Goal: Task Accomplishment & Management: Manage account settings

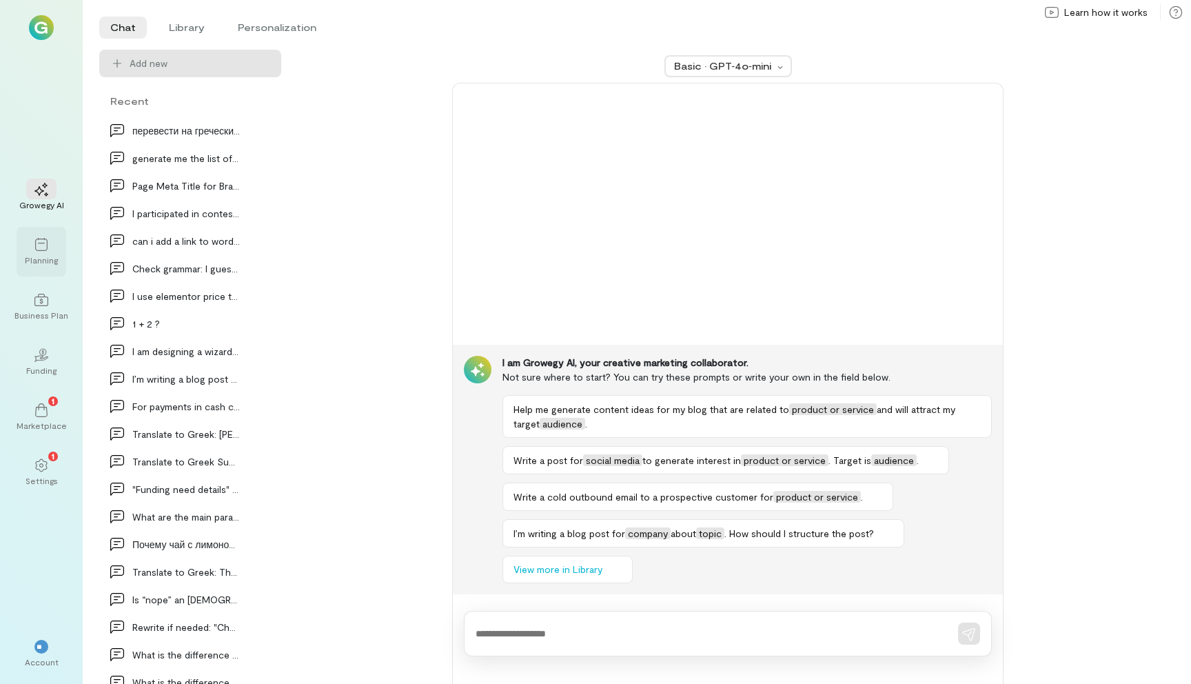
click at [40, 259] on div "Planning" at bounding box center [41, 259] width 33 height 11
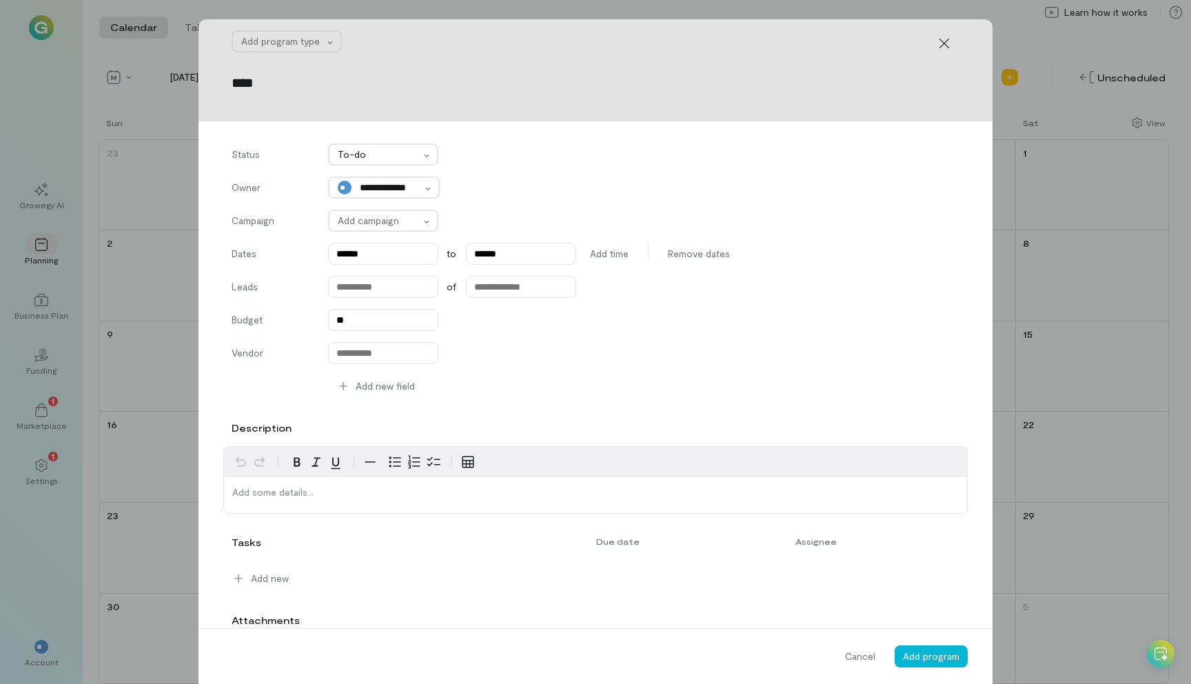
type input "****"
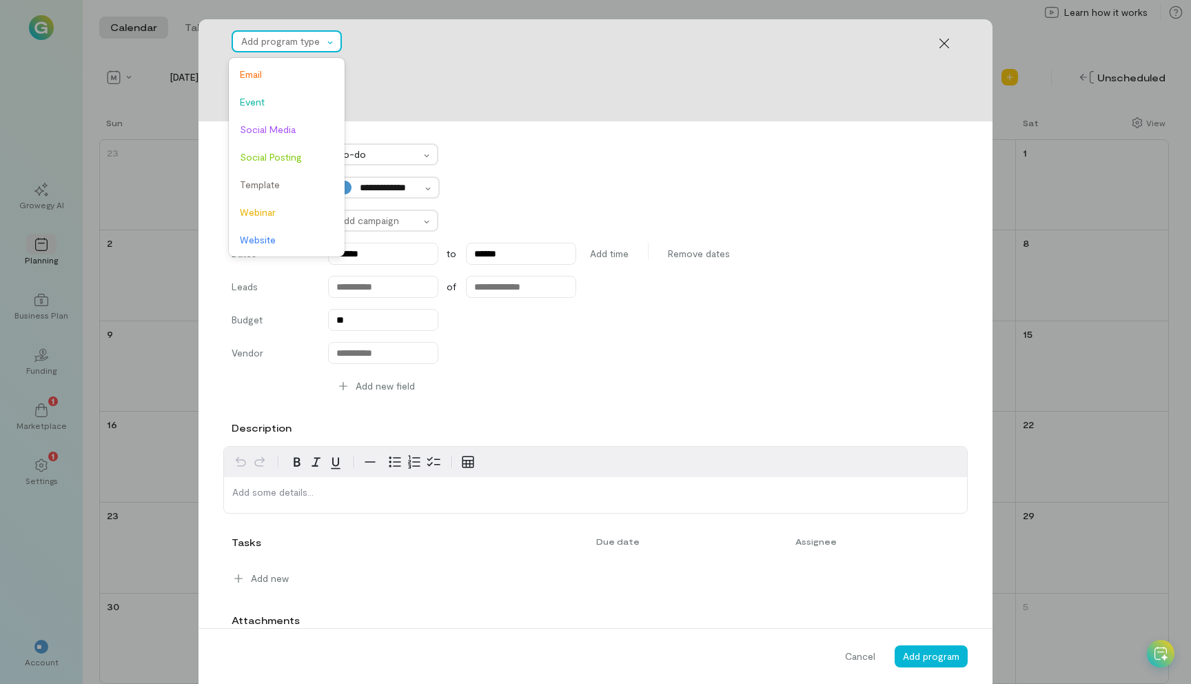
click at [295, 43] on div at bounding box center [282, 41] width 82 height 17
click at [292, 69] on span "Email" at bounding box center [287, 75] width 94 height 14
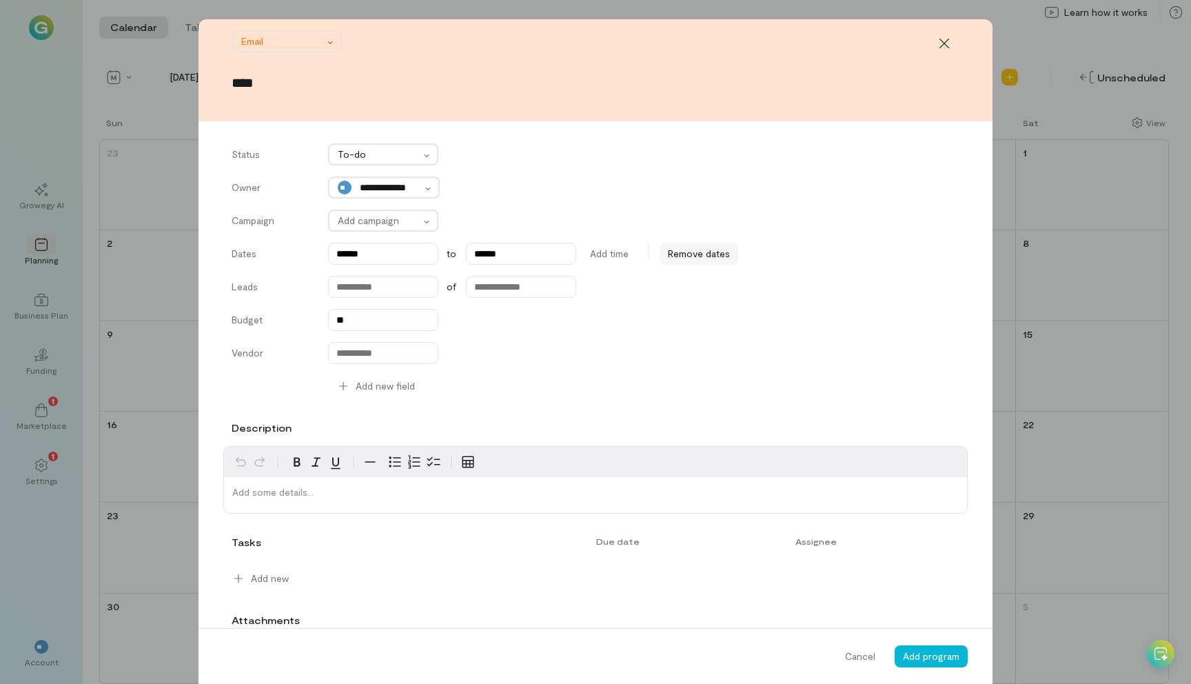
click at [711, 253] on span "Remove dates" at bounding box center [699, 254] width 62 height 14
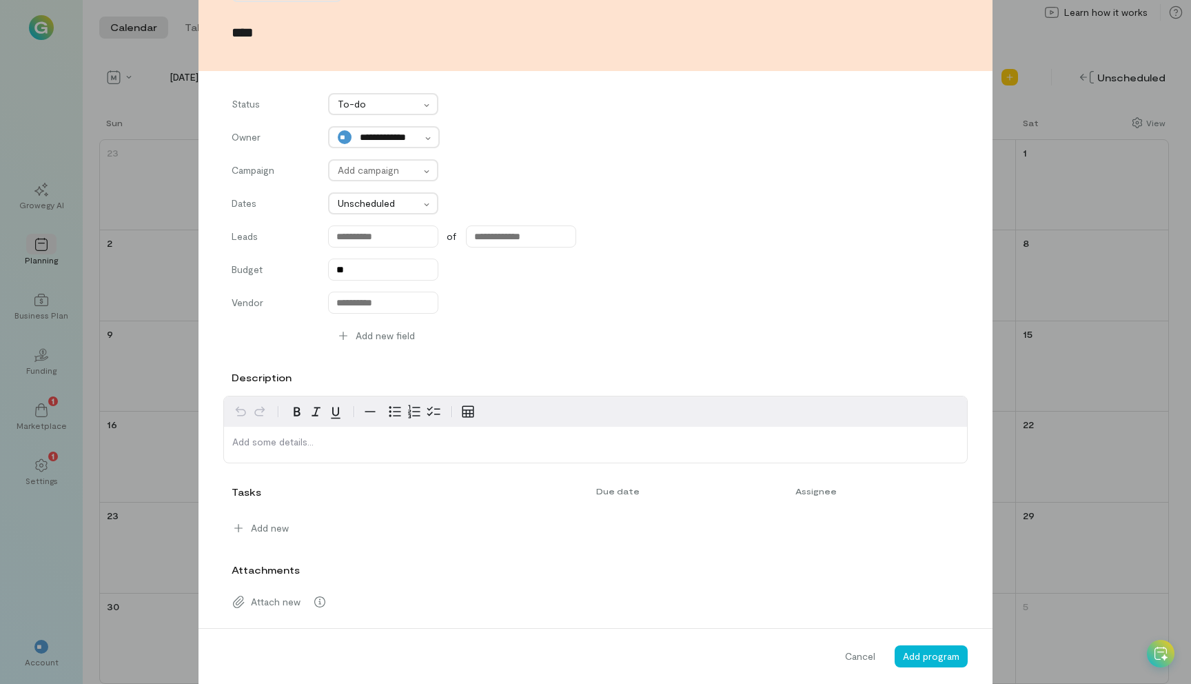
scroll to position [52, 0]
click at [270, 516] on div "Add new" at bounding box center [260, 527] width 74 height 22
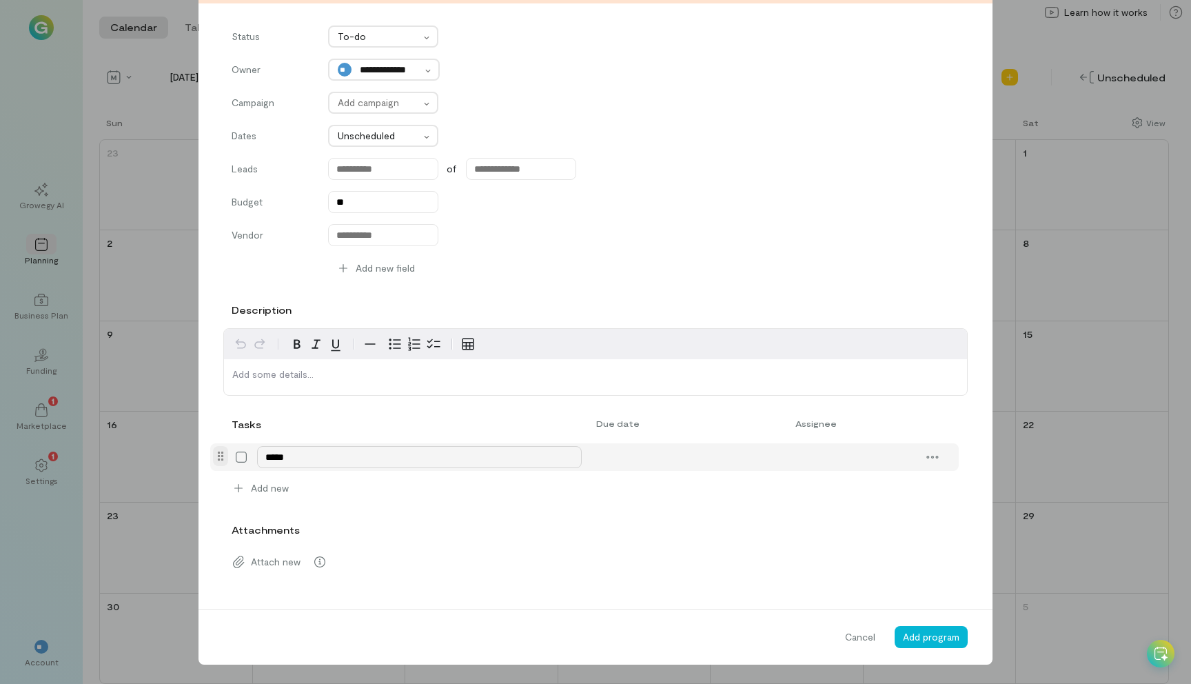
type textarea "******"
click at [786, 224] on icon at bounding box center [785, 228] width 4 height 8
click at [700, 365] on div "27" at bounding box center [703, 365] width 32 height 19
type input "******"
click at [929, 635] on span "Add program" at bounding box center [931, 637] width 57 height 12
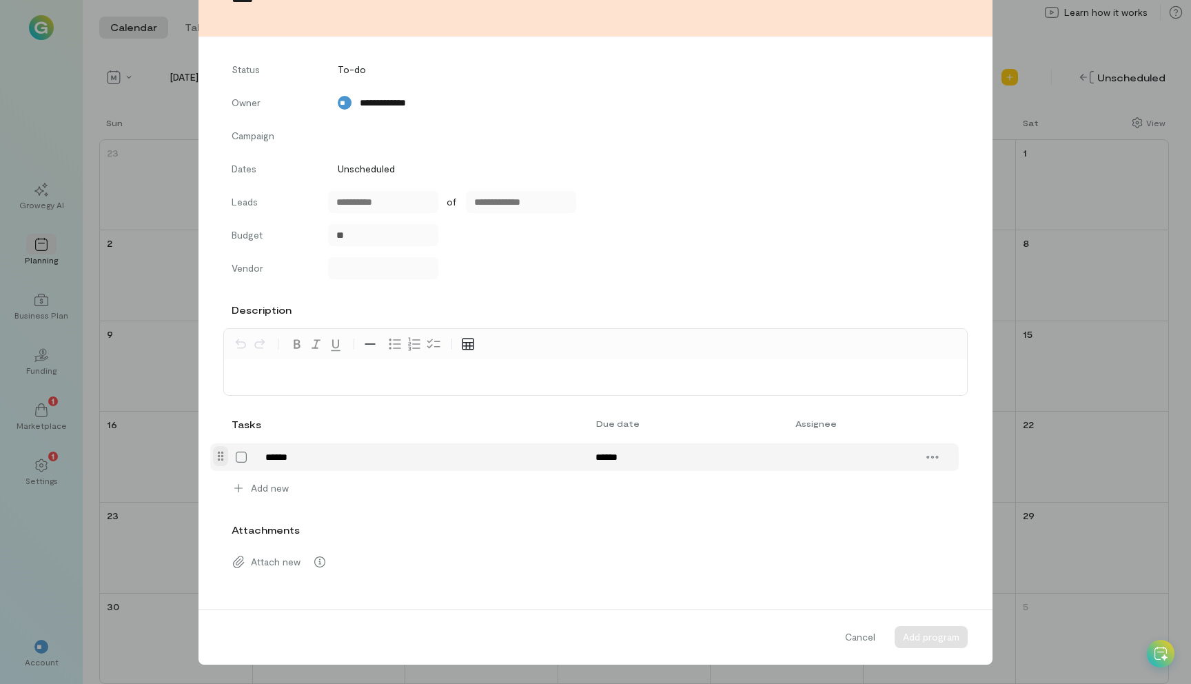
scroll to position [85, 0]
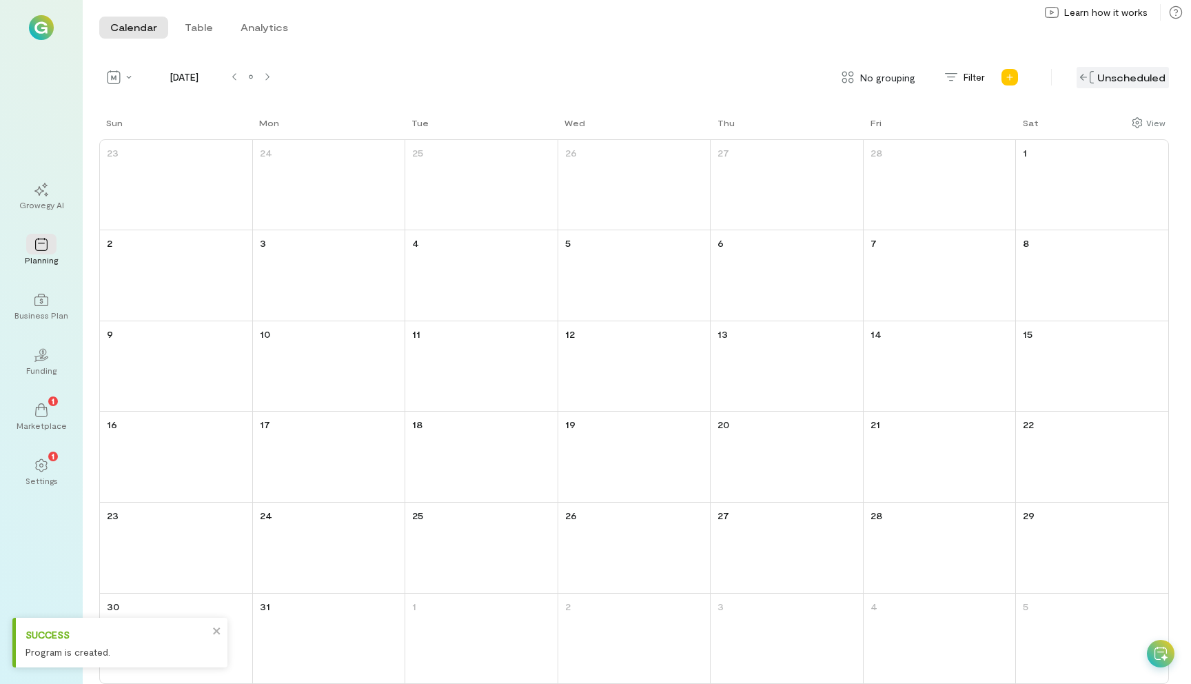
click at [1135, 77] on div "Unscheduled" at bounding box center [1123, 77] width 92 height 21
click at [1112, 84] on div "Unscheduled" at bounding box center [1123, 77] width 92 height 21
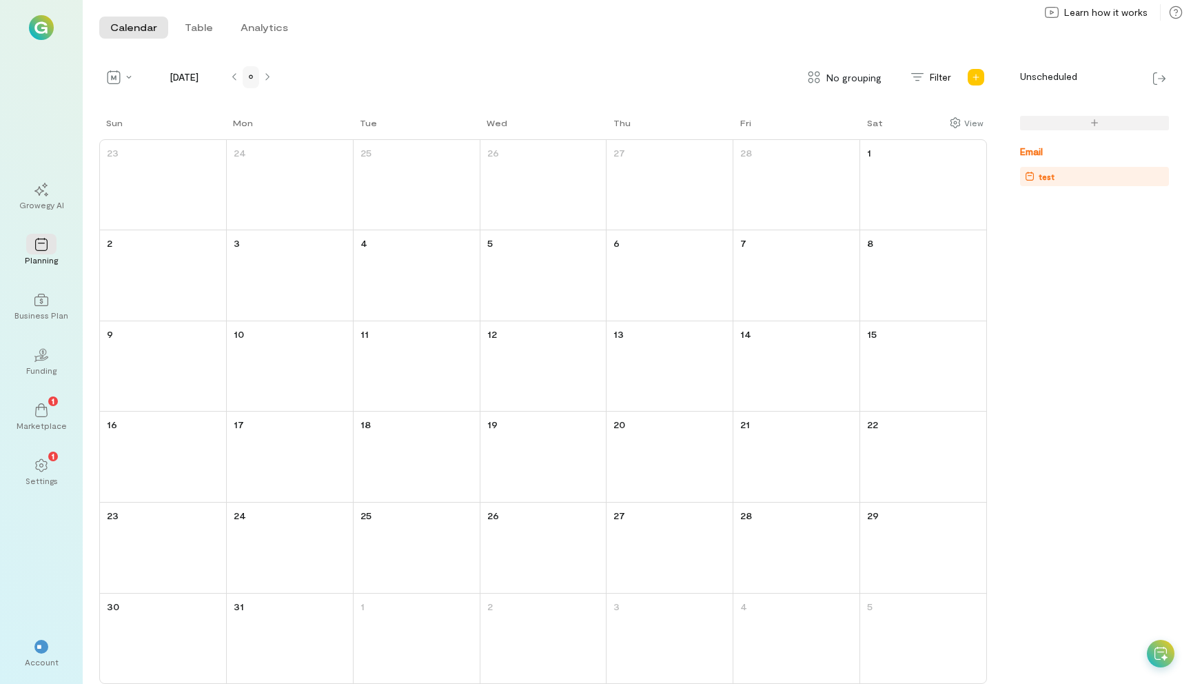
click at [254, 72] on div at bounding box center [250, 77] width 11 height 11
click at [1079, 175] on div "test" at bounding box center [1097, 177] width 144 height 14
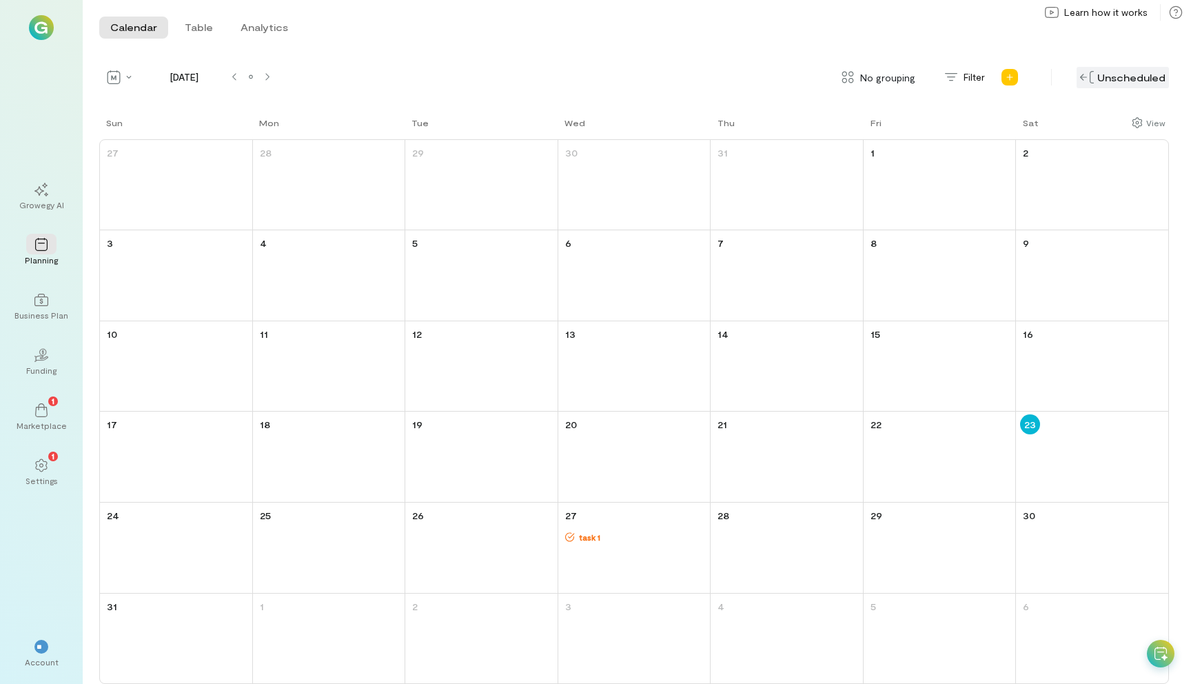
click at [1153, 70] on div "Unscheduled" at bounding box center [1123, 77] width 92 height 21
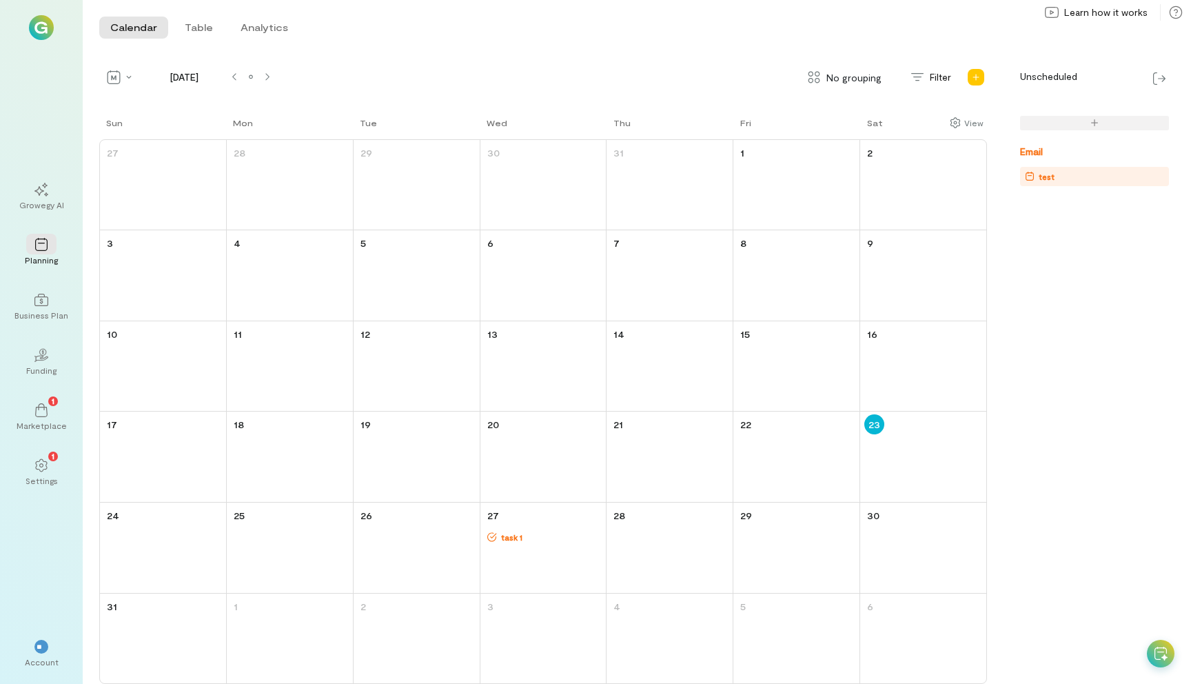
click at [1088, 174] on div "test" at bounding box center [1097, 177] width 144 height 14
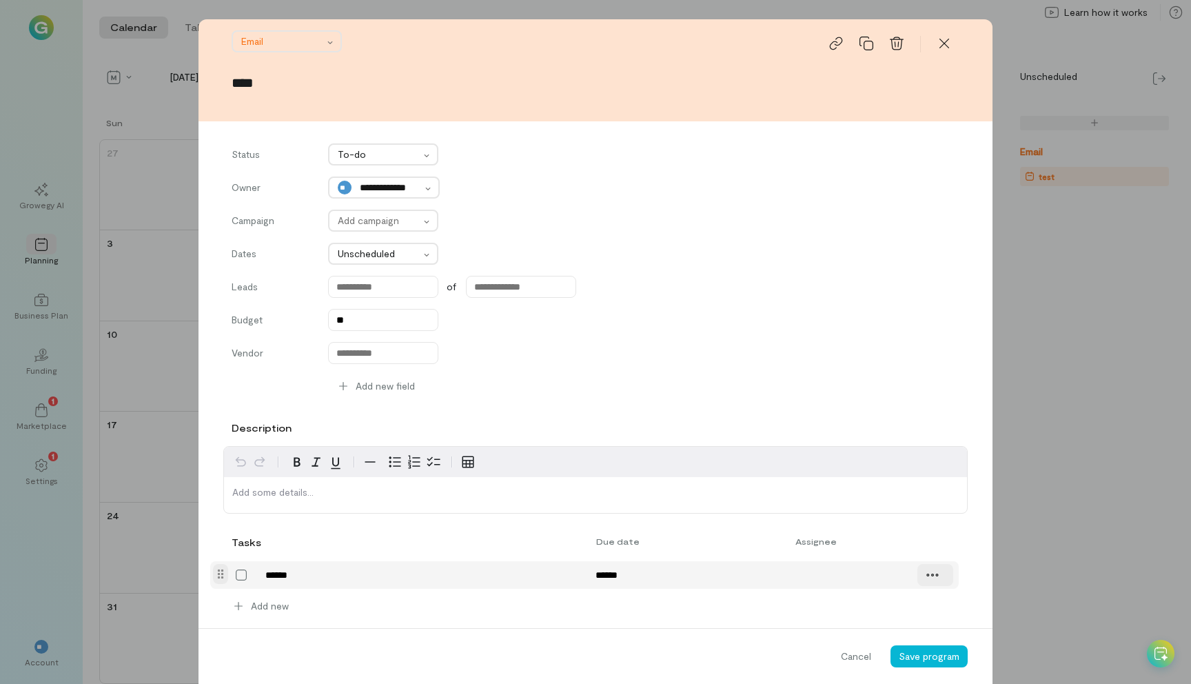
click at [933, 568] on icon at bounding box center [933, 575] width 14 height 14
click at [953, 607] on span "Delete" at bounding box center [962, 605] width 28 height 14
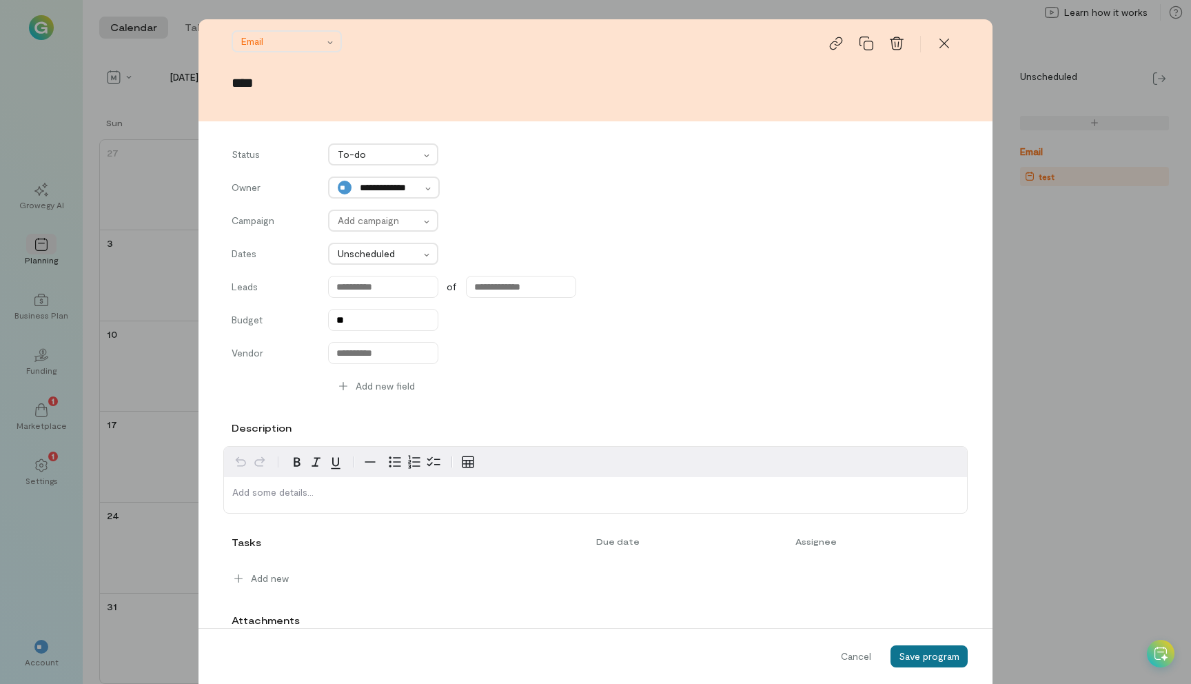
click at [927, 660] on span "Save program" at bounding box center [929, 656] width 61 height 12
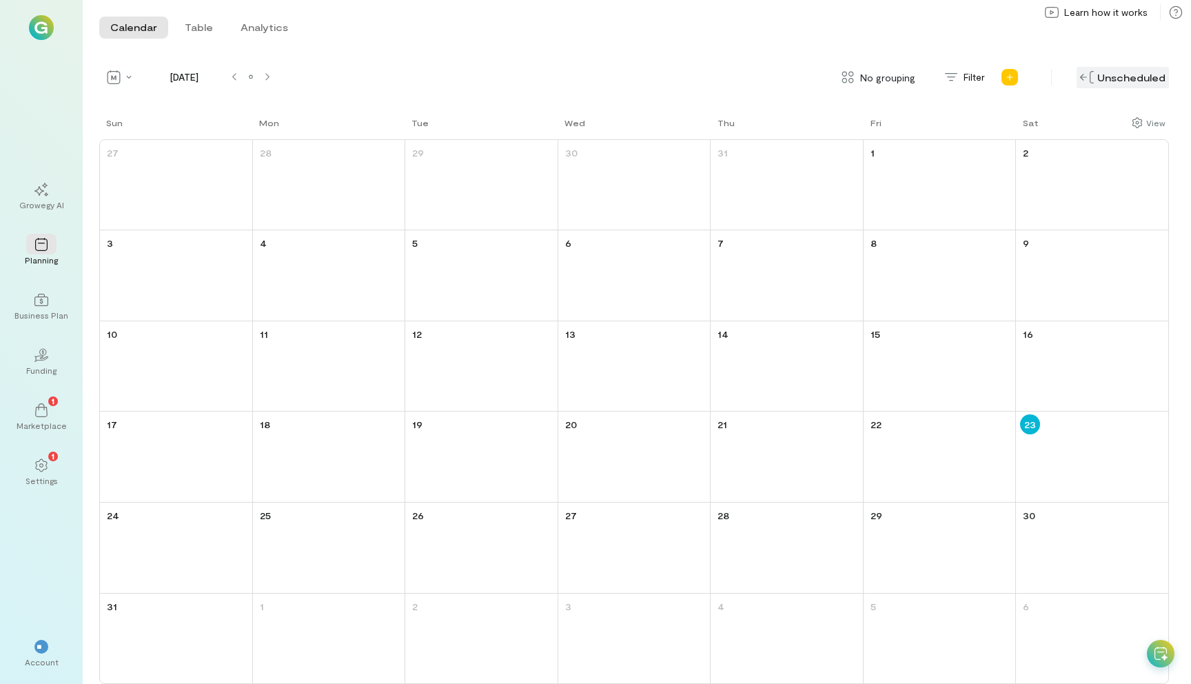
click at [1117, 72] on div "Unscheduled" at bounding box center [1123, 77] width 92 height 21
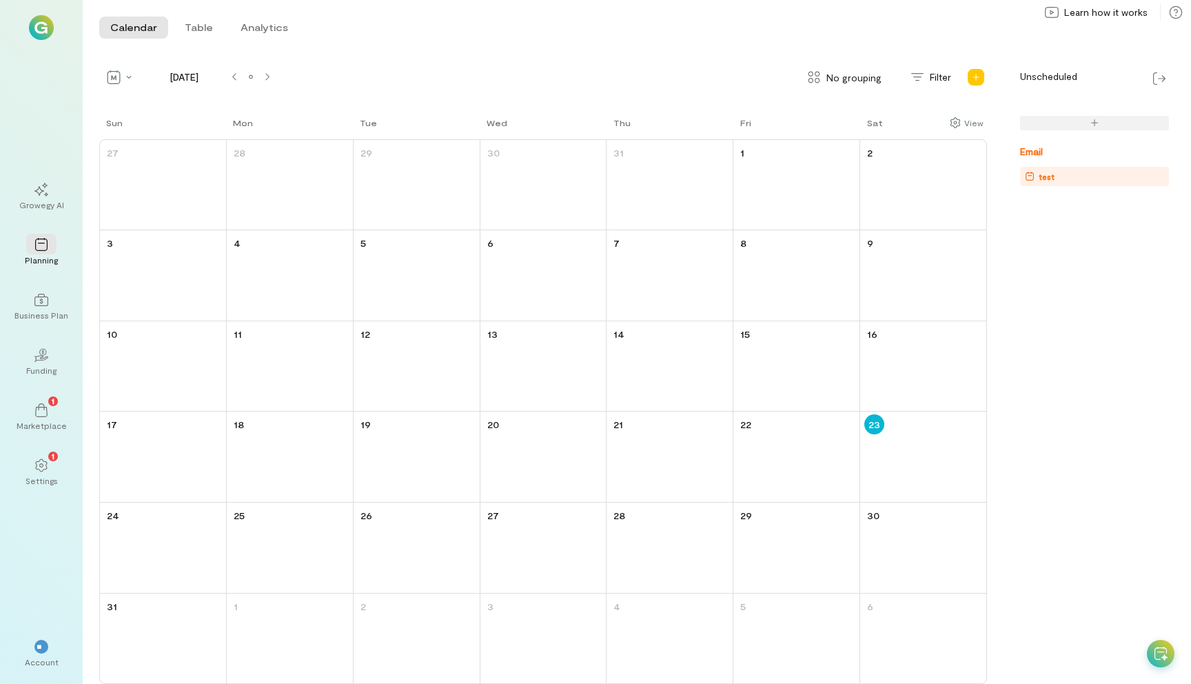
click at [1068, 174] on div "test" at bounding box center [1097, 177] width 144 height 14
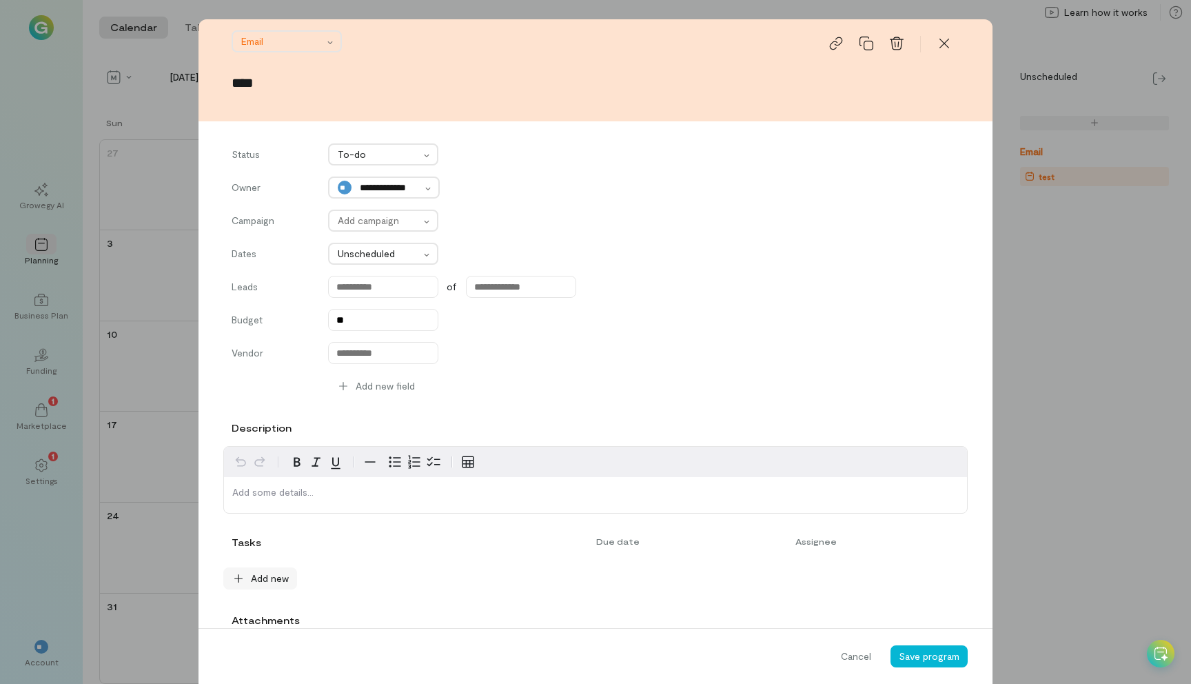
click at [267, 573] on span "Add new" at bounding box center [270, 578] width 38 height 14
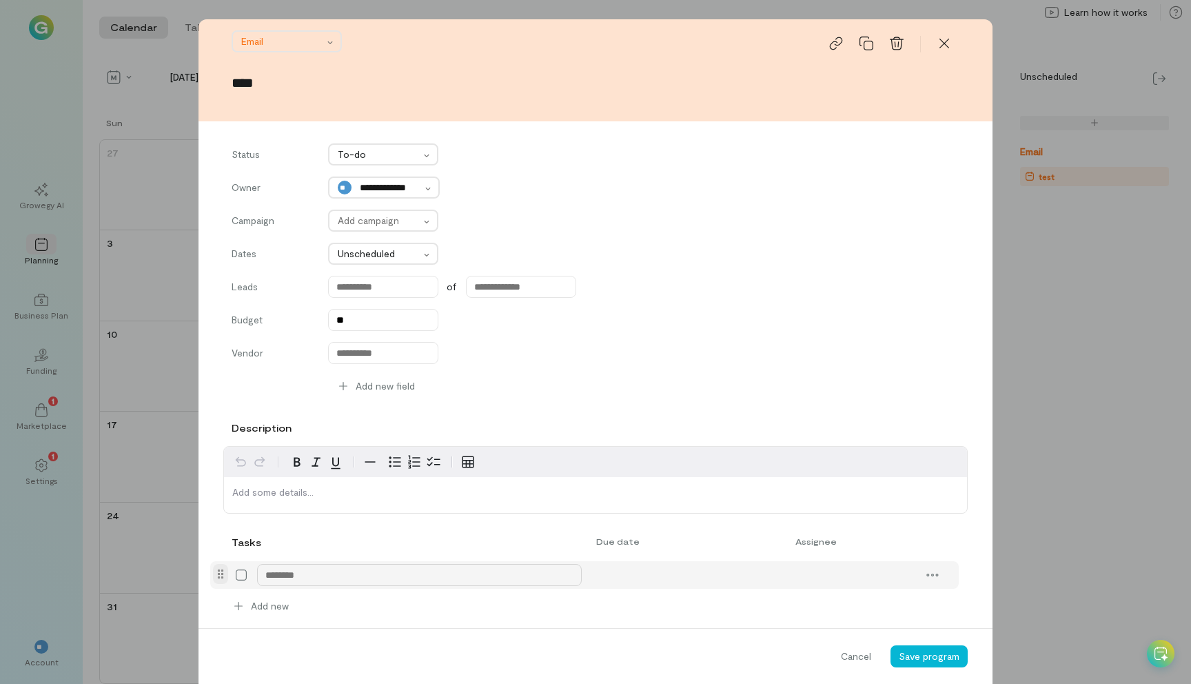
type textarea "*"
click at [622, 569] on input "text" at bounding box center [670, 575] width 167 height 22
click at [638, 436] on div "11" at bounding box center [638, 439] width 32 height 19
type input "******"
click at [934, 655] on span "Save program" at bounding box center [929, 656] width 61 height 12
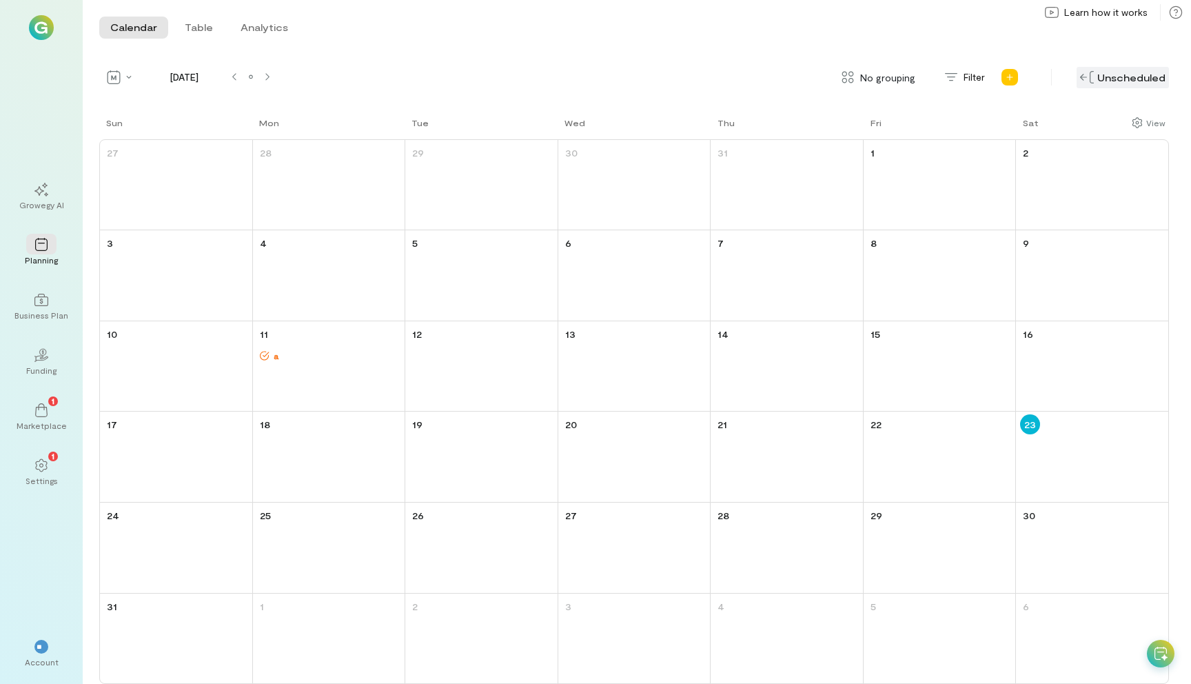
click at [1123, 76] on div "Unscheduled" at bounding box center [1123, 77] width 92 height 21
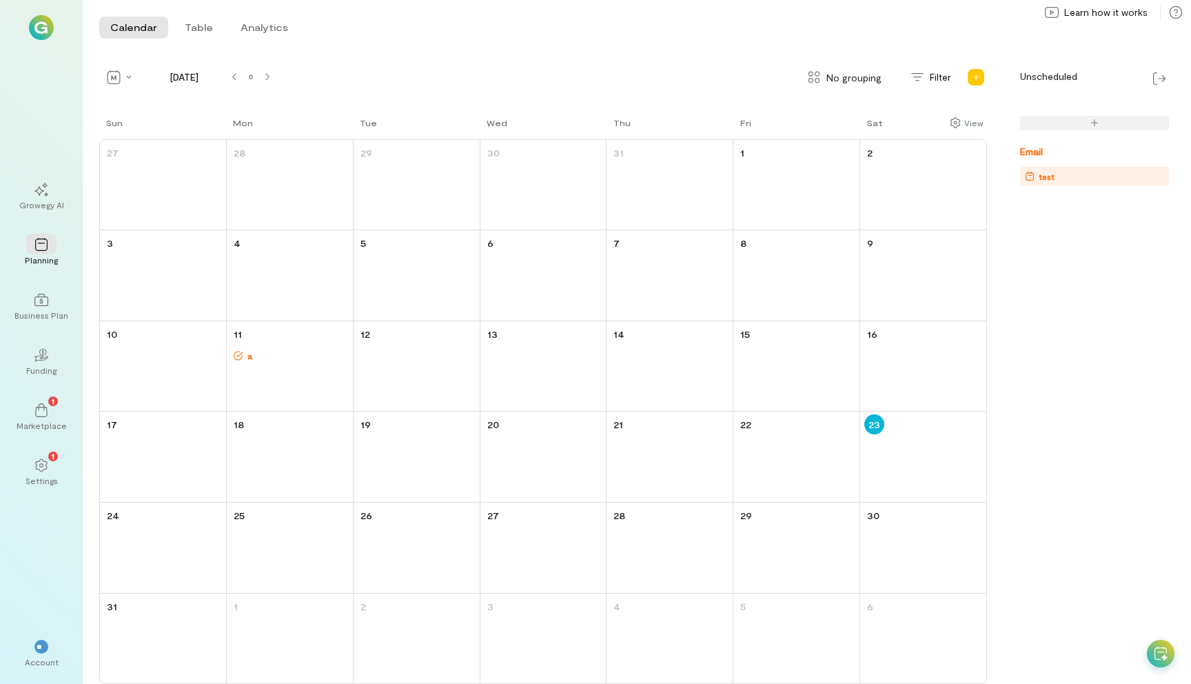
click at [1048, 176] on div "test" at bounding box center [1047, 177] width 16 height 14
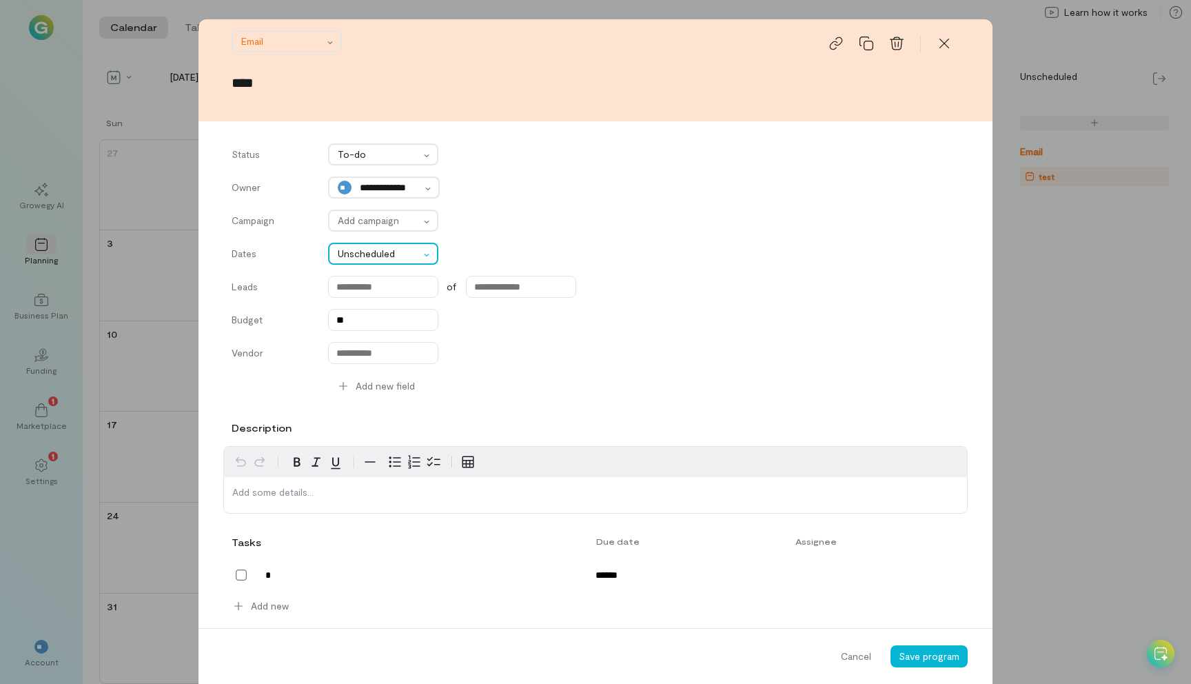
click at [412, 250] on div at bounding box center [379, 253] width 82 height 17
click at [950, 44] on icon at bounding box center [944, 44] width 14 height 14
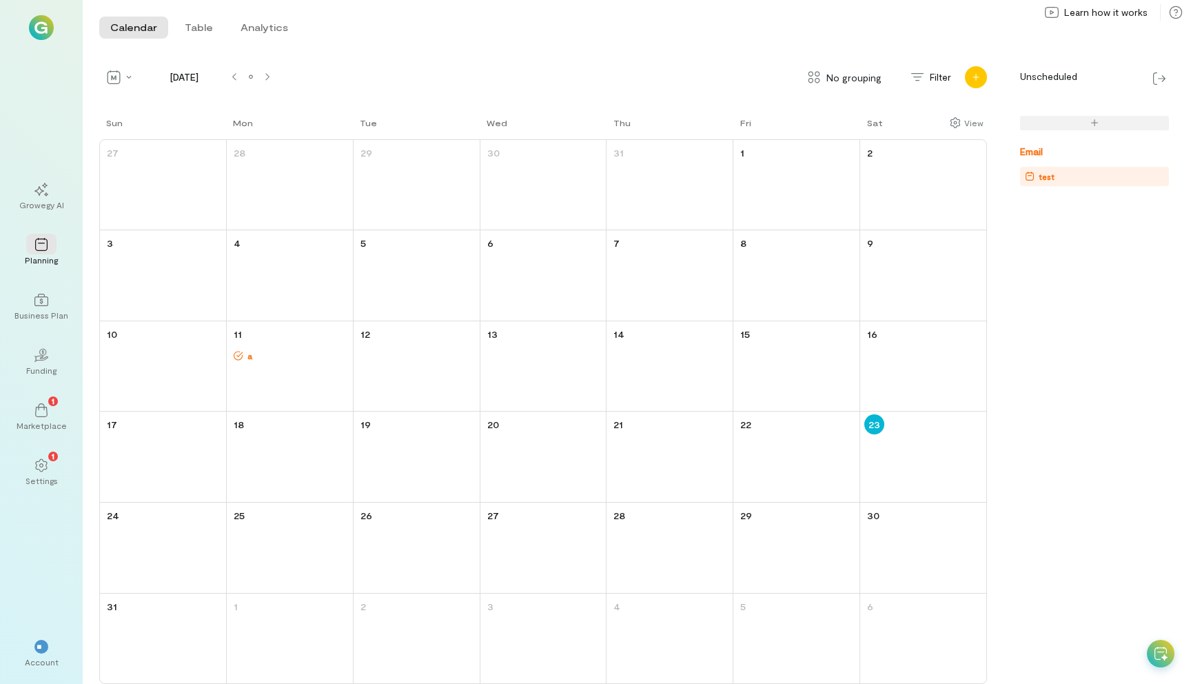
click at [975, 73] on icon "Add new program" at bounding box center [976, 77] width 8 height 8
click at [996, 105] on link "Program" at bounding box center [1023, 107] width 110 height 28
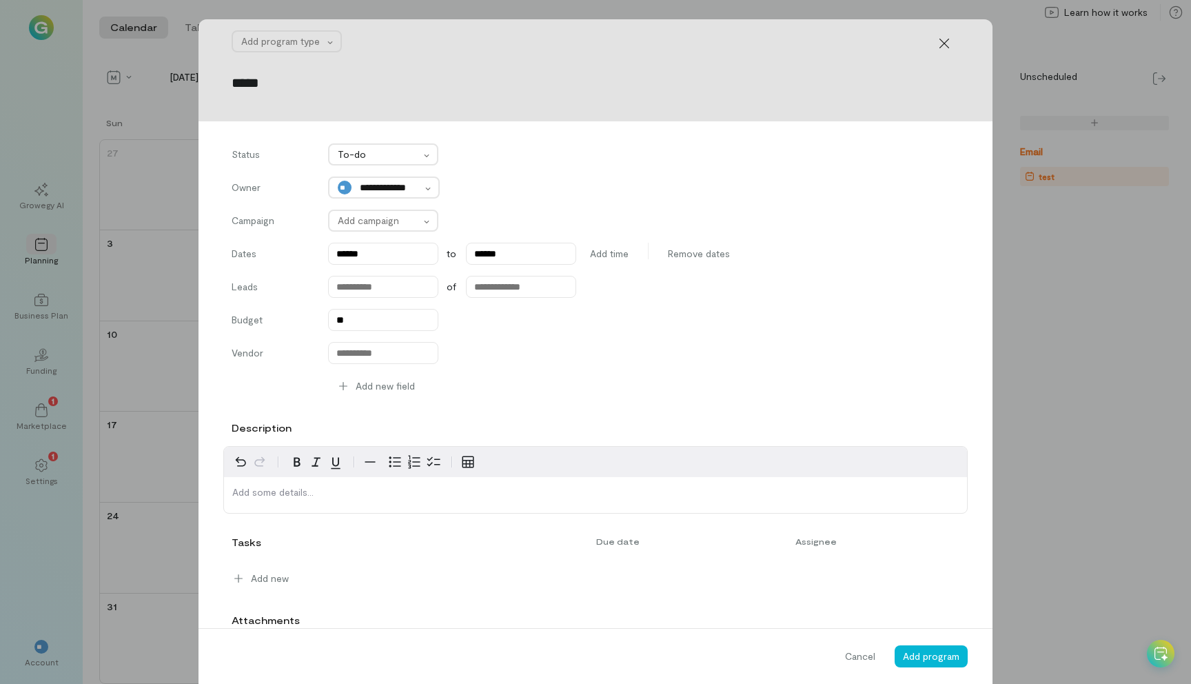
type input "*****"
click at [273, 41] on div at bounding box center [282, 41] width 82 height 17
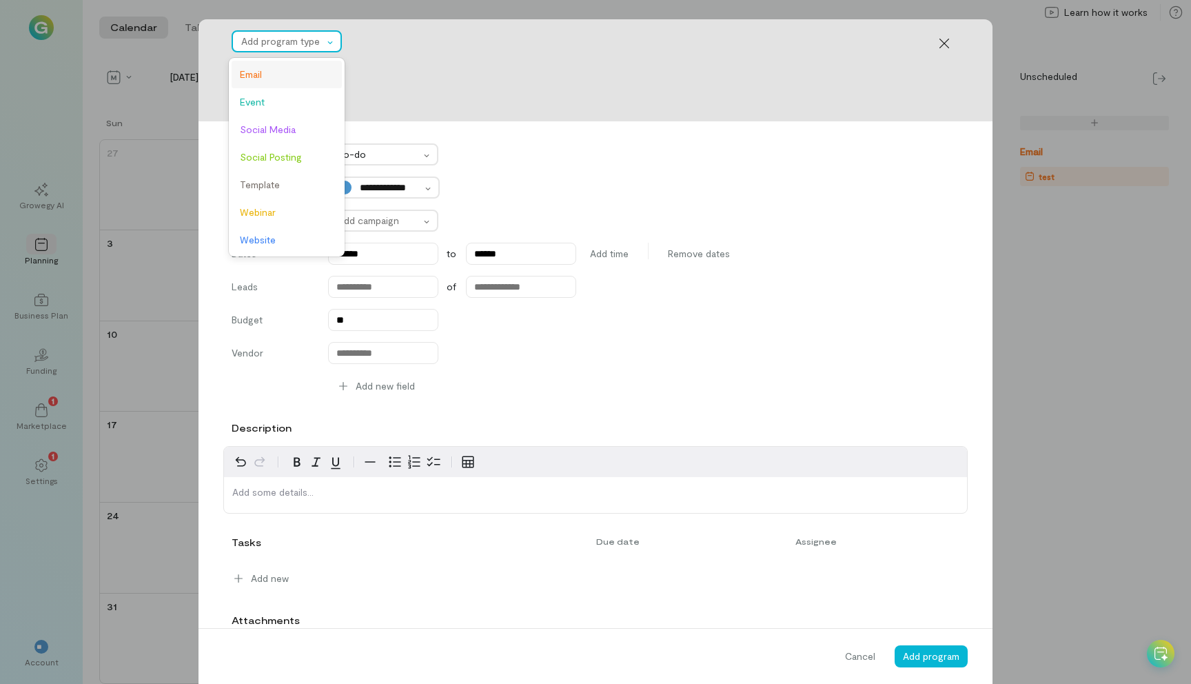
click at [284, 74] on span "Email" at bounding box center [287, 75] width 94 height 14
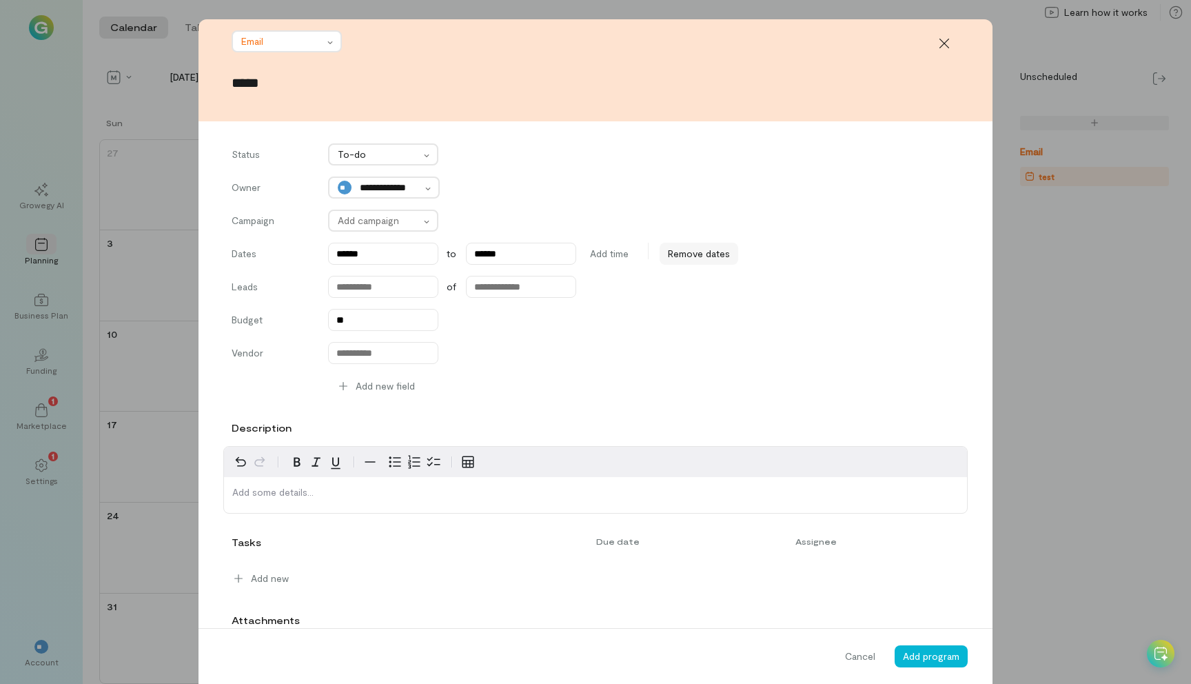
click at [678, 244] on div "Remove dates" at bounding box center [699, 254] width 79 height 22
click at [950, 631] on div "Cancel Add program" at bounding box center [595, 656] width 794 height 56
click at [944, 651] on span "Add program" at bounding box center [931, 656] width 57 height 12
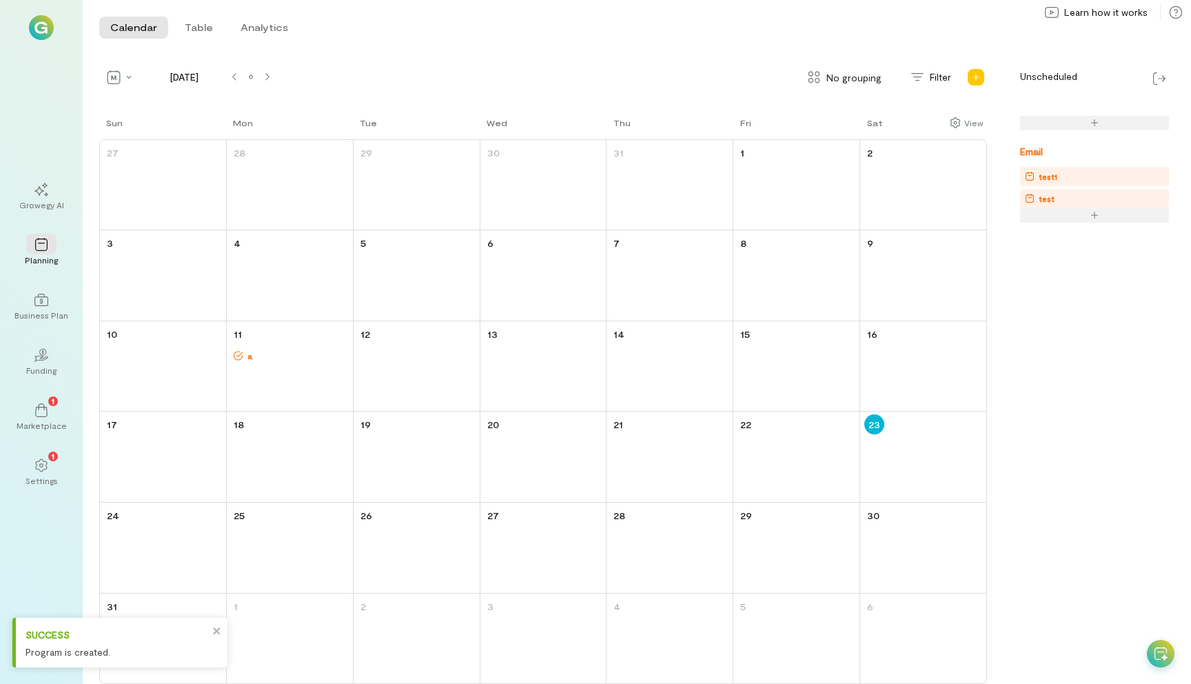
click at [1084, 216] on div at bounding box center [1094, 215] width 149 height 14
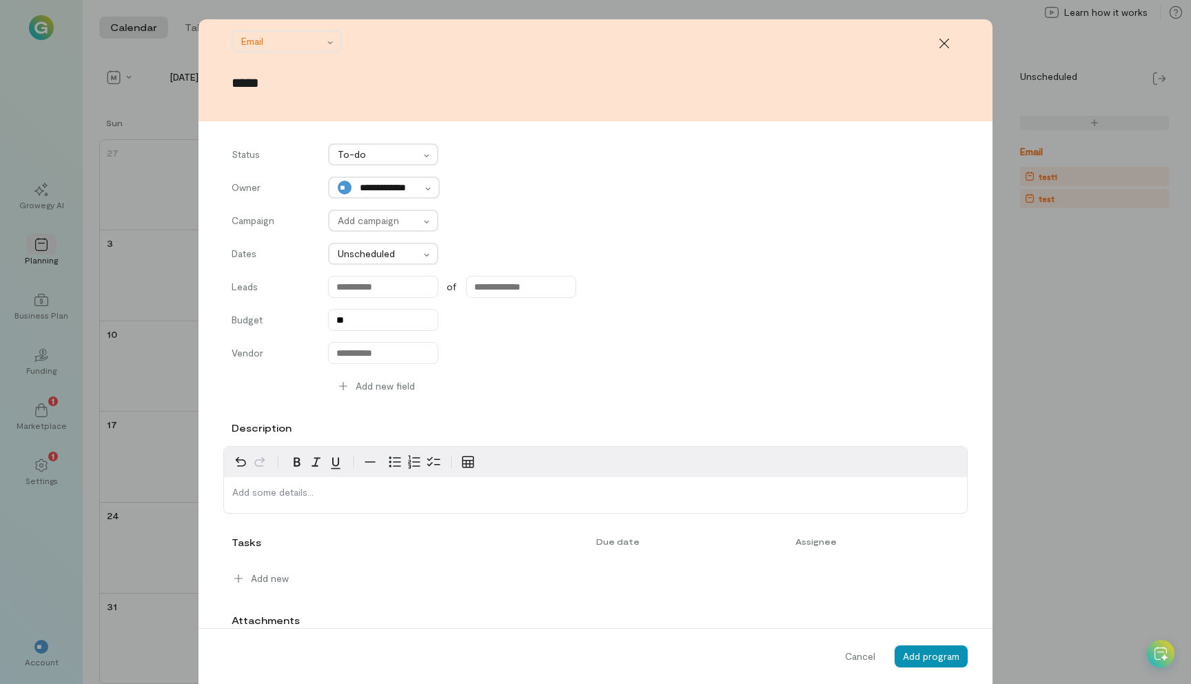
type input "*****"
click at [957, 655] on span "Add program" at bounding box center [931, 656] width 57 height 12
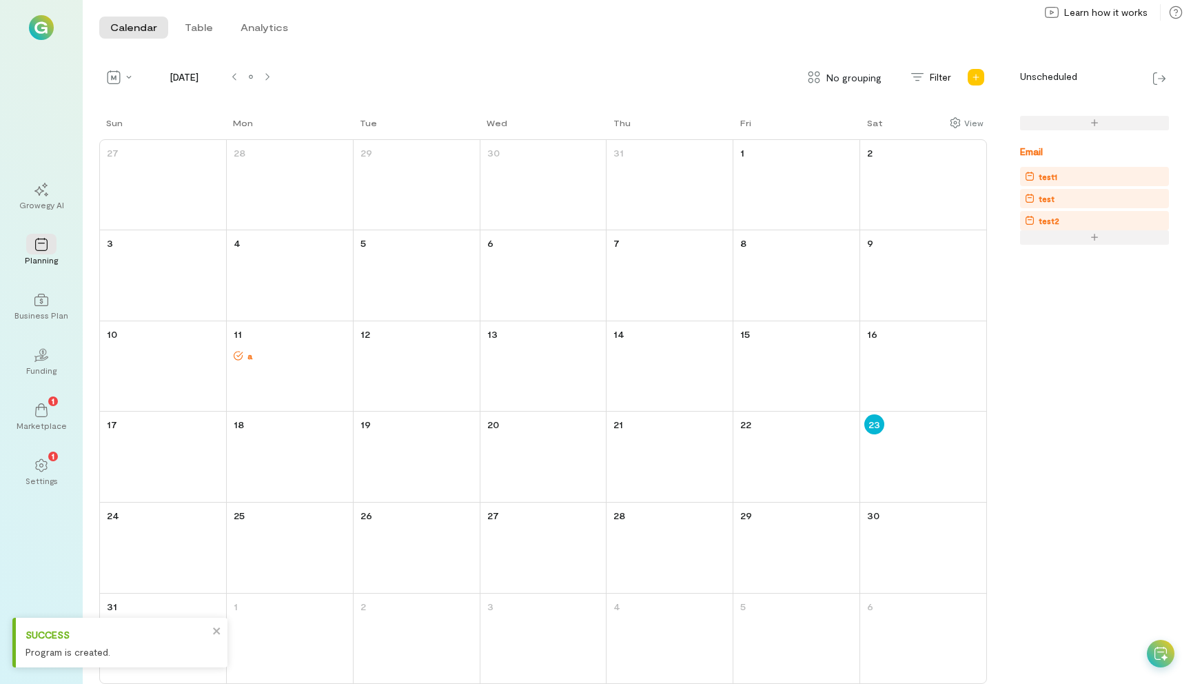
click at [1063, 235] on div at bounding box center [1094, 237] width 149 height 14
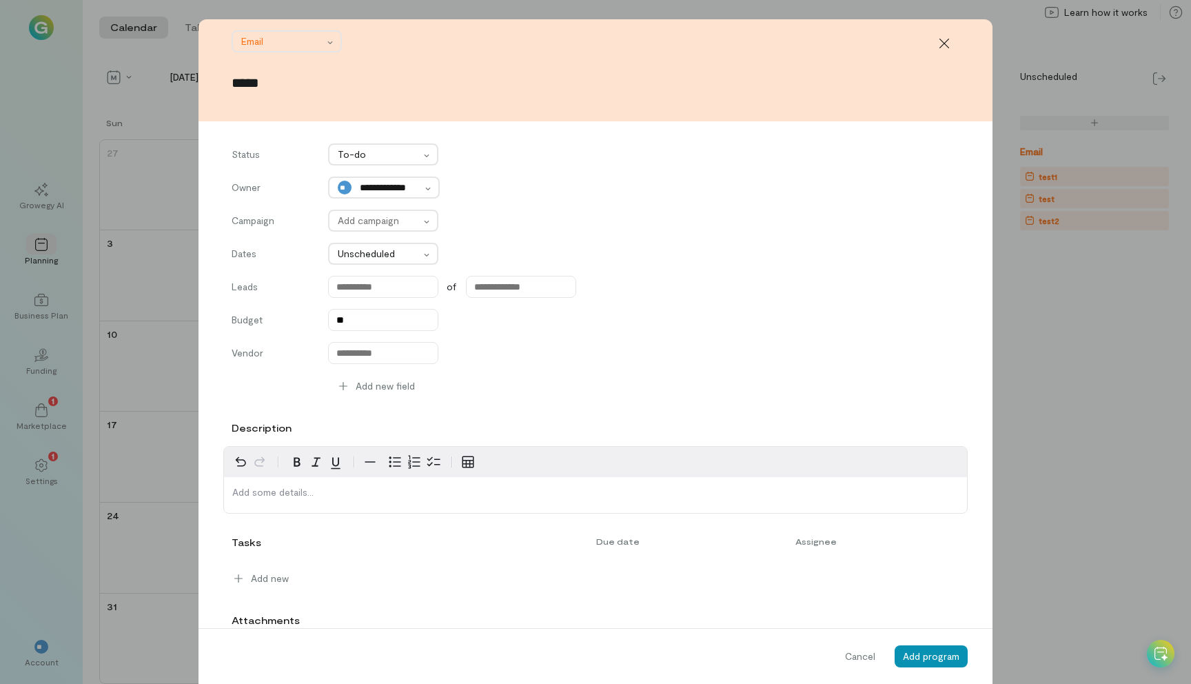
type input "*****"
click at [927, 646] on button "Add program" at bounding box center [931, 656] width 73 height 22
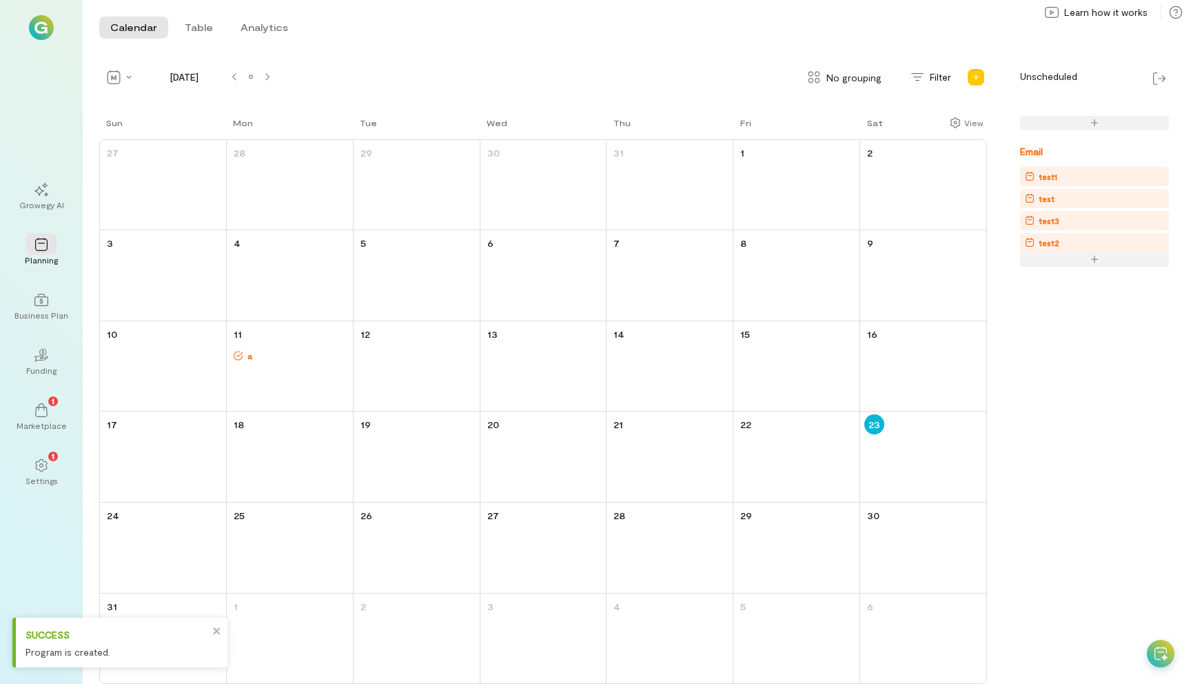
click at [1087, 258] on div at bounding box center [1094, 259] width 149 height 14
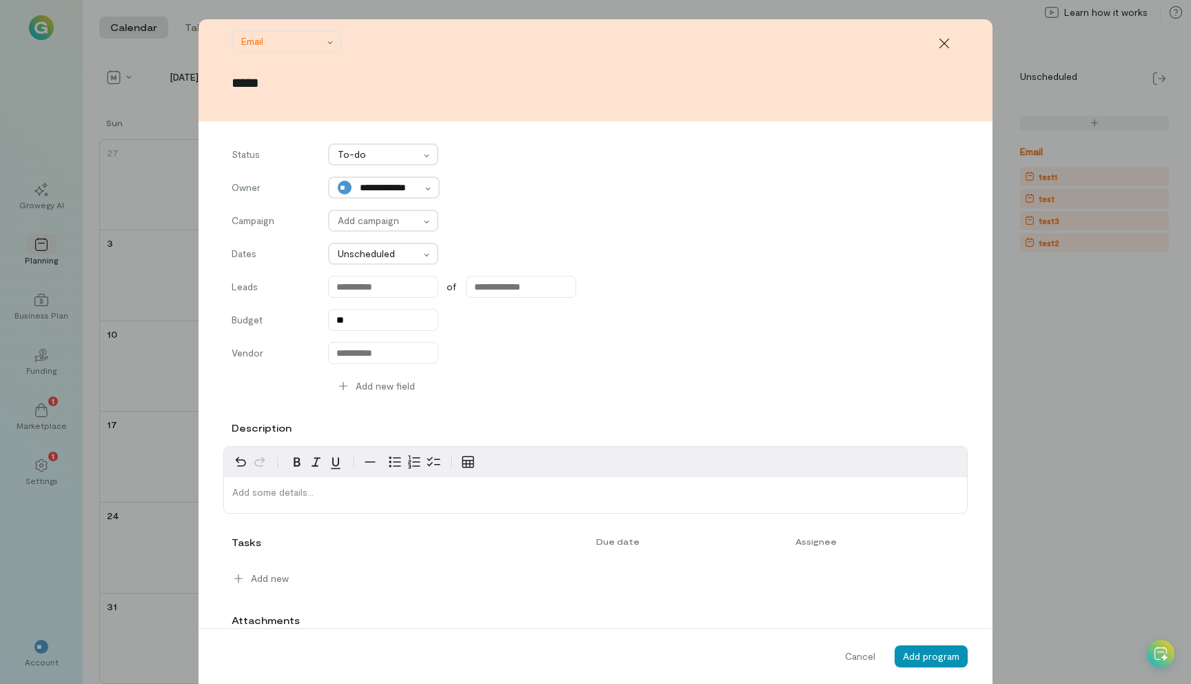
type input "*****"
click at [957, 660] on span "Add program" at bounding box center [931, 656] width 57 height 12
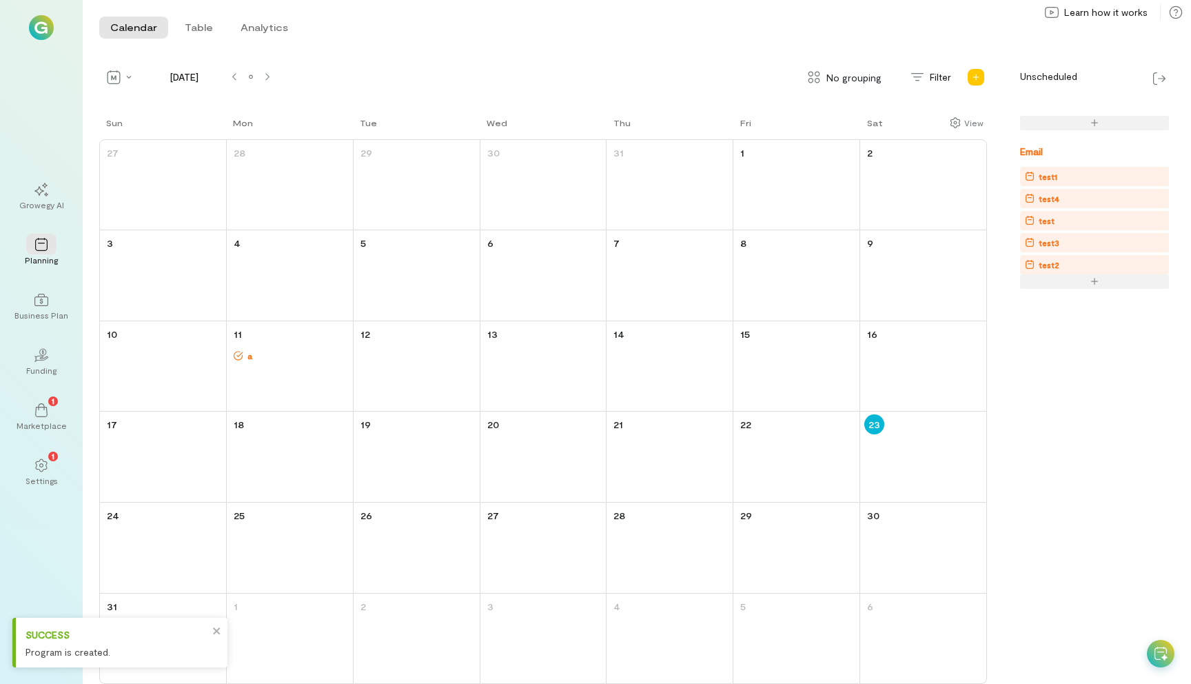
click at [1091, 285] on div at bounding box center [1094, 281] width 149 height 14
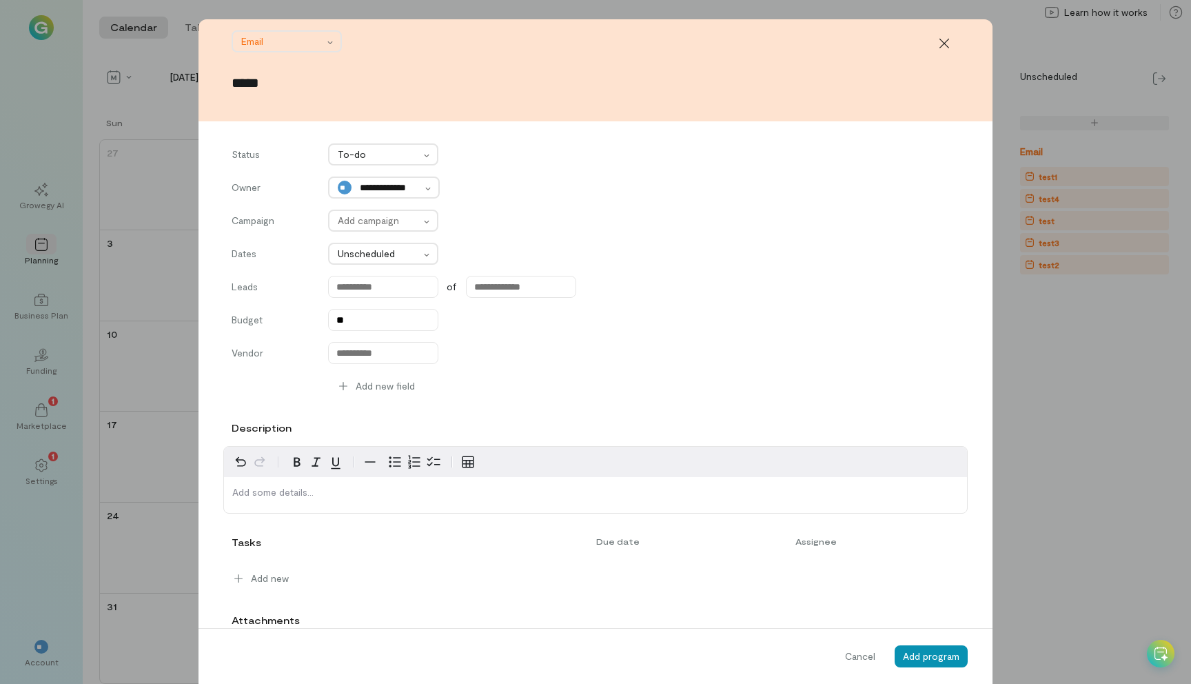
type input "*****"
click at [956, 646] on button "Add program" at bounding box center [931, 656] width 73 height 22
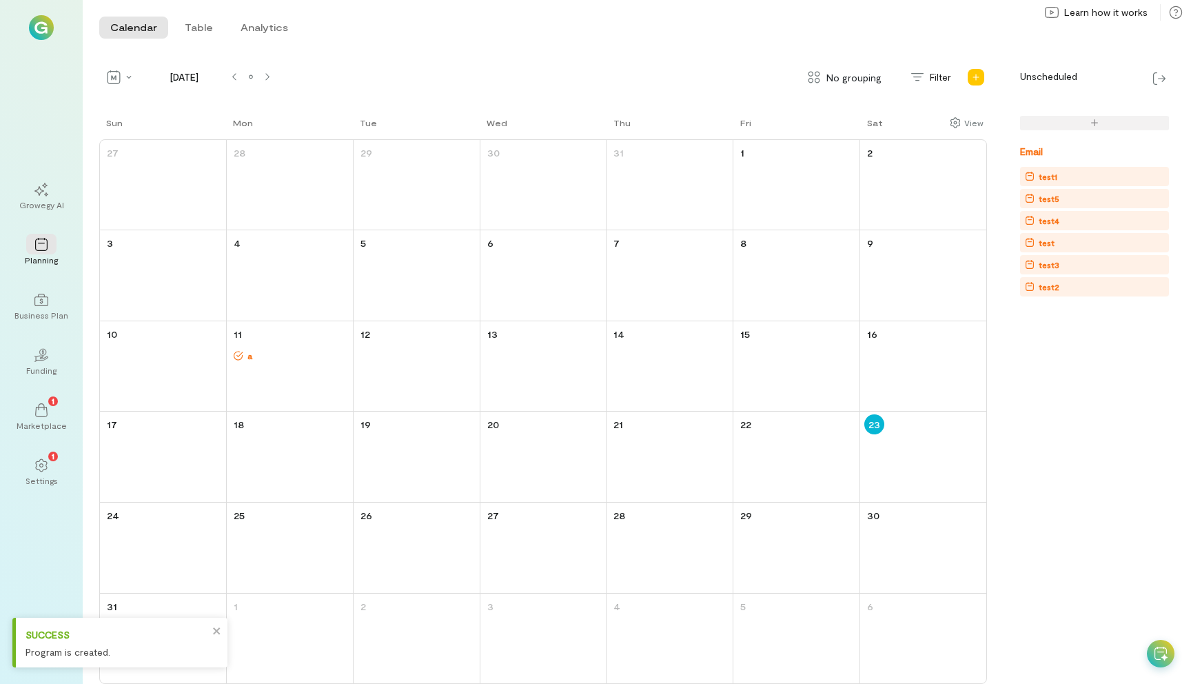
click at [1076, 294] on div "test2" at bounding box center [1097, 286] width 144 height 17
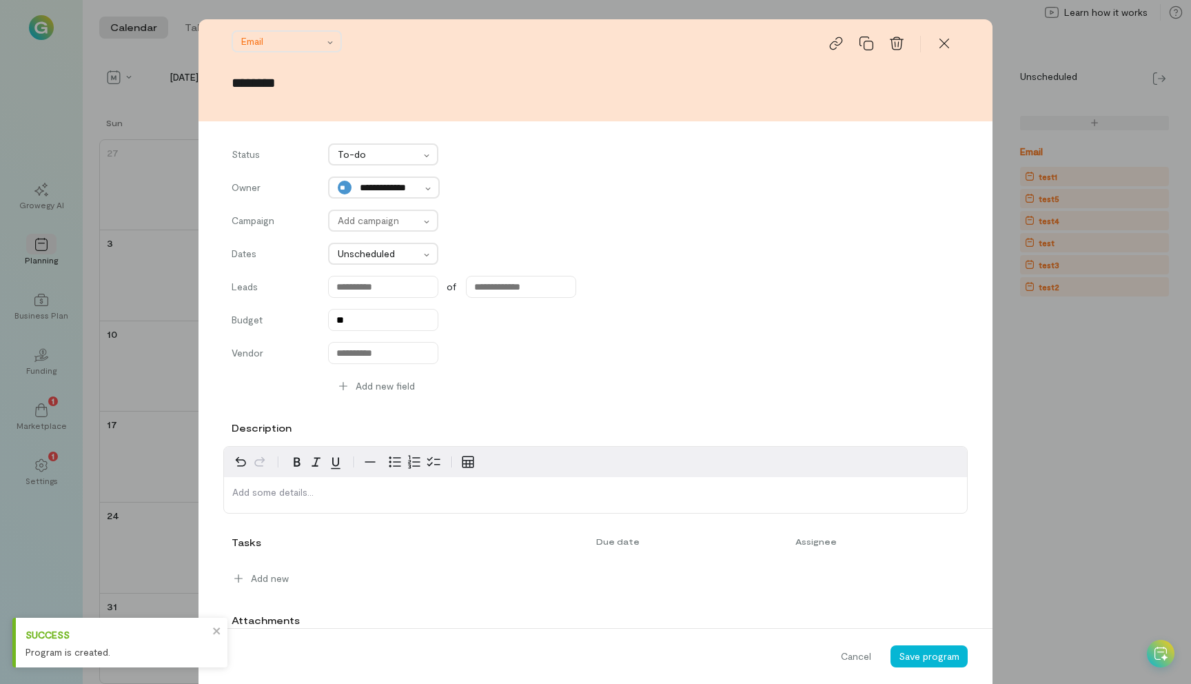
type input "*********"
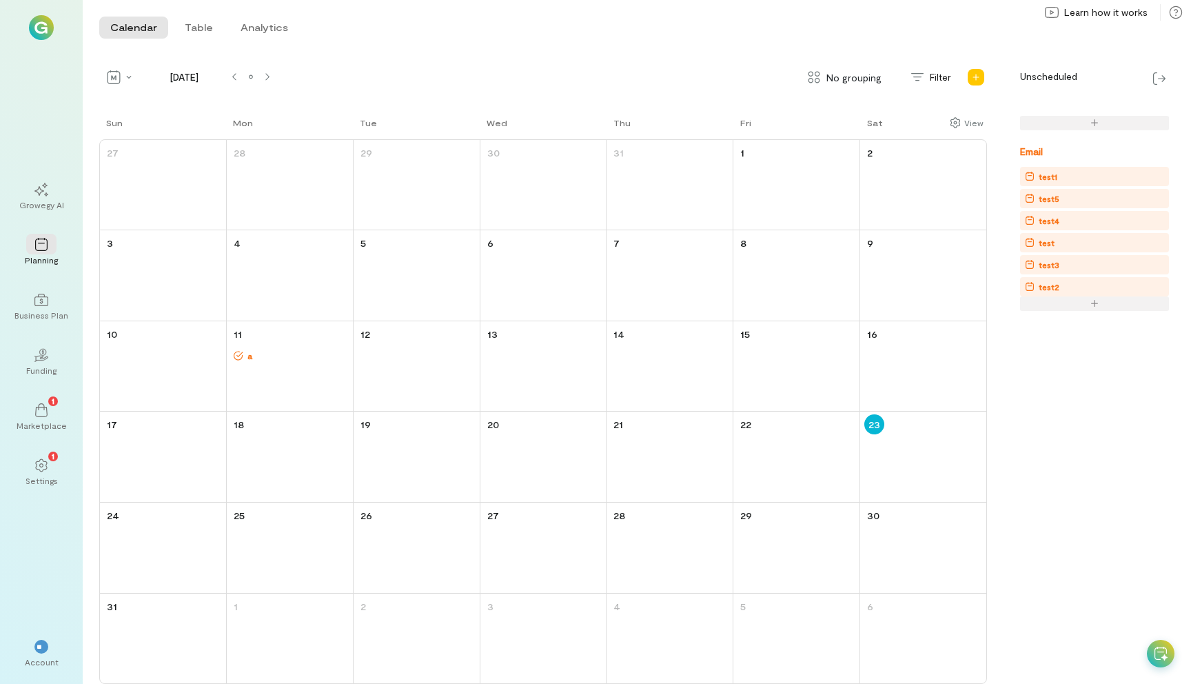
click at [1101, 305] on div at bounding box center [1094, 303] width 149 height 14
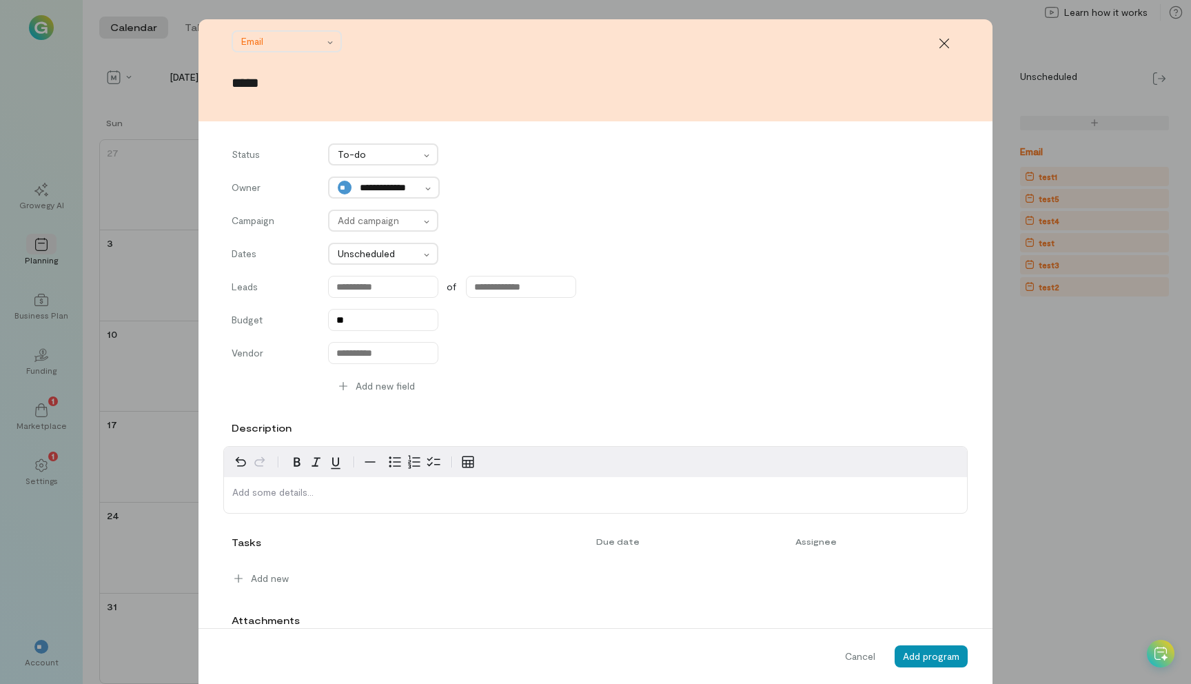
type input "*****"
click at [941, 661] on span "Add program" at bounding box center [931, 656] width 57 height 12
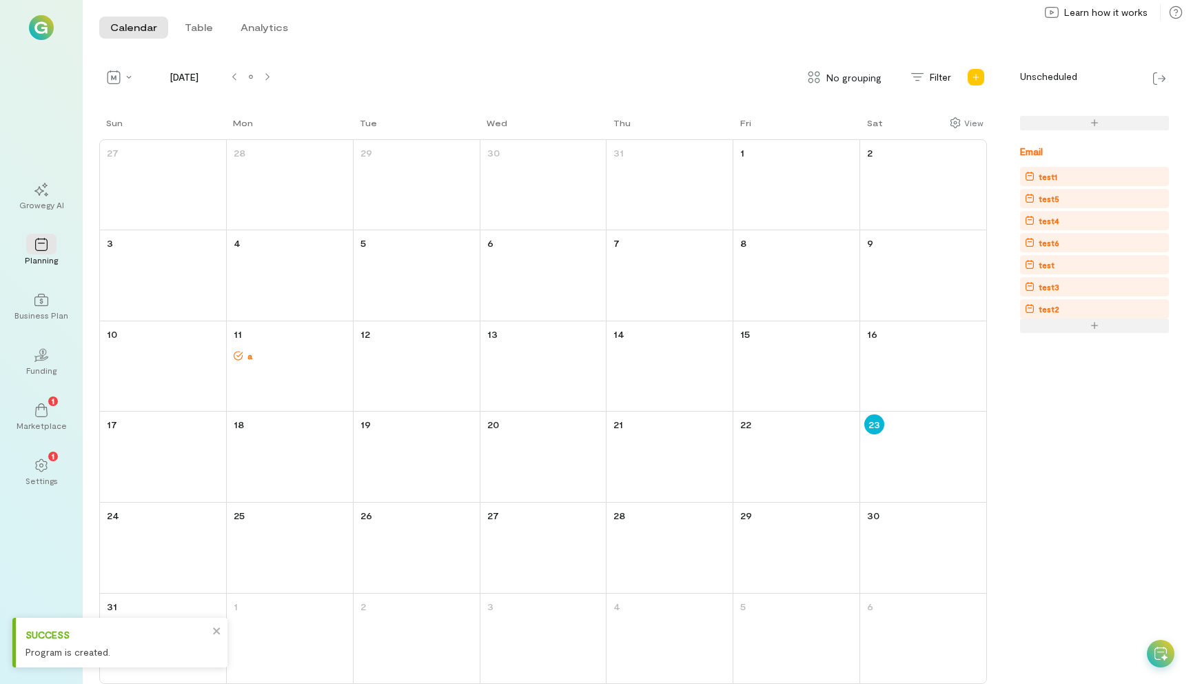
click at [1069, 326] on div at bounding box center [1094, 325] width 149 height 14
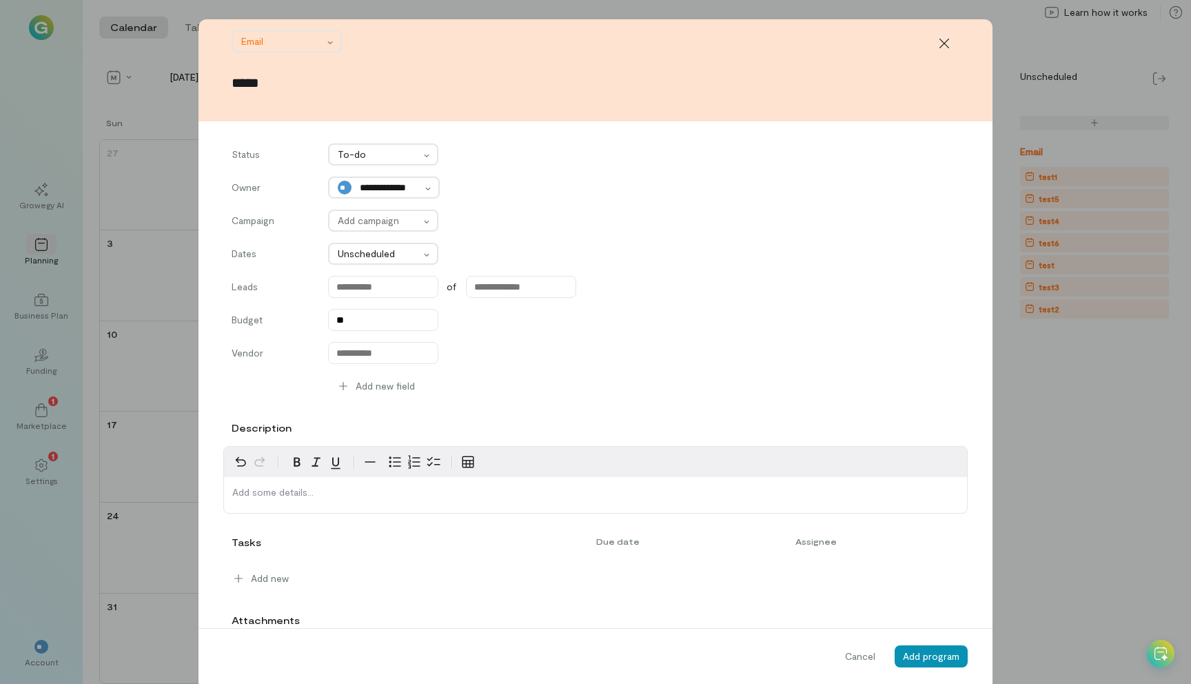
type input "*****"
click at [922, 659] on span "Add program" at bounding box center [931, 656] width 57 height 12
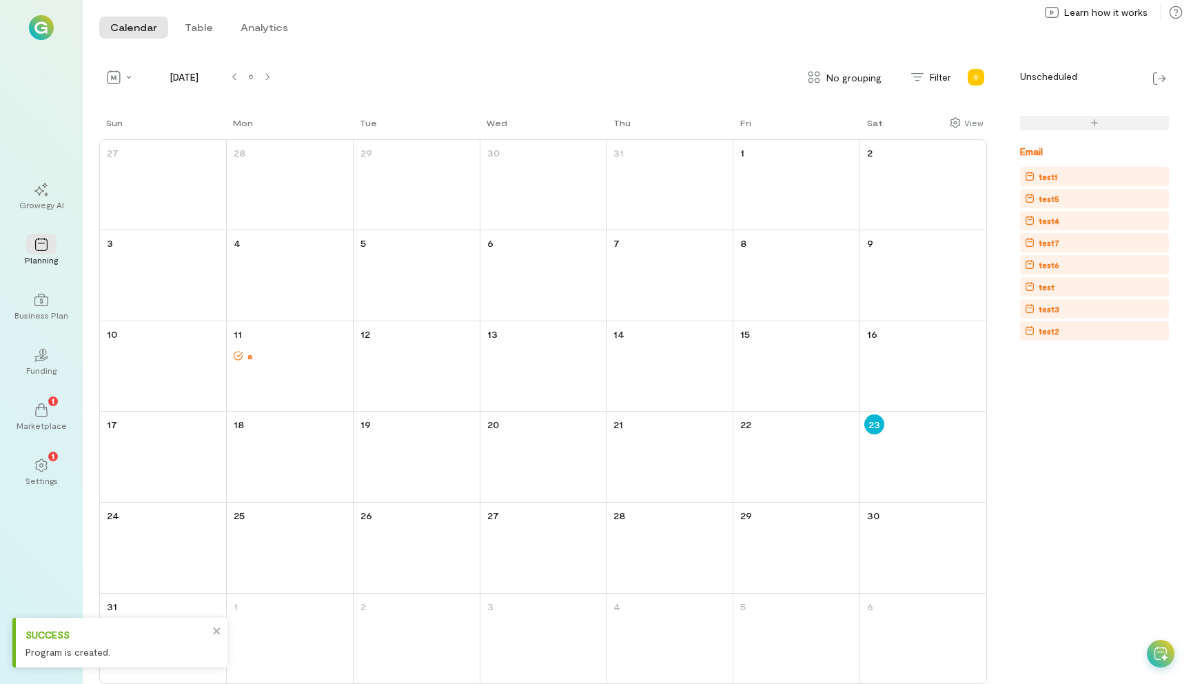
click at [1066, 339] on div "test2" at bounding box center [1094, 330] width 149 height 19
click at [1070, 351] on div at bounding box center [1094, 347] width 149 height 14
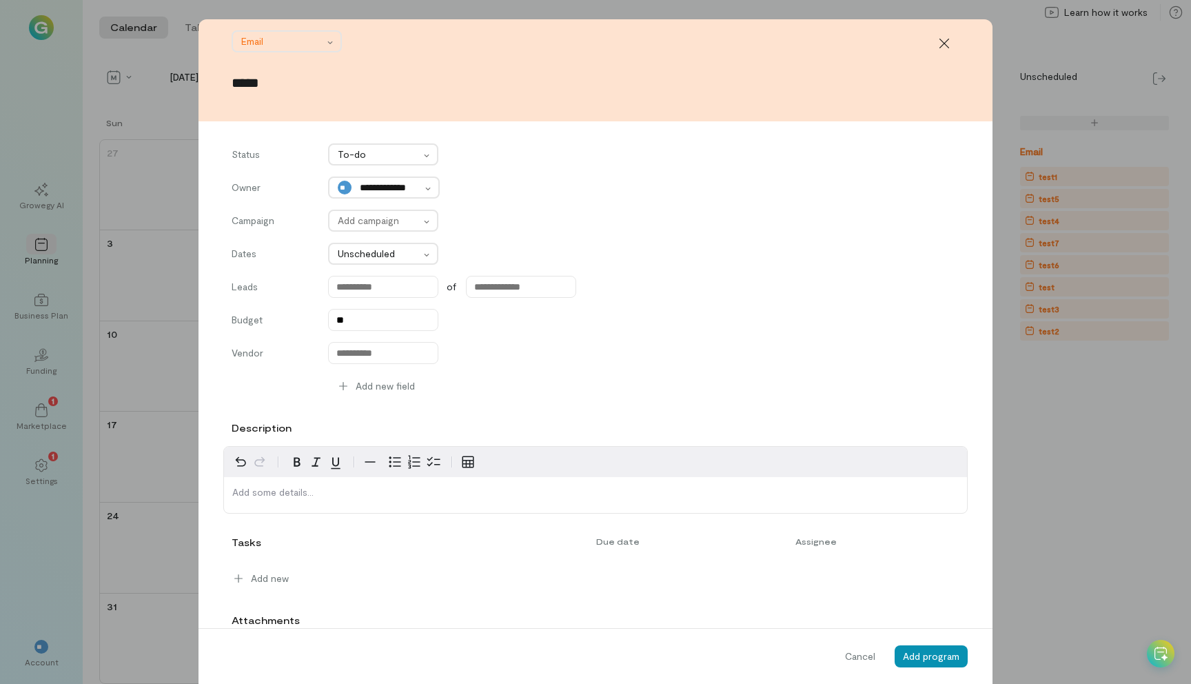
type input "*****"
click at [931, 660] on span "Add program" at bounding box center [931, 656] width 57 height 12
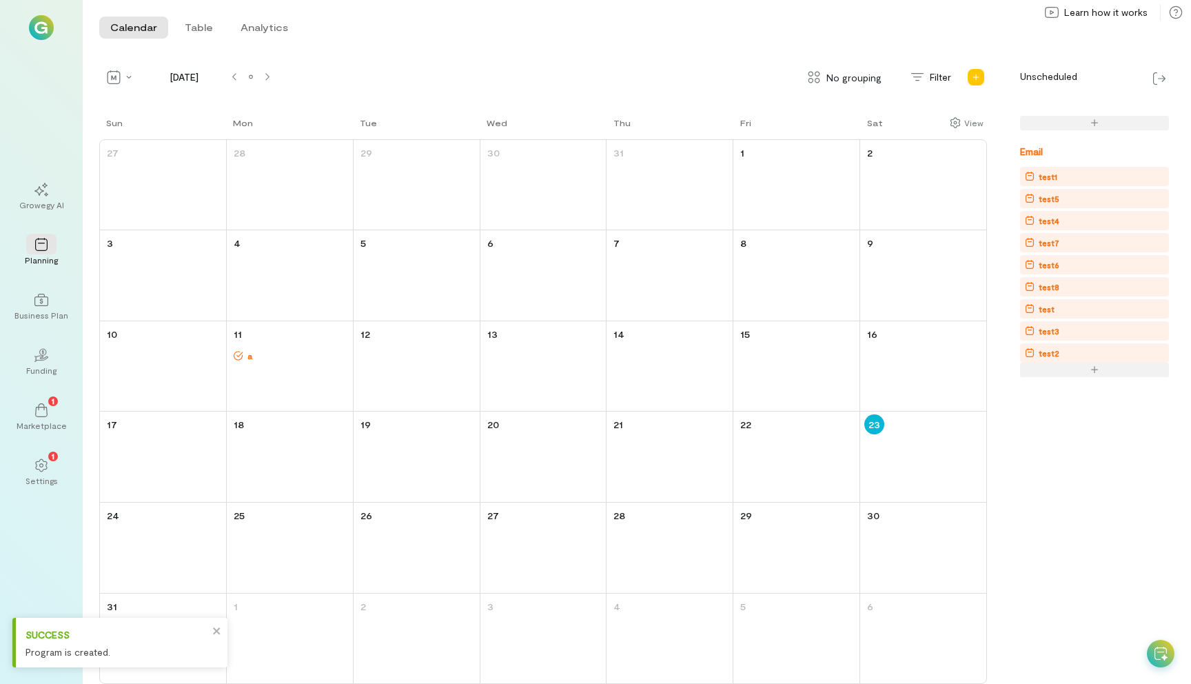
click at [1088, 367] on div at bounding box center [1094, 370] width 149 height 14
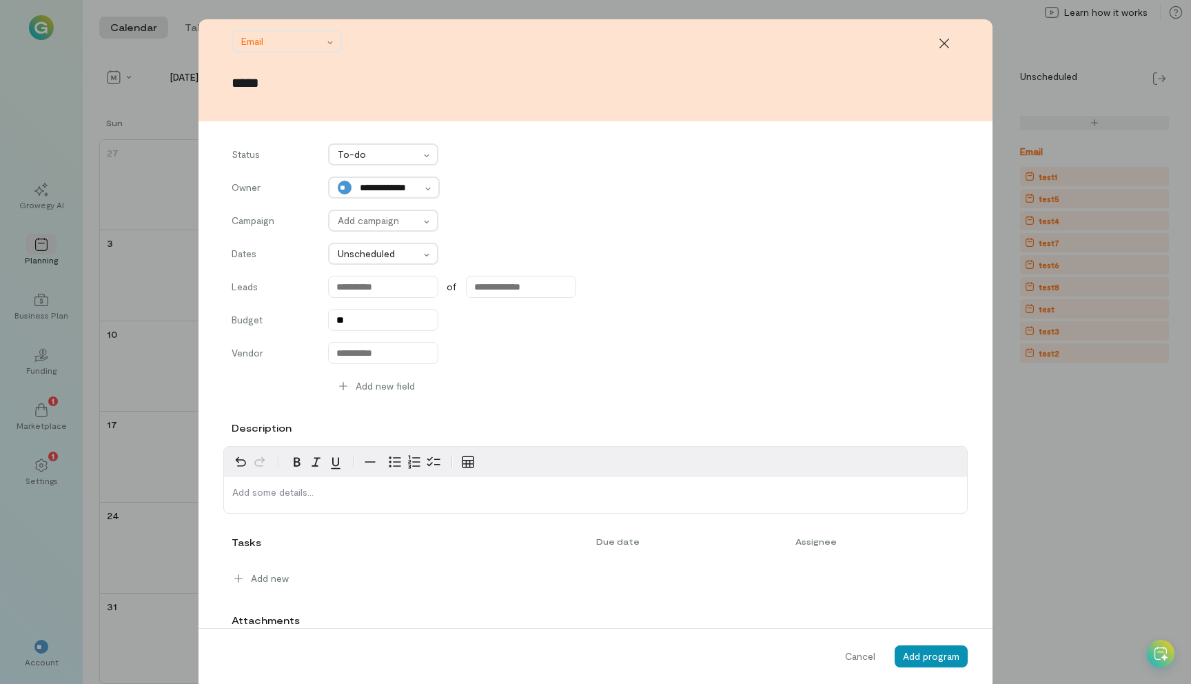
type input "*****"
click at [939, 653] on span "Add program" at bounding box center [931, 656] width 57 height 12
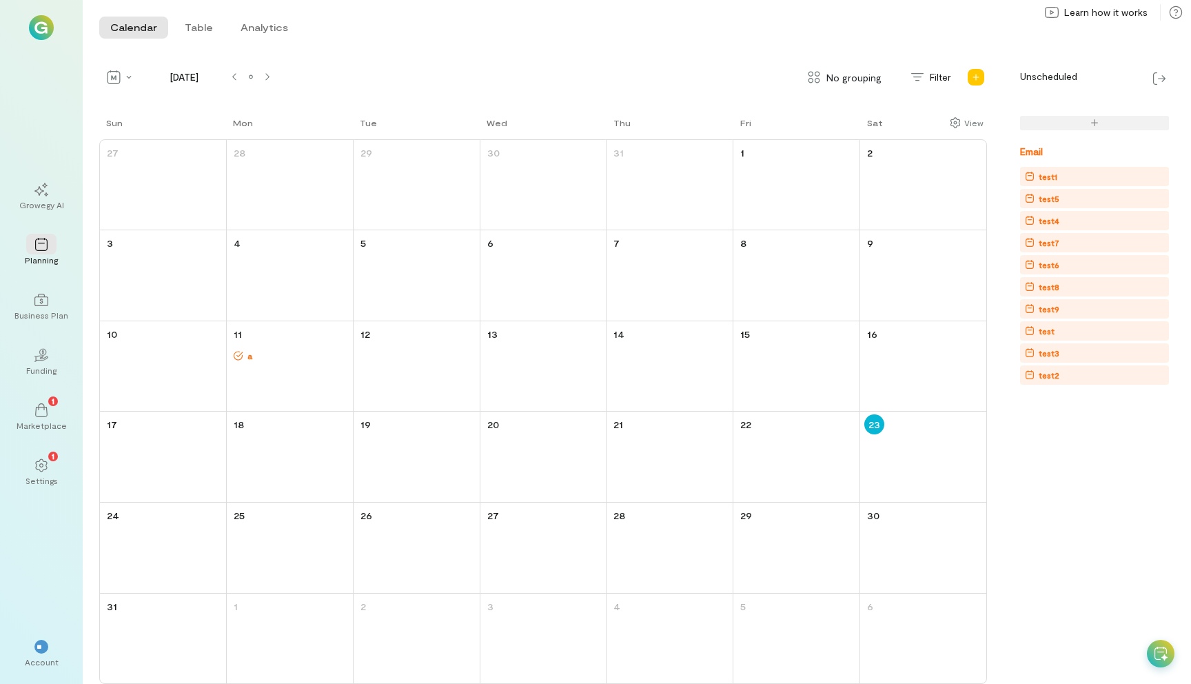
click at [1077, 180] on div "test1" at bounding box center [1097, 177] width 144 height 14
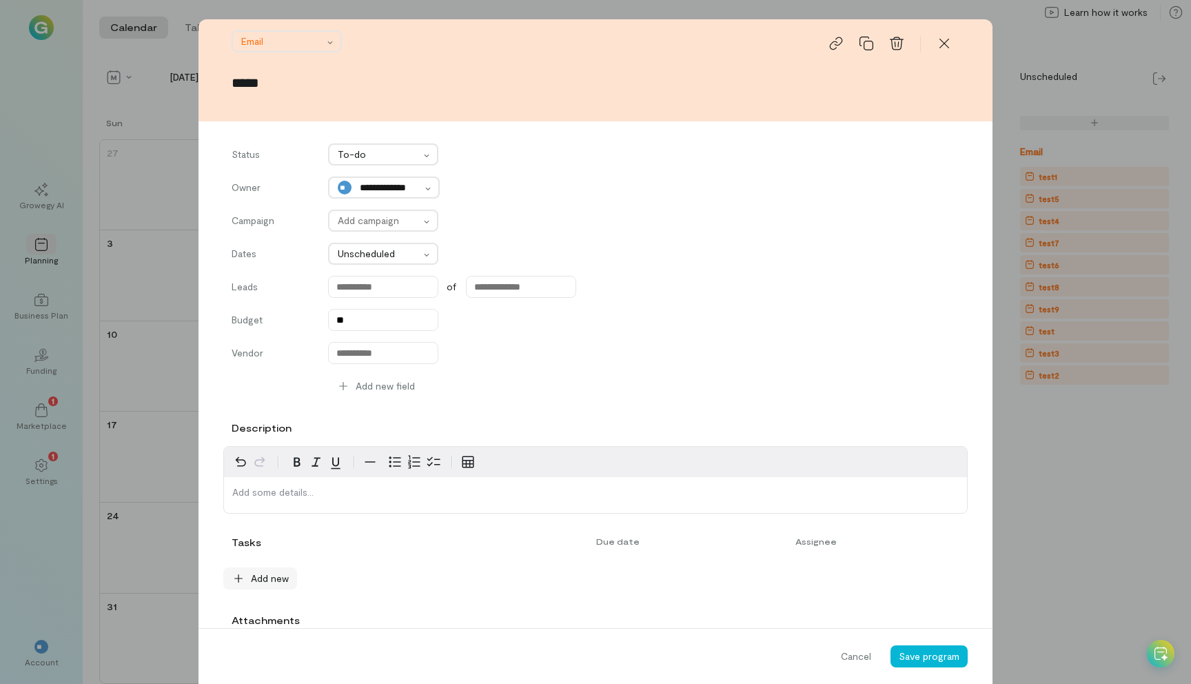
click at [285, 576] on span "Add new" at bounding box center [270, 578] width 38 height 14
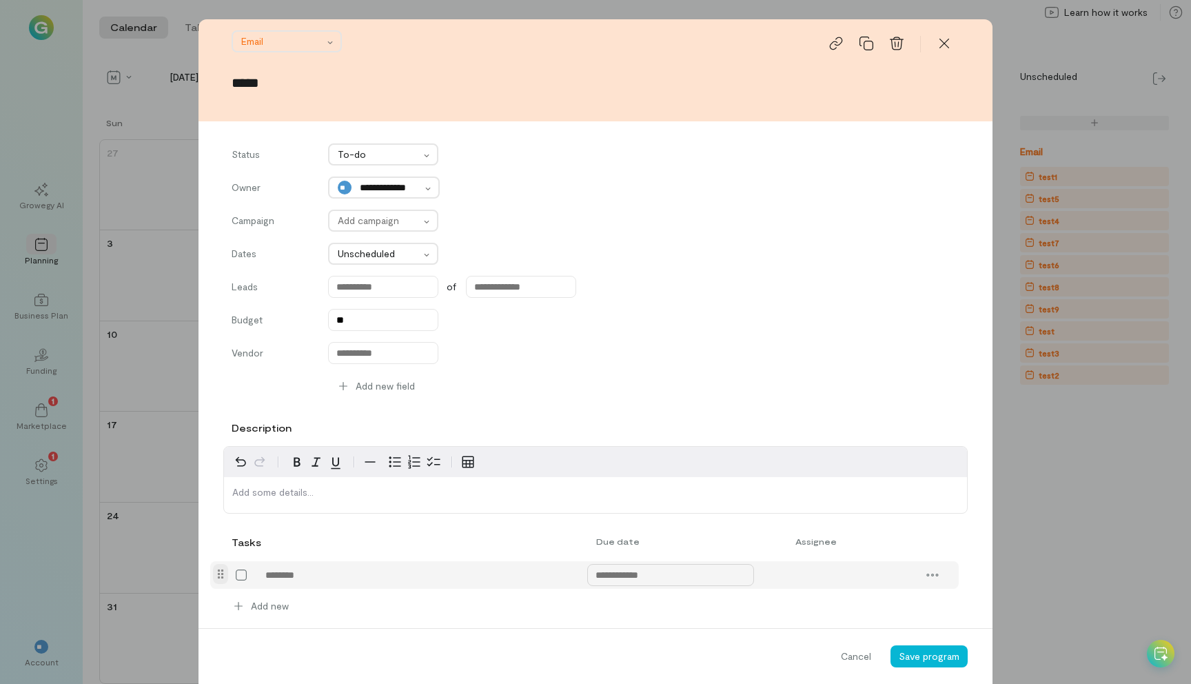
type textarea "*"
click at [661, 577] on input "text" at bounding box center [670, 575] width 167 height 22
click at [770, 400] on div "1" at bounding box center [768, 395] width 32 height 19
type input "******"
click at [926, 657] on span "Save program" at bounding box center [929, 656] width 61 height 12
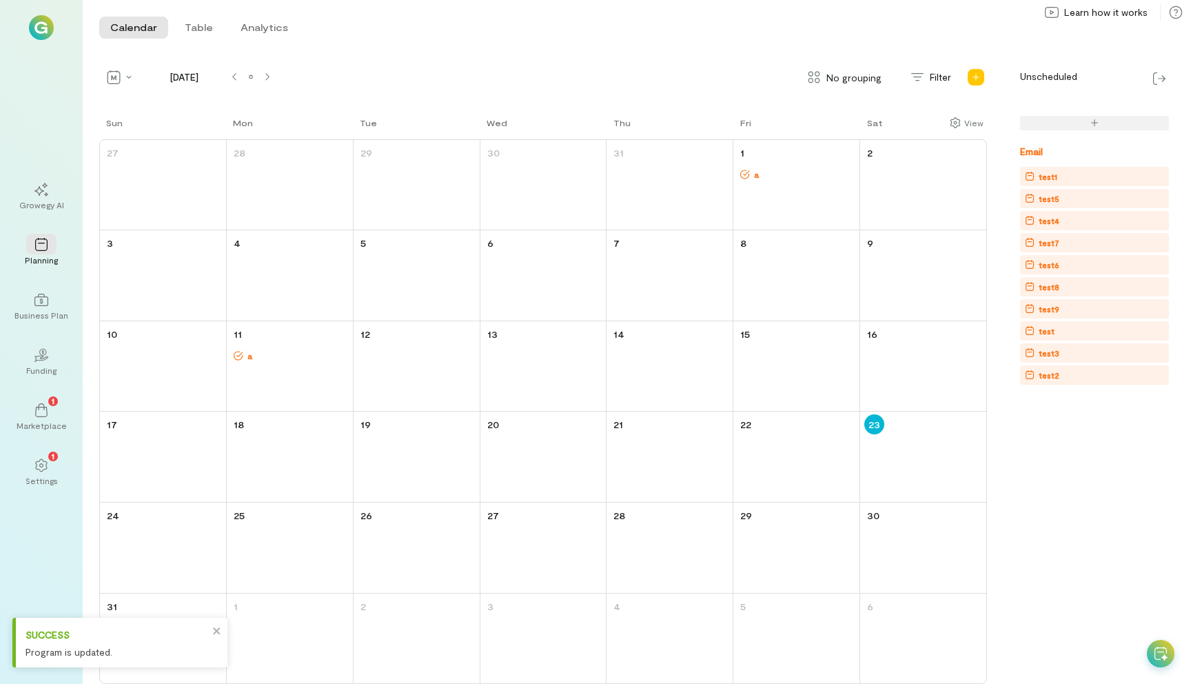
click at [1044, 201] on div "test5" at bounding box center [1049, 199] width 21 height 14
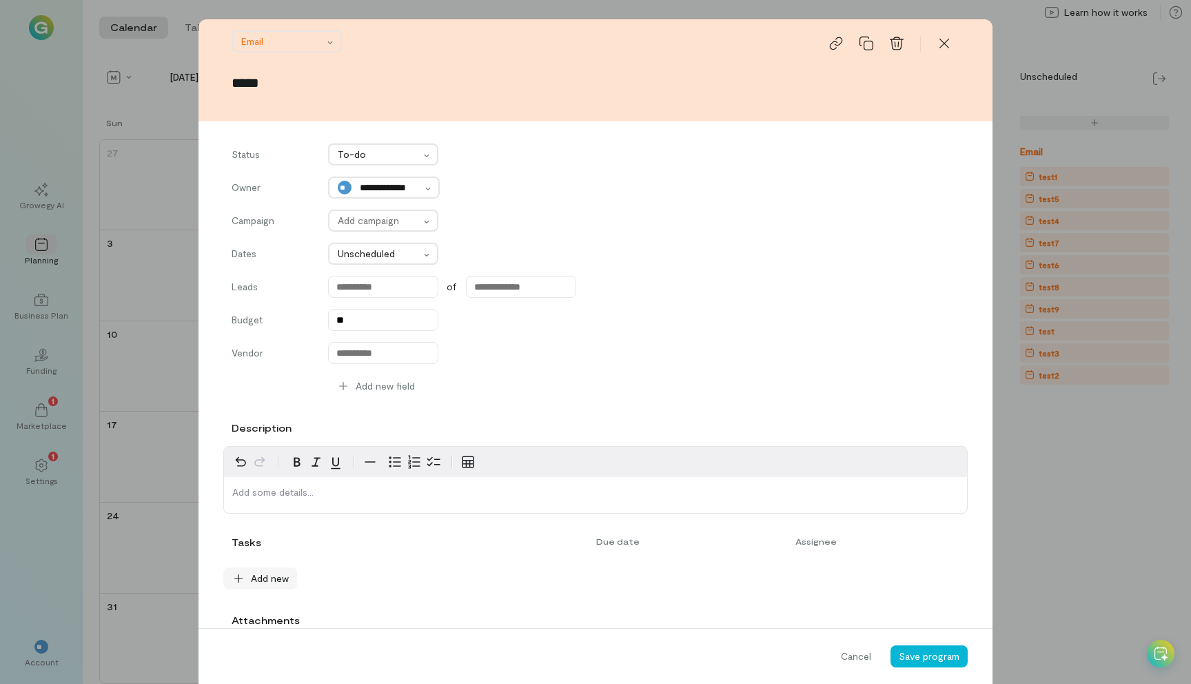
click at [287, 583] on span "Add new" at bounding box center [270, 578] width 38 height 14
type textarea "*"
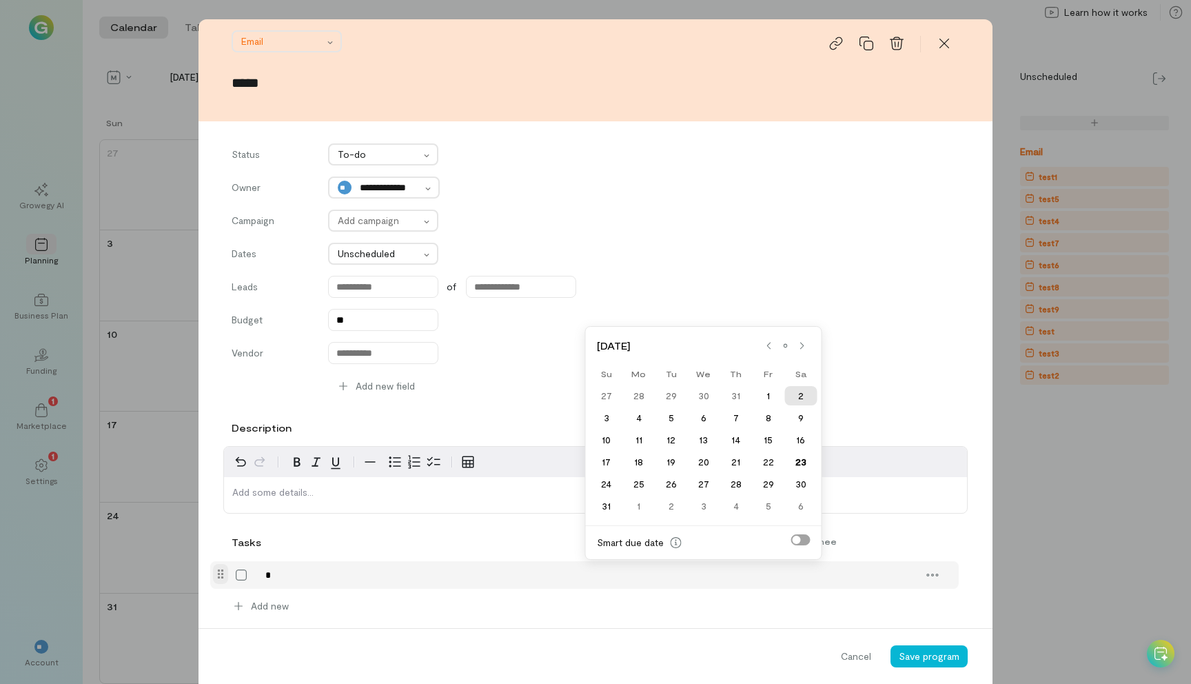
click at [796, 393] on div "2" at bounding box center [800, 395] width 32 height 19
type input "******"
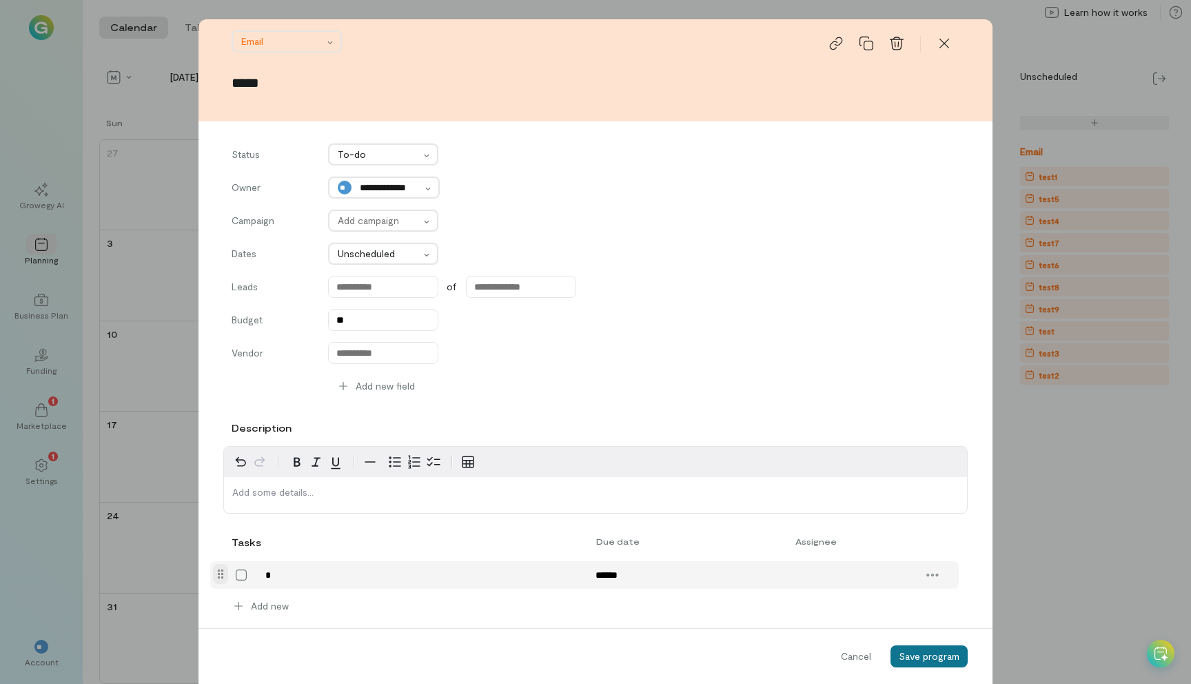
click at [928, 649] on button "Save program" at bounding box center [928, 656] width 77 height 22
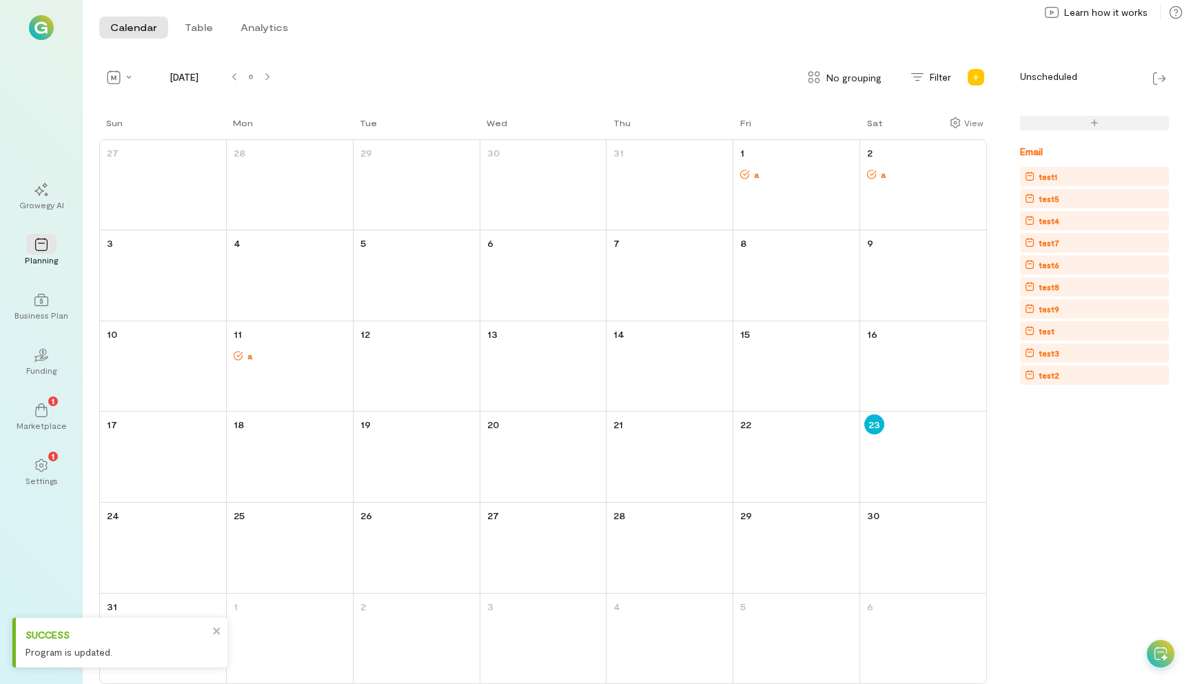
click at [1061, 219] on div "test4" at bounding box center [1097, 221] width 144 height 14
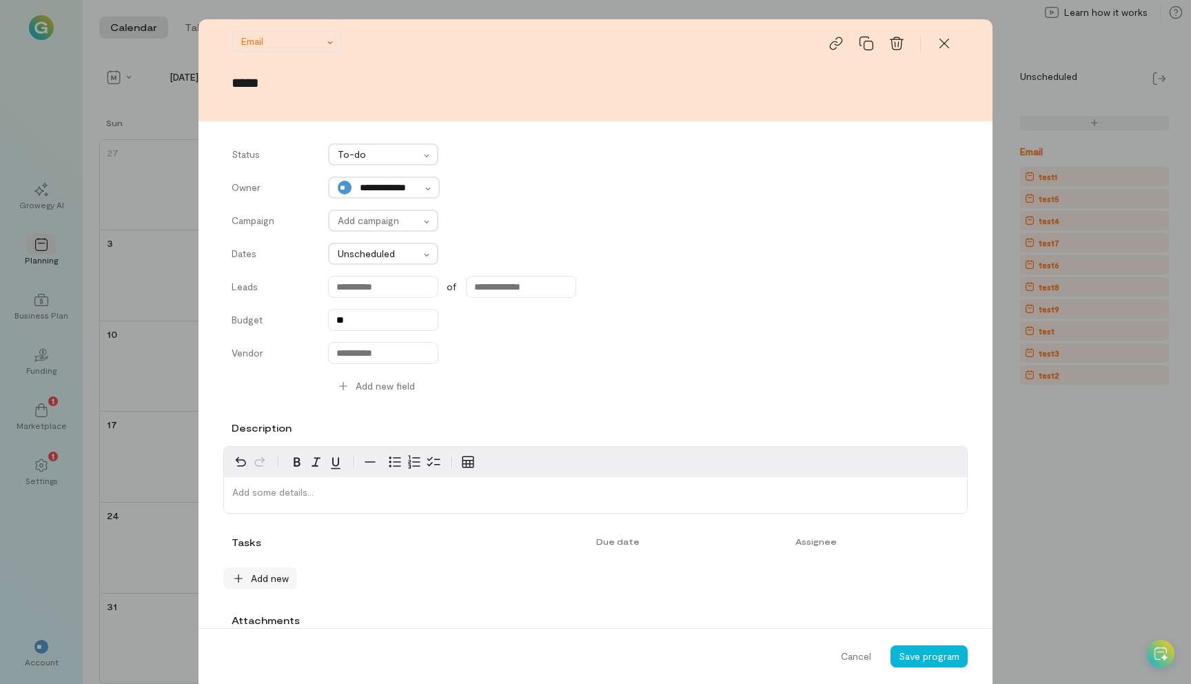
click at [276, 577] on span "Add new" at bounding box center [270, 578] width 38 height 14
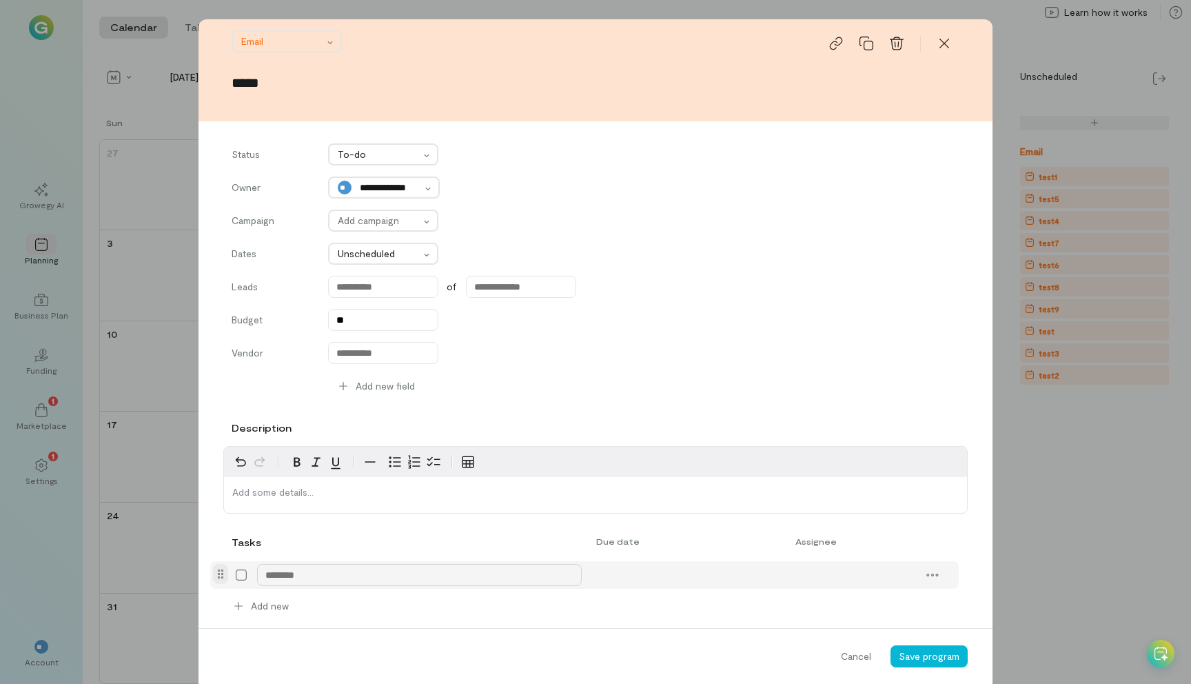
type textarea "*"
click at [602, 419] on div "3" at bounding box center [606, 417] width 32 height 19
type input "******"
click at [926, 657] on span "Save program" at bounding box center [929, 656] width 61 height 12
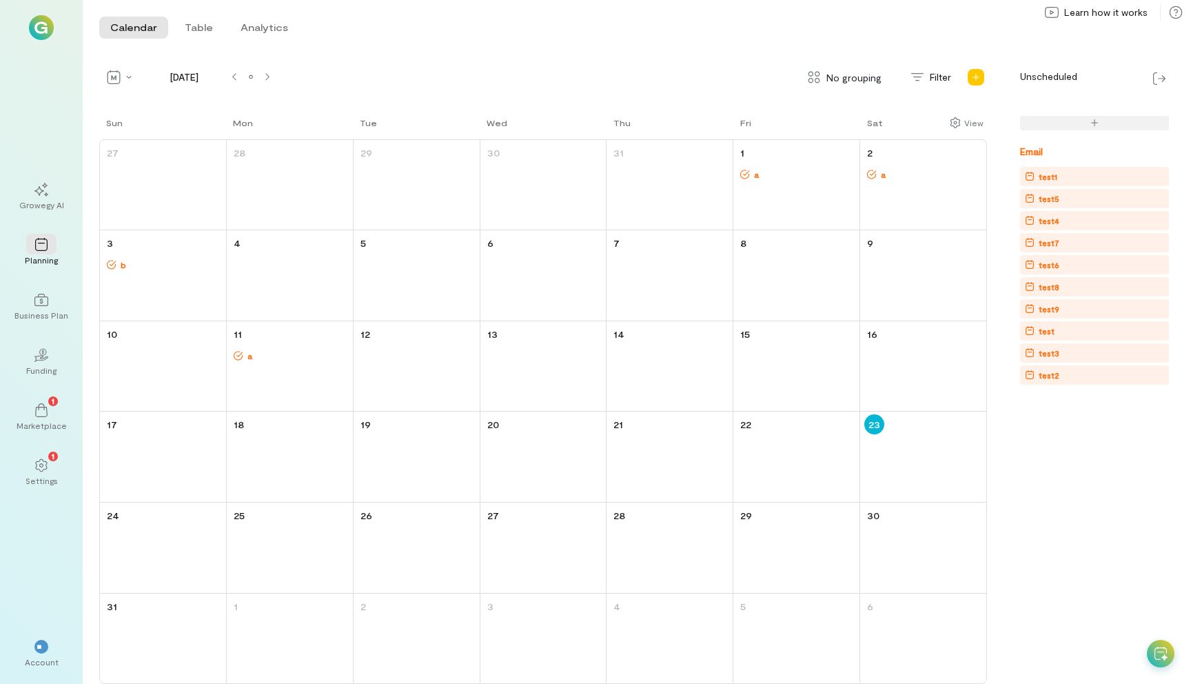
click at [1068, 221] on div "test4" at bounding box center [1097, 221] width 144 height 14
click at [1064, 243] on div "test7" at bounding box center [1097, 243] width 144 height 14
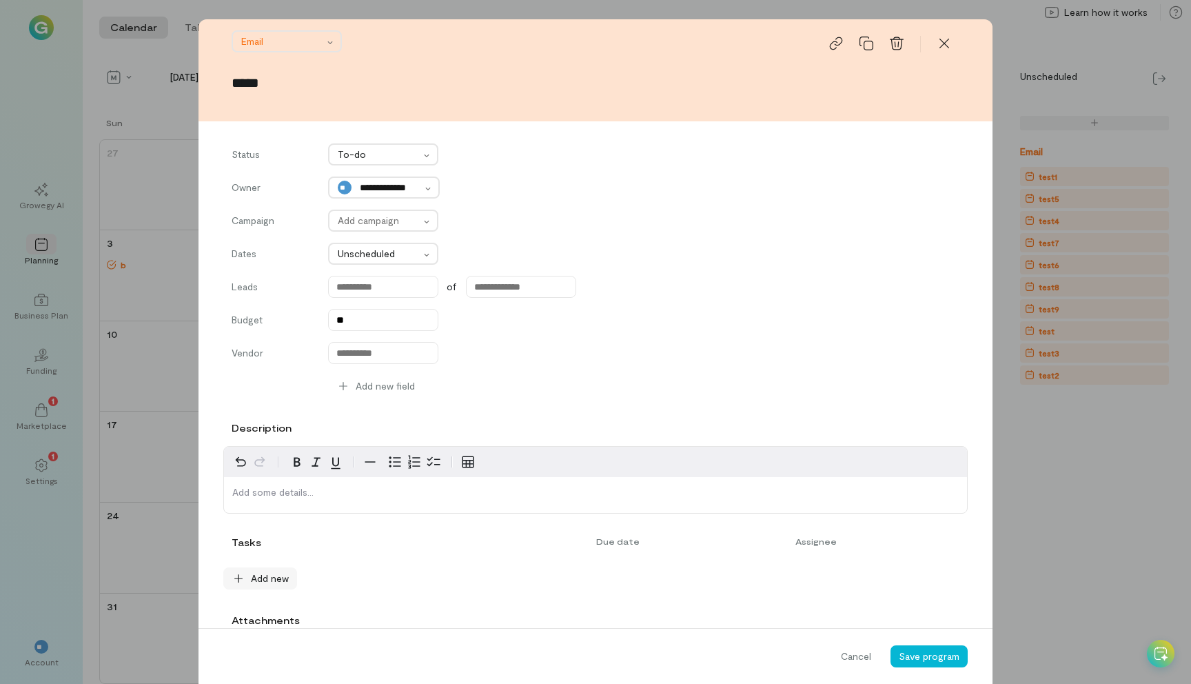
click at [274, 576] on span "Add new" at bounding box center [270, 578] width 38 height 14
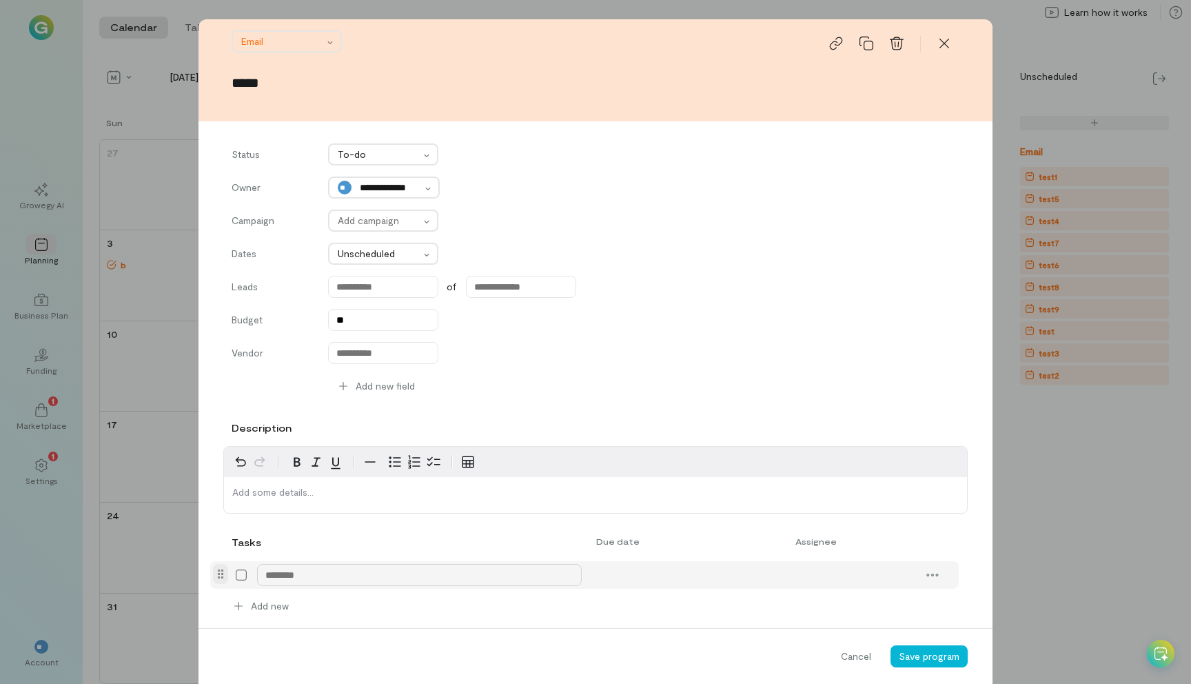
type textarea "*"
click at [645, 419] on div "4" at bounding box center [638, 417] width 32 height 19
type input "******"
click at [943, 657] on span "Save program" at bounding box center [929, 656] width 61 height 12
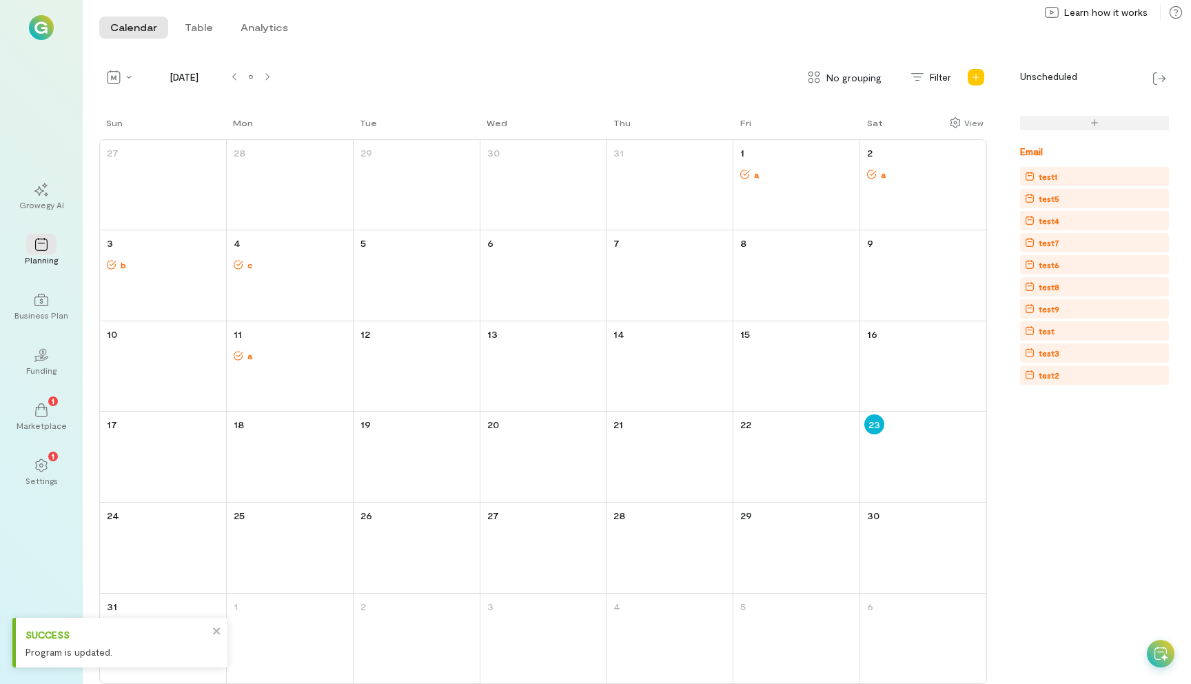
click at [1077, 283] on div "test8" at bounding box center [1097, 287] width 144 height 14
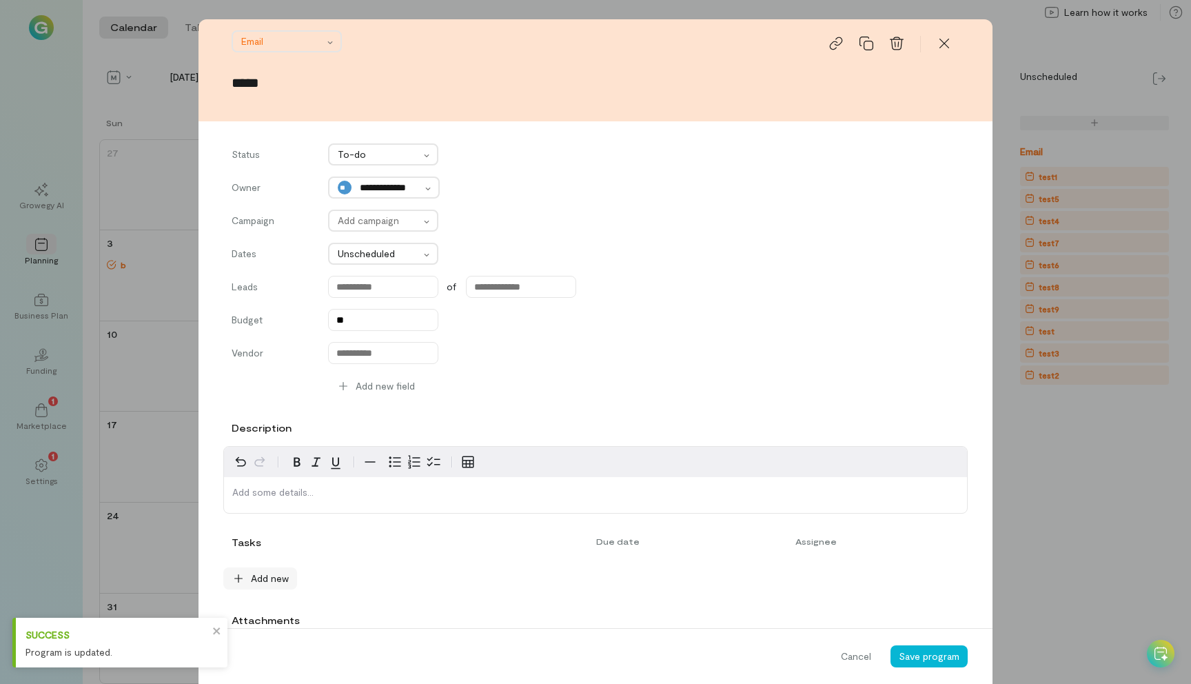
click at [281, 580] on span "Add new" at bounding box center [270, 578] width 38 height 14
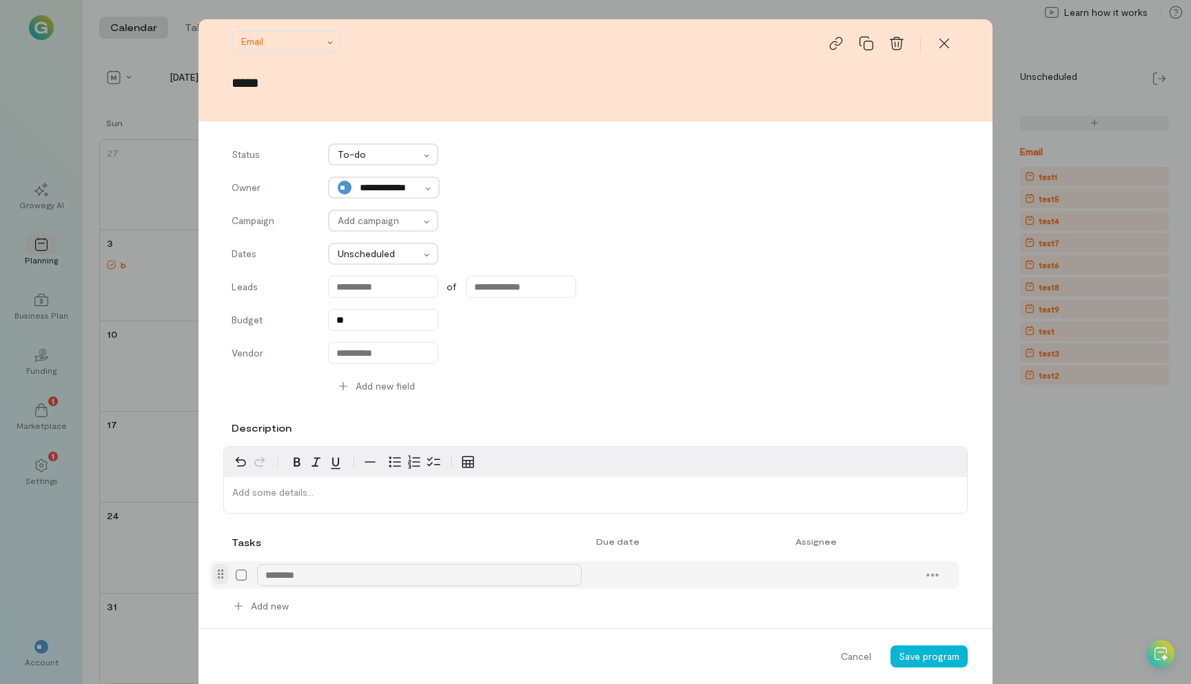
type textarea "*"
click at [669, 420] on div "5" at bounding box center [671, 417] width 32 height 19
type input "******"
click at [934, 648] on button "Save program" at bounding box center [928, 656] width 77 height 22
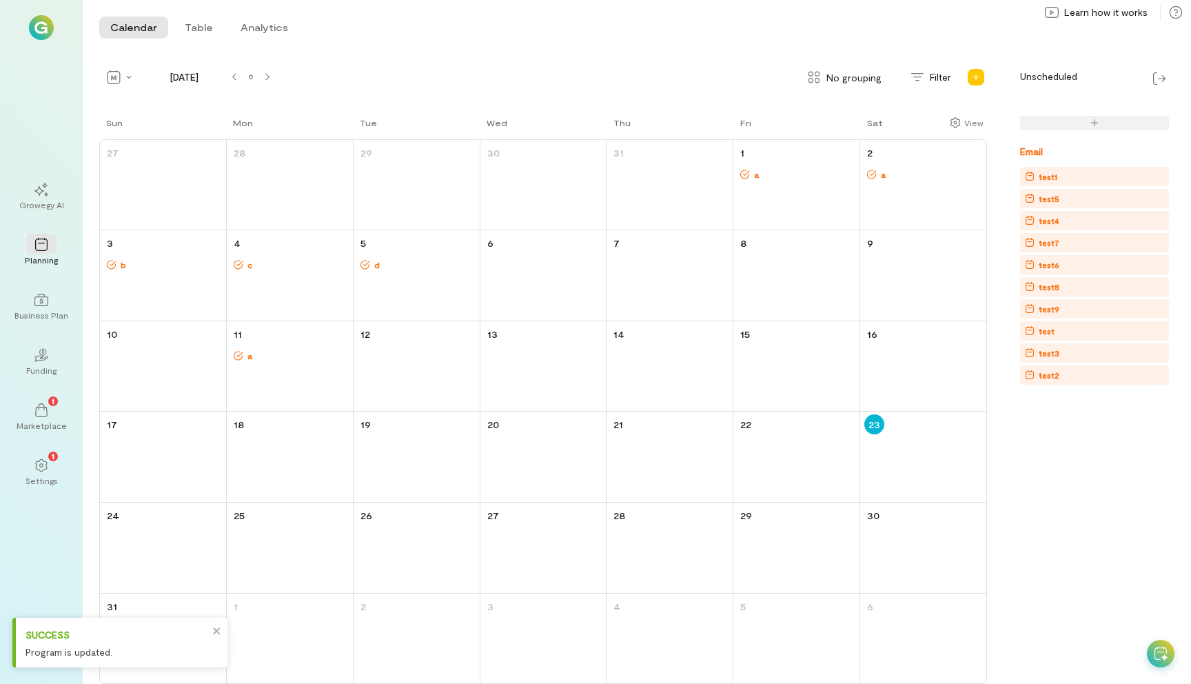
click at [1066, 289] on div "test8" at bounding box center [1097, 287] width 144 height 14
click at [1061, 313] on div "test9" at bounding box center [1097, 309] width 144 height 14
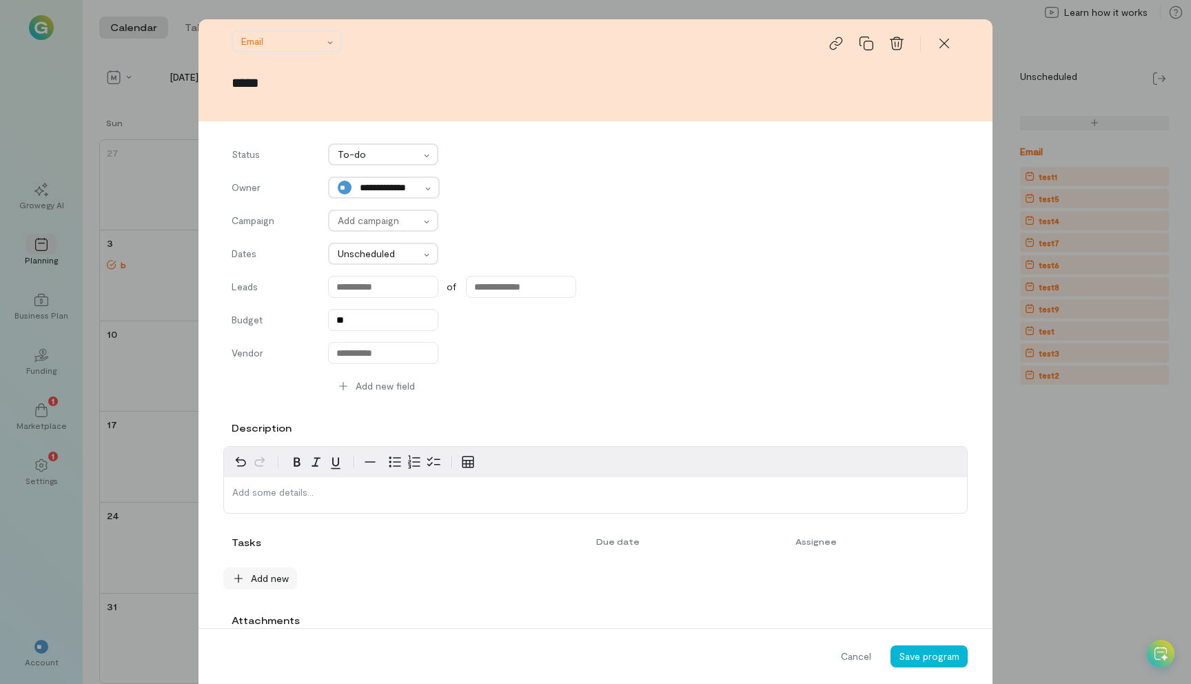
click at [274, 579] on span "Add new" at bounding box center [270, 578] width 38 height 14
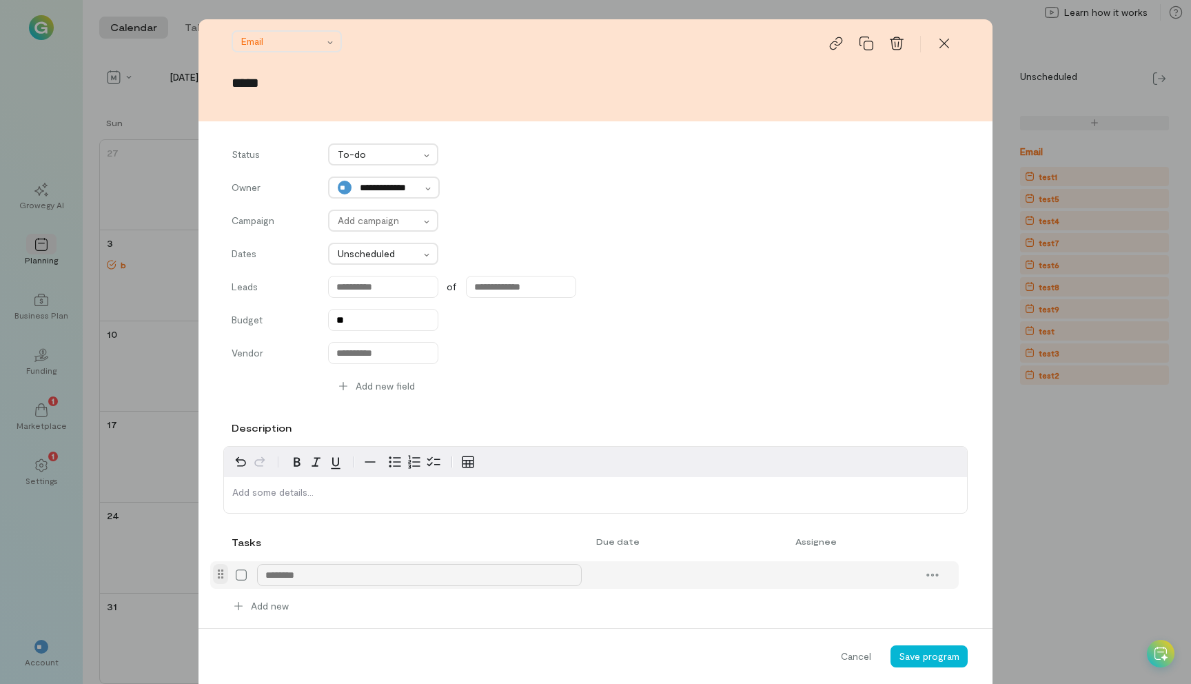
type textarea "*"
click at [742, 418] on div "7" at bounding box center [736, 417] width 32 height 19
type input "******"
click at [926, 655] on span "Save program" at bounding box center [929, 656] width 61 height 12
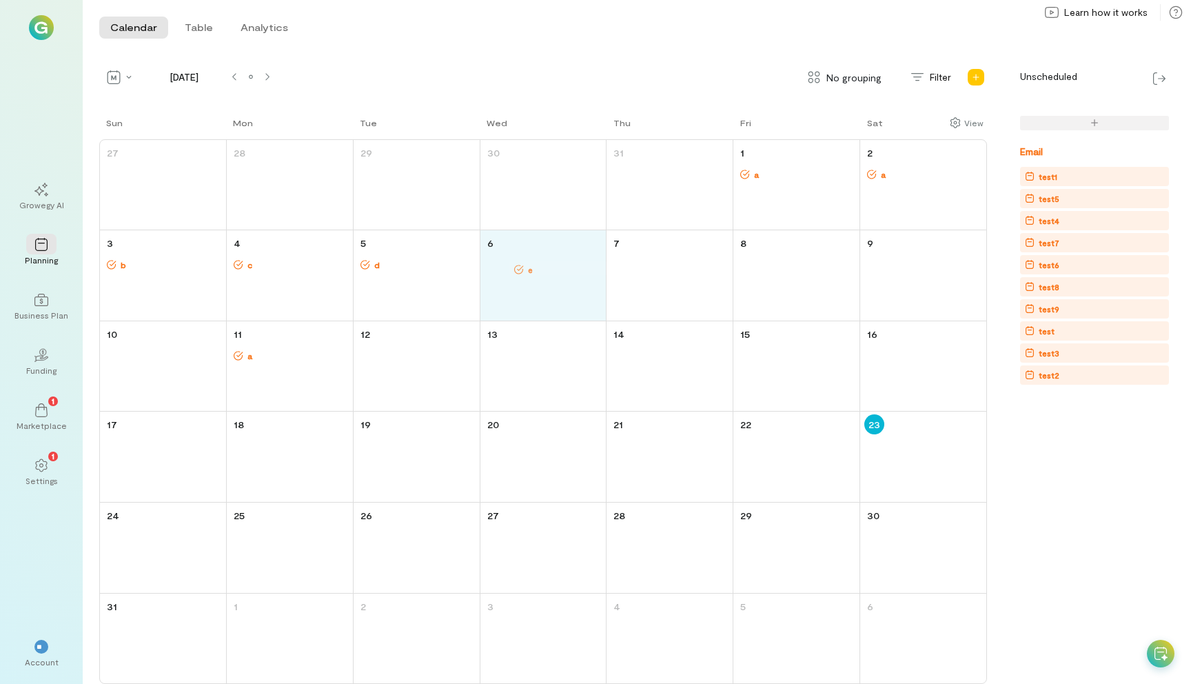
drag, startPoint x: 627, startPoint y: 265, endPoint x: 528, endPoint y: 268, distance: 99.3
click at [528, 268] on div "Sun Mon Tue Wed Thu Fri Sat 27 28 29 30 31 1 a 2 a 3 b 4 c 5 d 6 7 e 8 9 10 11 …" at bounding box center [543, 400] width 888 height 568
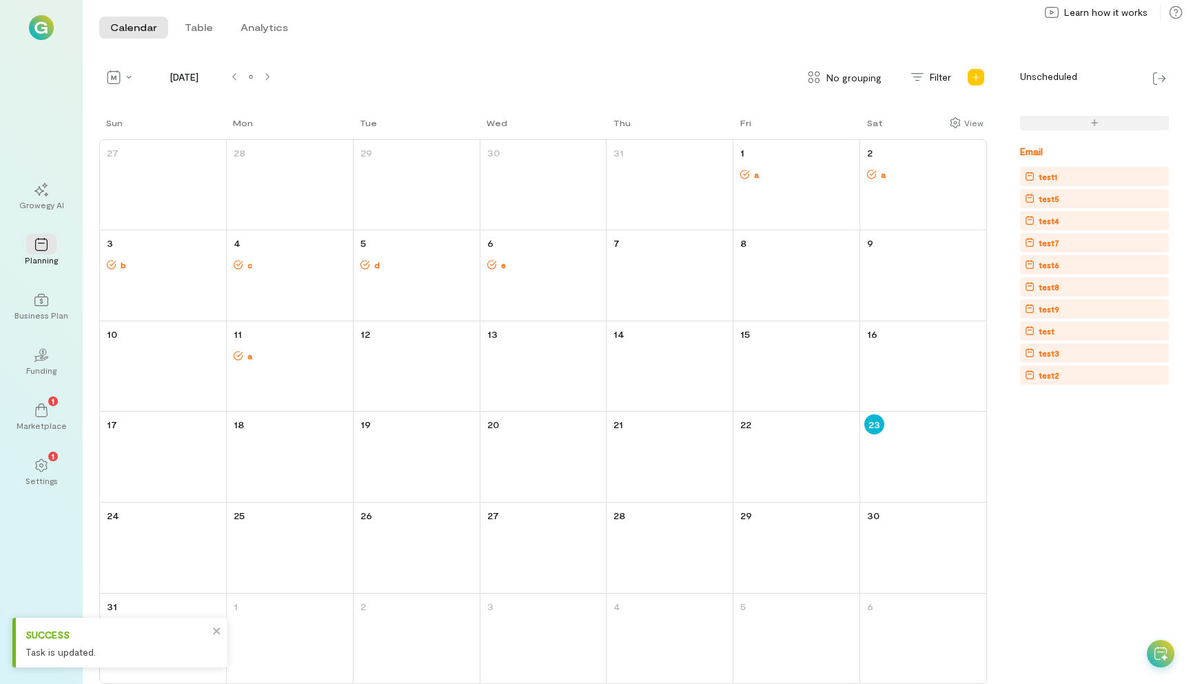
click at [1063, 329] on div "test" at bounding box center [1097, 331] width 144 height 14
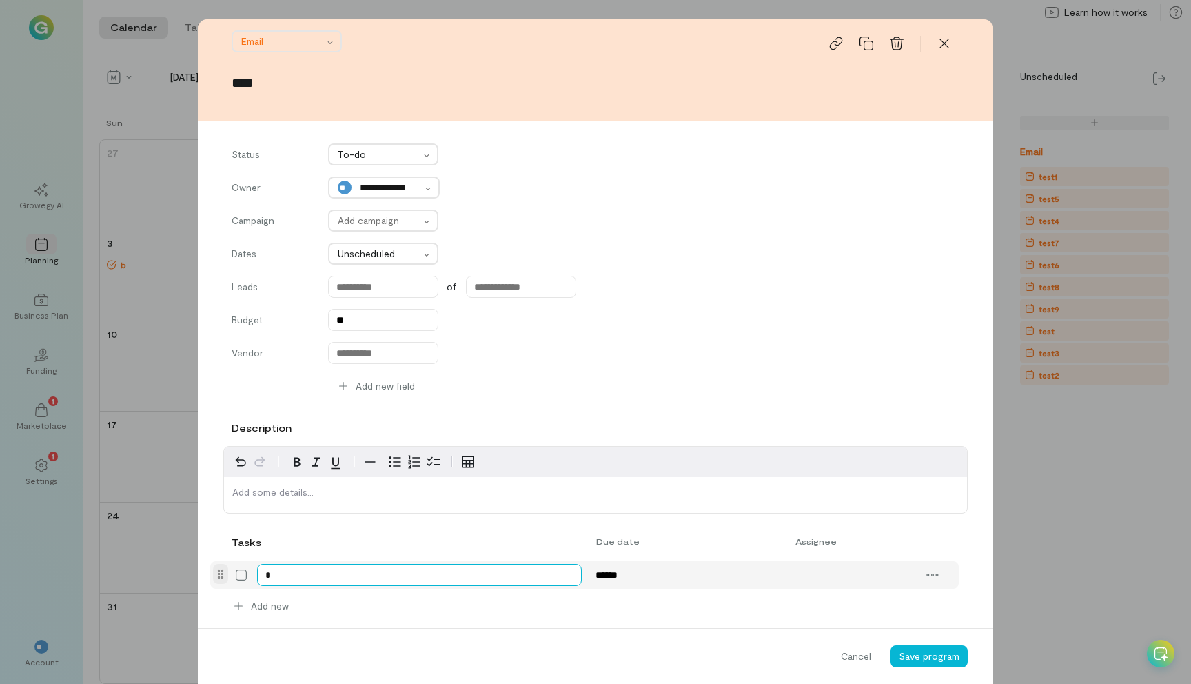
click at [306, 579] on textarea "*" at bounding box center [419, 575] width 325 height 22
type textarea "*"
click at [713, 440] on div "13" at bounding box center [703, 439] width 32 height 19
click at [623, 573] on input "******" at bounding box center [670, 575] width 167 height 22
click at [746, 414] on div "7" at bounding box center [736, 417] width 32 height 19
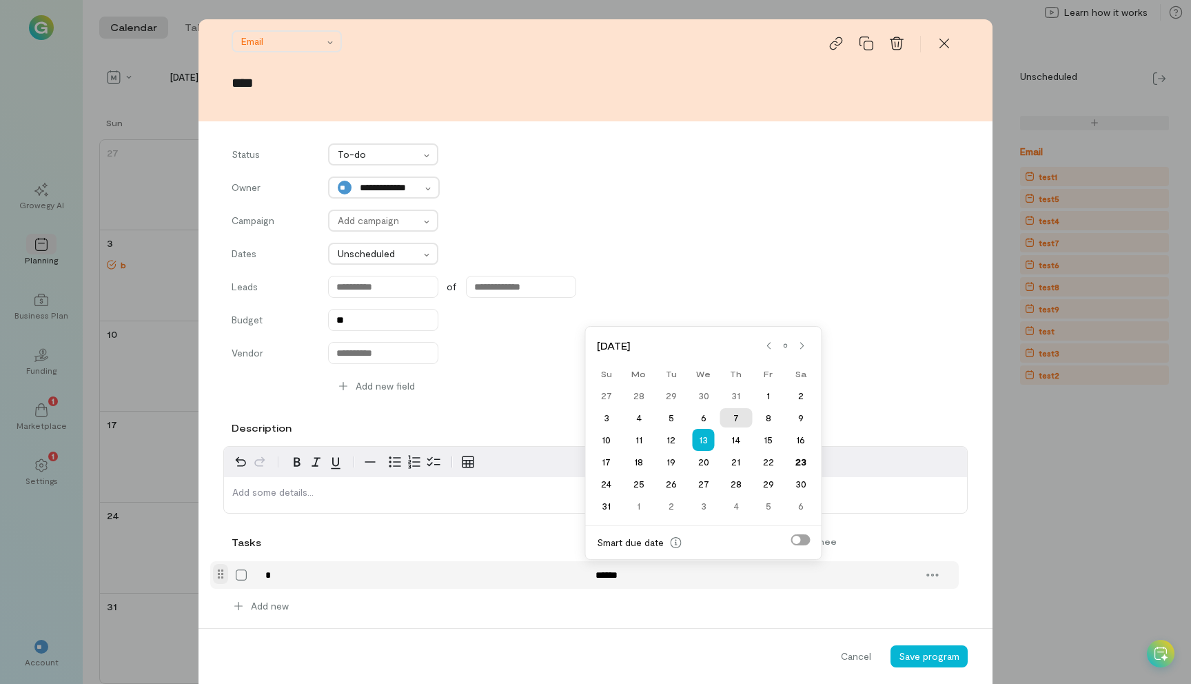
type input "******"
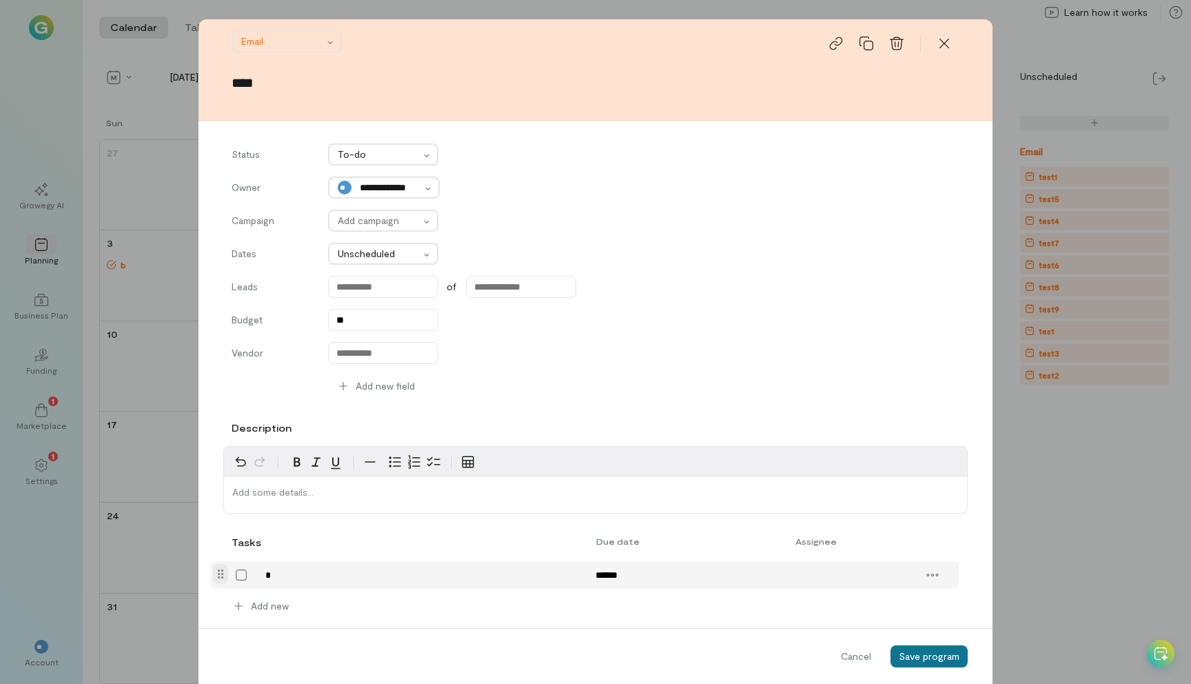
click at [921, 660] on span "Save program" at bounding box center [929, 656] width 61 height 12
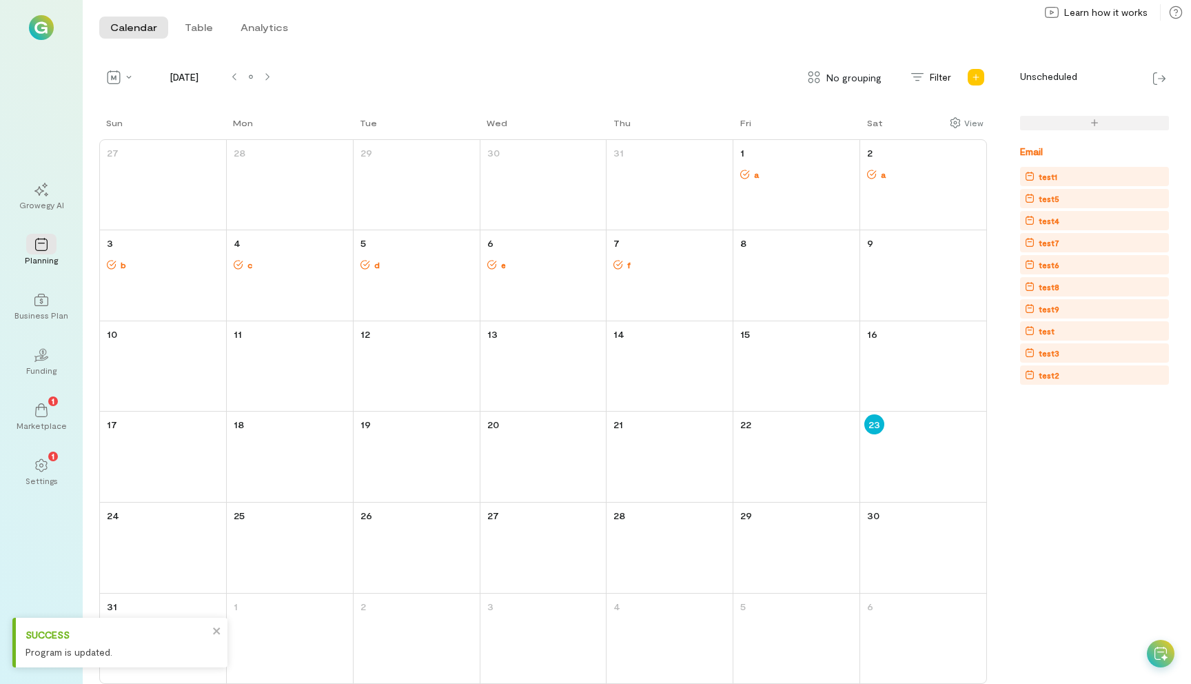
click at [1065, 353] on div "test3" at bounding box center [1097, 353] width 144 height 14
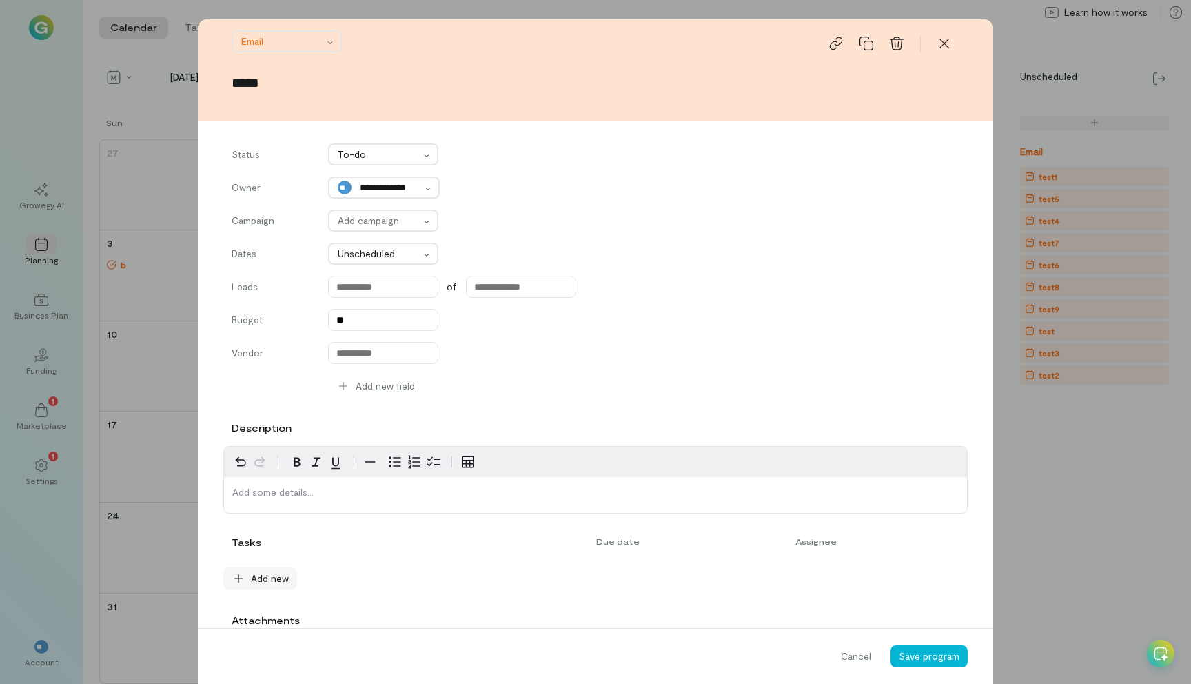
click at [251, 581] on span "Add new" at bounding box center [270, 578] width 38 height 14
type textarea "*"
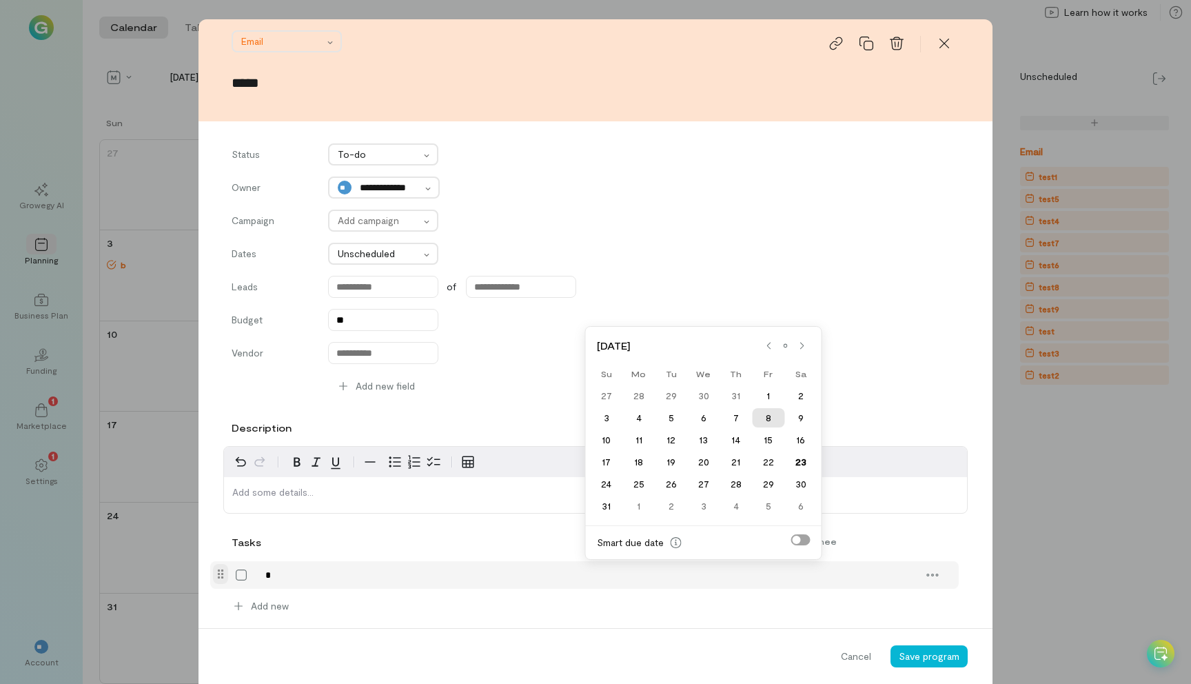
click at [772, 418] on div "8" at bounding box center [768, 417] width 32 height 19
type input "******"
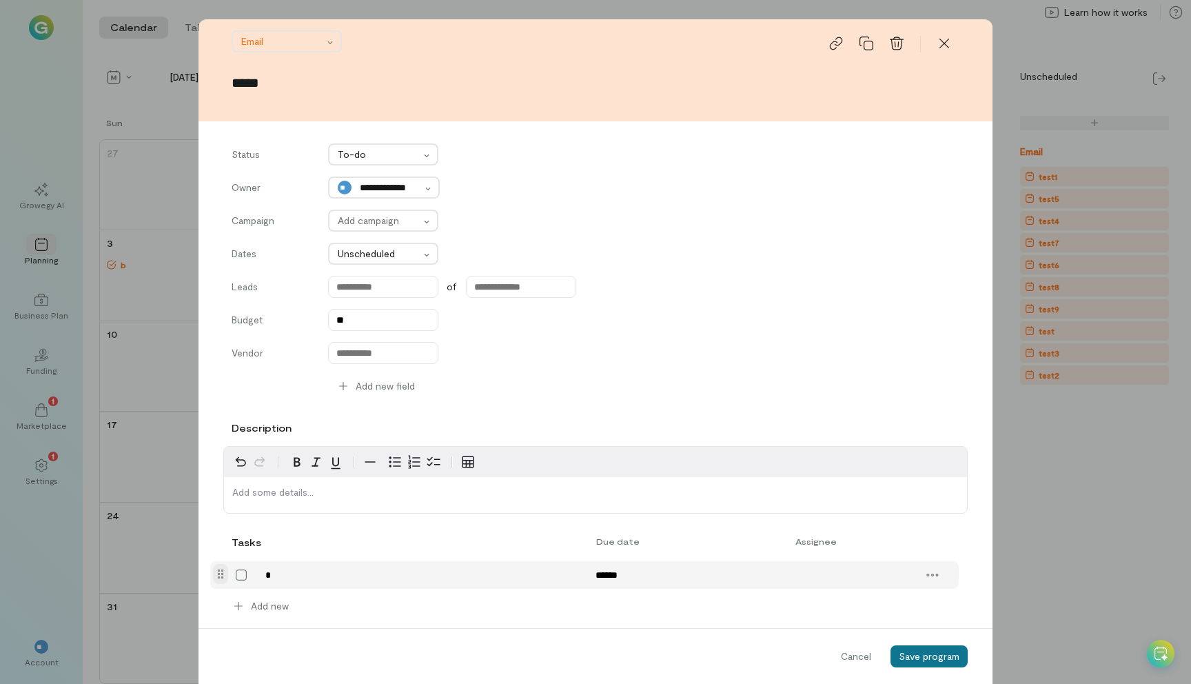
click at [925, 649] on button "Save program" at bounding box center [928, 656] width 77 height 22
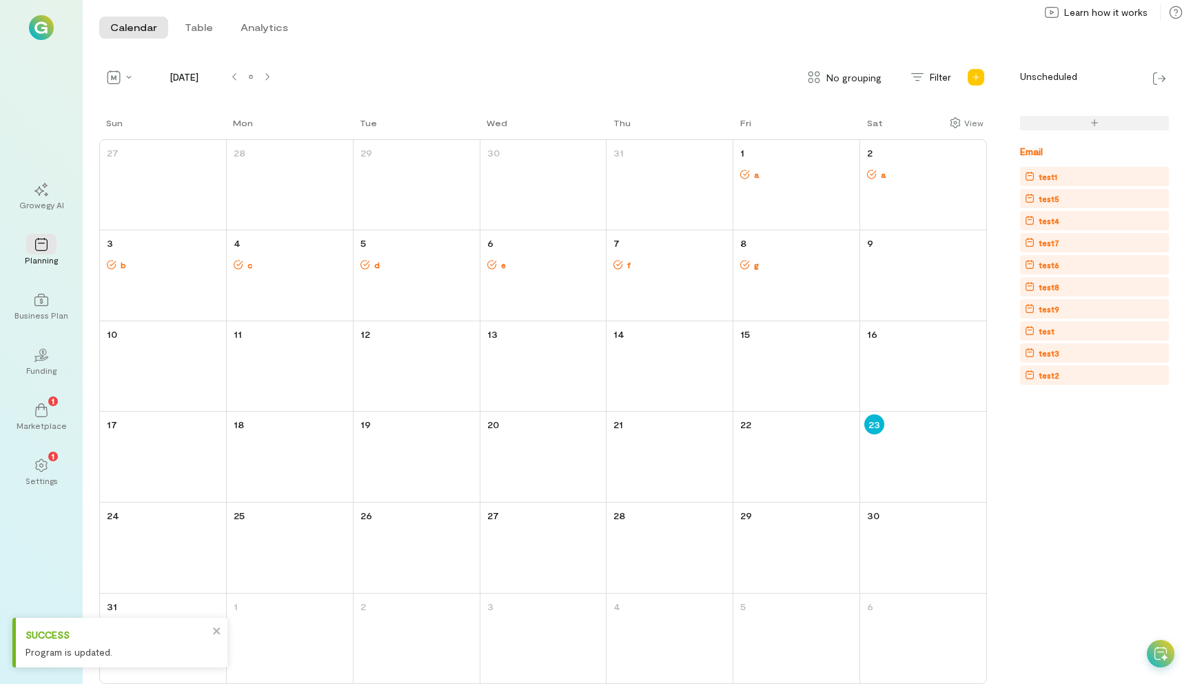
click at [1065, 376] on div "test2" at bounding box center [1097, 375] width 144 height 14
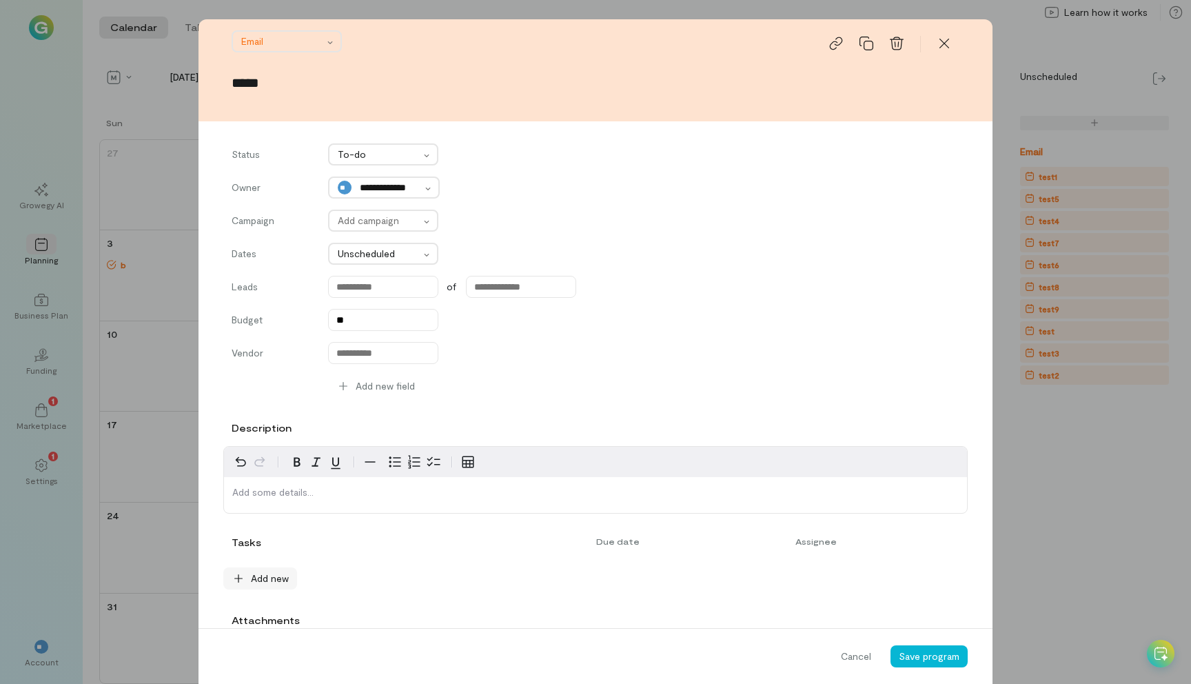
click at [263, 574] on span "Add new" at bounding box center [270, 578] width 38 height 14
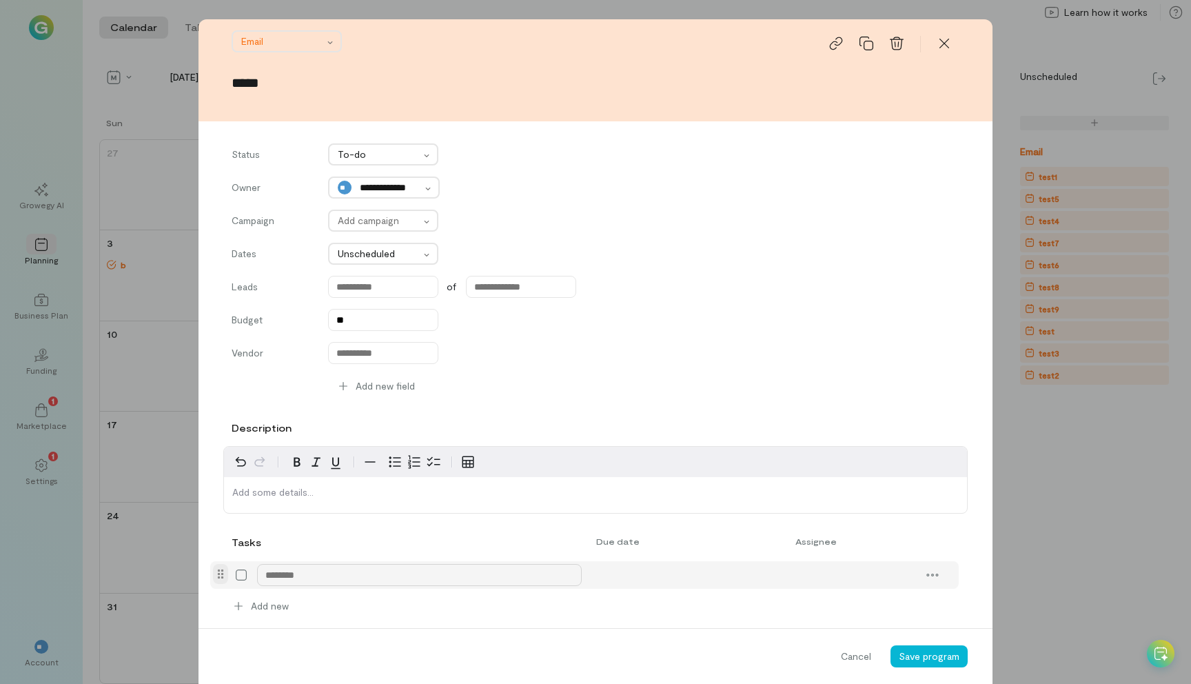
type textarea "*"
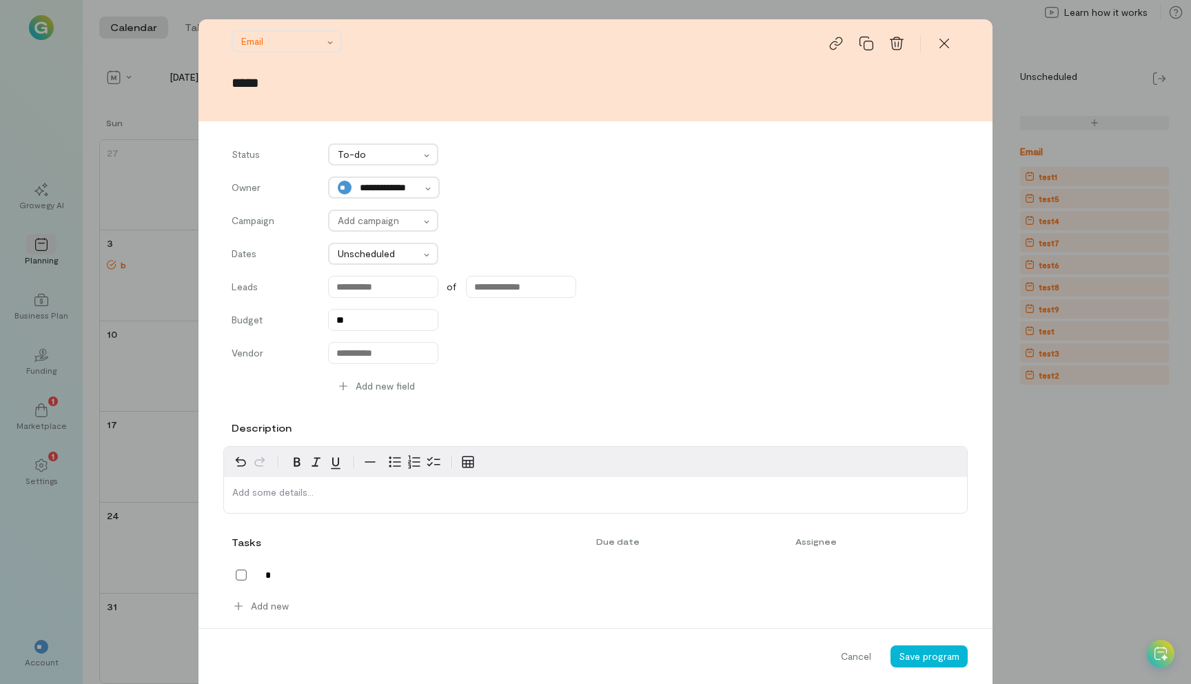
click at [463, 608] on div "Add new" at bounding box center [591, 603] width 736 height 28
click at [659, 569] on input "text" at bounding box center [670, 575] width 167 height 22
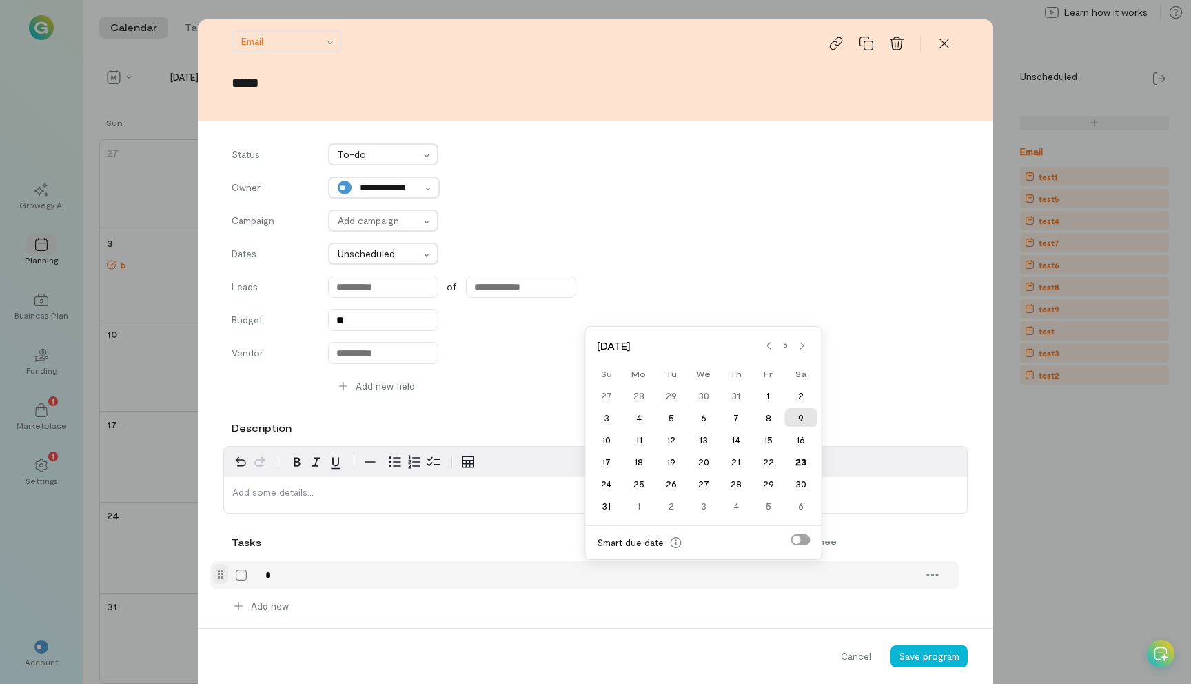
click at [795, 415] on div "9" at bounding box center [800, 417] width 32 height 19
type input "******"
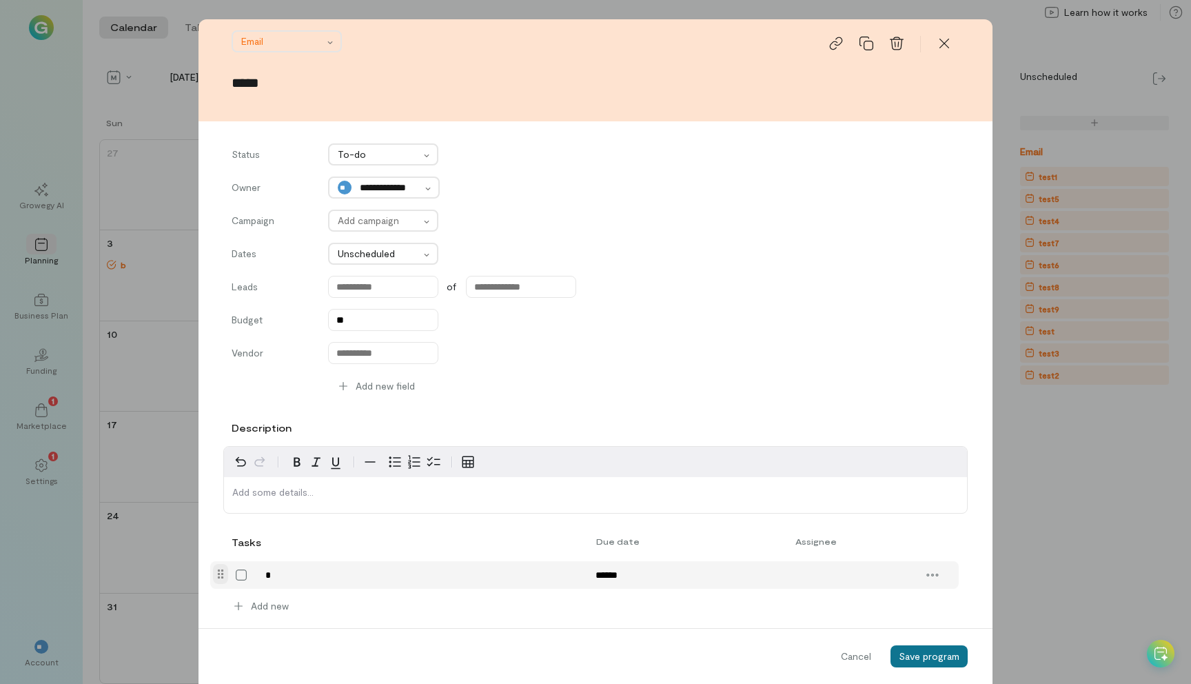
click at [937, 662] on span "Save program" at bounding box center [929, 656] width 61 height 12
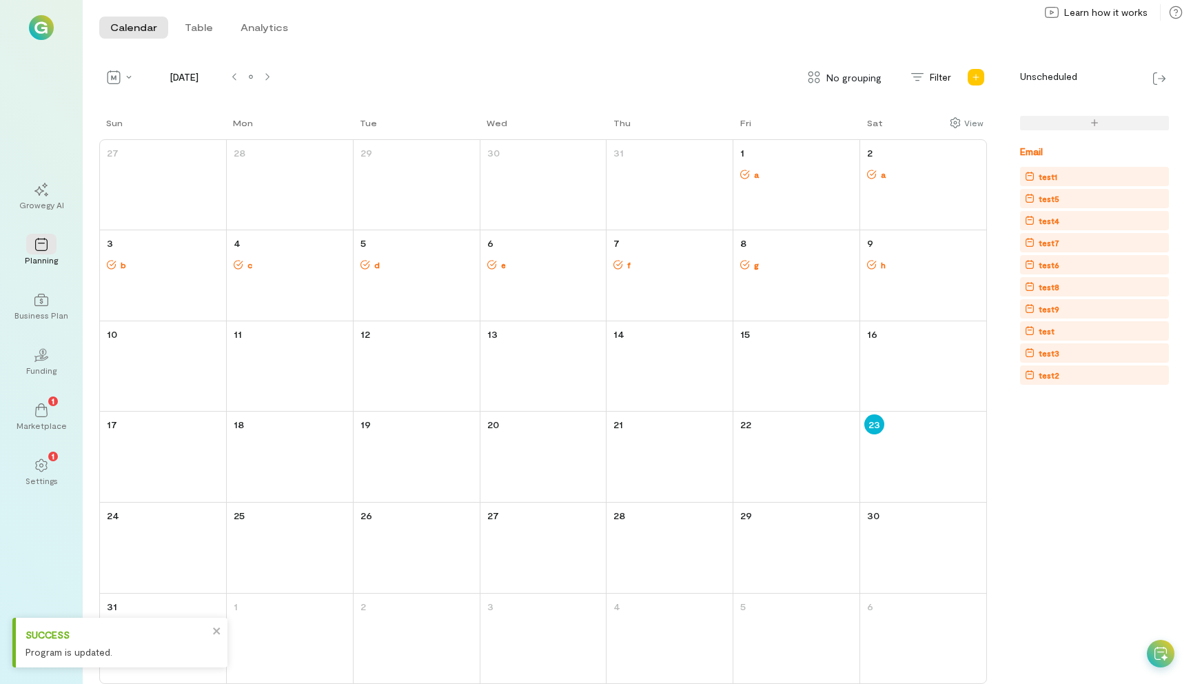
click at [1063, 461] on div "Email test1 test5 test4 test7 test6 test8 test9 test test3 test2" at bounding box center [1078, 386] width 182 height 596
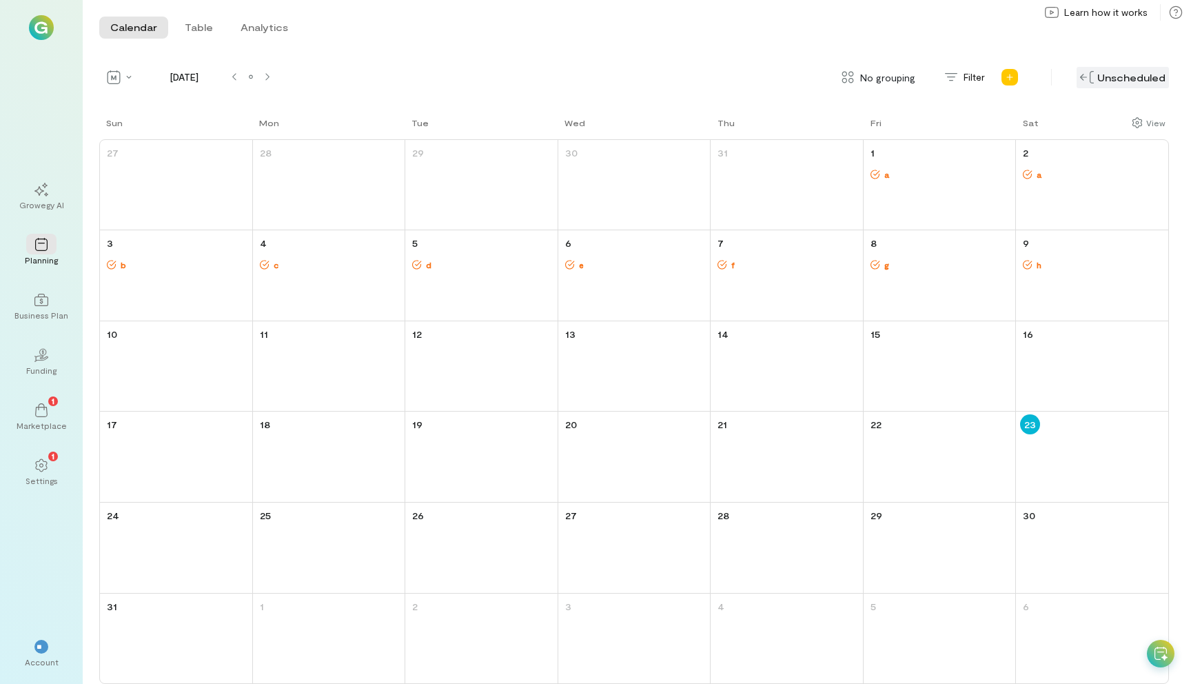
click at [1139, 78] on div "Unscheduled" at bounding box center [1123, 77] width 92 height 21
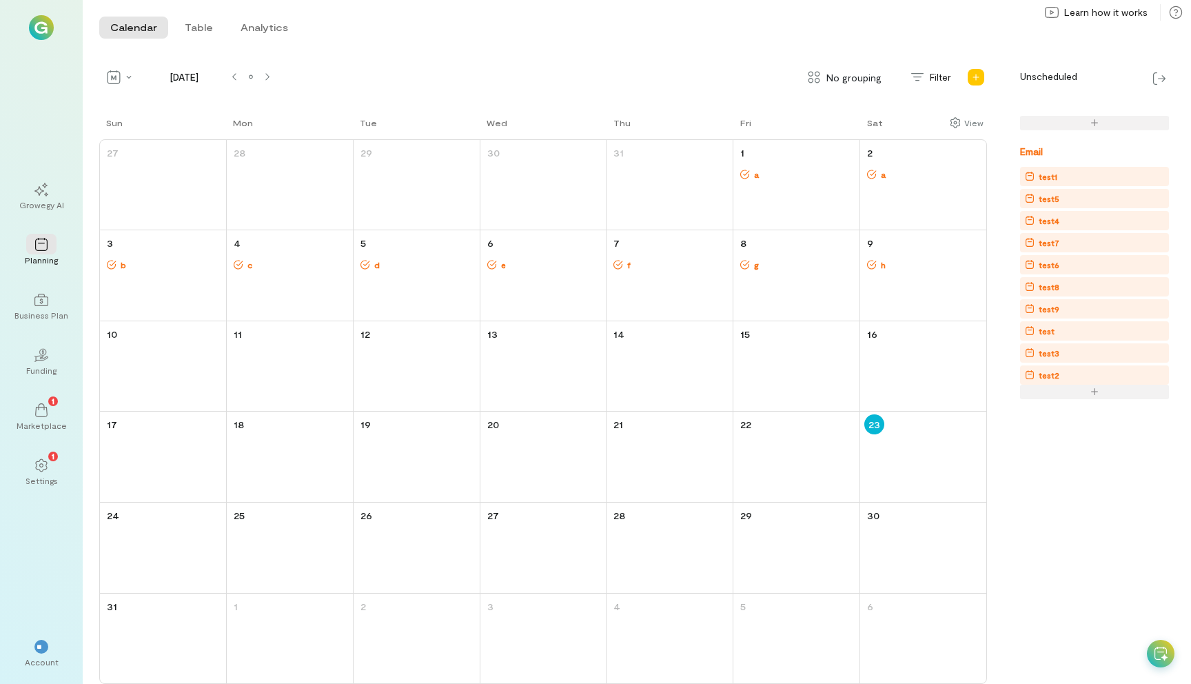
click at [1077, 393] on div at bounding box center [1094, 392] width 149 height 14
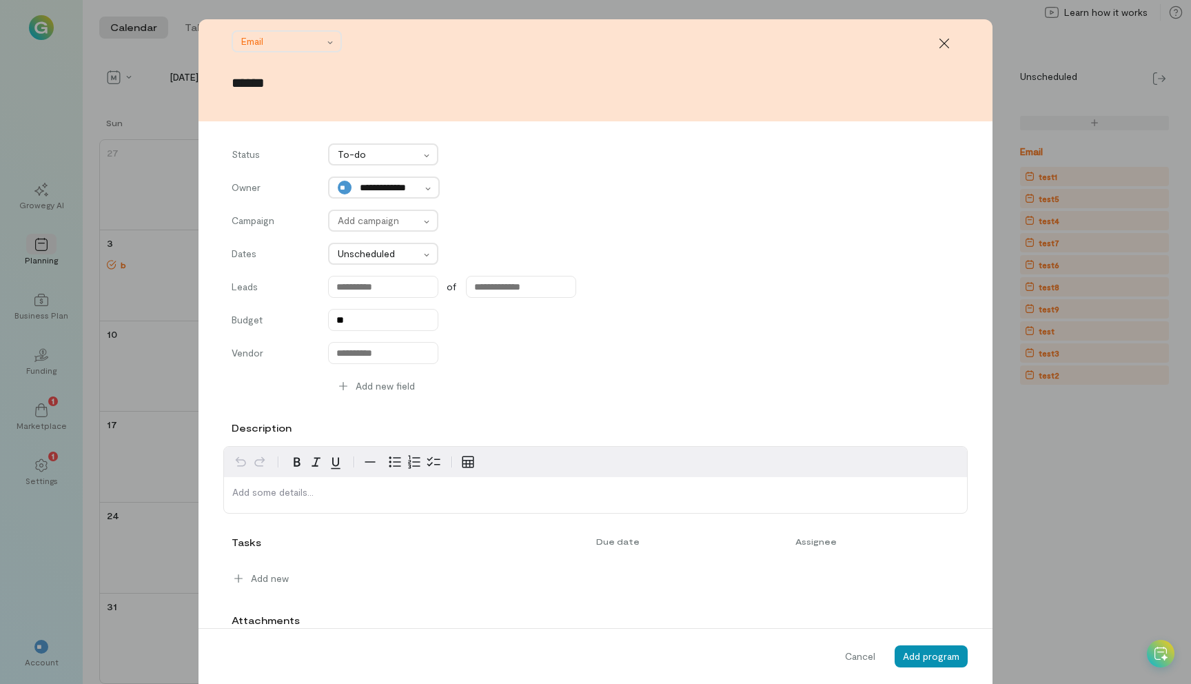
type input "******"
click at [939, 661] on span "Add program" at bounding box center [931, 656] width 57 height 12
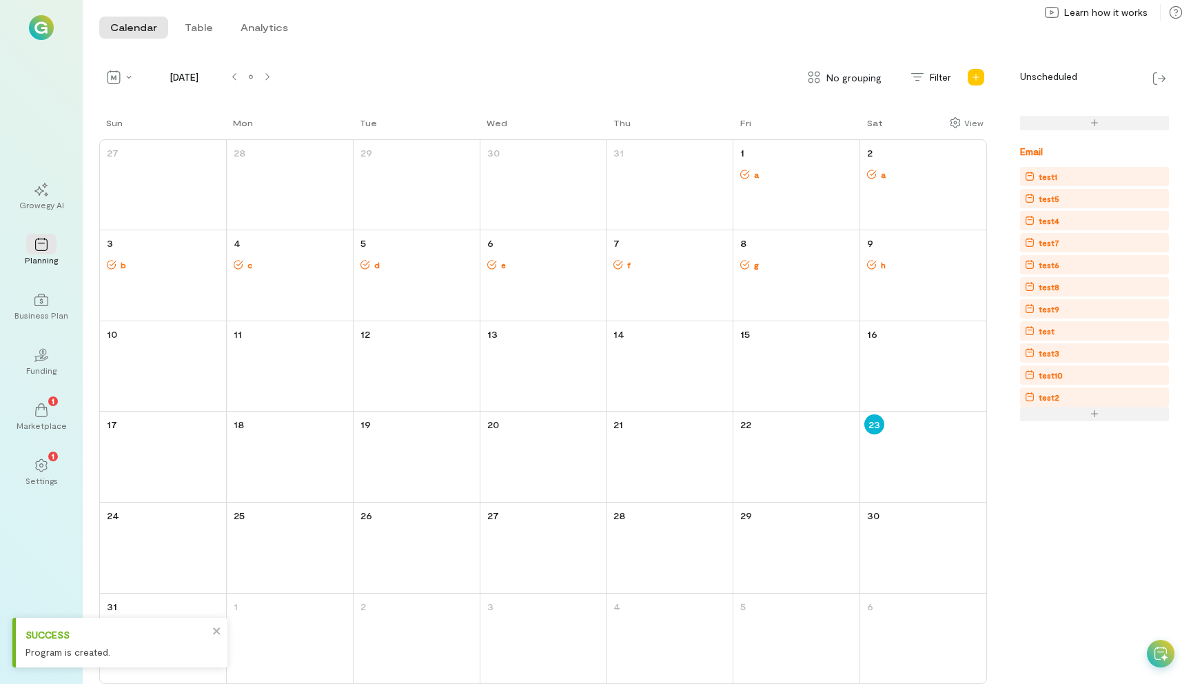
click at [1059, 416] on div at bounding box center [1094, 414] width 149 height 14
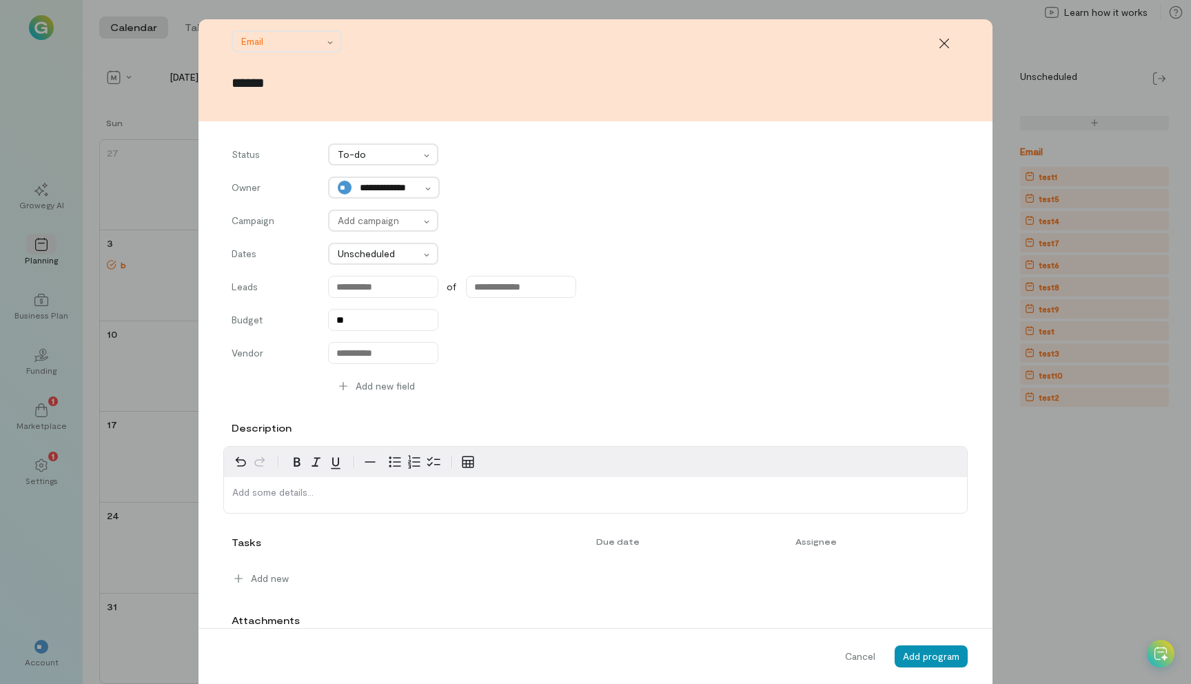
type input "******"
click at [927, 655] on span "Add program" at bounding box center [931, 656] width 57 height 12
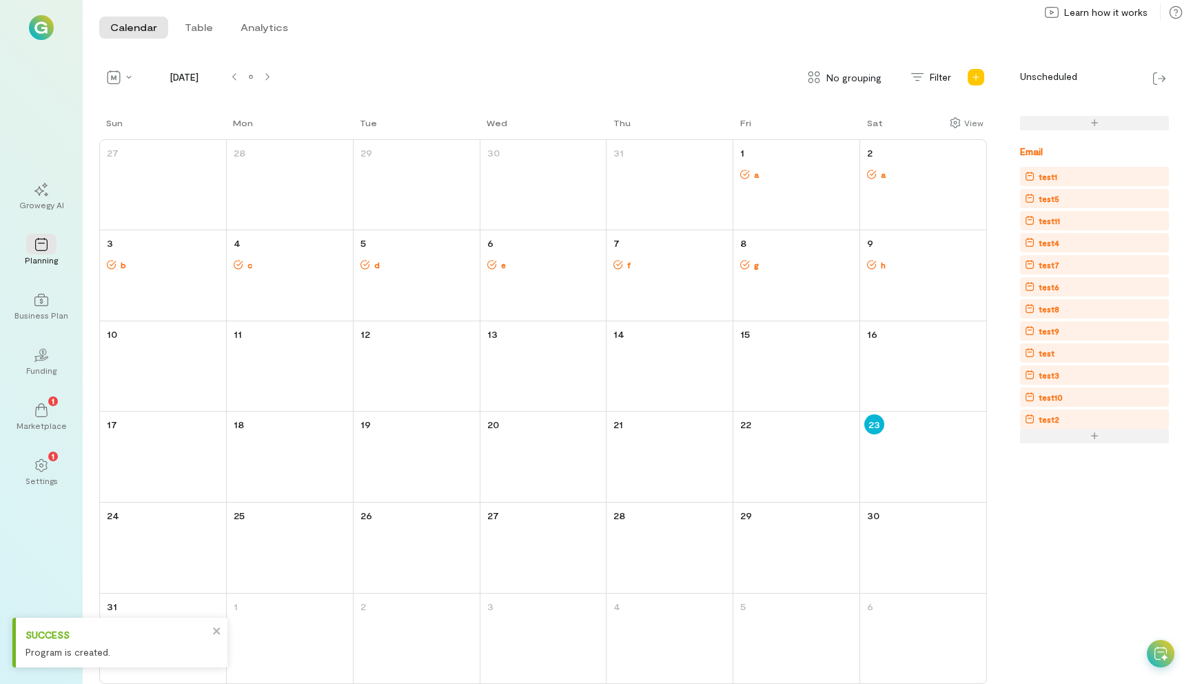
click at [1095, 431] on div at bounding box center [1094, 436] width 149 height 14
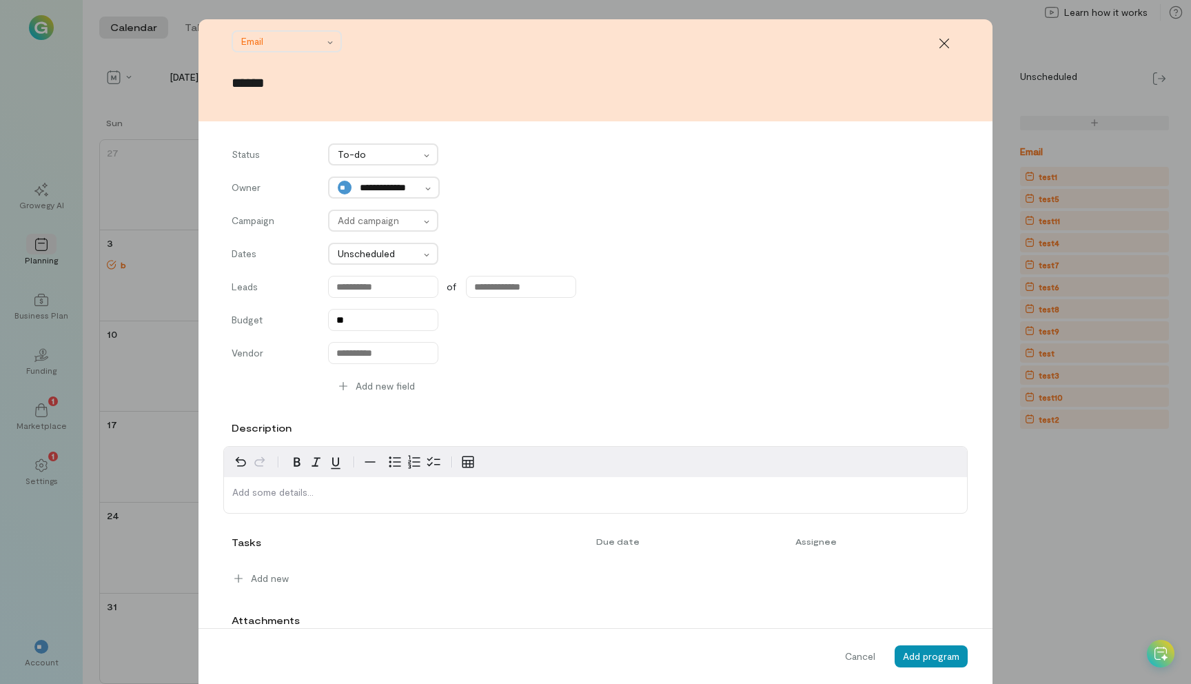
type input "******"
click at [933, 655] on span "Add program" at bounding box center [931, 656] width 57 height 12
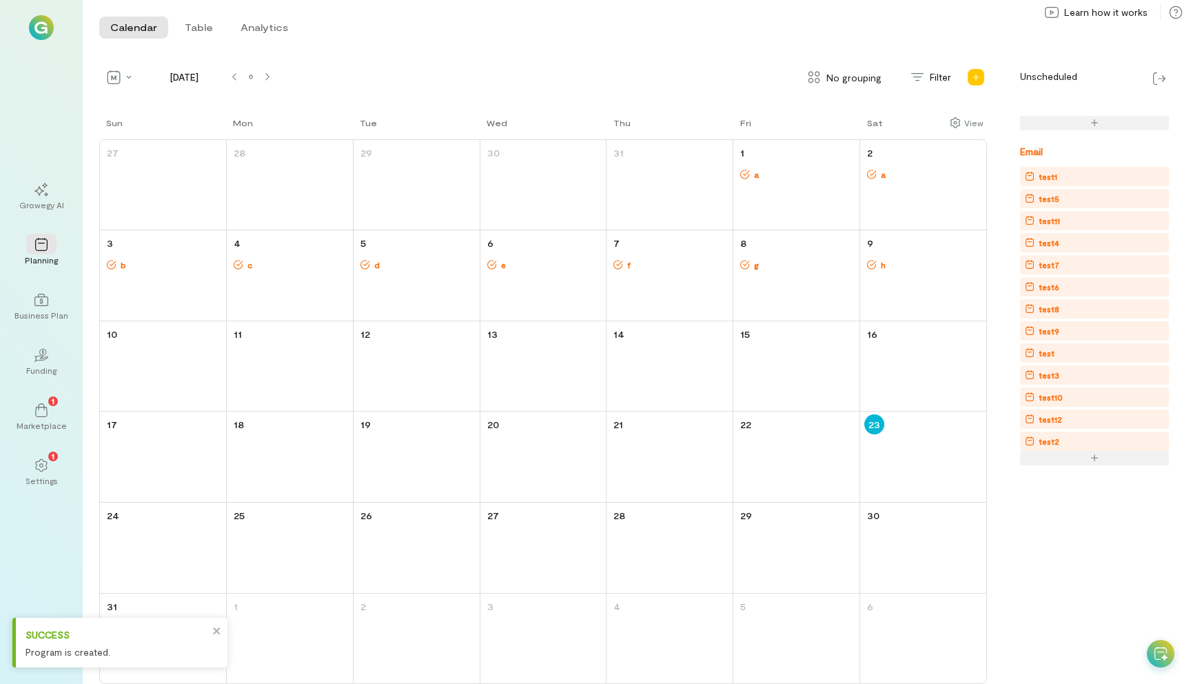
click at [1077, 452] on div at bounding box center [1094, 458] width 149 height 14
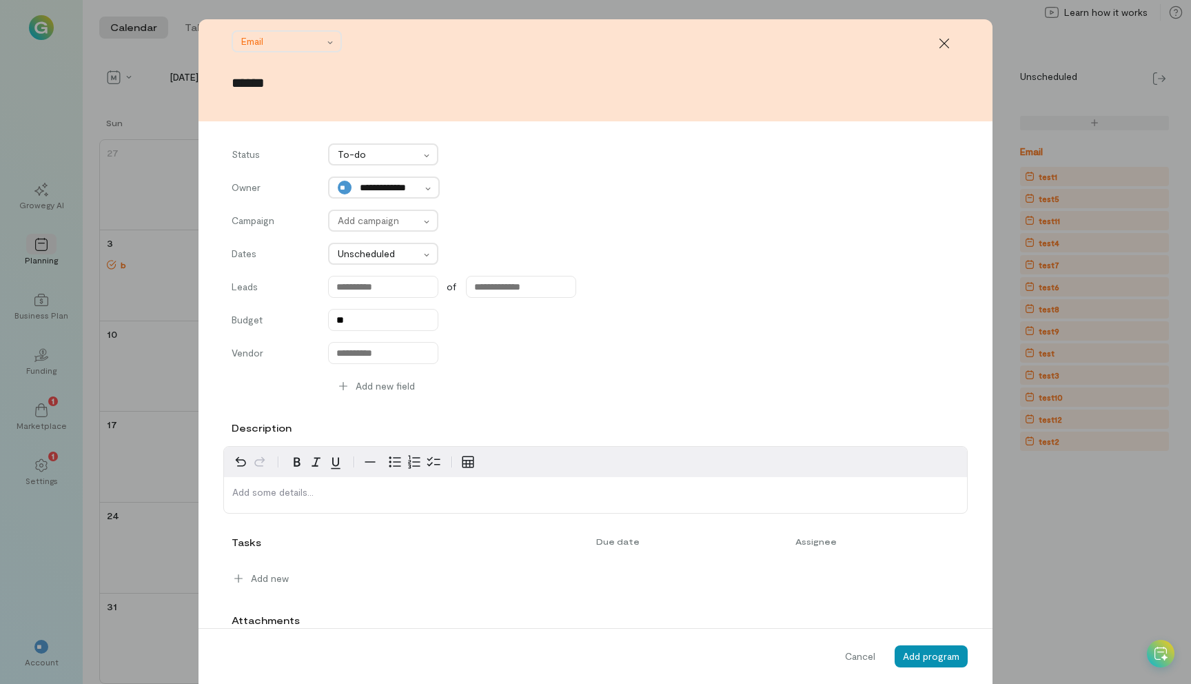
type input "******"
click at [926, 655] on span "Add program" at bounding box center [931, 656] width 57 height 12
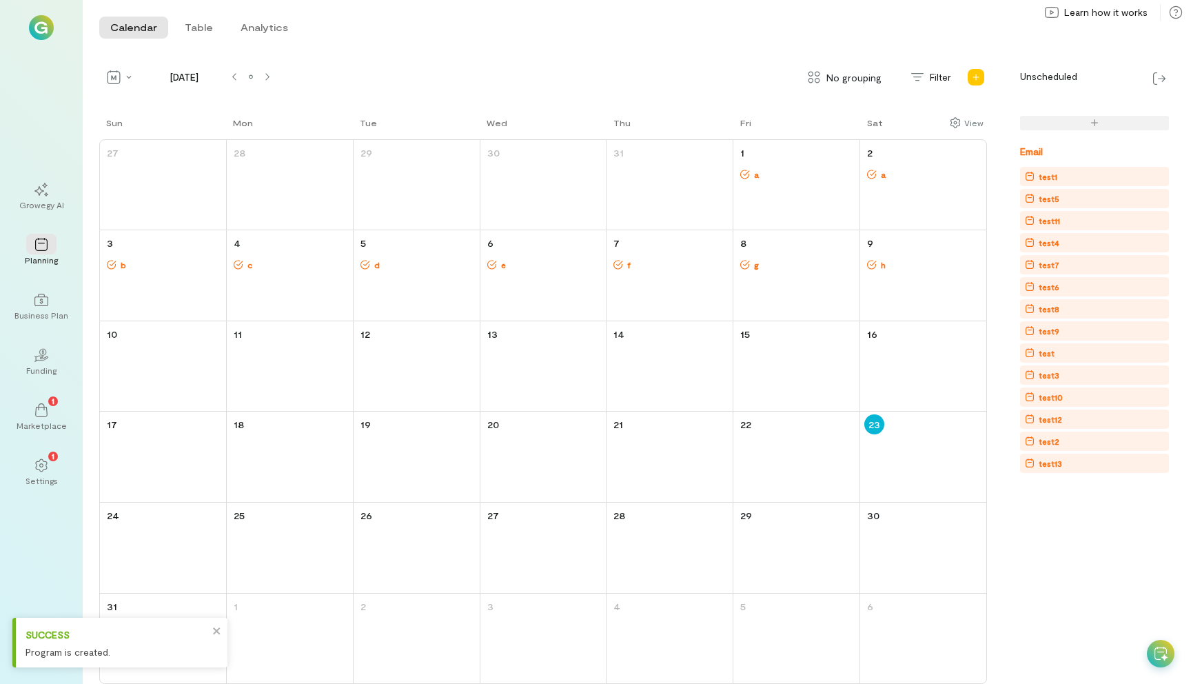
click at [1063, 396] on div "test10" at bounding box center [1097, 397] width 144 height 14
click at [1068, 374] on div "test3" at bounding box center [1097, 375] width 144 height 14
click at [1067, 394] on div "test10" at bounding box center [1097, 397] width 144 height 14
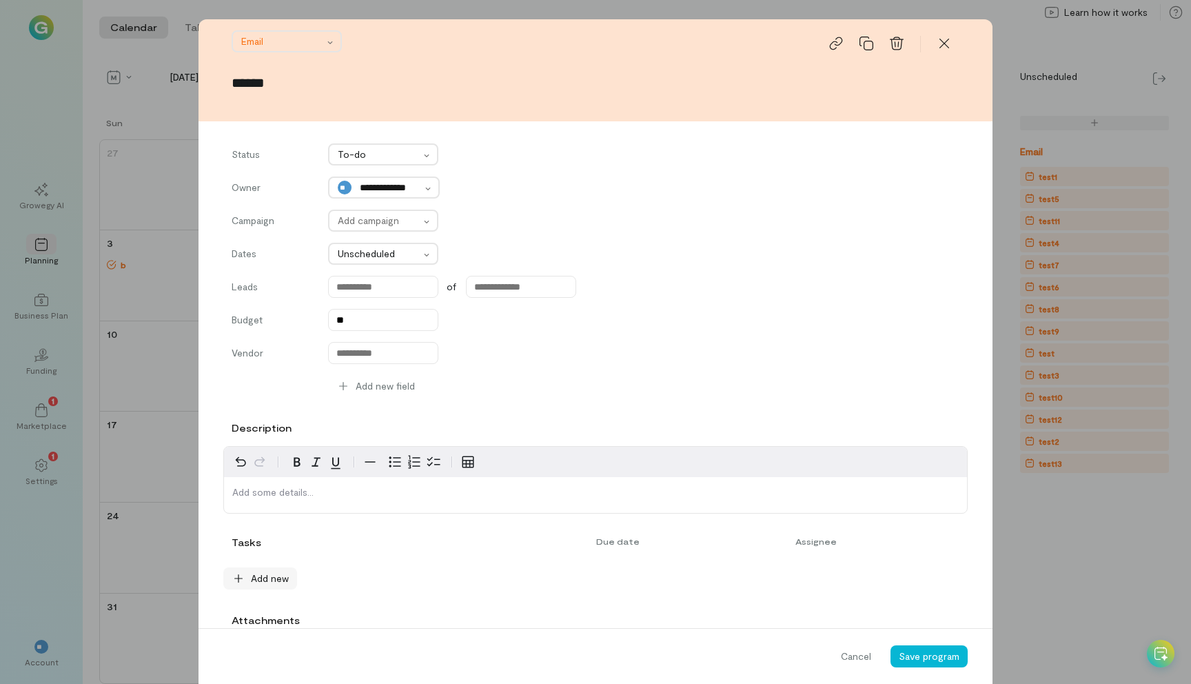
click at [273, 576] on span "Add new" at bounding box center [270, 578] width 38 height 14
type textarea "*"
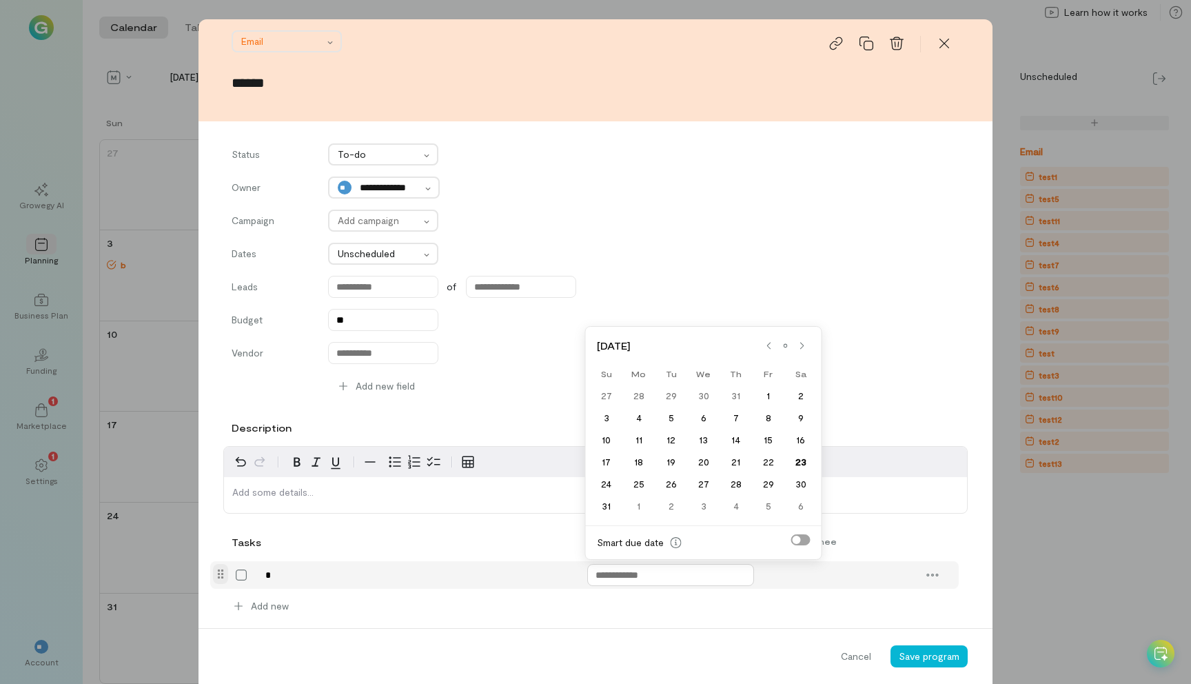
click at [654, 569] on input "text" at bounding box center [670, 575] width 167 height 22
click at [604, 444] on div "10" at bounding box center [606, 439] width 32 height 19
type input "******"
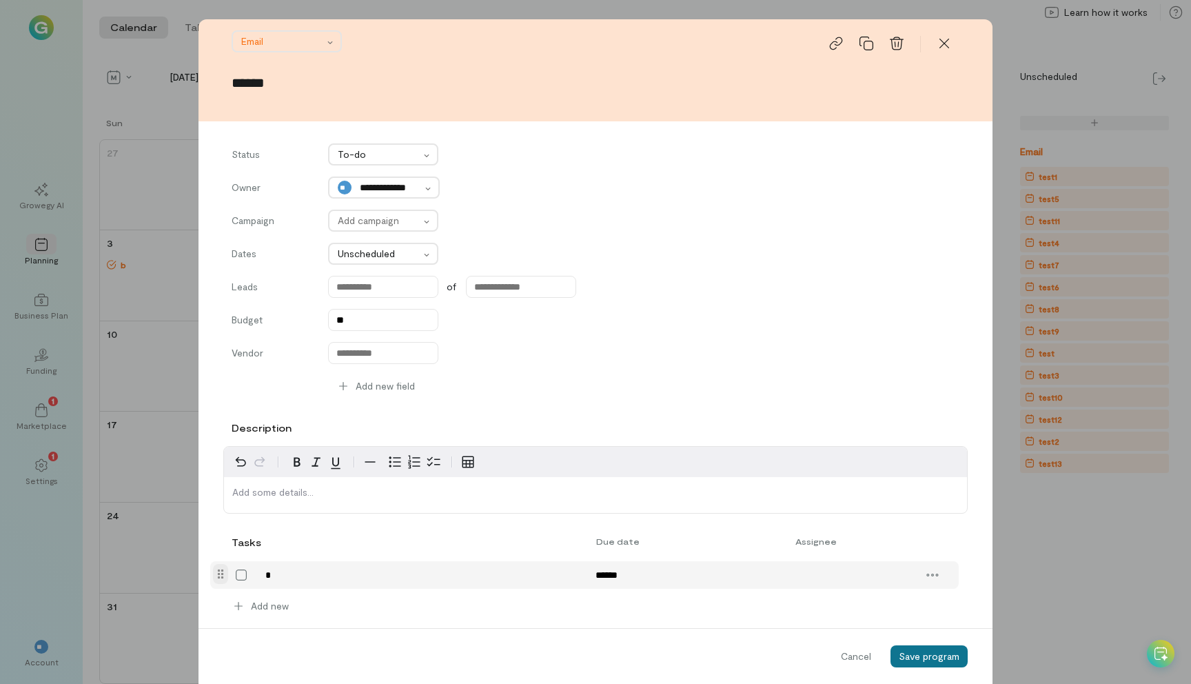
click at [924, 658] on span "Save program" at bounding box center [929, 656] width 61 height 12
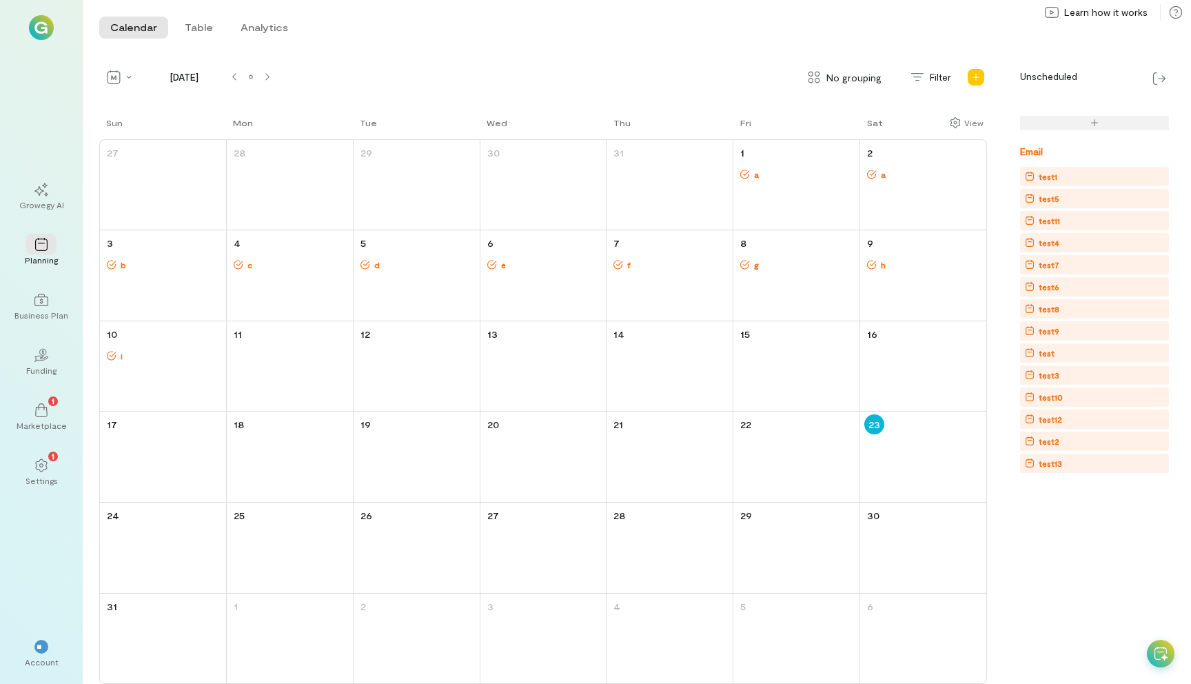
click at [1068, 417] on div "test12" at bounding box center [1097, 419] width 144 height 14
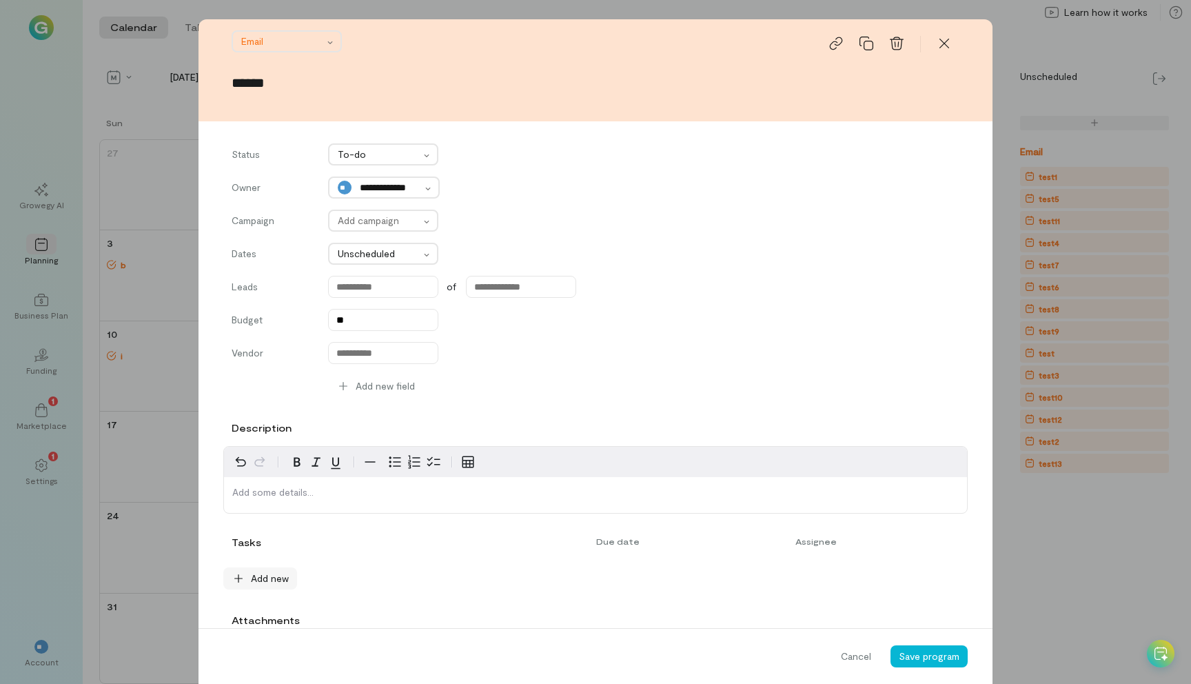
click at [278, 579] on span "Add new" at bounding box center [270, 578] width 38 height 14
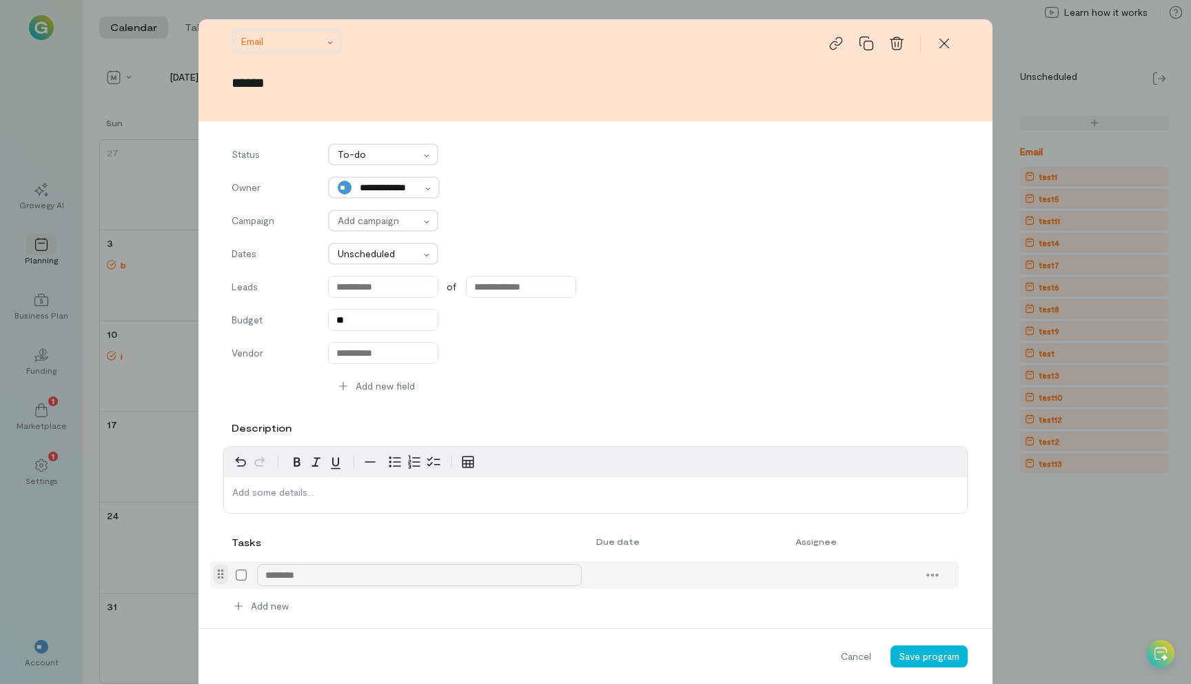
type textarea "*"
click at [642, 438] on div "11" at bounding box center [638, 439] width 32 height 19
type input "******"
click at [930, 657] on span "Save program" at bounding box center [929, 656] width 61 height 12
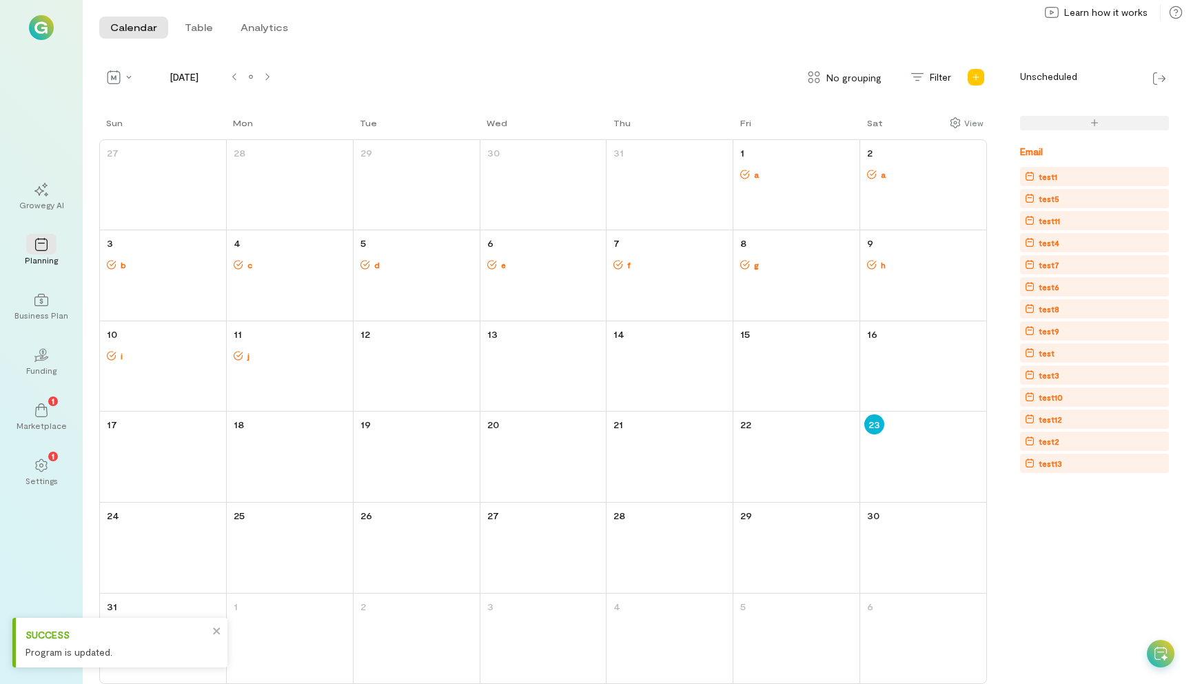
click at [1072, 462] on div "test13" at bounding box center [1097, 463] width 144 height 14
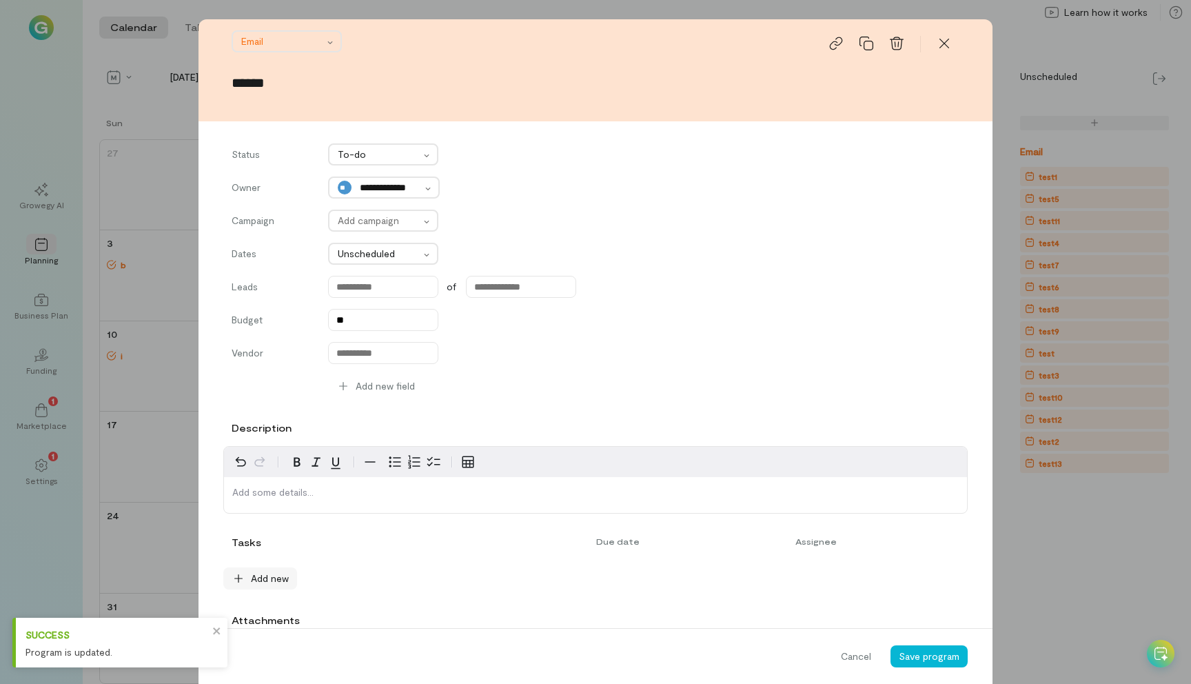
click at [260, 582] on span "Add new" at bounding box center [270, 578] width 38 height 14
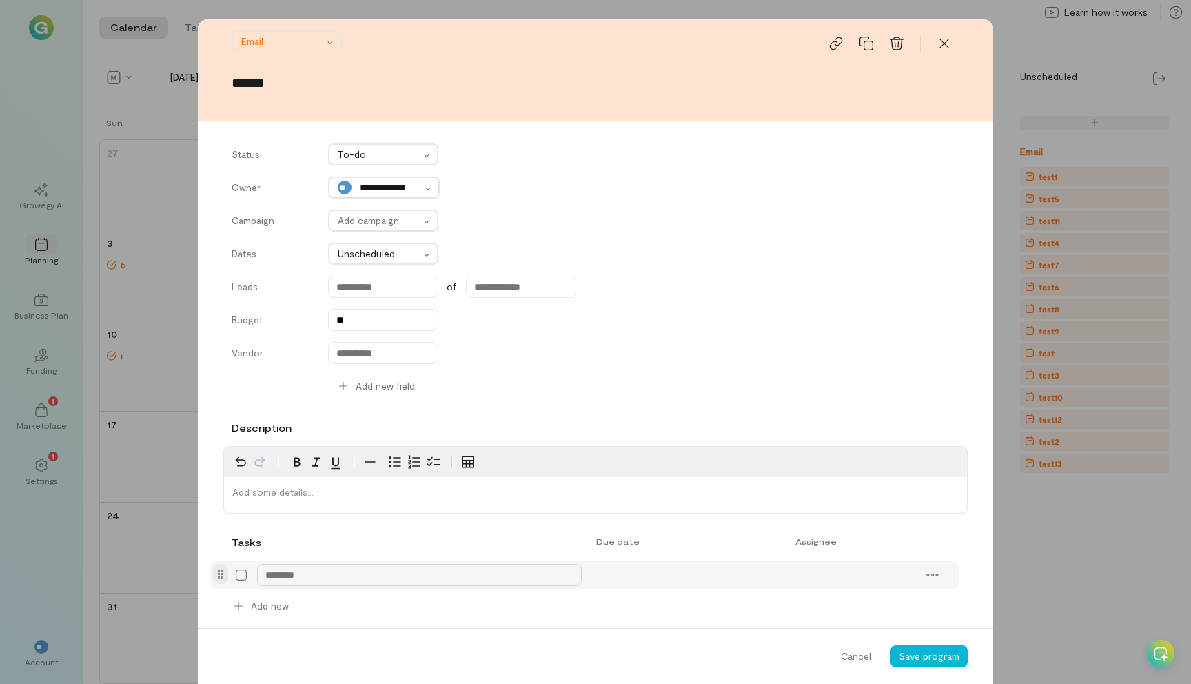
type textarea "*"
click at [681, 436] on div "12" at bounding box center [671, 439] width 32 height 19
type input "******"
click at [944, 655] on span "Save program" at bounding box center [929, 656] width 61 height 12
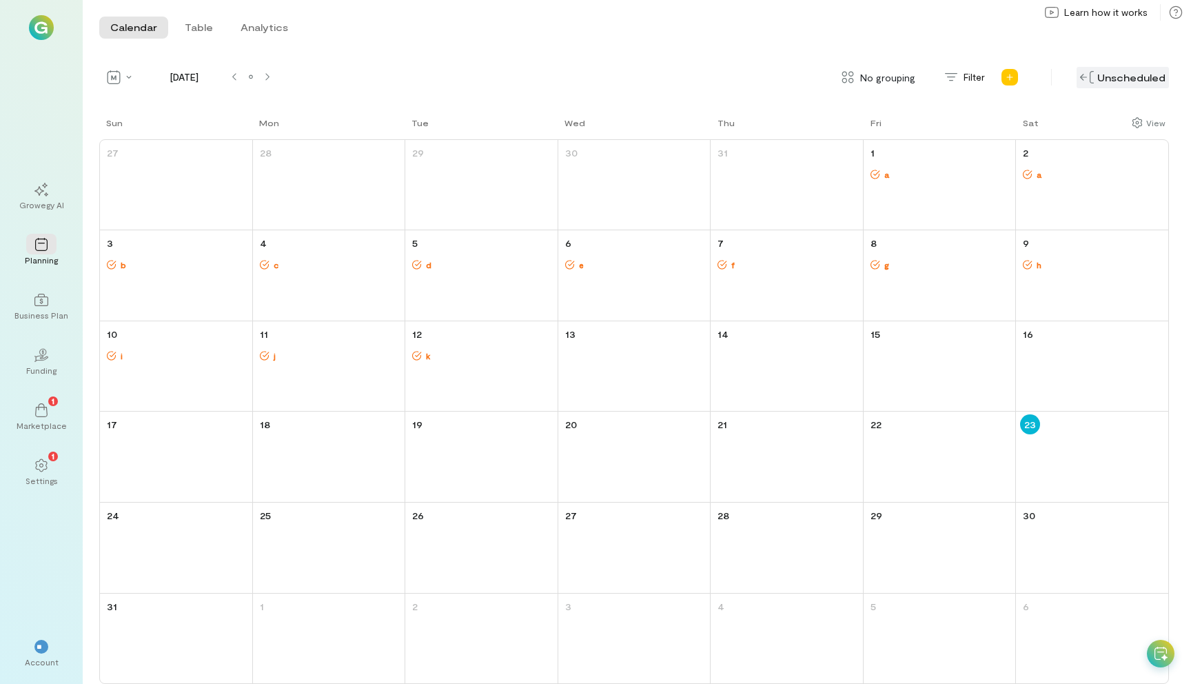
click at [1118, 73] on div "Unscheduled" at bounding box center [1123, 77] width 92 height 21
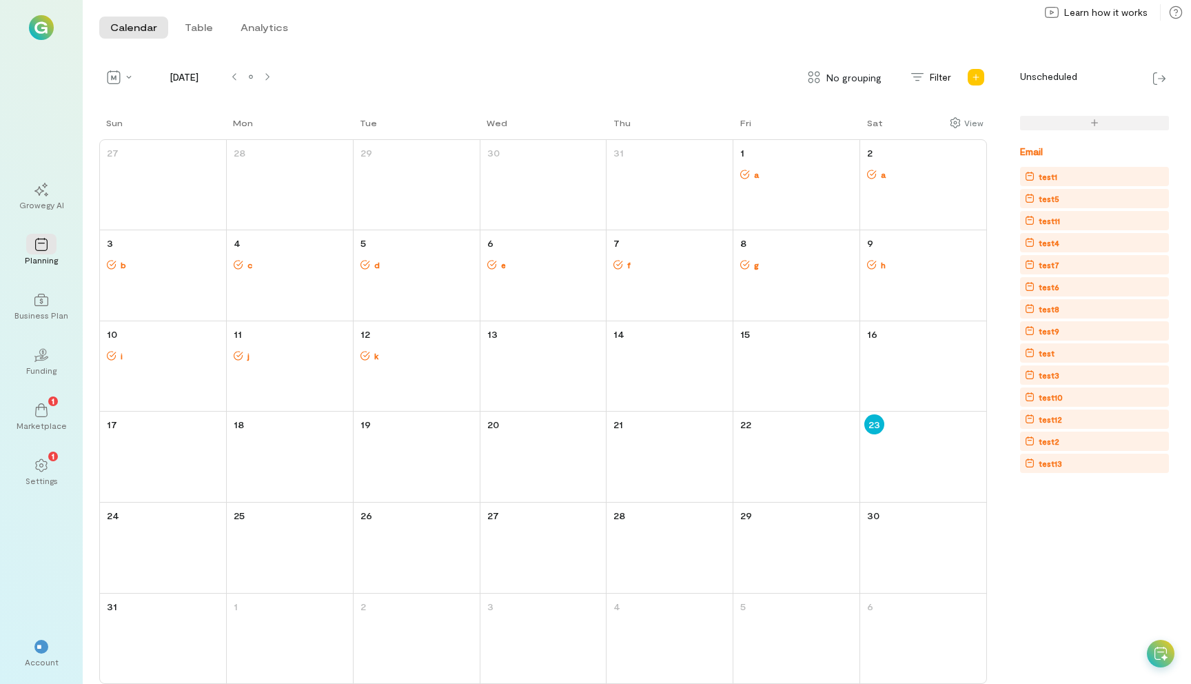
click at [1077, 175] on div "test1" at bounding box center [1097, 177] width 144 height 14
click at [1064, 199] on div "test5" at bounding box center [1097, 199] width 144 height 14
click at [1072, 216] on div "test11" at bounding box center [1097, 221] width 144 height 14
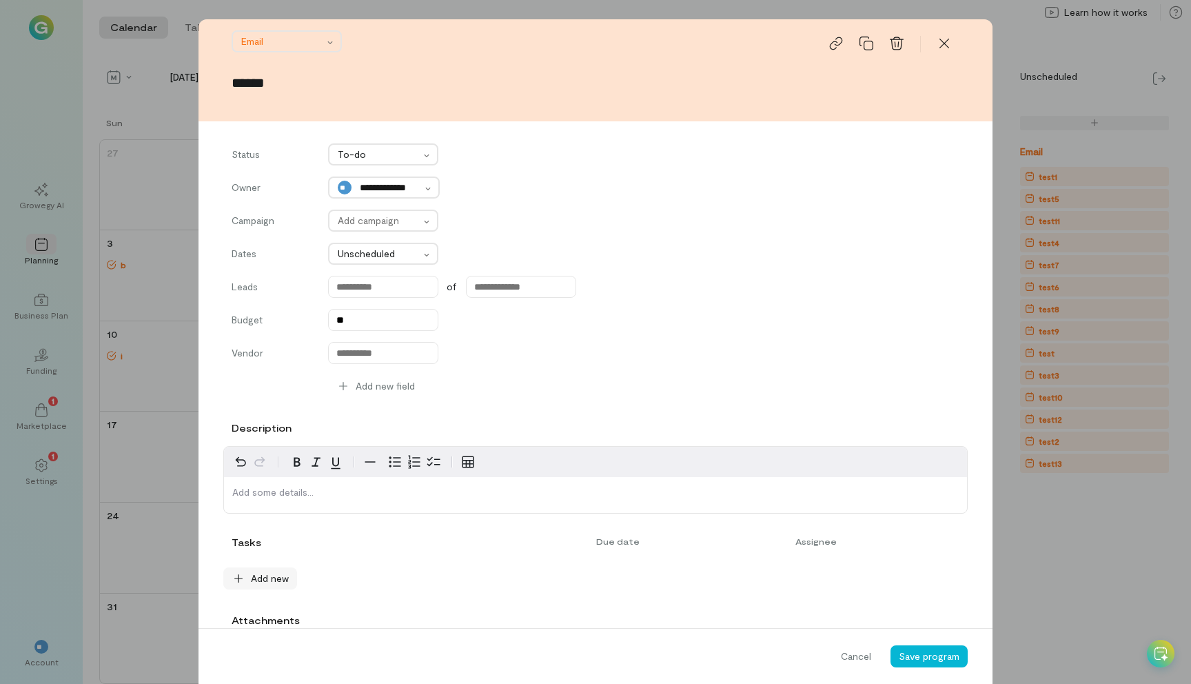
click at [271, 580] on span "Add new" at bounding box center [270, 578] width 38 height 14
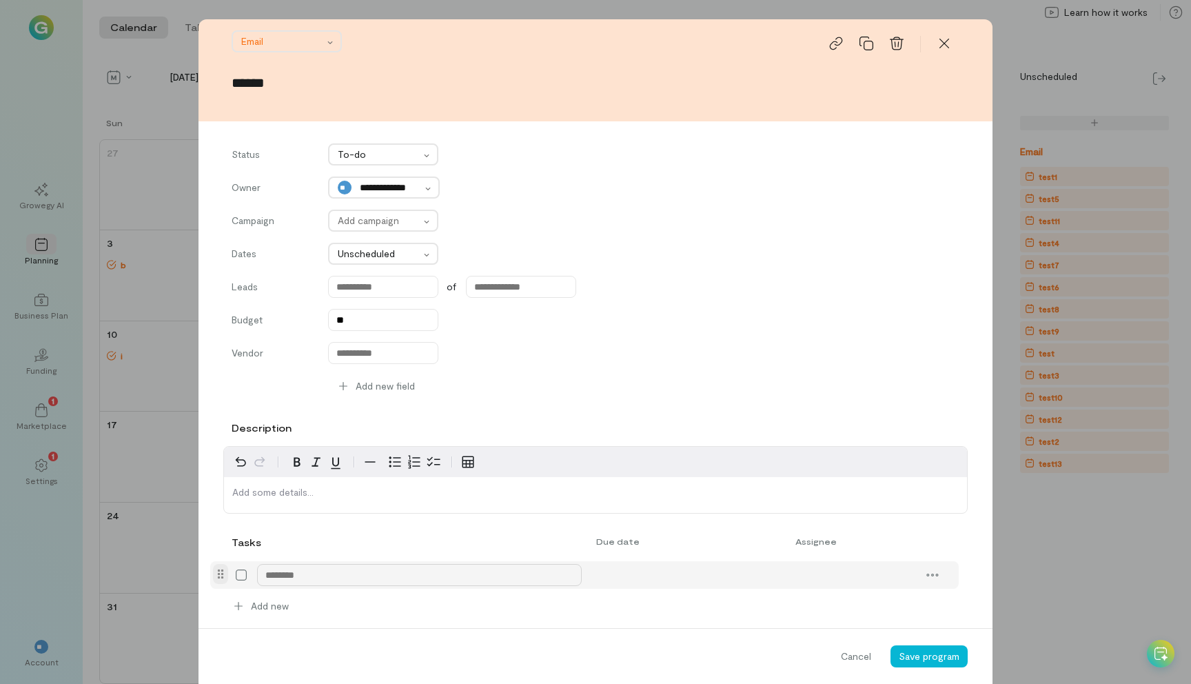
type textarea "*"
click at [731, 440] on div "14" at bounding box center [736, 439] width 32 height 19
type input "******"
click at [937, 655] on span "Save program" at bounding box center [929, 656] width 61 height 12
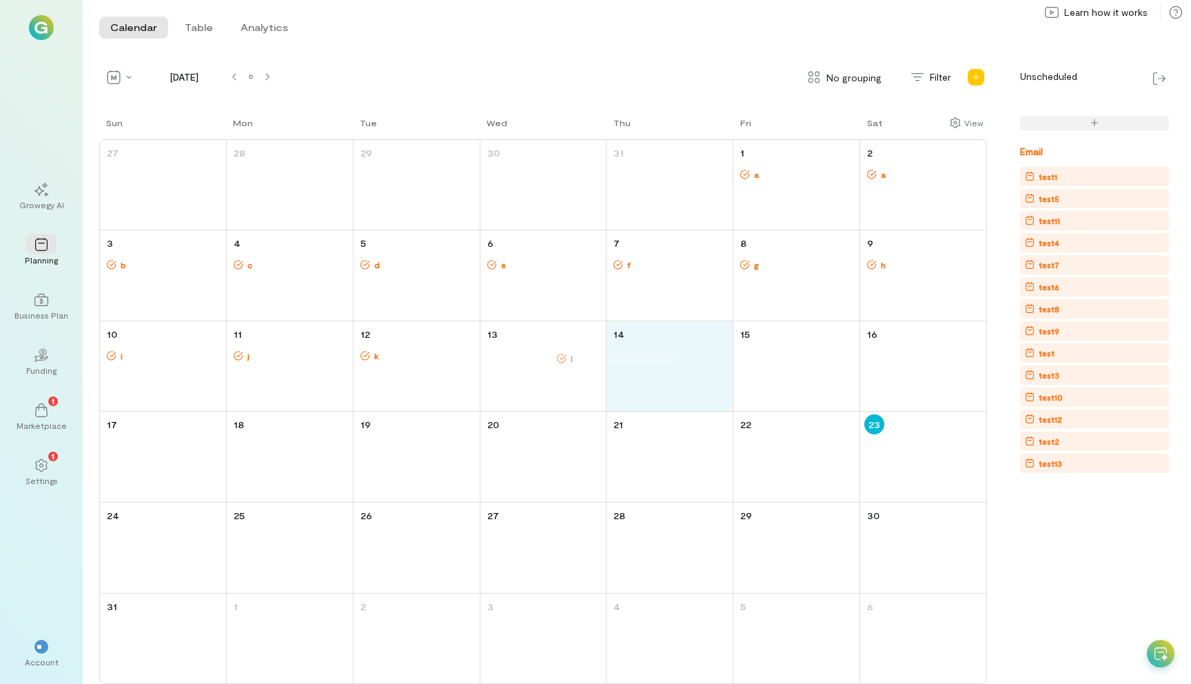
drag, startPoint x: 625, startPoint y: 353, endPoint x: 558, endPoint y: 356, distance: 67.6
click at [558, 356] on div "Sun Mon Tue Wed Thu Fri Sat 27 28 29 30 31 1 a 2 a 3 b 4 c 5 d 6 e 7 f 8 g 9 h …" at bounding box center [543, 400] width 888 height 568
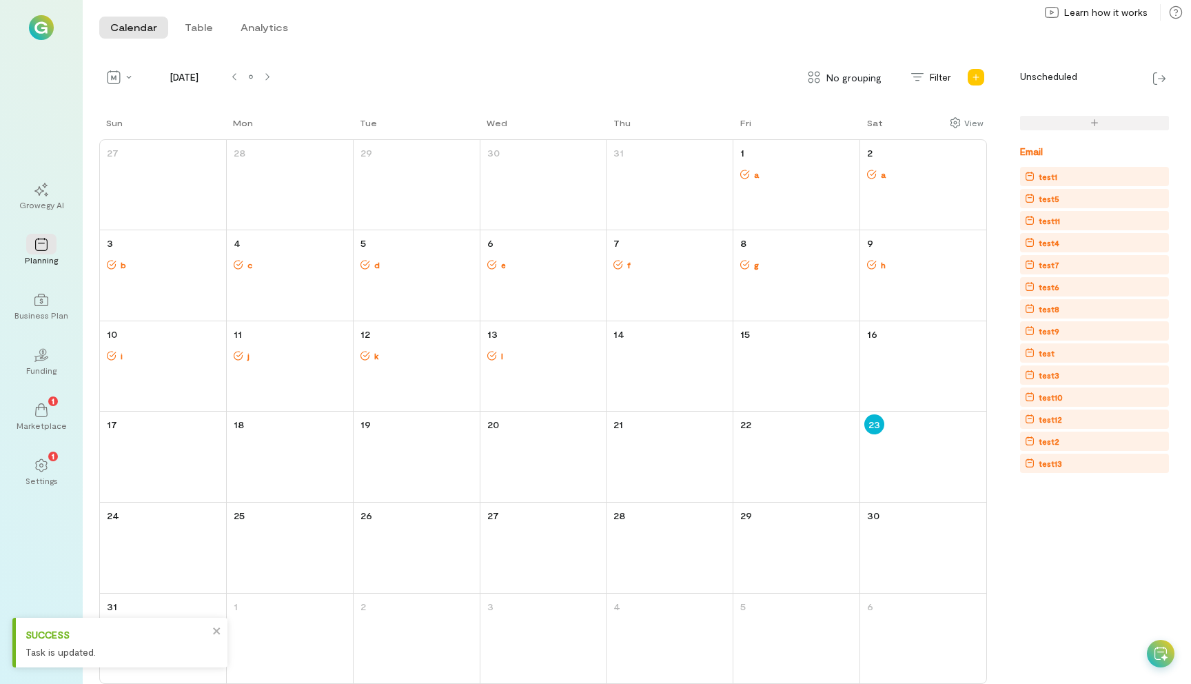
click at [493, 353] on icon at bounding box center [492, 356] width 10 height 10
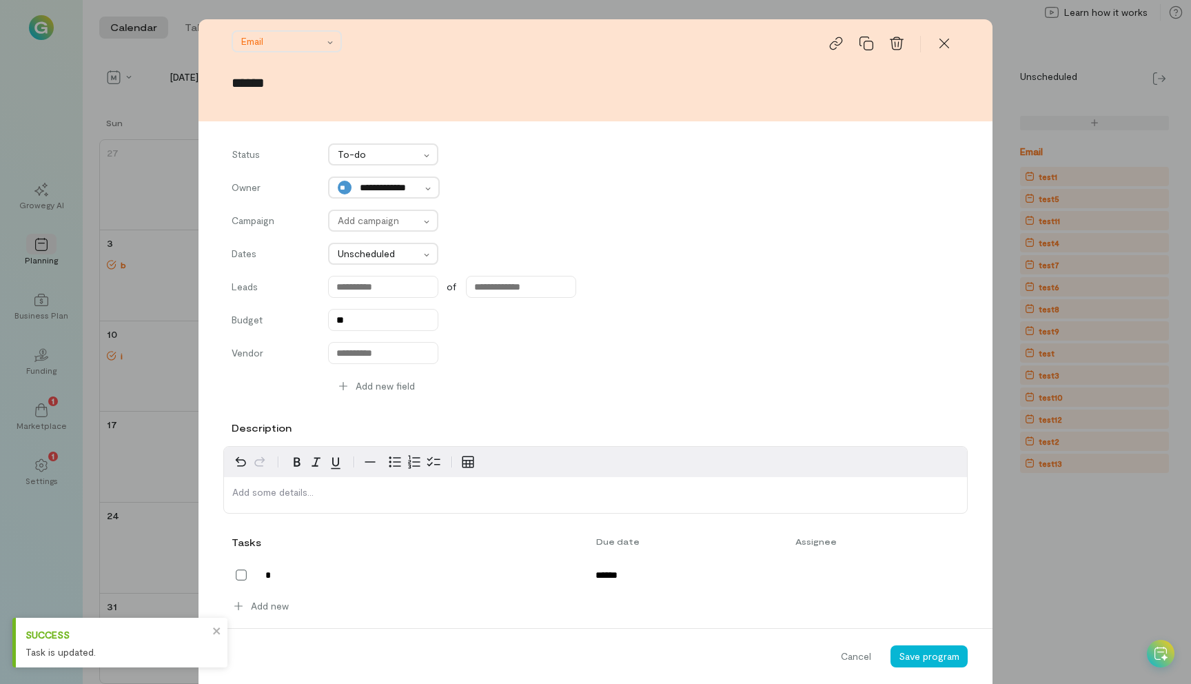
scroll to position [118, 0]
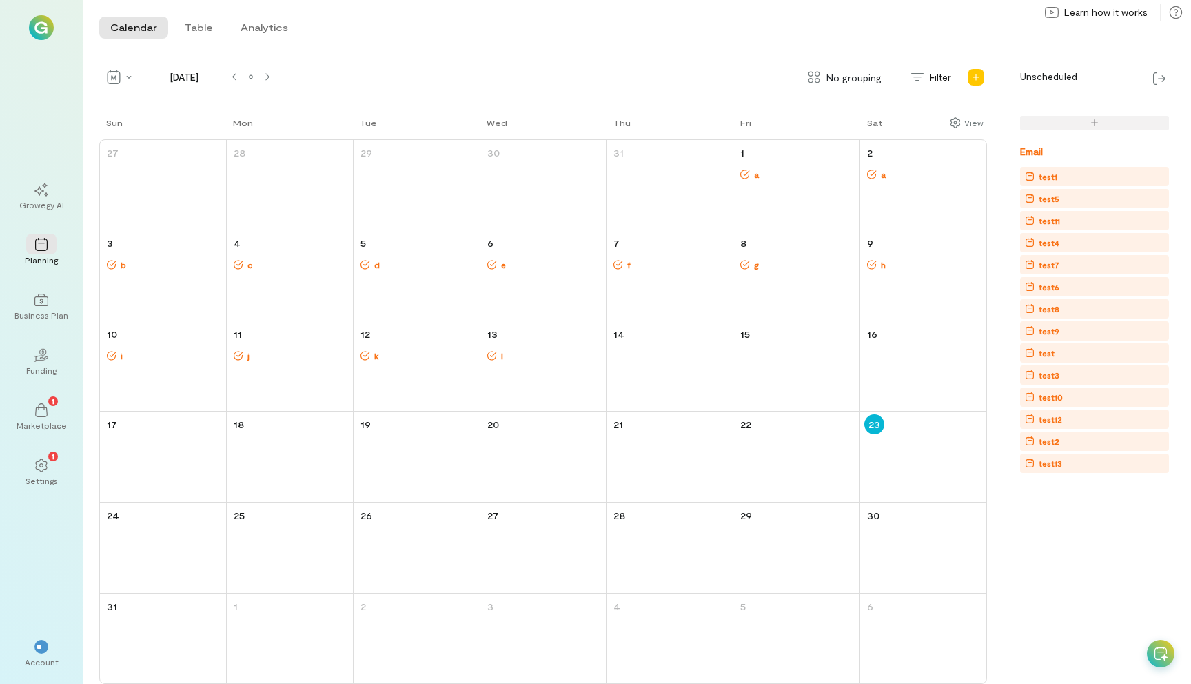
click at [1061, 221] on div "test11" at bounding box center [1097, 221] width 144 height 14
click at [1059, 238] on div "test4" at bounding box center [1097, 243] width 144 height 14
click at [1057, 264] on div "test7" at bounding box center [1049, 265] width 21 height 14
click at [1057, 287] on div "test6" at bounding box center [1049, 287] width 21 height 14
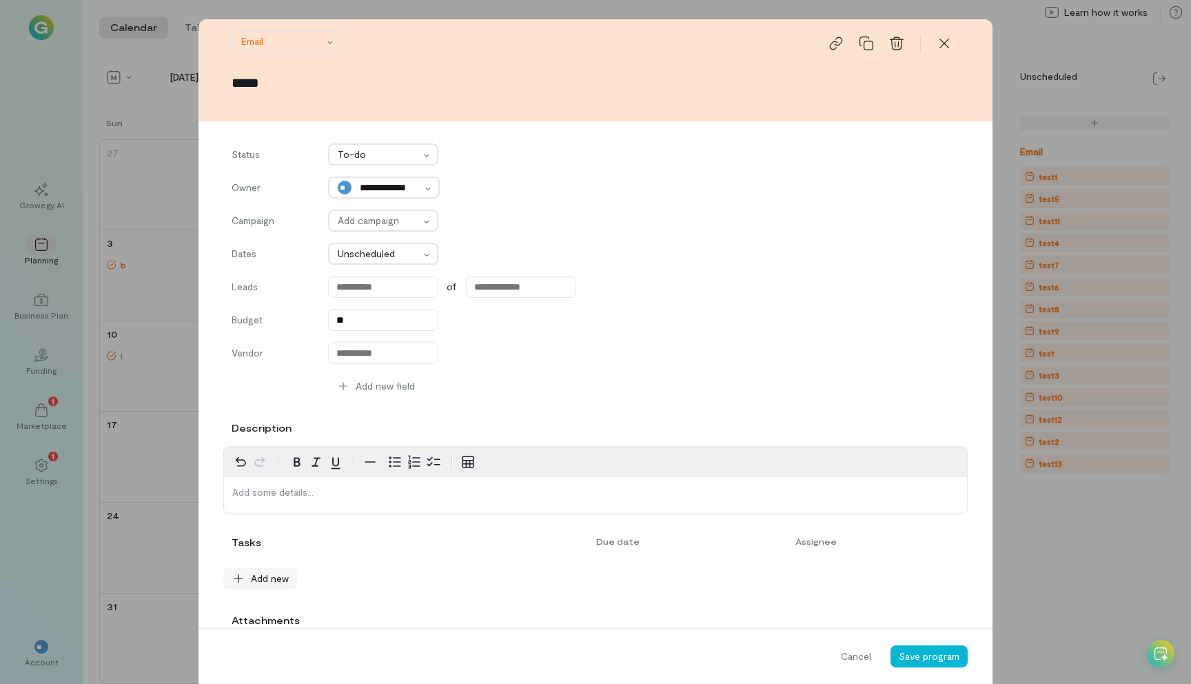
click at [285, 581] on span "Add new" at bounding box center [270, 578] width 38 height 14
type textarea "*"
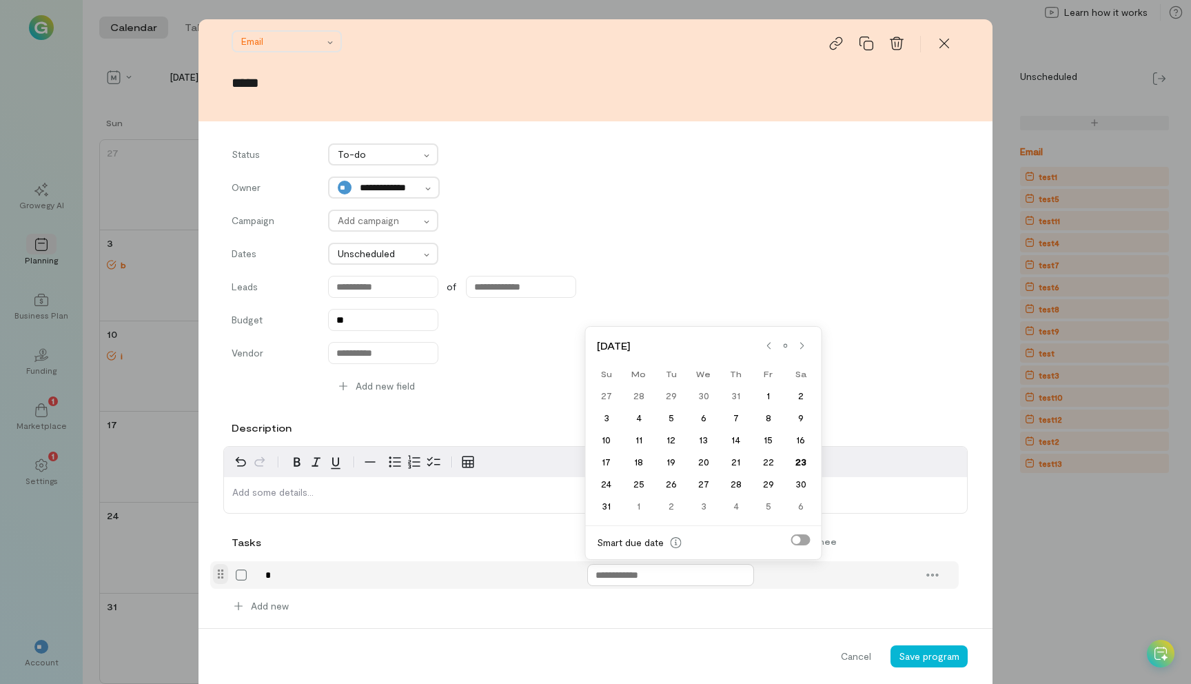
click at [609, 582] on input "text" at bounding box center [670, 575] width 167 height 22
click at [738, 442] on div "14" at bounding box center [736, 439] width 32 height 19
type input "******"
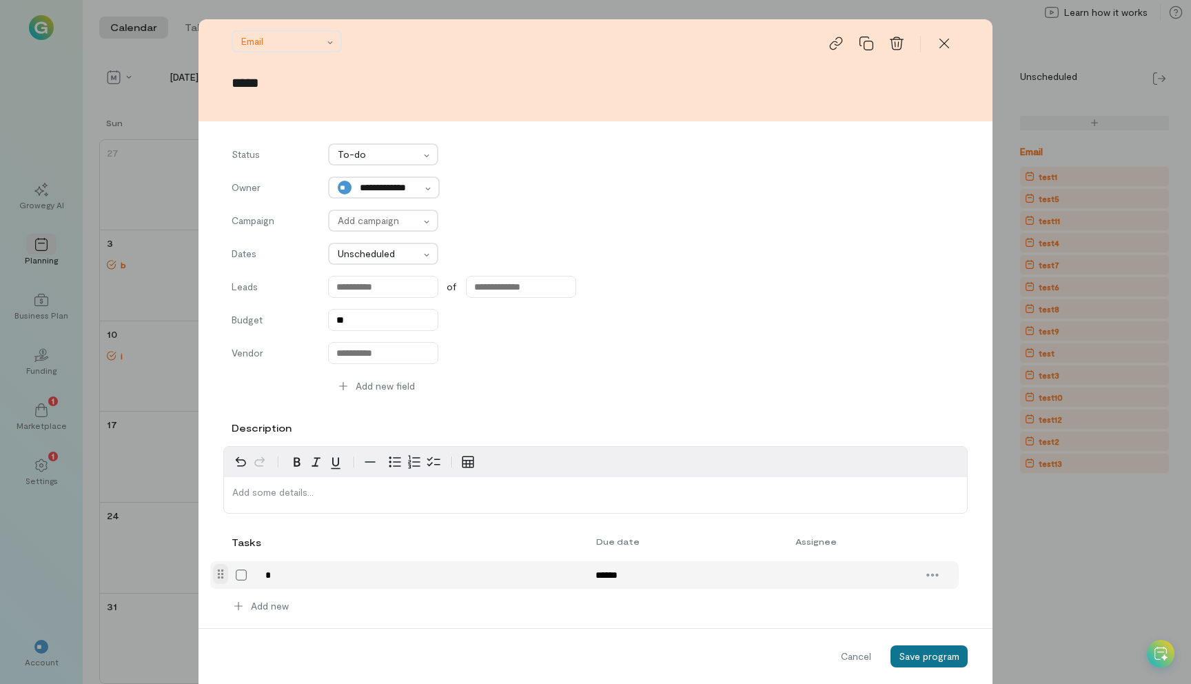
click at [930, 649] on button "Save program" at bounding box center [928, 656] width 77 height 22
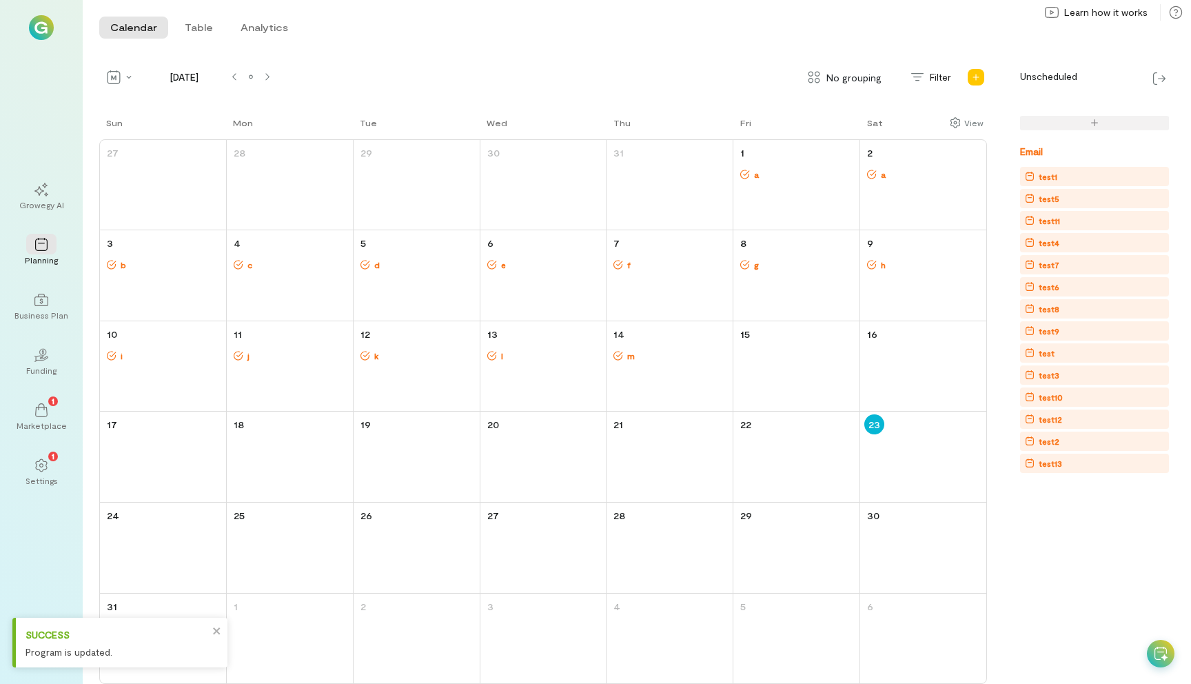
click at [1069, 548] on div "Email test1 test5 test11 test4 test7 test6 test8 test9 test test3 test10 test12…" at bounding box center [1078, 386] width 182 height 596
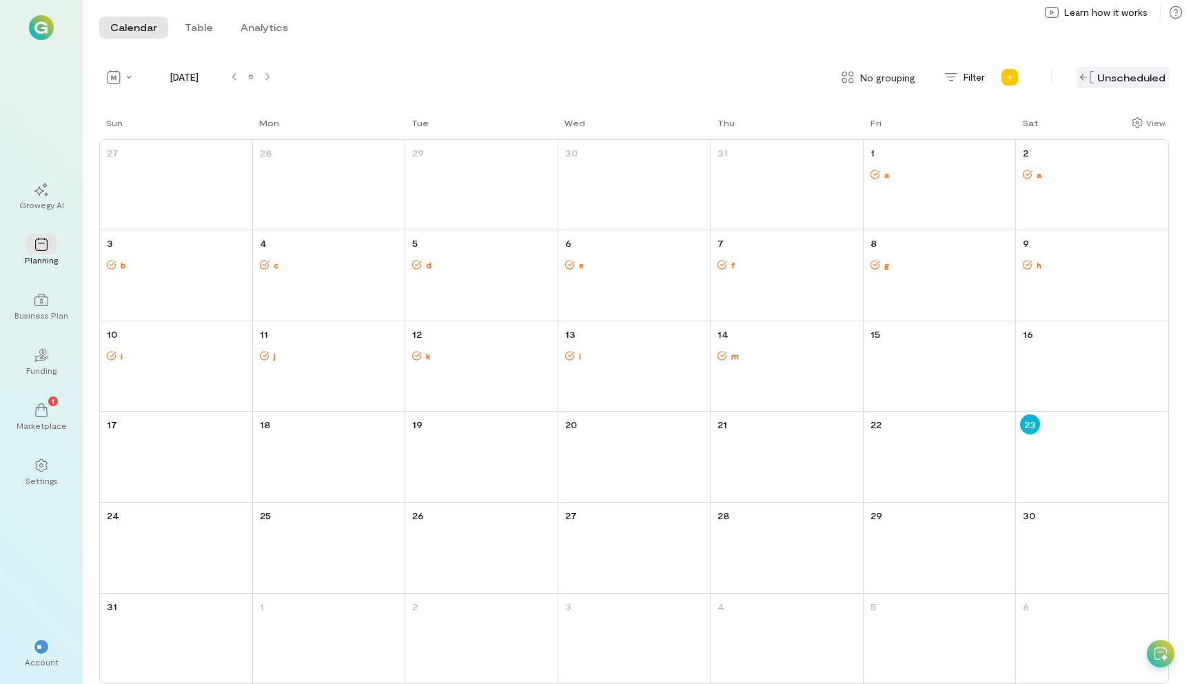
click at [1136, 81] on div "Unscheduled" at bounding box center [1123, 77] width 92 height 21
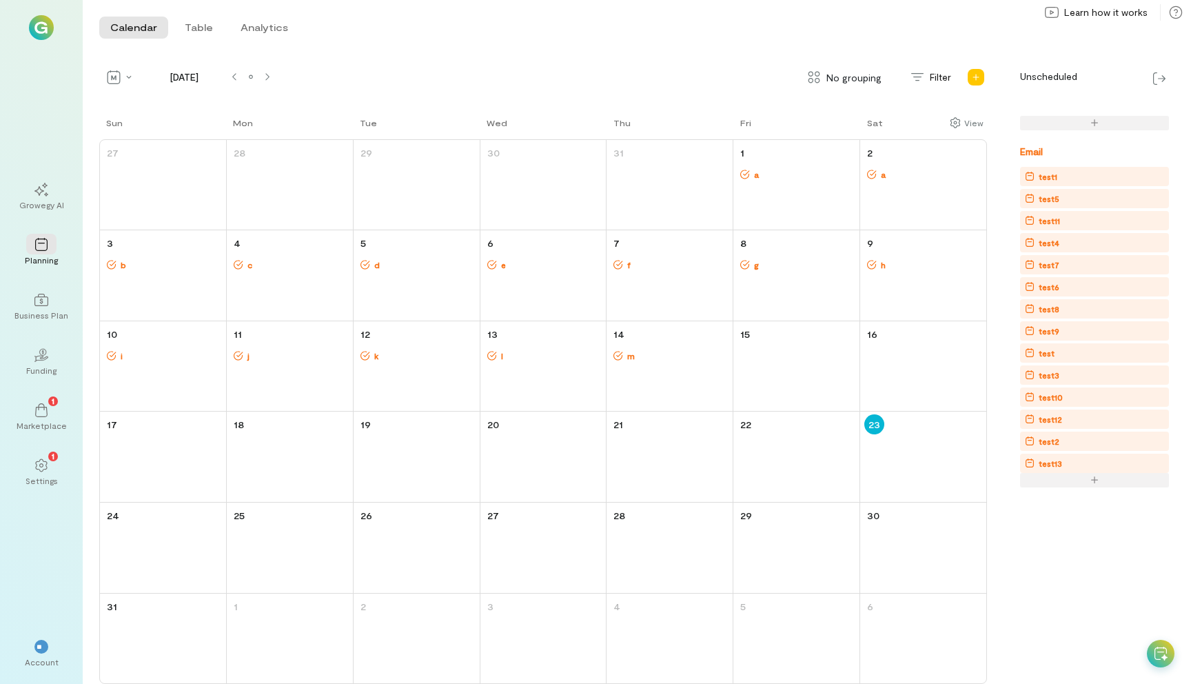
click at [1058, 476] on div at bounding box center [1094, 480] width 149 height 14
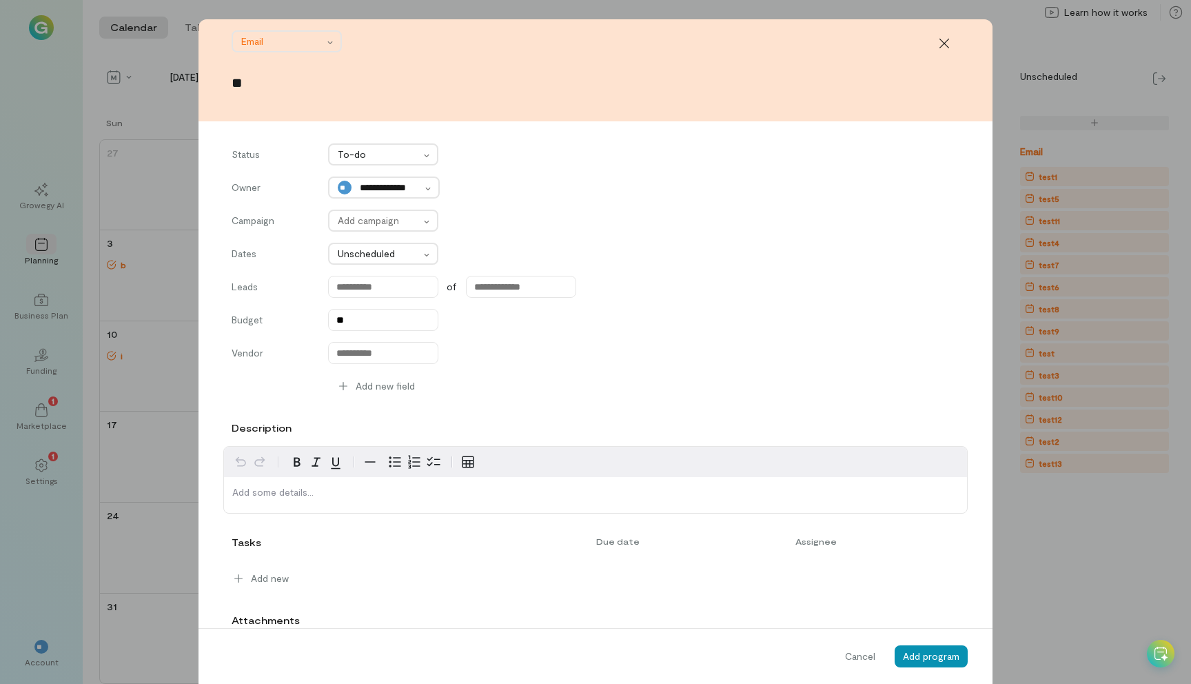
type input "**"
click at [926, 655] on span "Add program" at bounding box center [931, 656] width 57 height 12
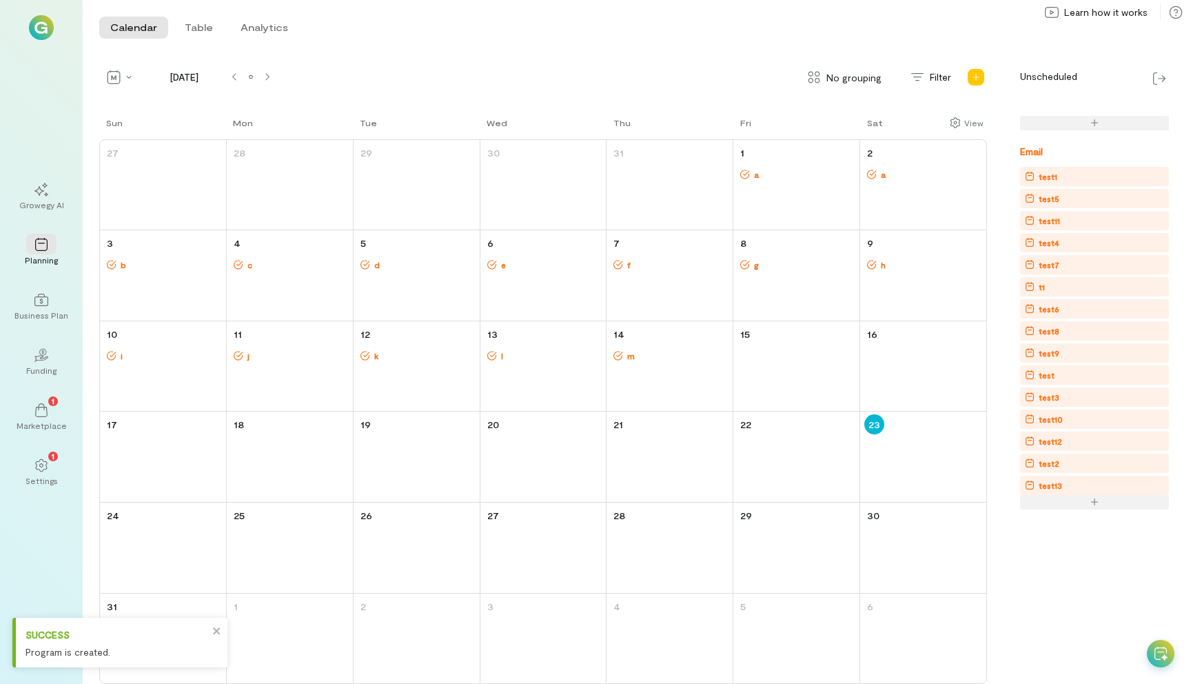
click at [1090, 505] on div at bounding box center [1094, 502] width 149 height 14
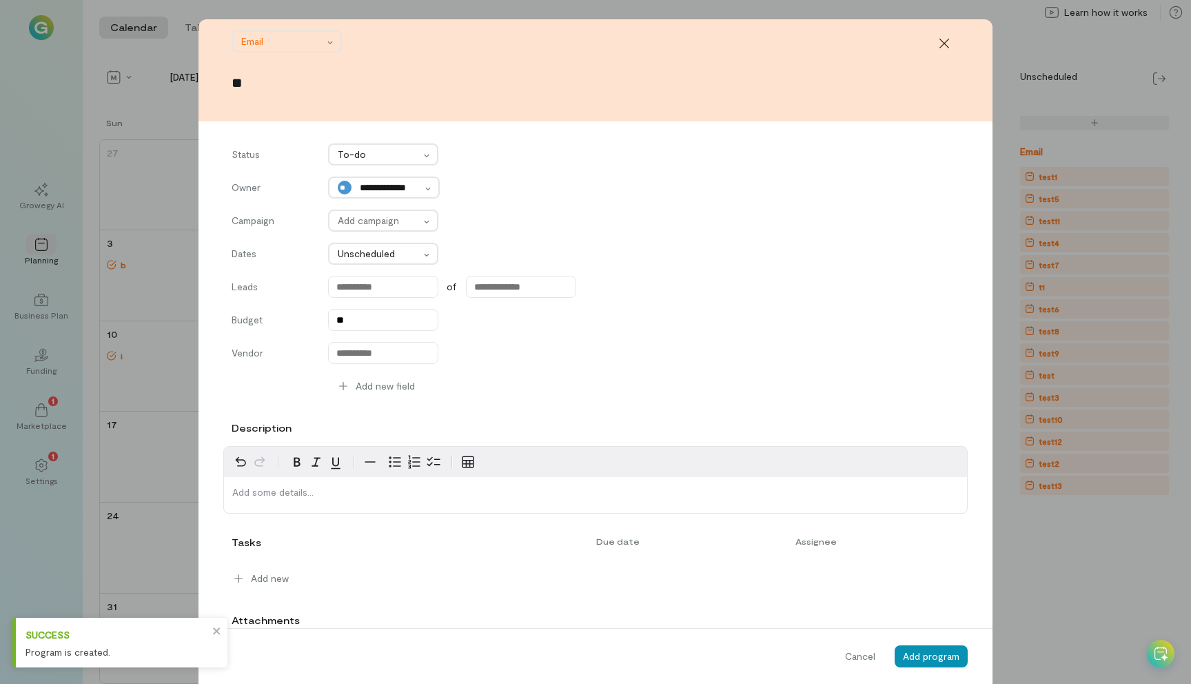
type input "**"
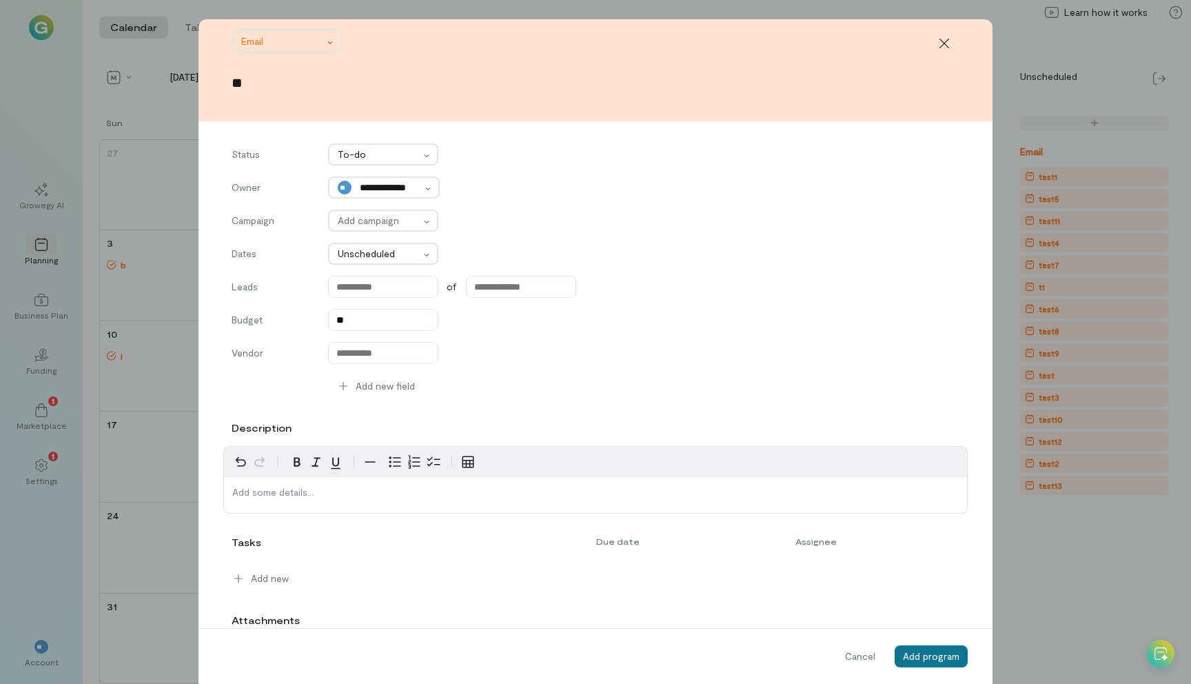
click at [925, 662] on span "Add program" at bounding box center [931, 656] width 57 height 12
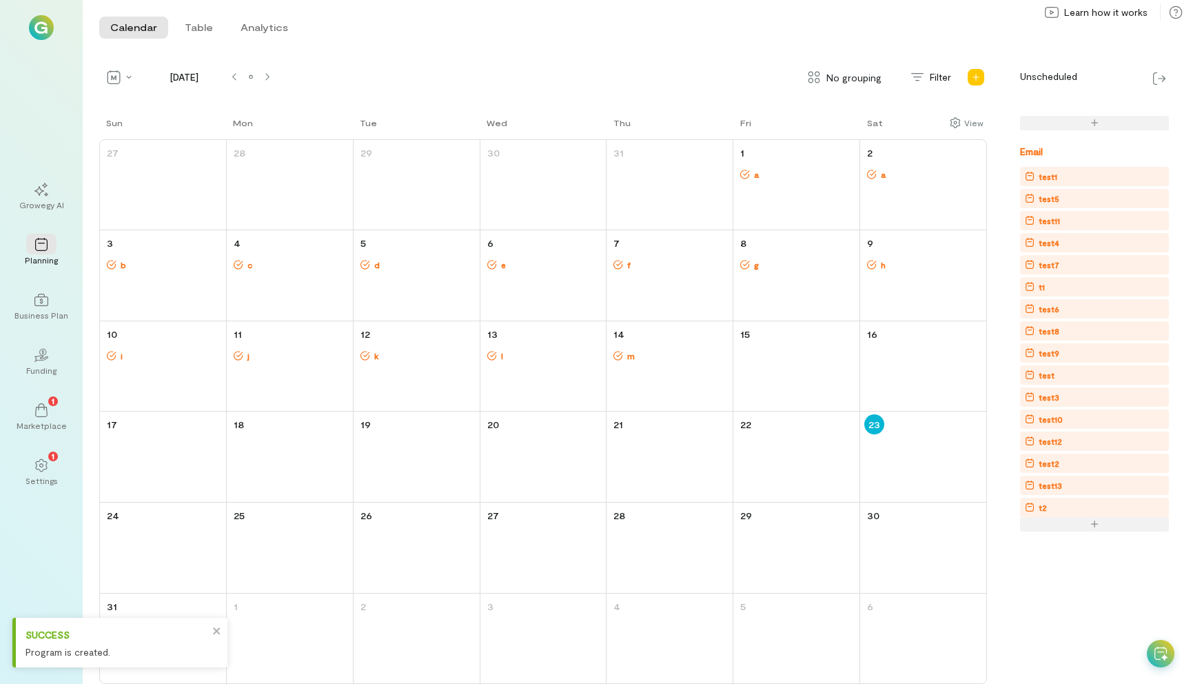
click at [1068, 517] on div at bounding box center [1094, 524] width 149 height 14
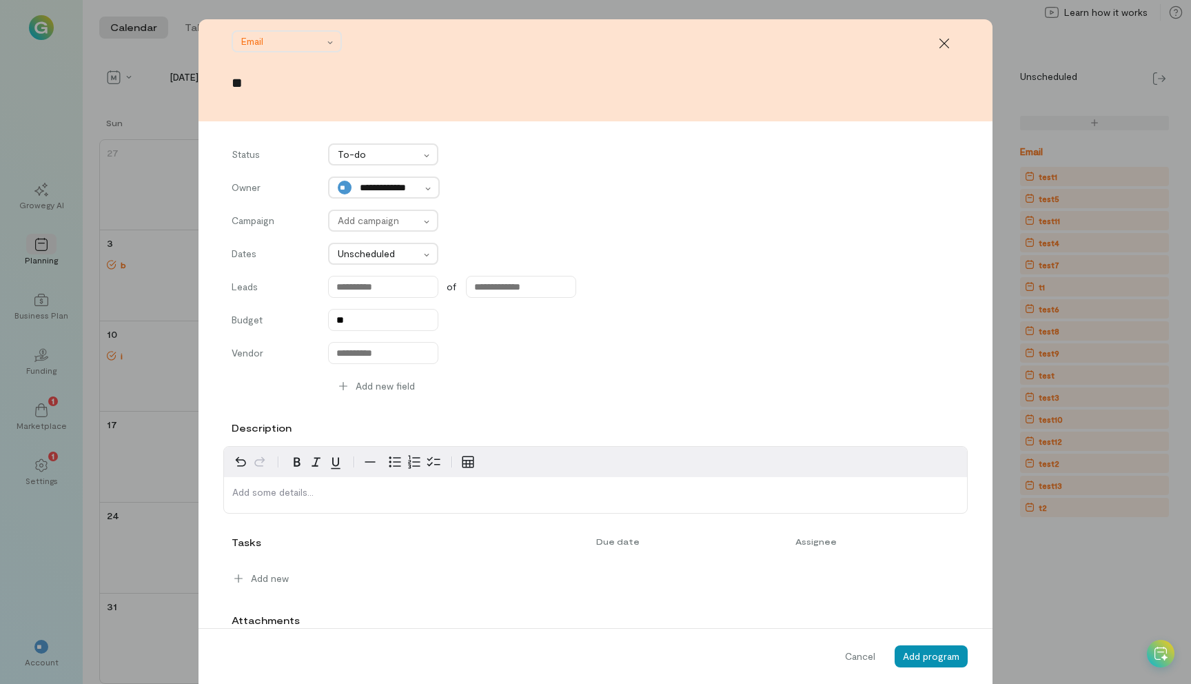
type input "**"
click at [939, 650] on span "Add program" at bounding box center [931, 656] width 57 height 12
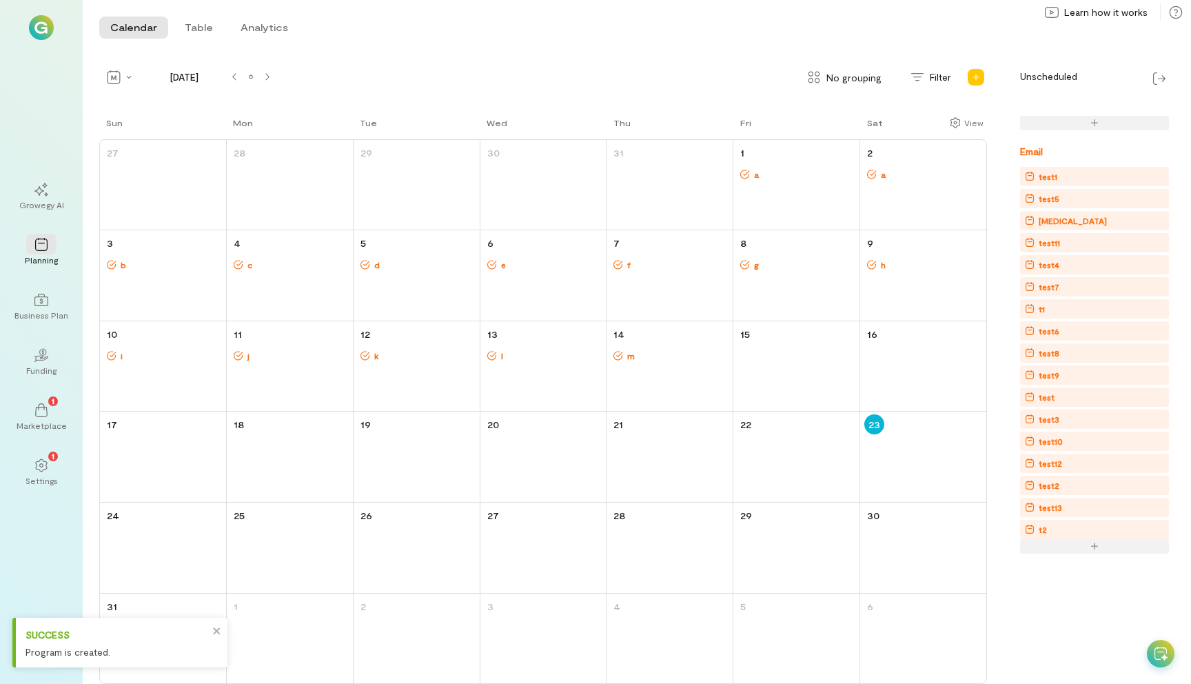
click at [1091, 548] on div at bounding box center [1094, 546] width 149 height 14
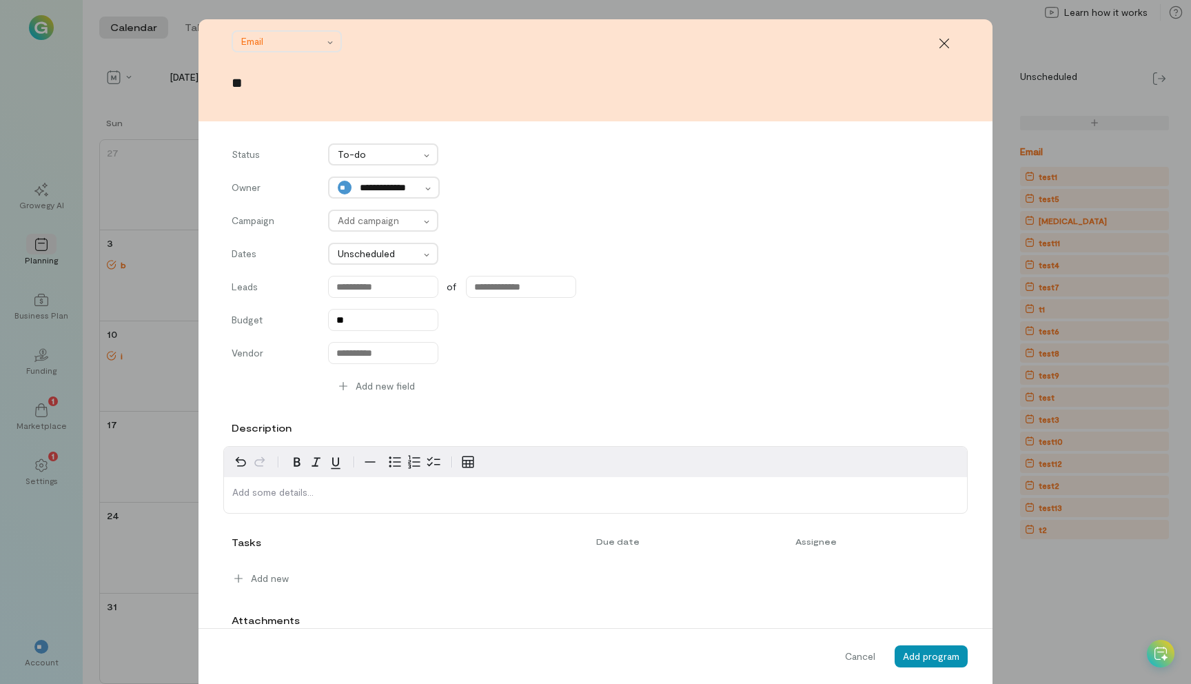
type input "**"
click at [928, 653] on span "Add program" at bounding box center [931, 656] width 57 height 12
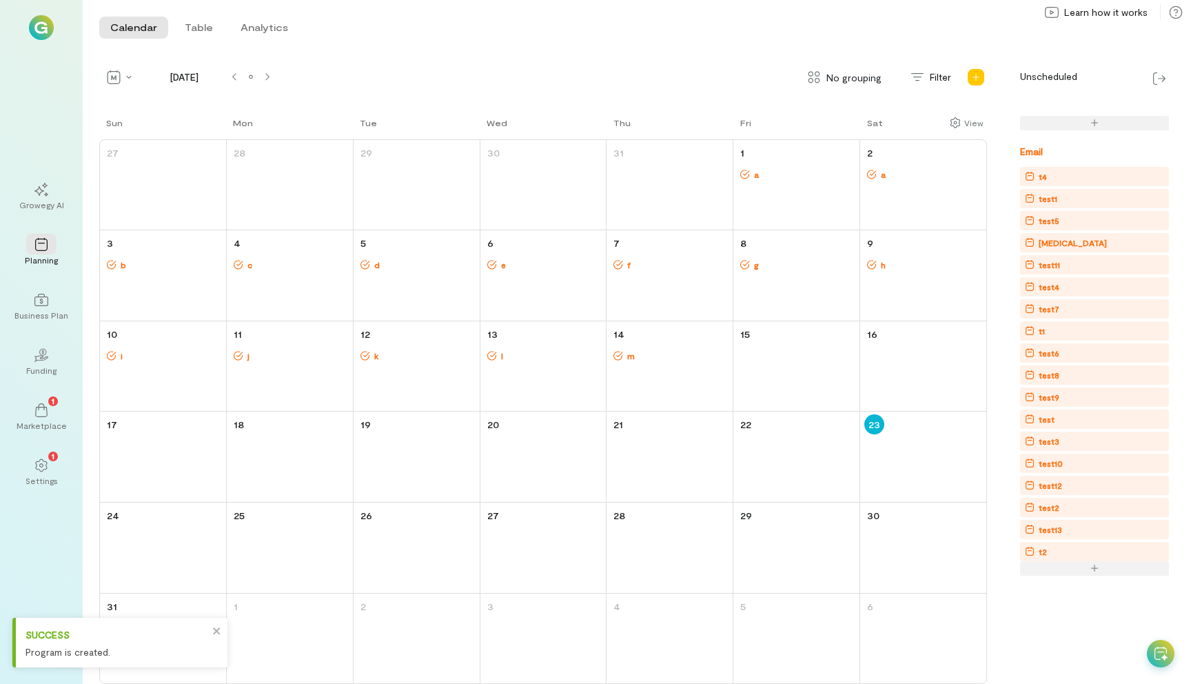
click at [1074, 572] on div at bounding box center [1094, 568] width 149 height 14
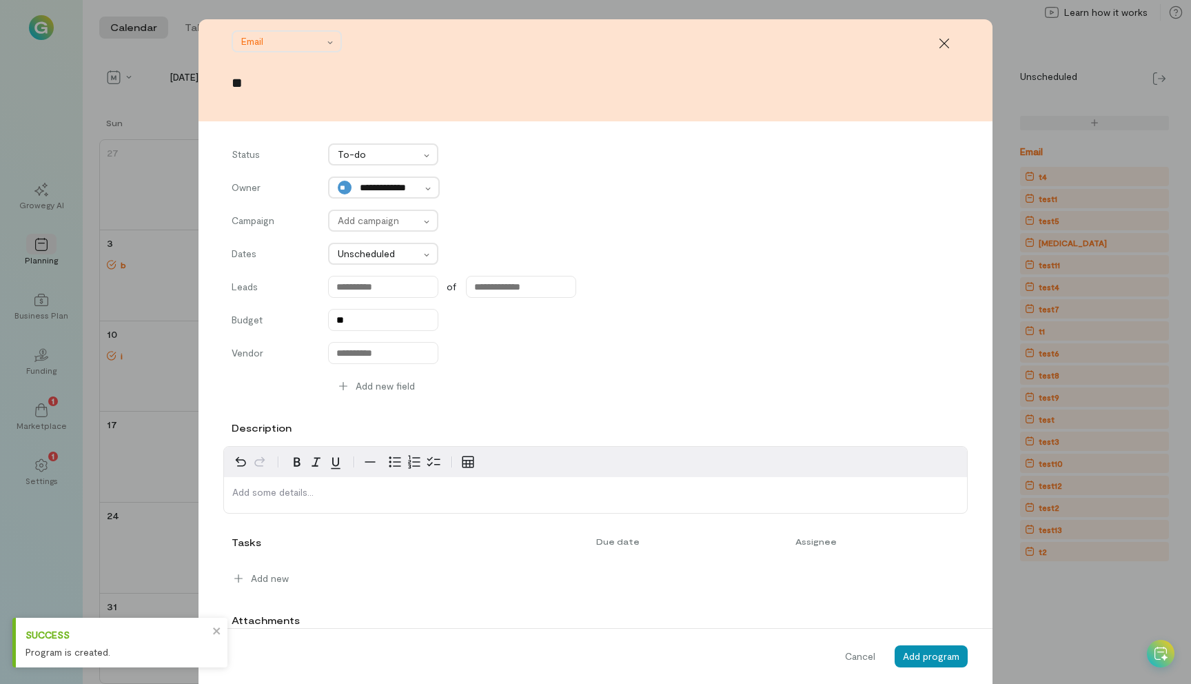
type input "**"
click at [944, 664] on button "Add program" at bounding box center [931, 656] width 73 height 22
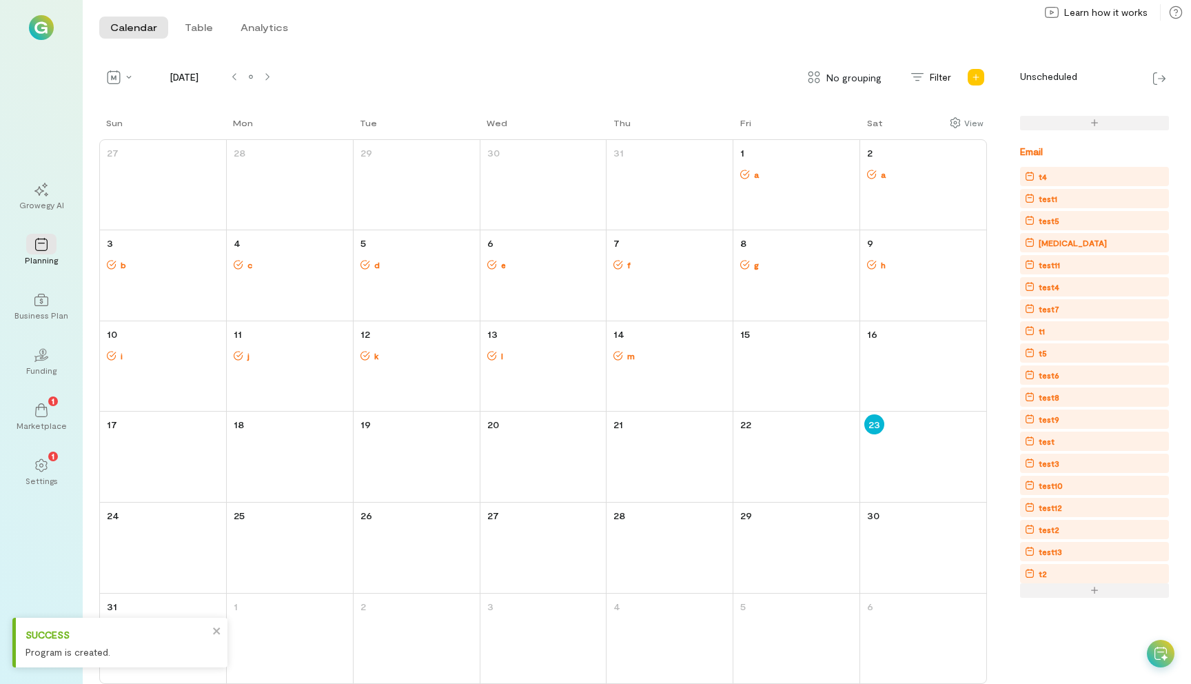
click at [1059, 591] on div at bounding box center [1094, 590] width 149 height 14
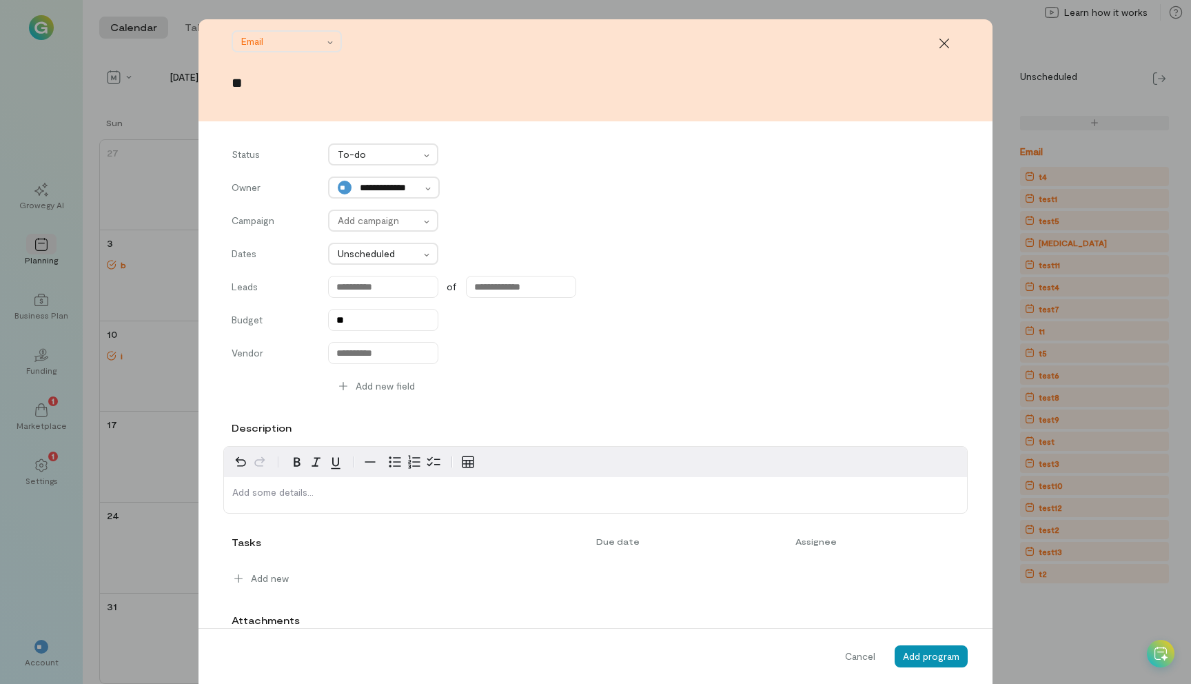
type input "**"
click at [920, 651] on span "Add program" at bounding box center [931, 656] width 57 height 12
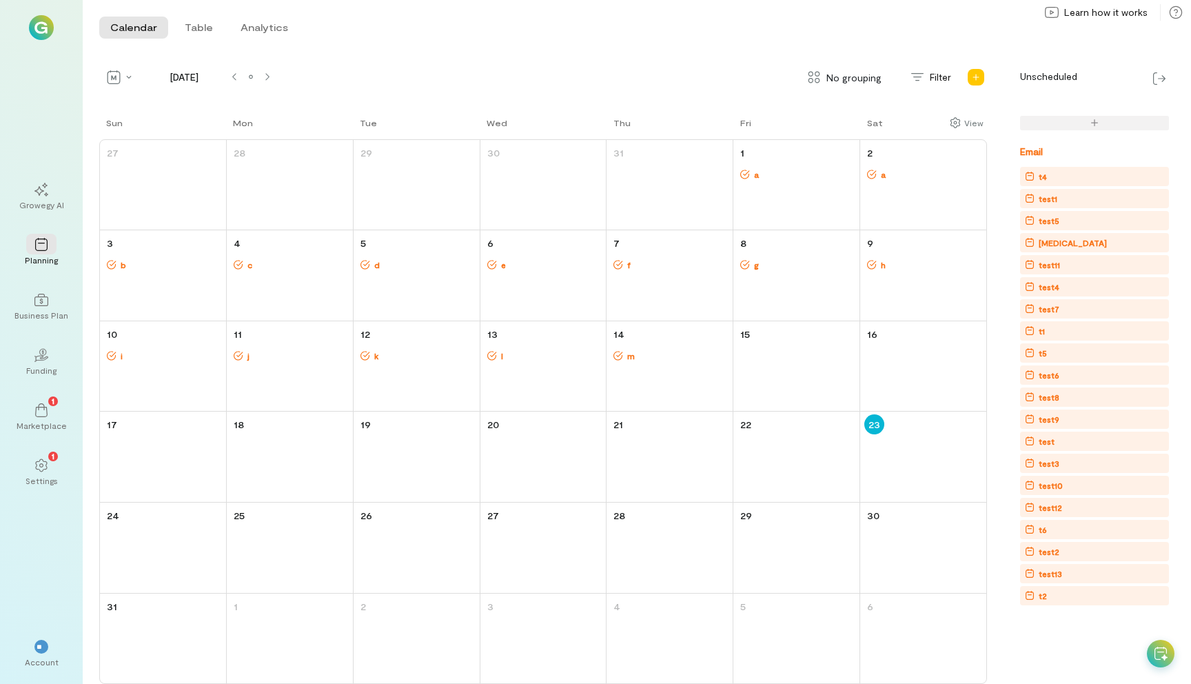
click at [1055, 175] on div "t4" at bounding box center [1097, 177] width 144 height 14
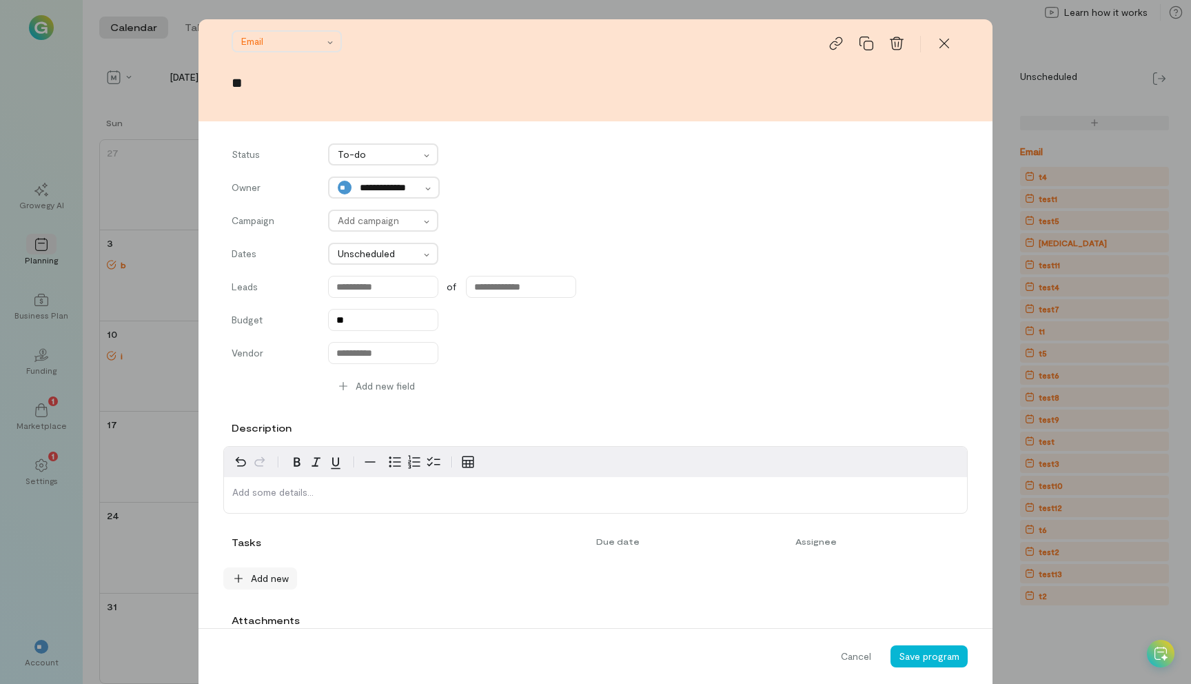
click at [254, 575] on span "Add new" at bounding box center [270, 578] width 38 height 14
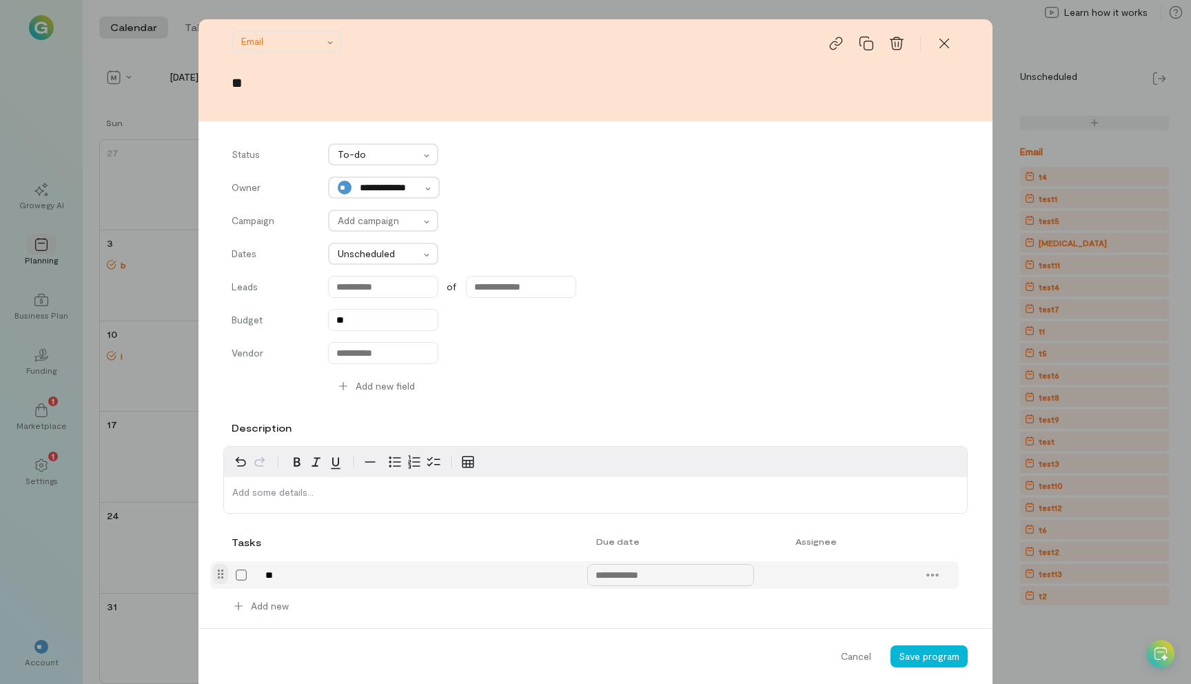
type textarea "***"
click at [681, 410] on div "5" at bounding box center [671, 417] width 32 height 19
type input "******"
click at [939, 658] on span "Save program" at bounding box center [929, 656] width 61 height 12
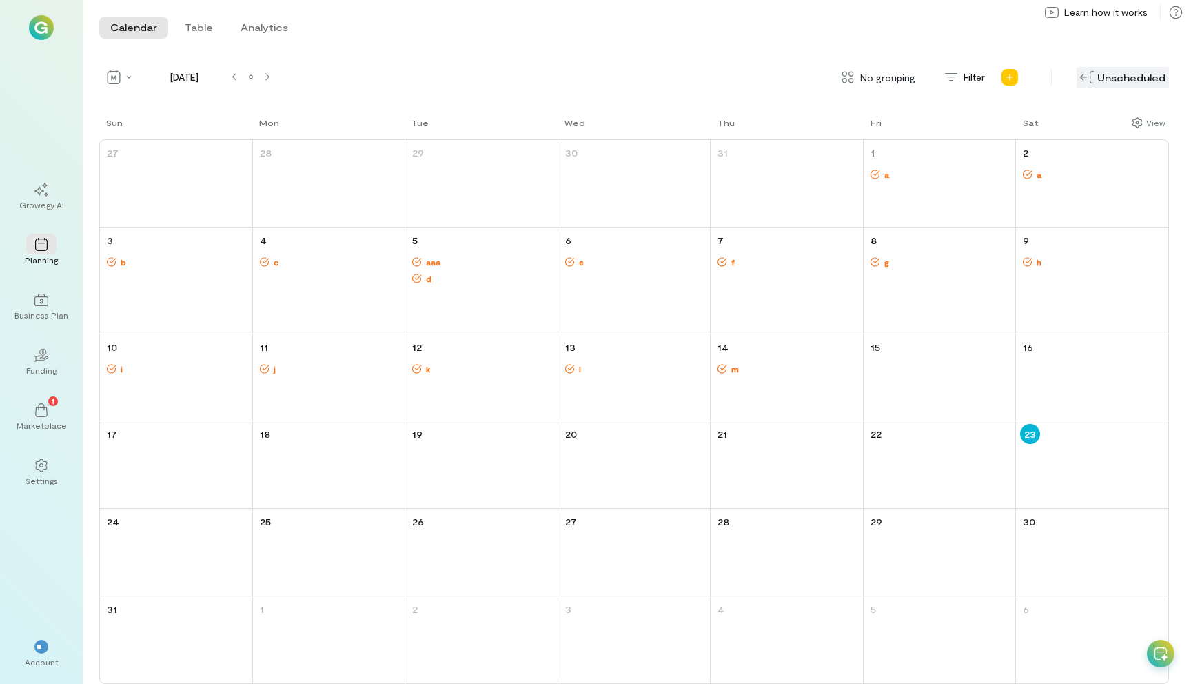
click at [1137, 74] on div "Unscheduled" at bounding box center [1123, 77] width 92 height 21
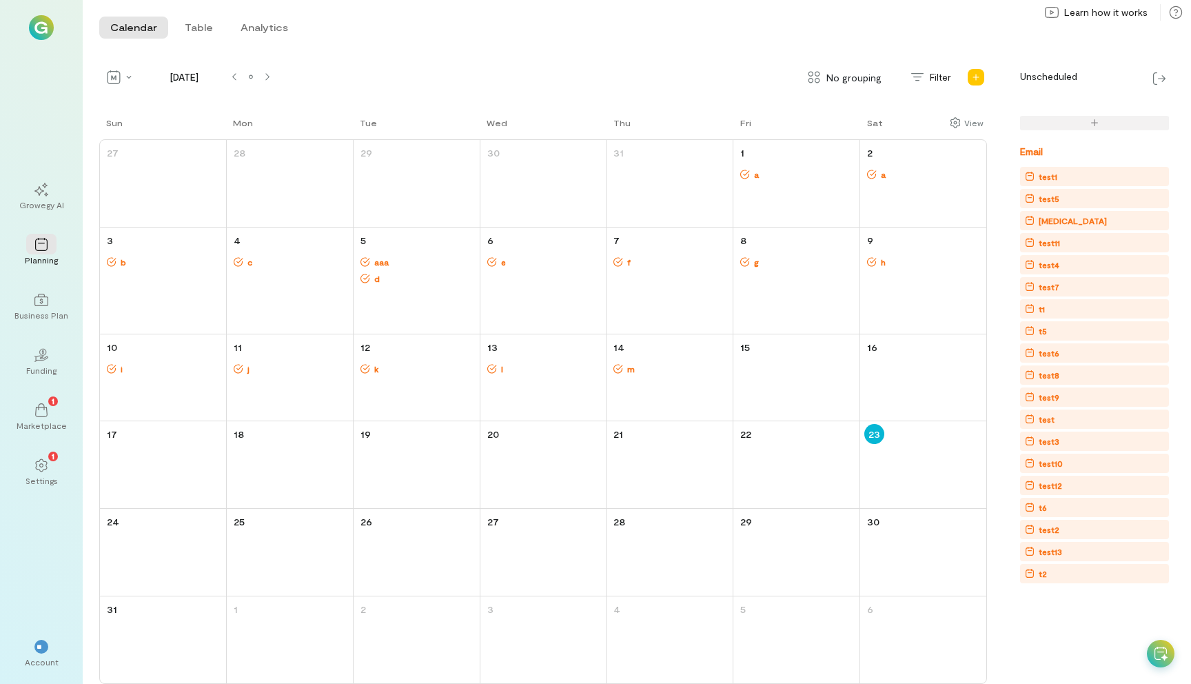
click at [383, 261] on span "aaa" at bounding box center [424, 261] width 108 height 11
click at [1063, 172] on div "test1" at bounding box center [1097, 177] width 144 height 14
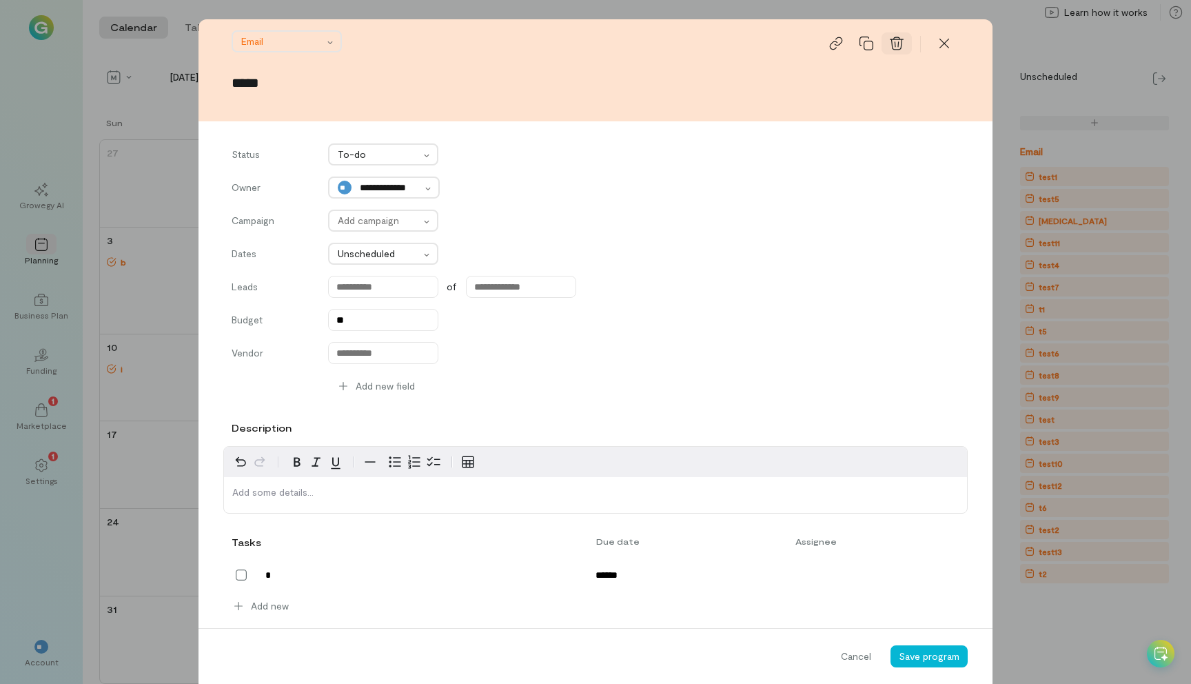
click at [897, 43] on icon at bounding box center [897, 44] width 14 height 14
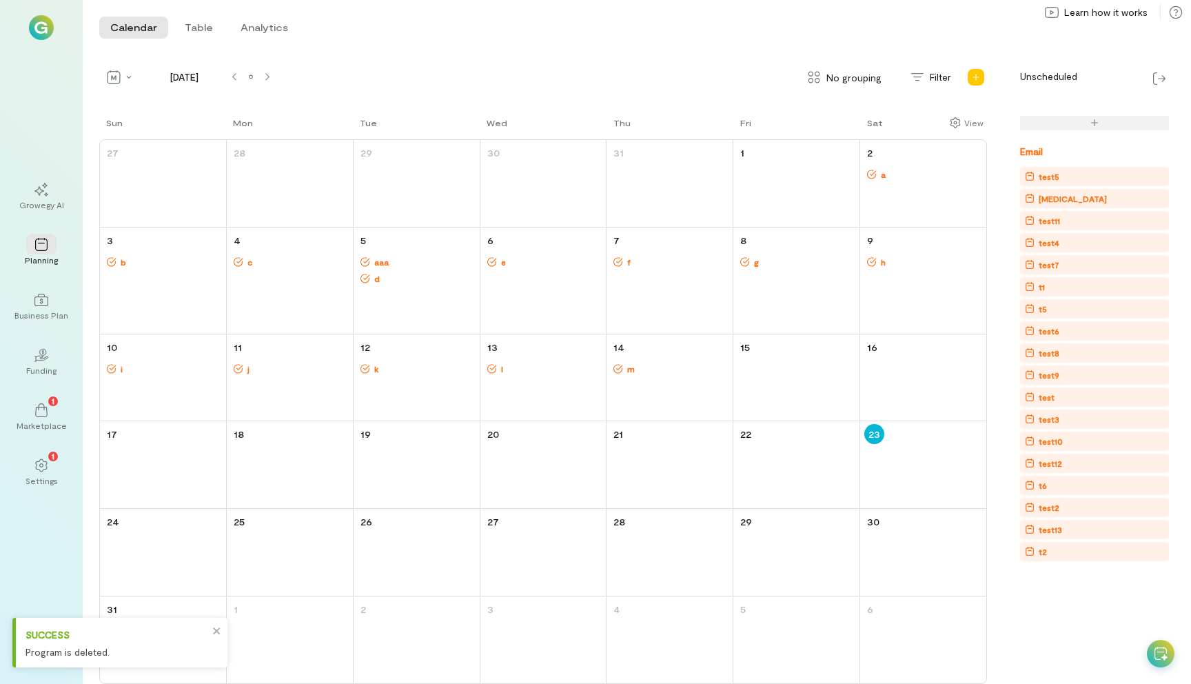
click at [1048, 176] on div "test5" at bounding box center [1049, 177] width 21 height 14
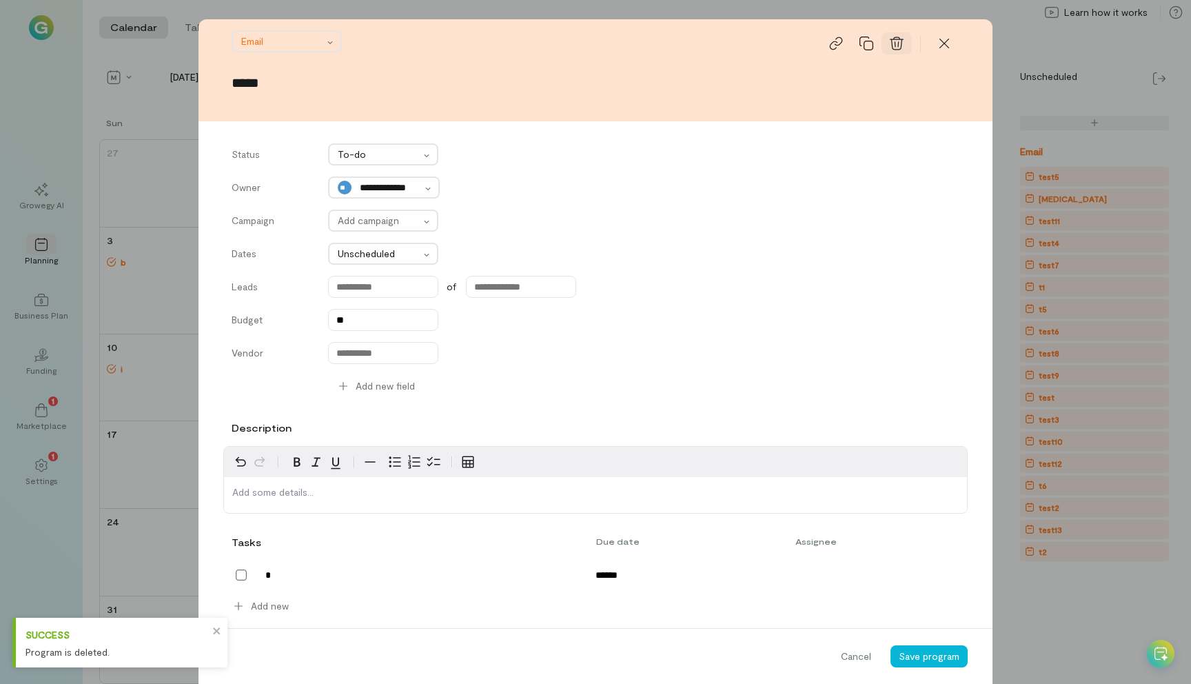
click at [901, 44] on icon at bounding box center [897, 43] width 14 height 13
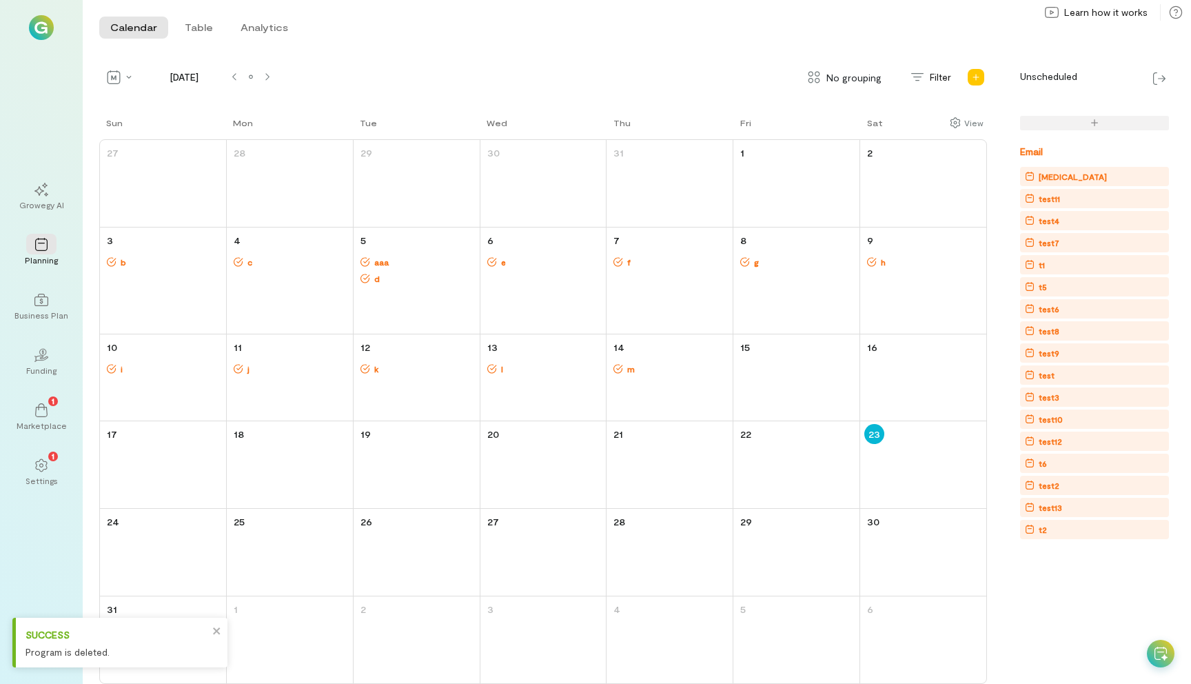
click at [1055, 200] on div "test11" at bounding box center [1049, 199] width 21 height 14
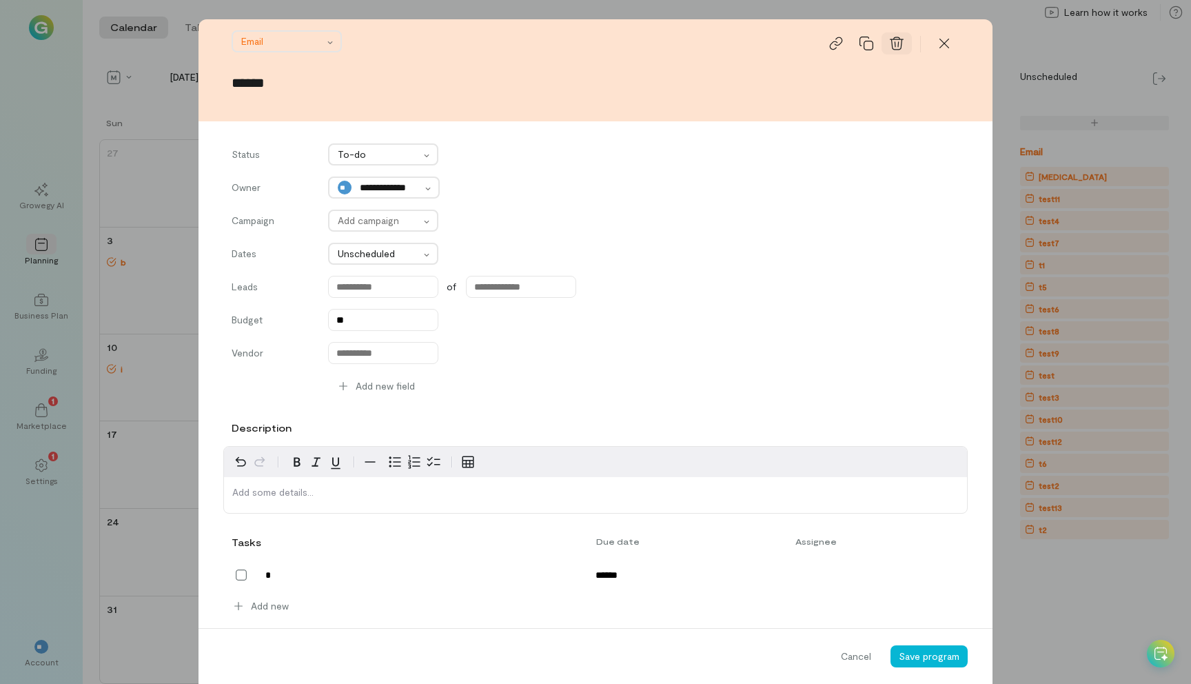
click at [894, 48] on icon at bounding box center [897, 44] width 14 height 14
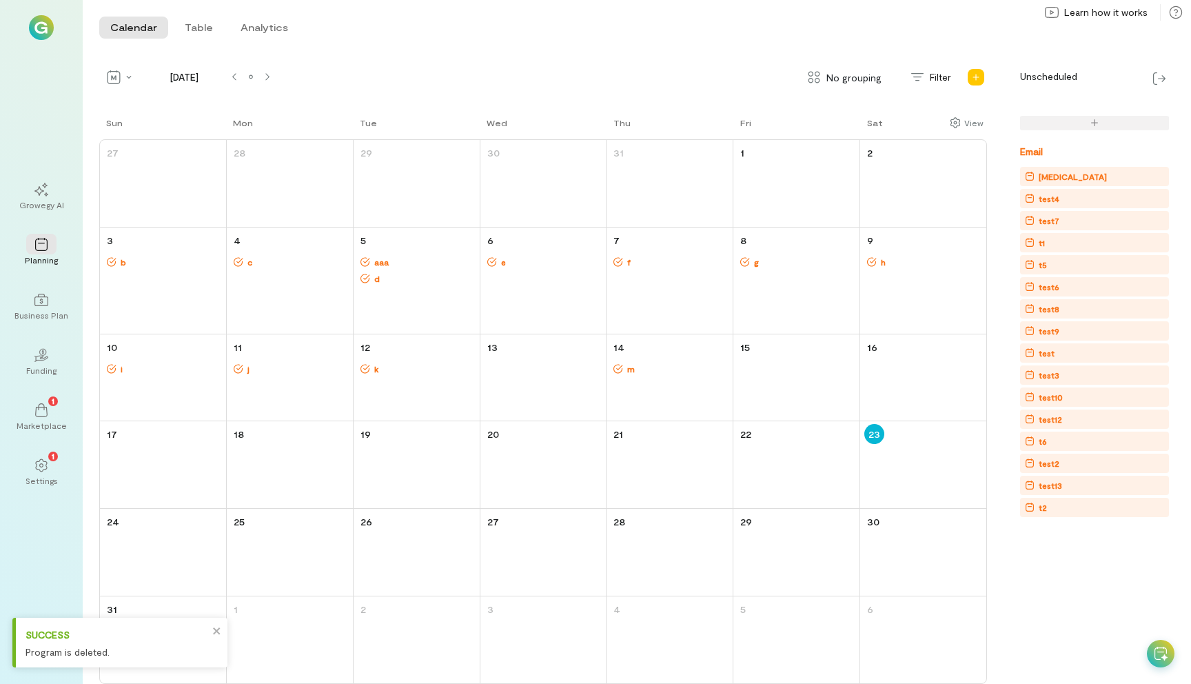
click at [1079, 199] on div "test4" at bounding box center [1097, 199] width 144 height 14
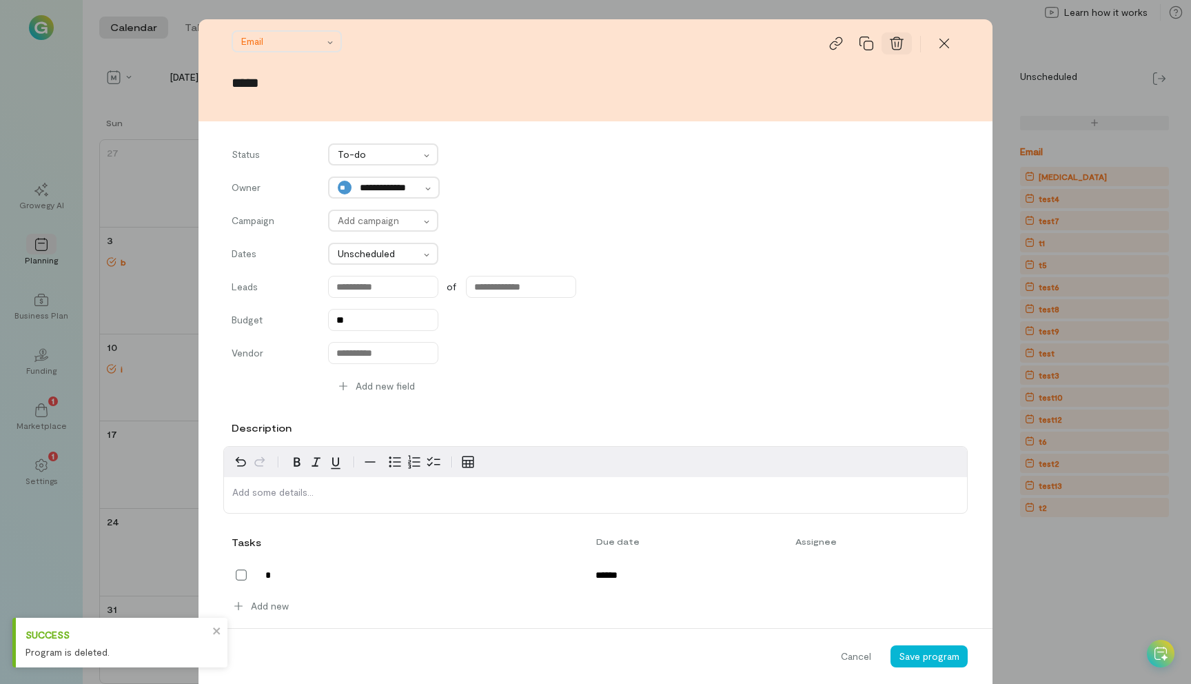
click at [894, 47] on icon at bounding box center [897, 44] width 14 height 14
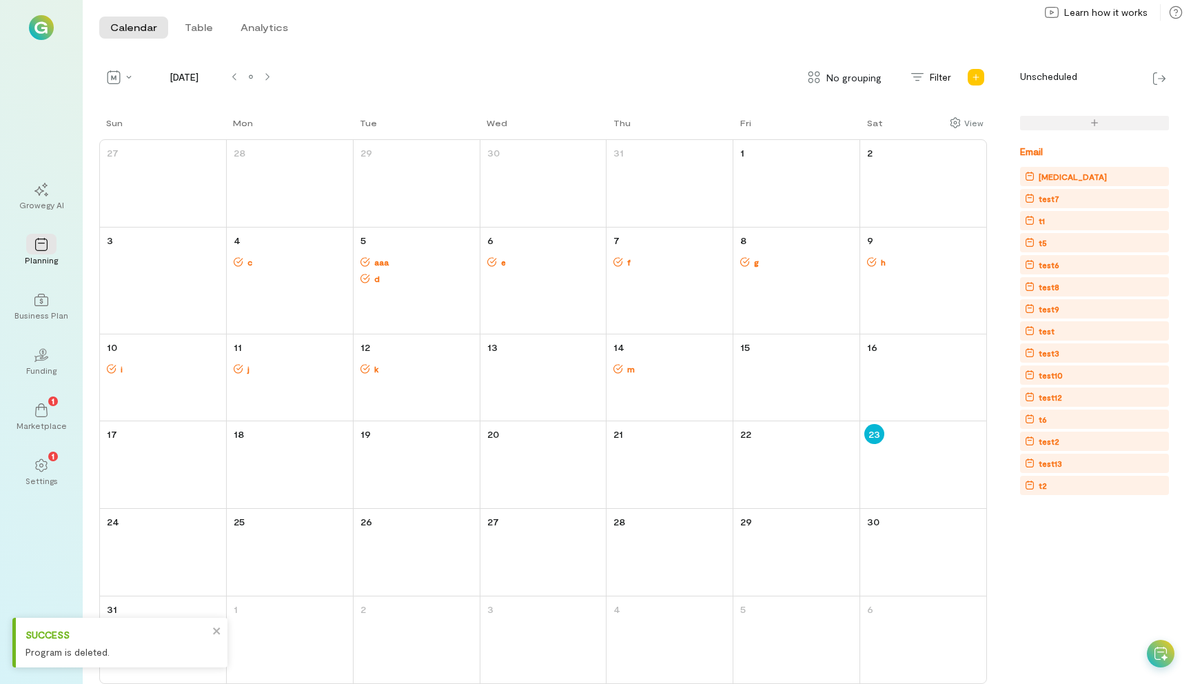
click at [1070, 177] on div "[MEDICAL_DATA]" at bounding box center [1097, 177] width 144 height 14
click at [1070, 176] on div "[MEDICAL_DATA]" at bounding box center [1097, 177] width 144 height 14
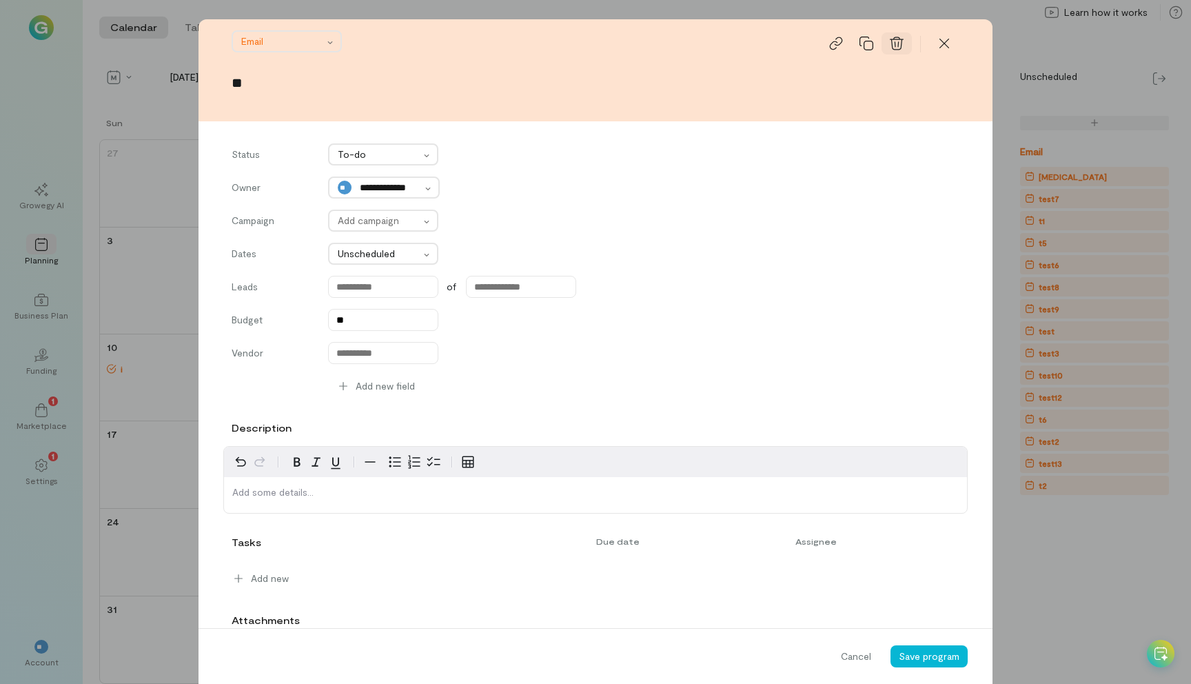
click at [892, 34] on div at bounding box center [897, 43] width 30 height 22
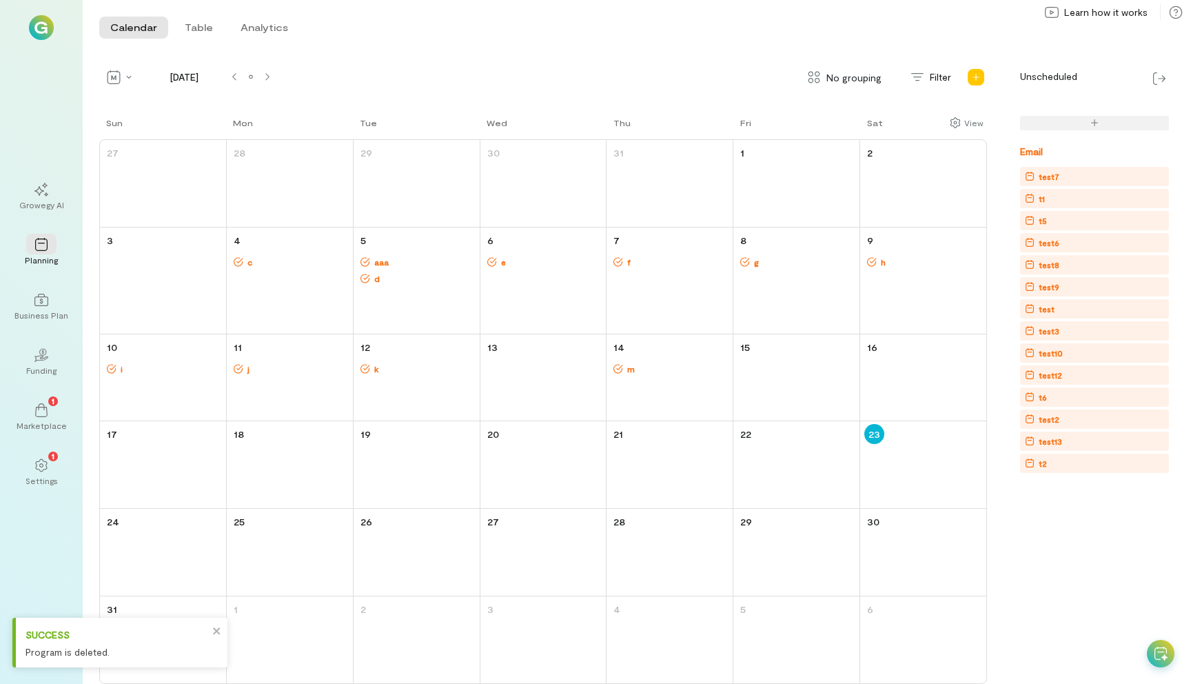
click at [1075, 179] on div "test7" at bounding box center [1097, 177] width 144 height 14
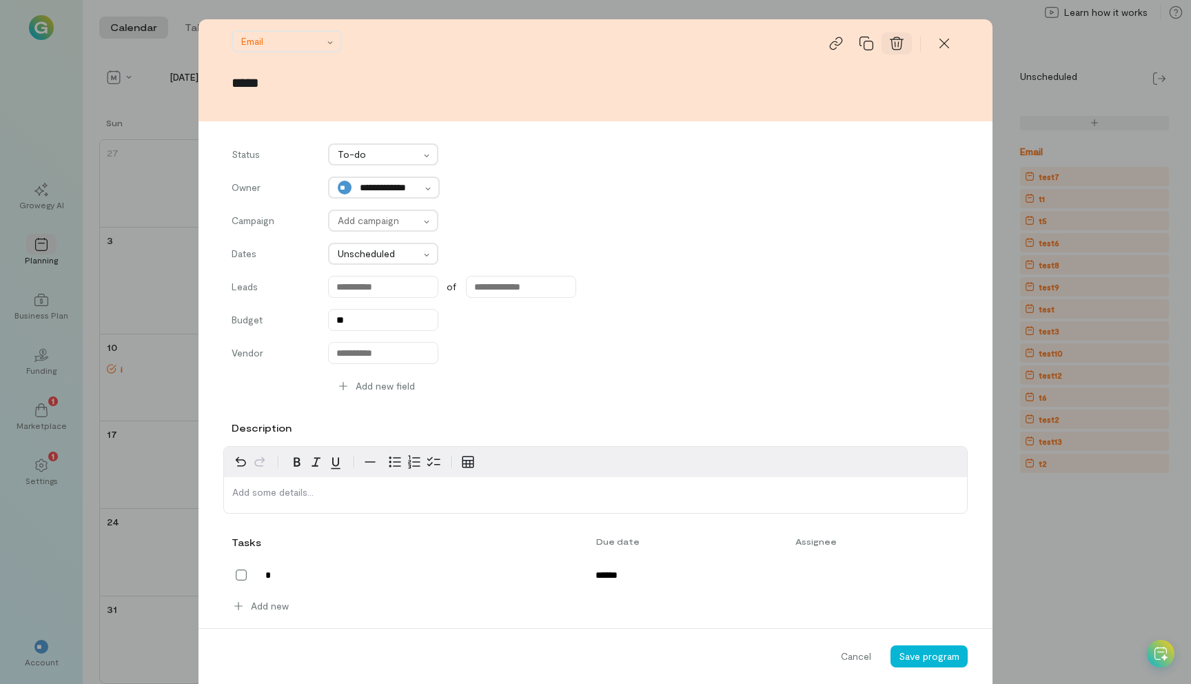
click at [897, 43] on icon at bounding box center [897, 44] width 14 height 14
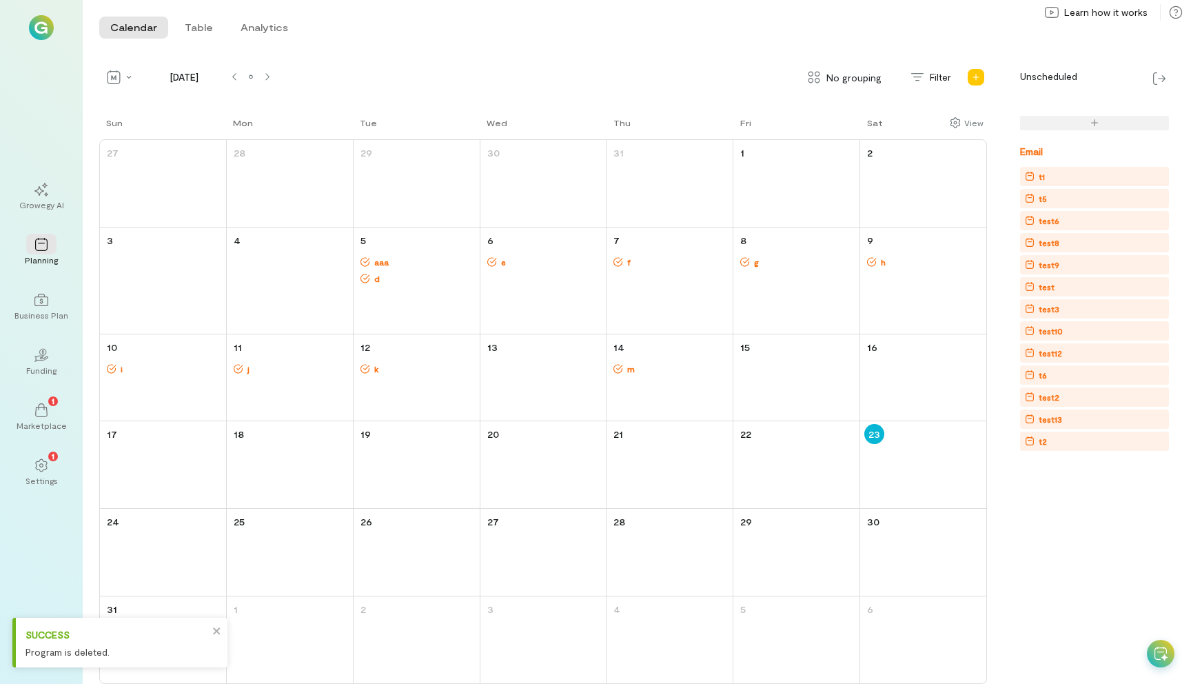
click at [1063, 174] on div "t1" at bounding box center [1097, 177] width 144 height 14
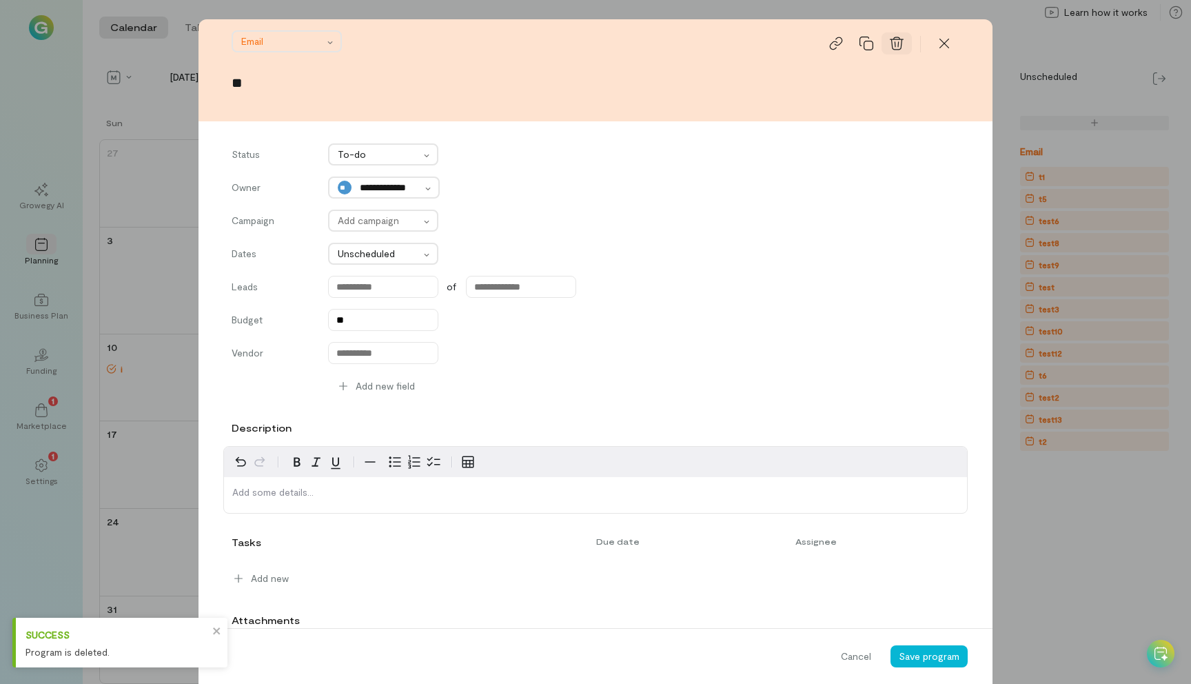
click at [901, 40] on icon at bounding box center [897, 44] width 14 height 14
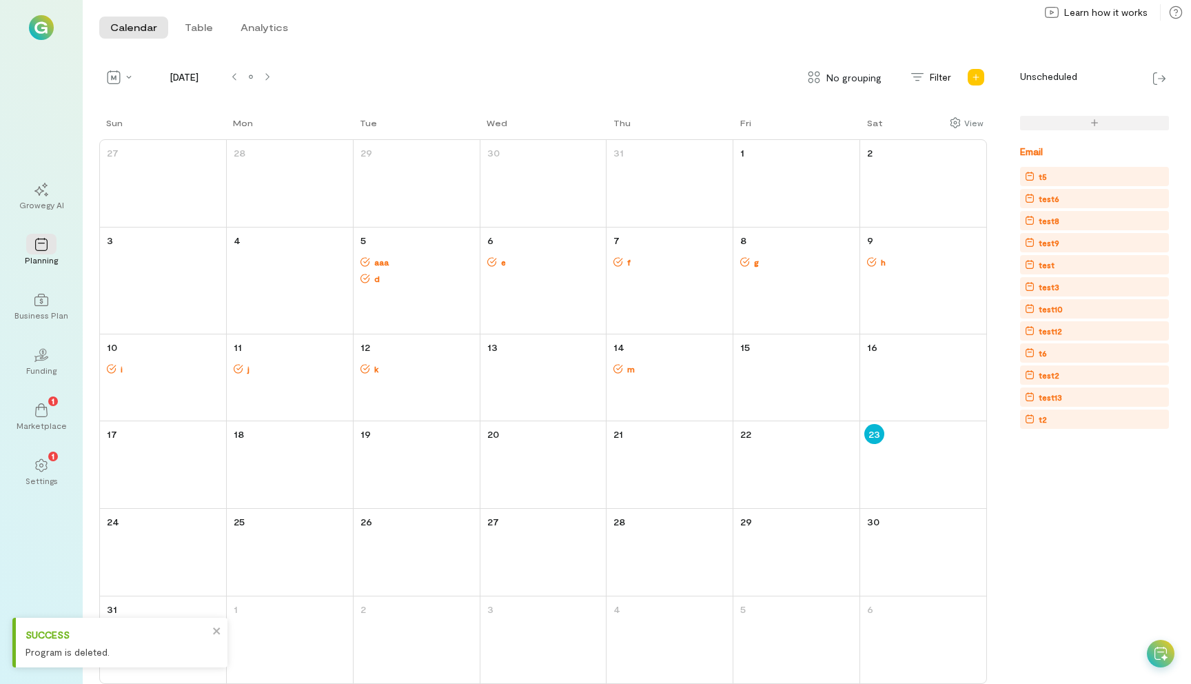
click at [1067, 172] on div "t5" at bounding box center [1097, 177] width 144 height 14
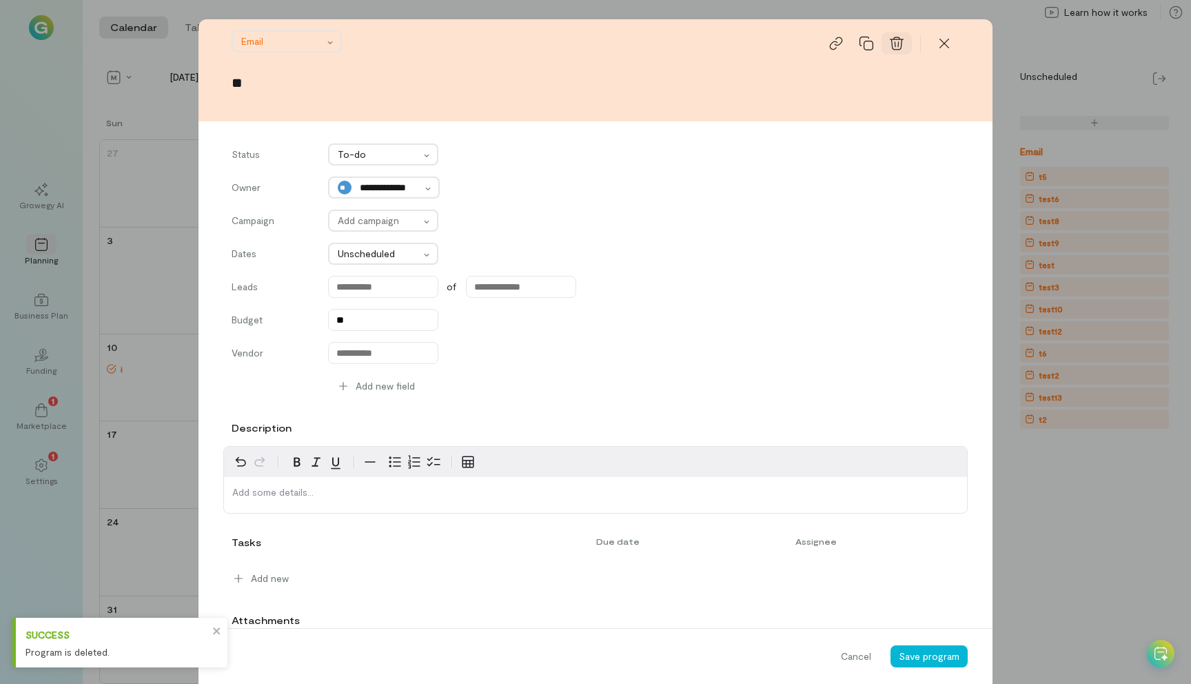
click at [900, 43] on icon at bounding box center [897, 44] width 14 height 14
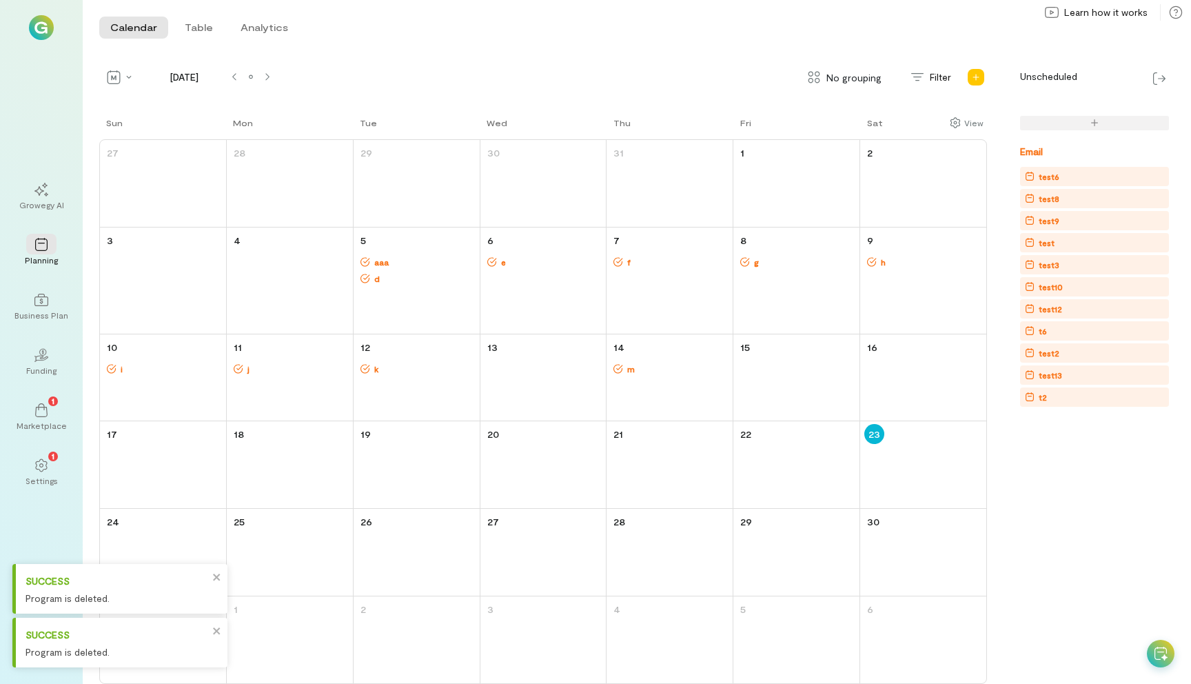
click at [1078, 174] on div "test6" at bounding box center [1097, 177] width 144 height 14
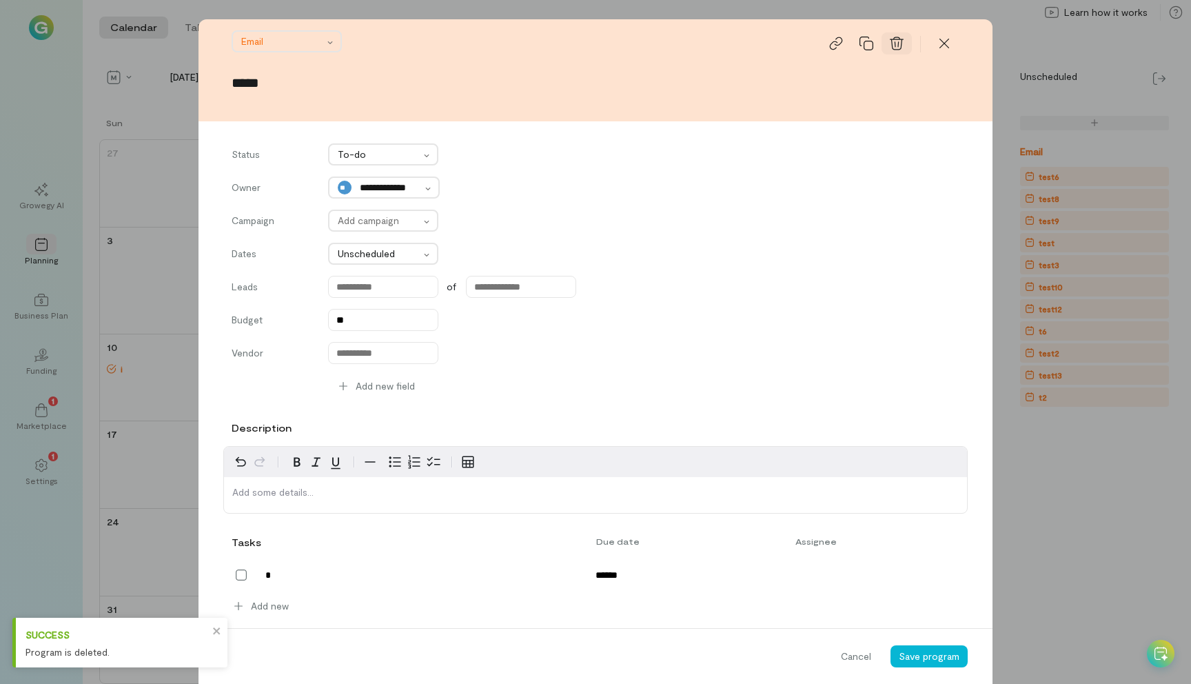
click at [904, 41] on div at bounding box center [897, 43] width 30 height 22
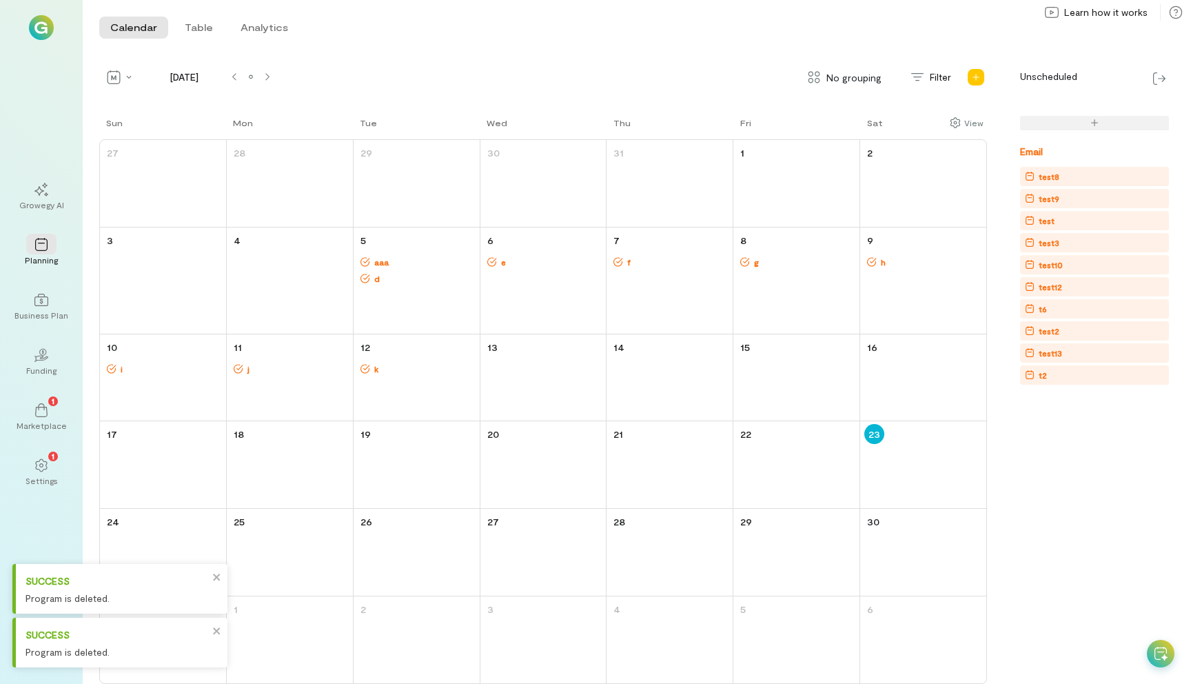
click at [1059, 172] on div "test8" at bounding box center [1097, 177] width 144 height 14
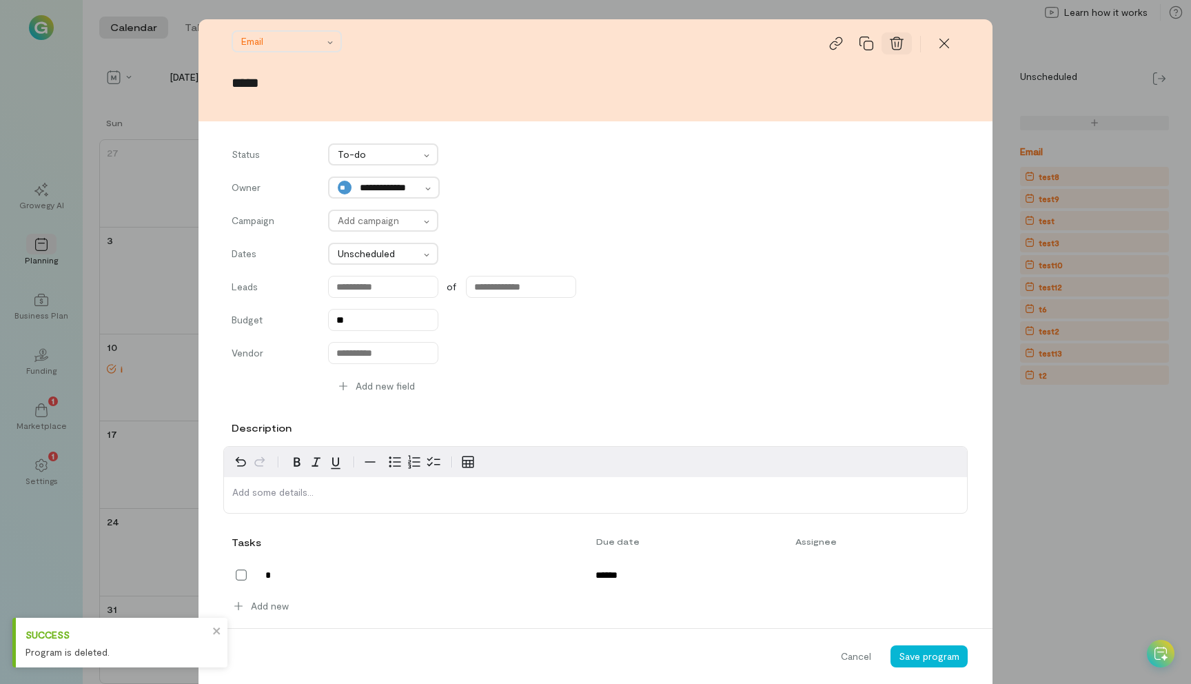
click at [901, 42] on icon at bounding box center [897, 44] width 14 height 14
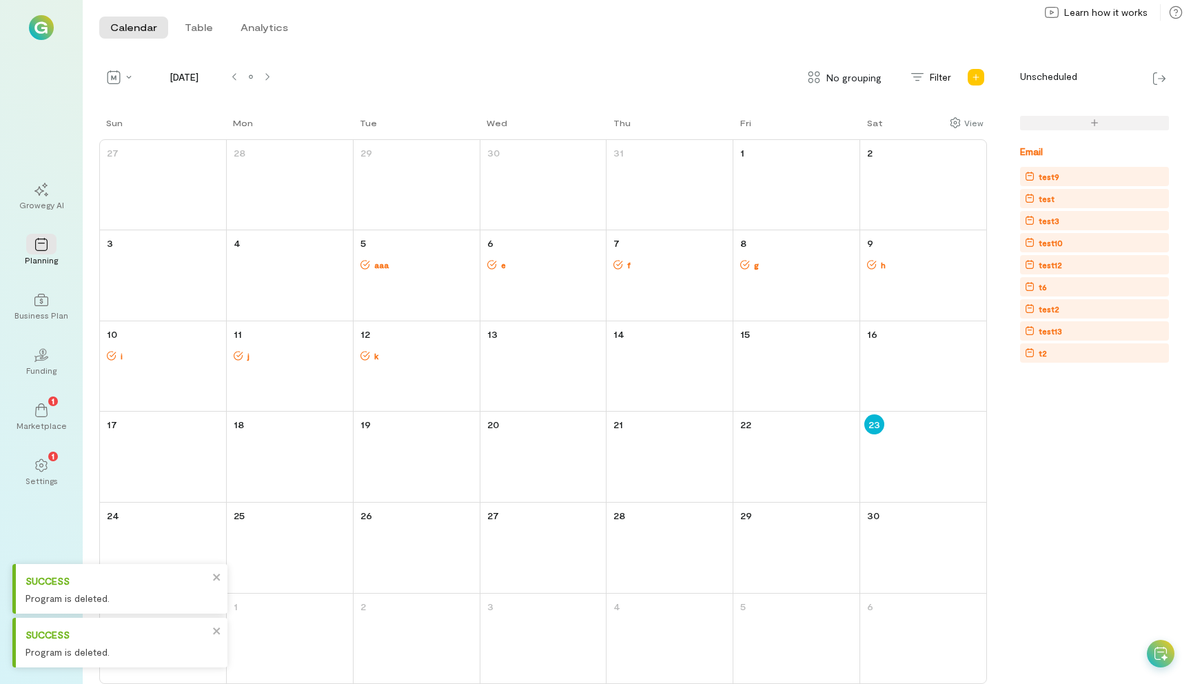
click at [1062, 179] on div "test9" at bounding box center [1097, 177] width 144 height 14
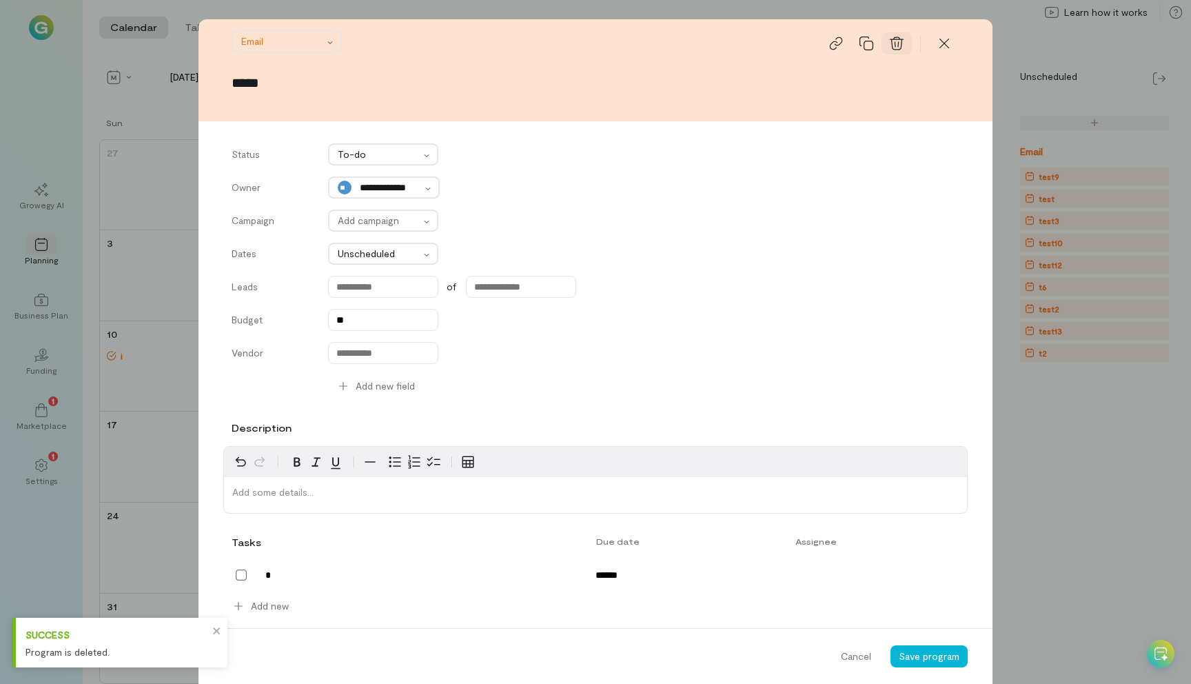
click at [897, 45] on icon at bounding box center [897, 44] width 14 height 14
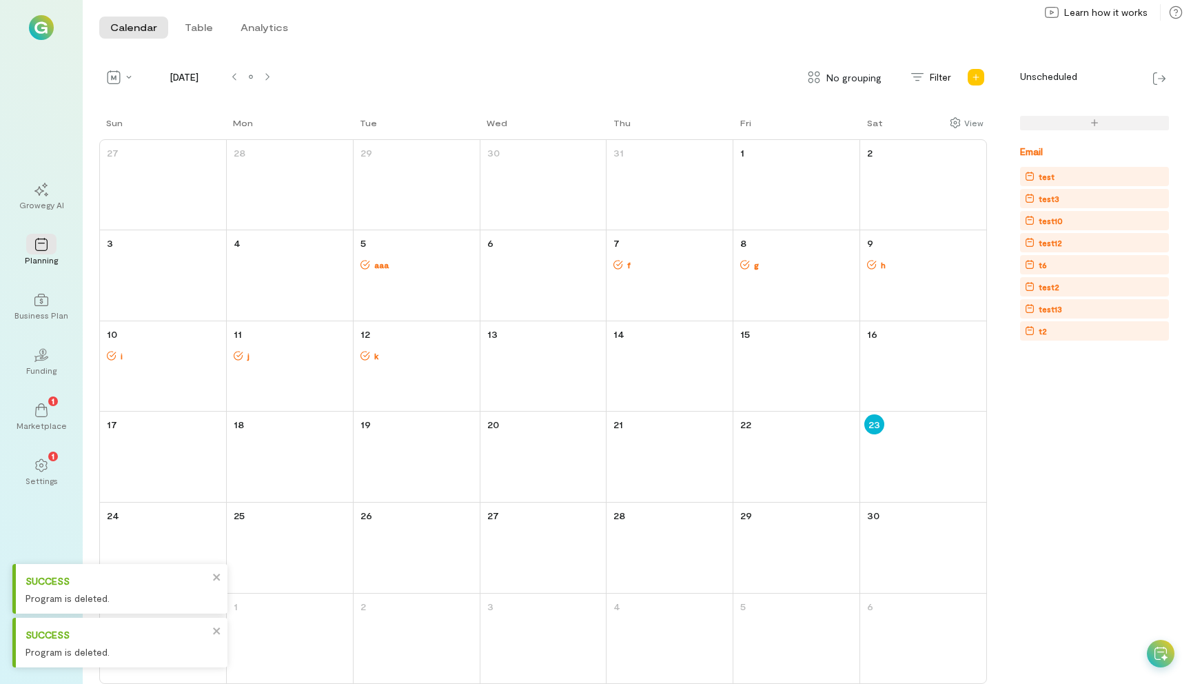
click at [1066, 175] on div "test" at bounding box center [1097, 177] width 144 height 14
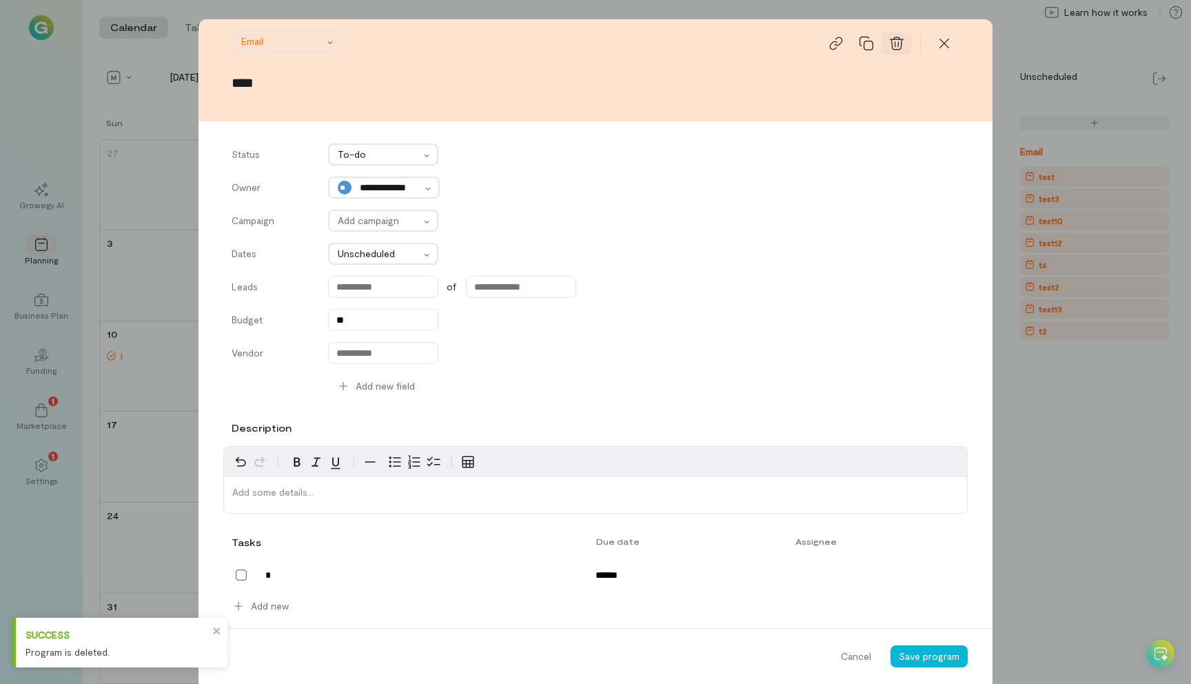
click at [899, 44] on icon at bounding box center [897, 44] width 14 height 14
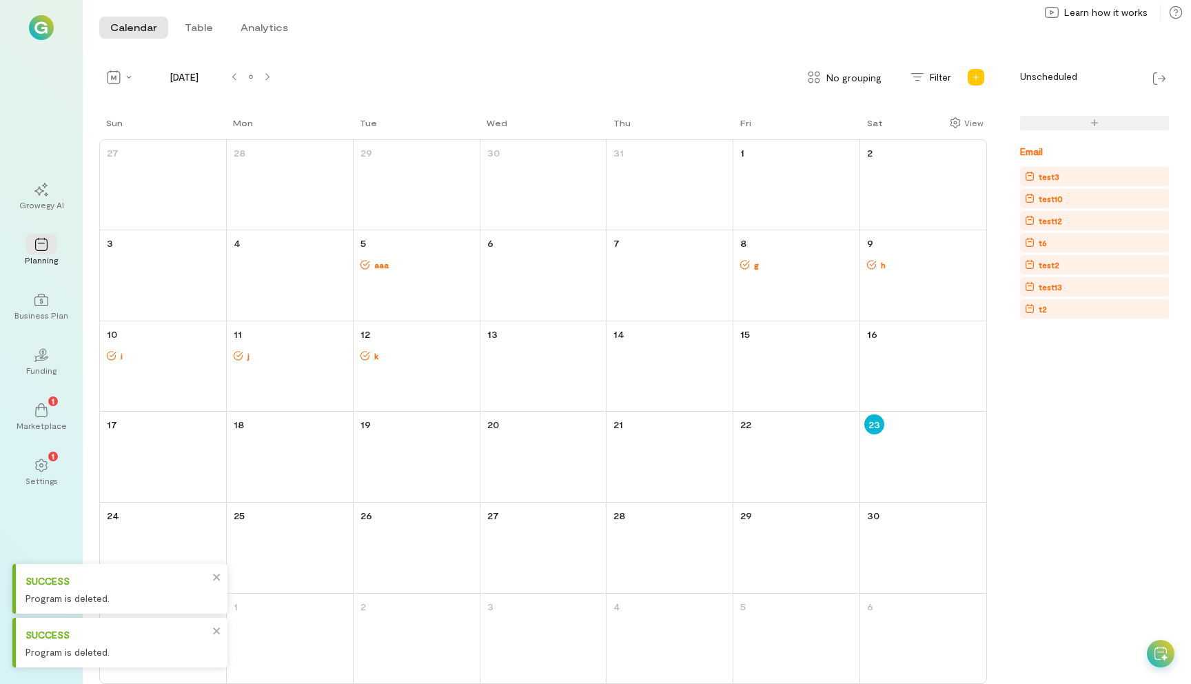
click at [1077, 168] on div "test3" at bounding box center [1097, 176] width 144 height 17
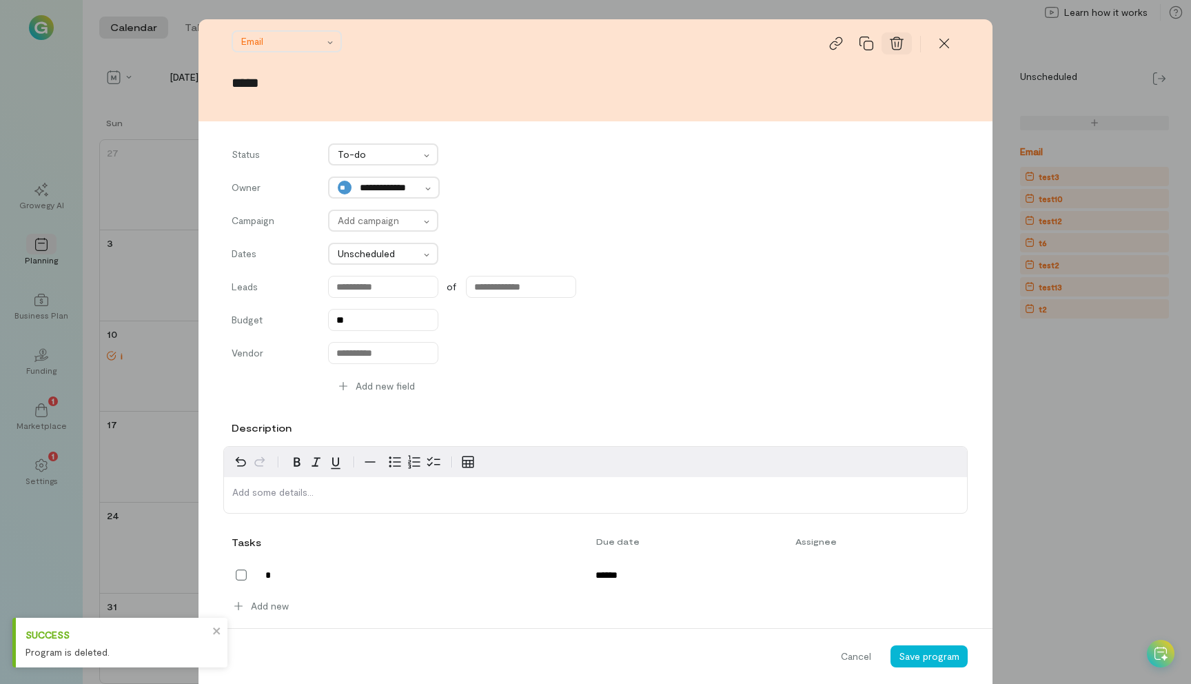
click at [896, 46] on icon at bounding box center [897, 44] width 14 height 14
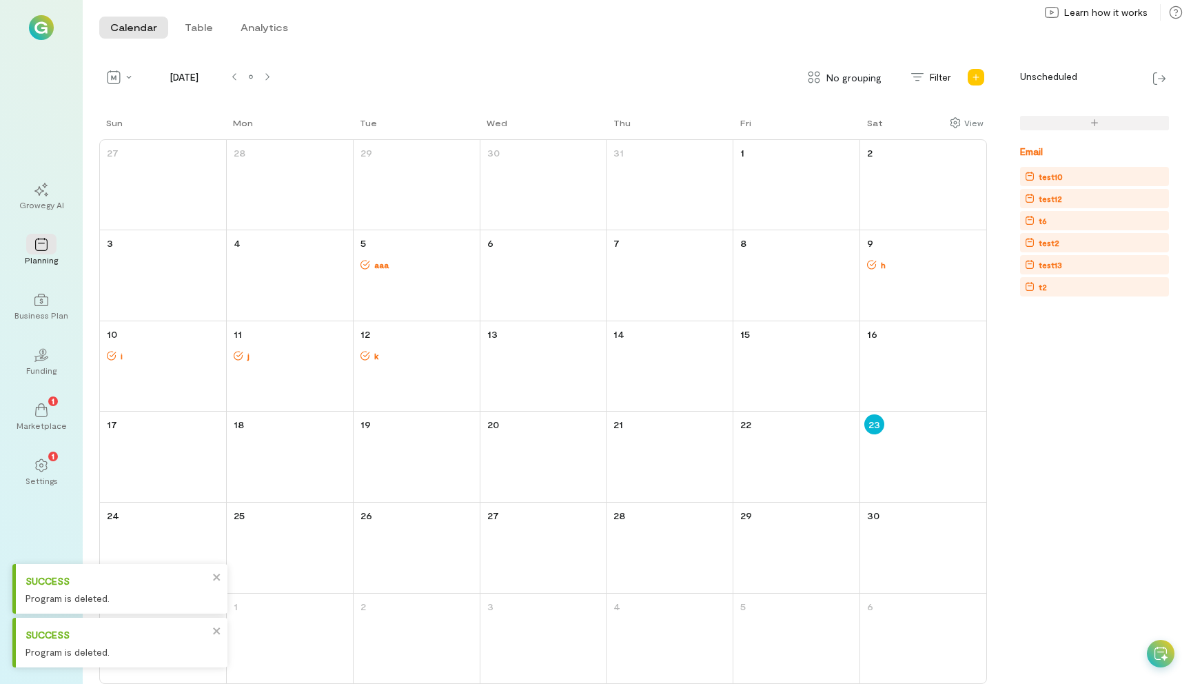
click at [1081, 179] on div "test10" at bounding box center [1097, 177] width 144 height 14
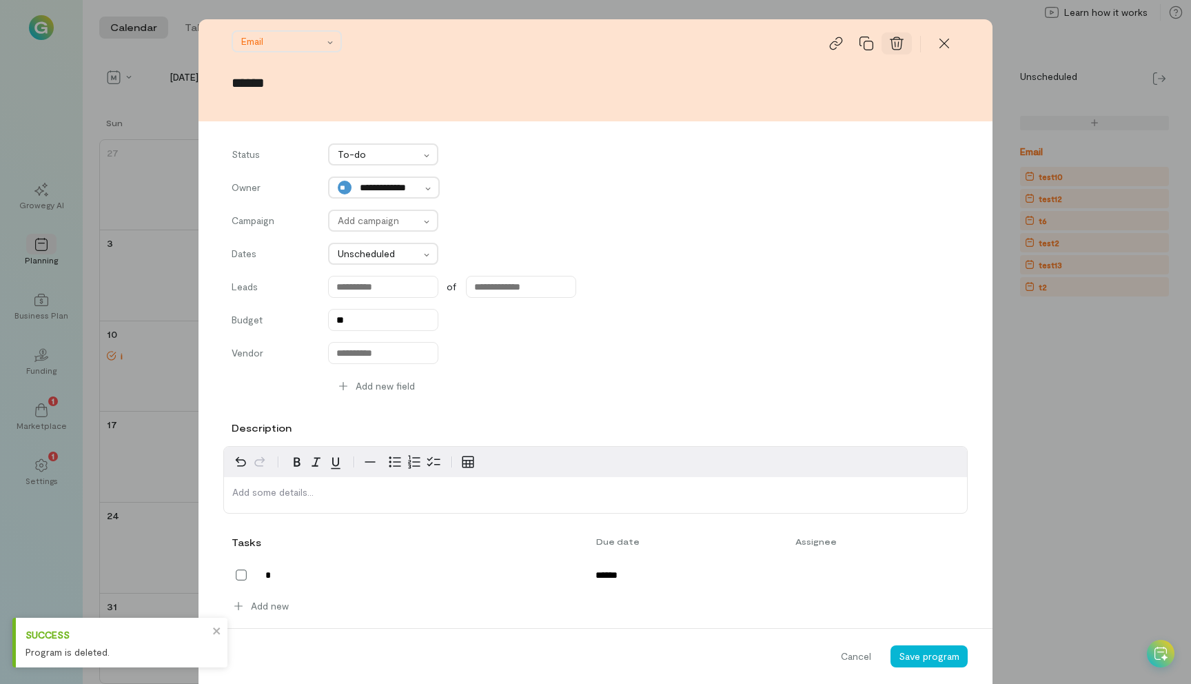
click at [897, 41] on icon at bounding box center [897, 44] width 14 height 14
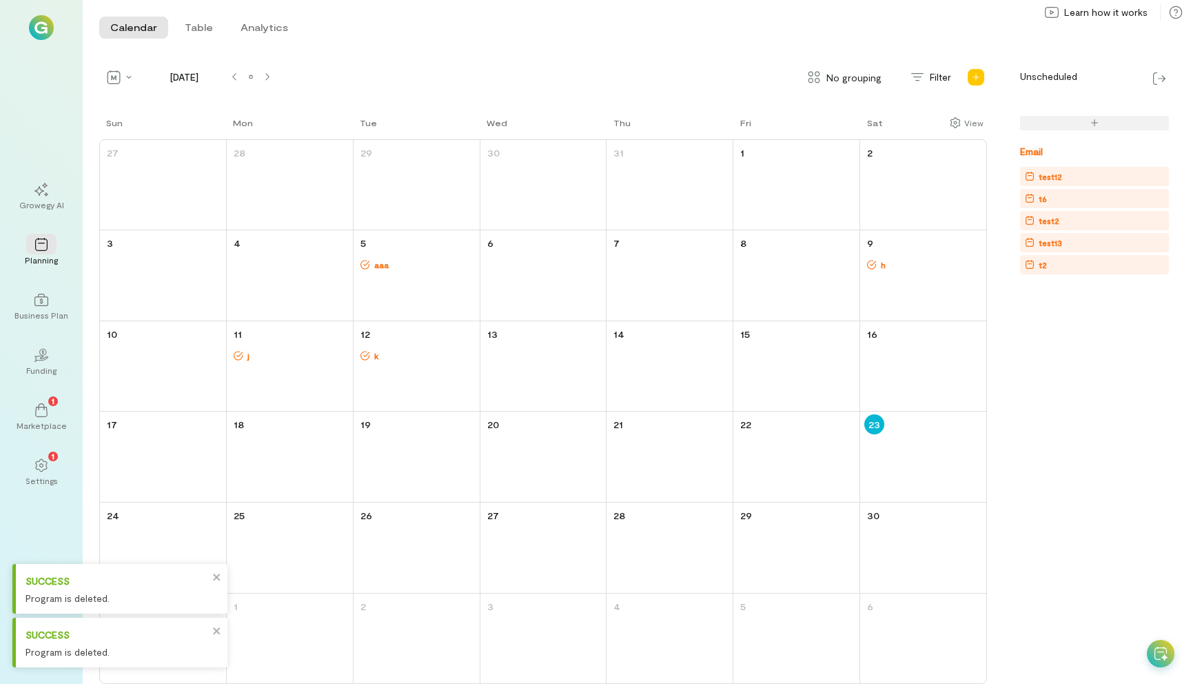
click at [1084, 179] on div "test12" at bounding box center [1097, 177] width 144 height 14
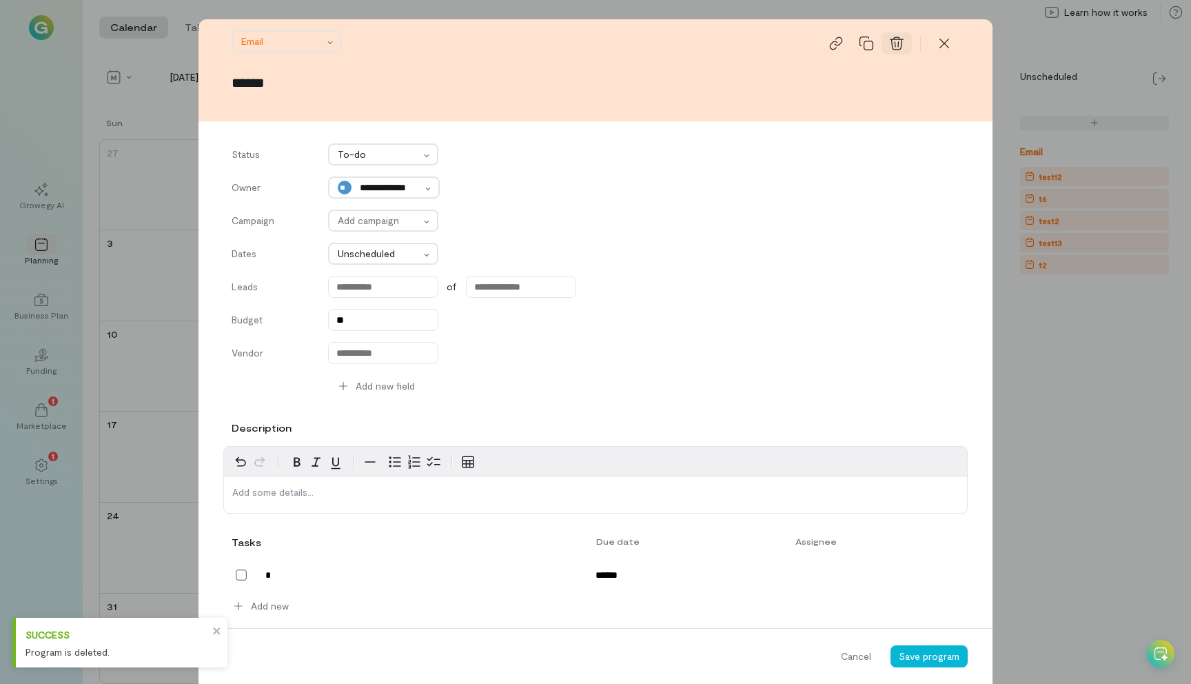
click at [900, 45] on icon at bounding box center [897, 44] width 14 height 14
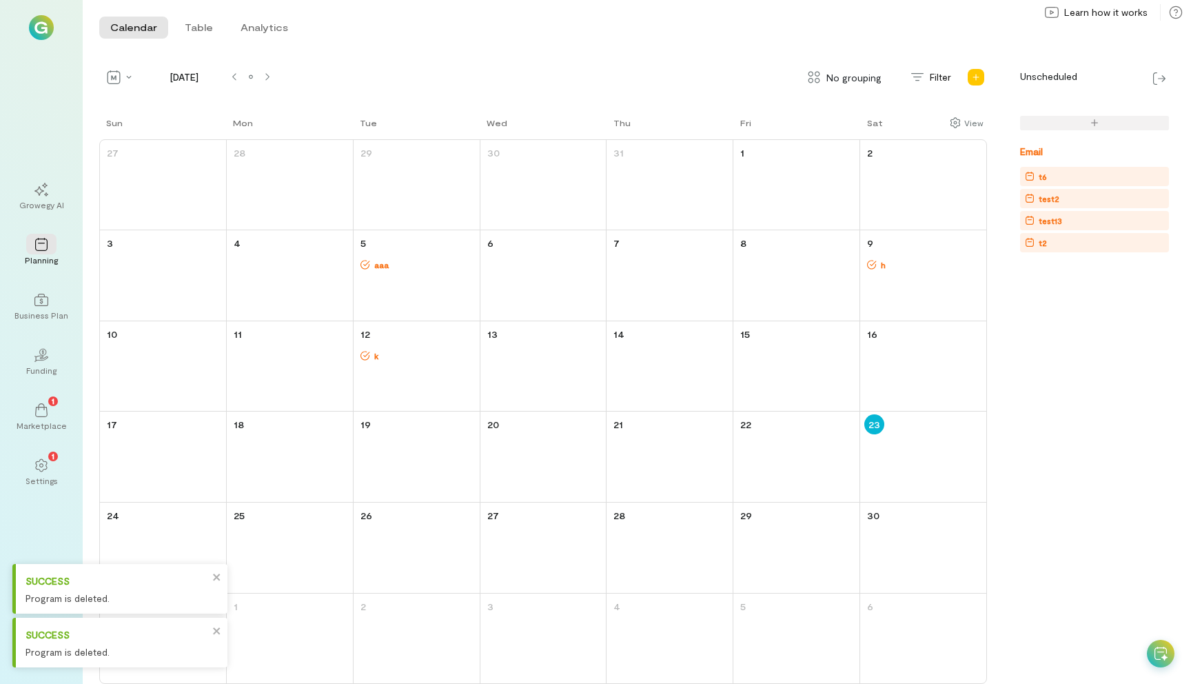
click at [1060, 175] on div "t6" at bounding box center [1097, 177] width 144 height 14
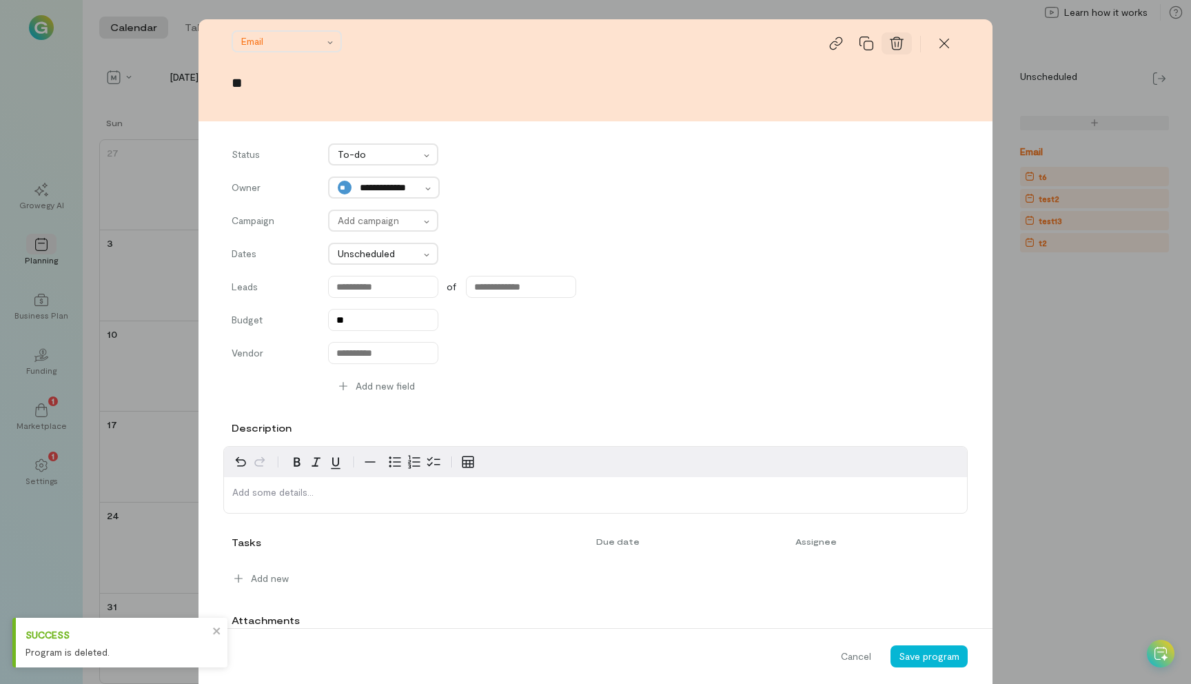
click at [898, 43] on icon at bounding box center [897, 44] width 14 height 14
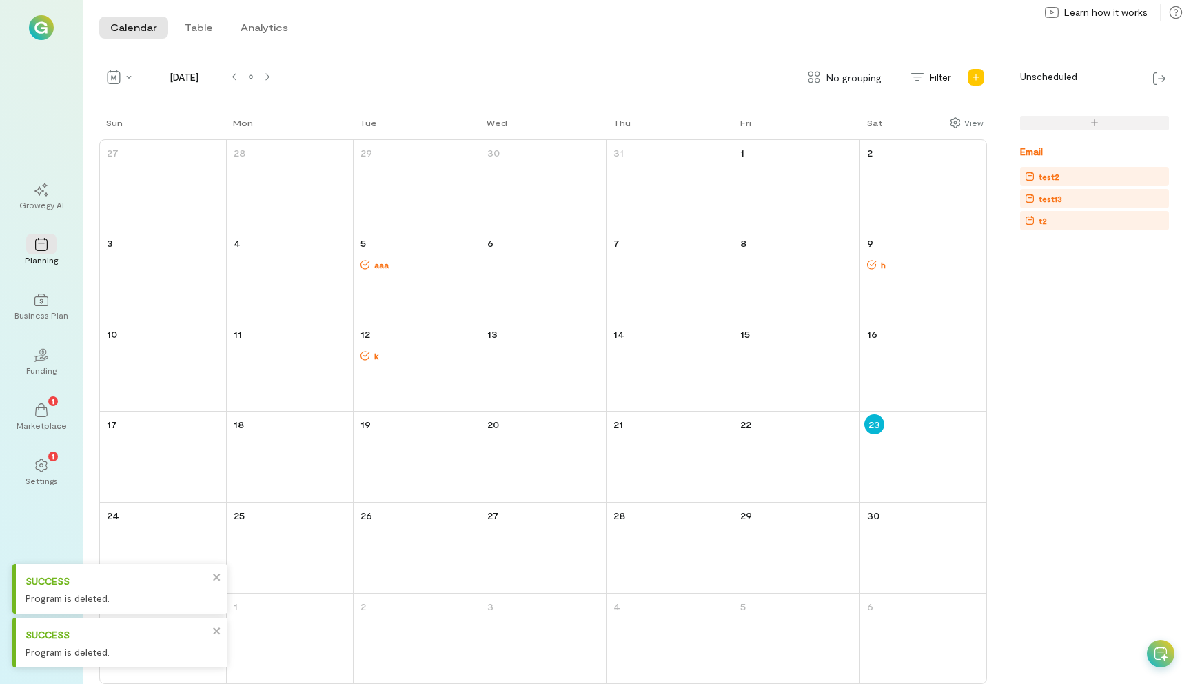
click at [1079, 176] on div "test2" at bounding box center [1097, 177] width 144 height 14
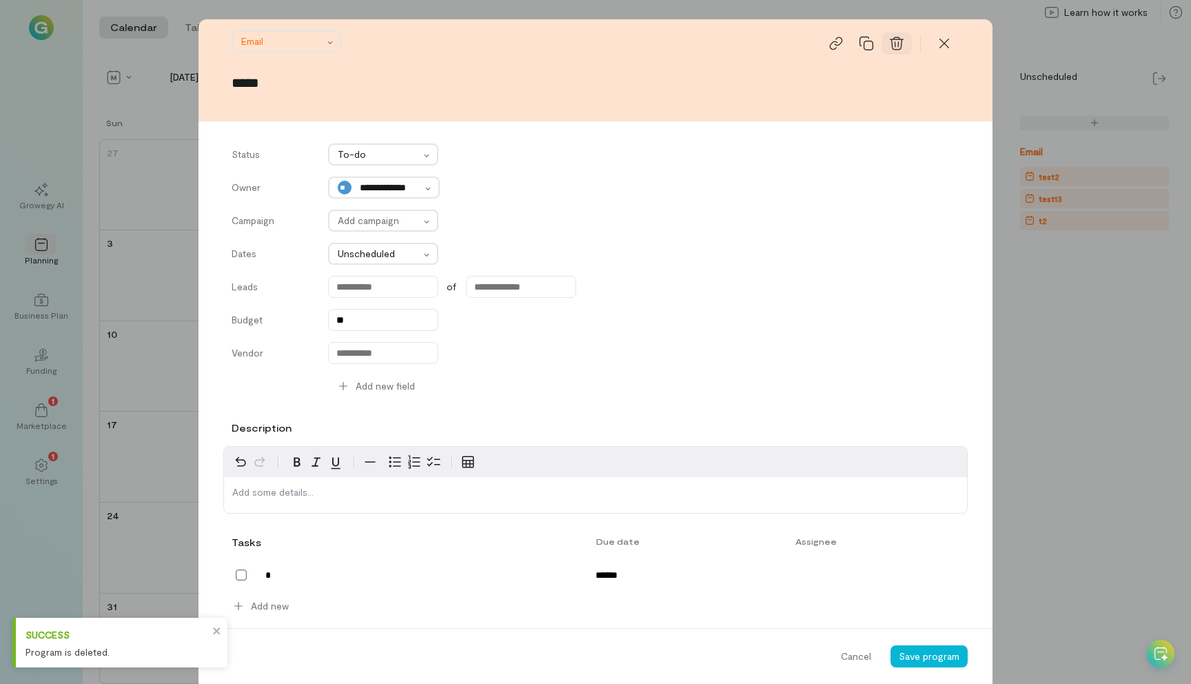
click at [902, 43] on icon at bounding box center [897, 44] width 14 height 14
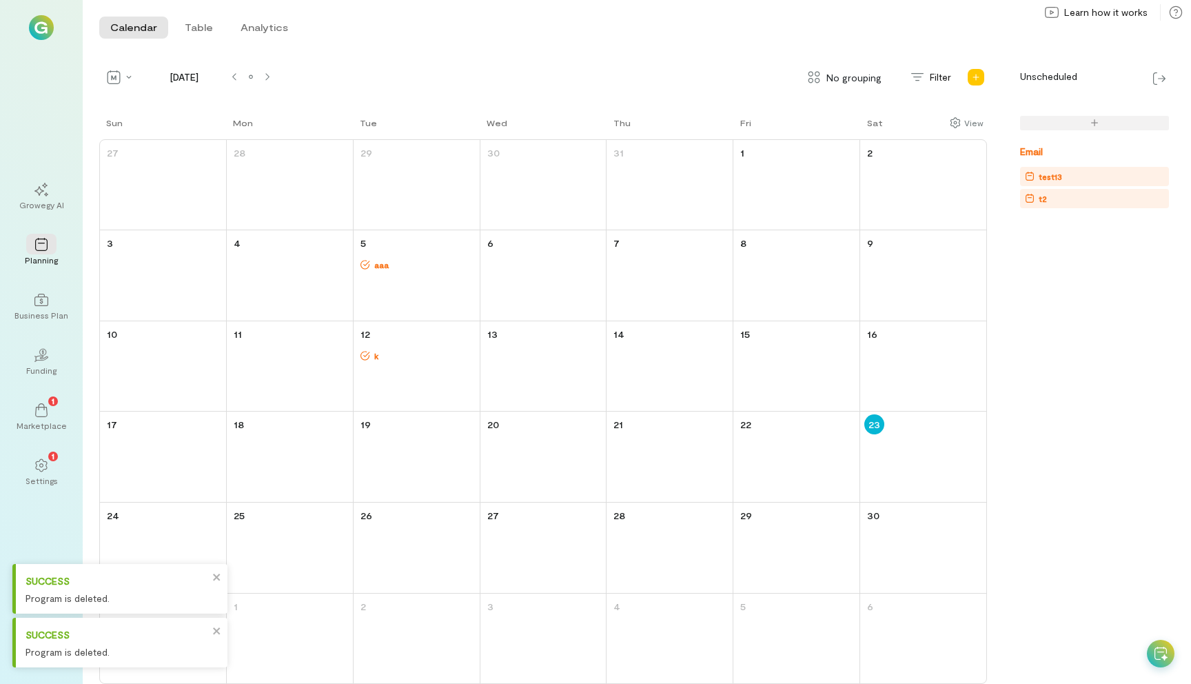
click at [1056, 173] on div "test13" at bounding box center [1050, 177] width 23 height 14
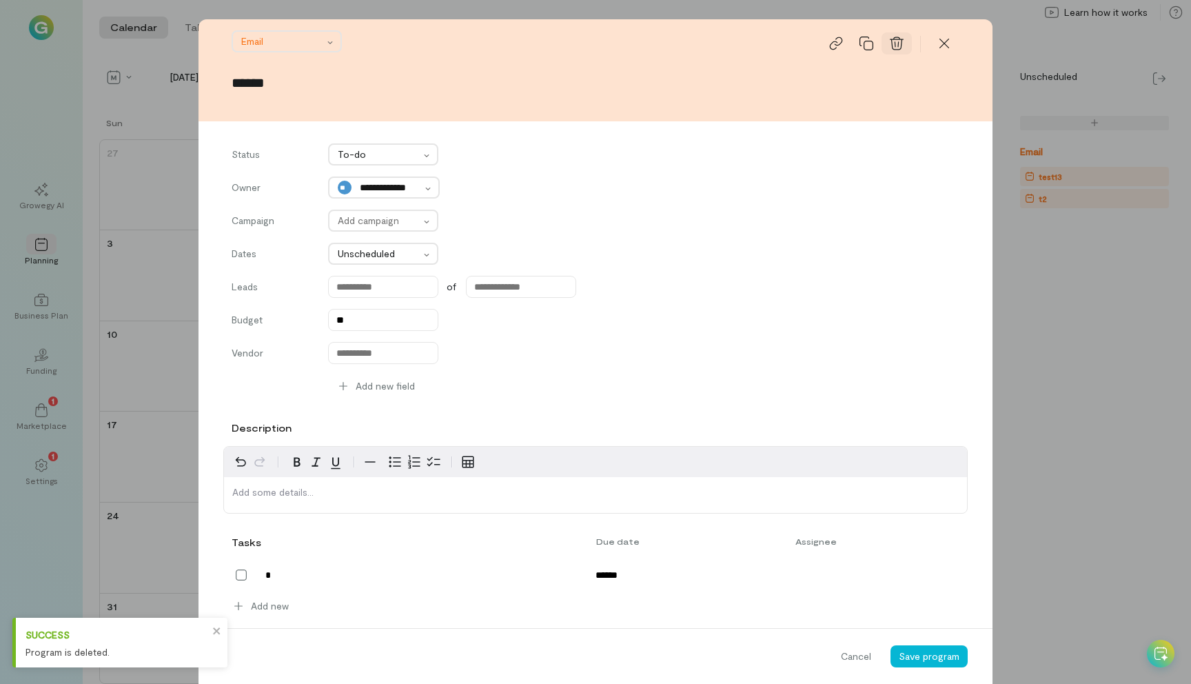
click at [896, 41] on icon at bounding box center [897, 44] width 14 height 14
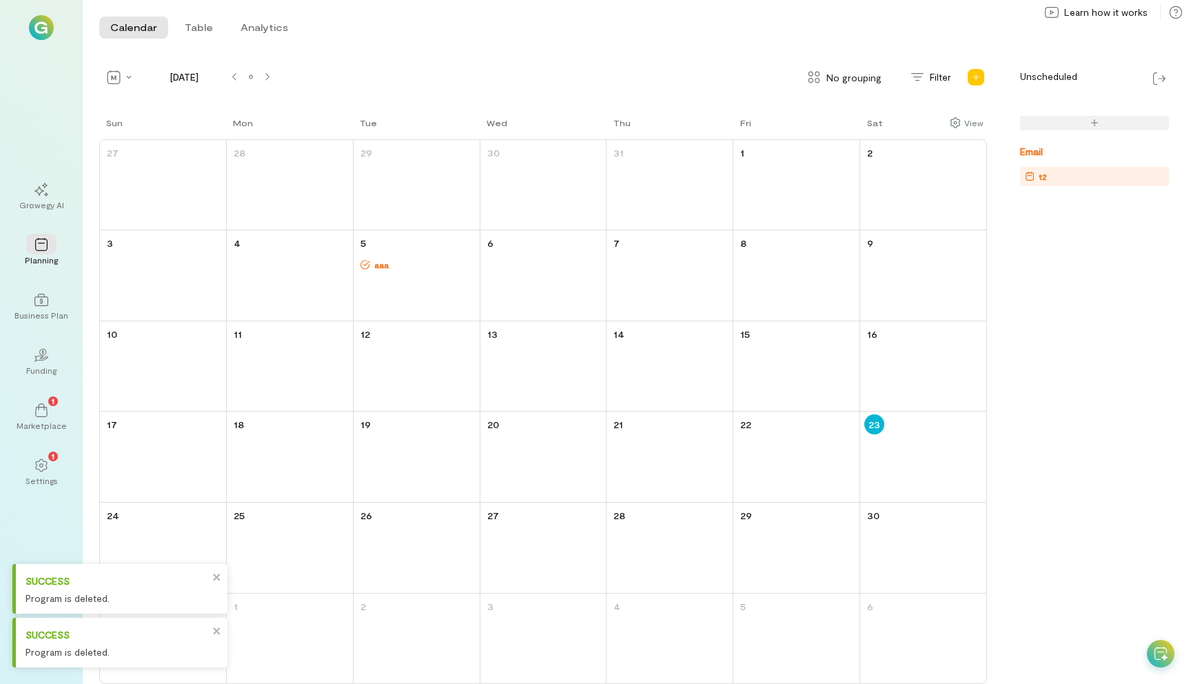
click at [1070, 173] on div "t2" at bounding box center [1097, 177] width 144 height 14
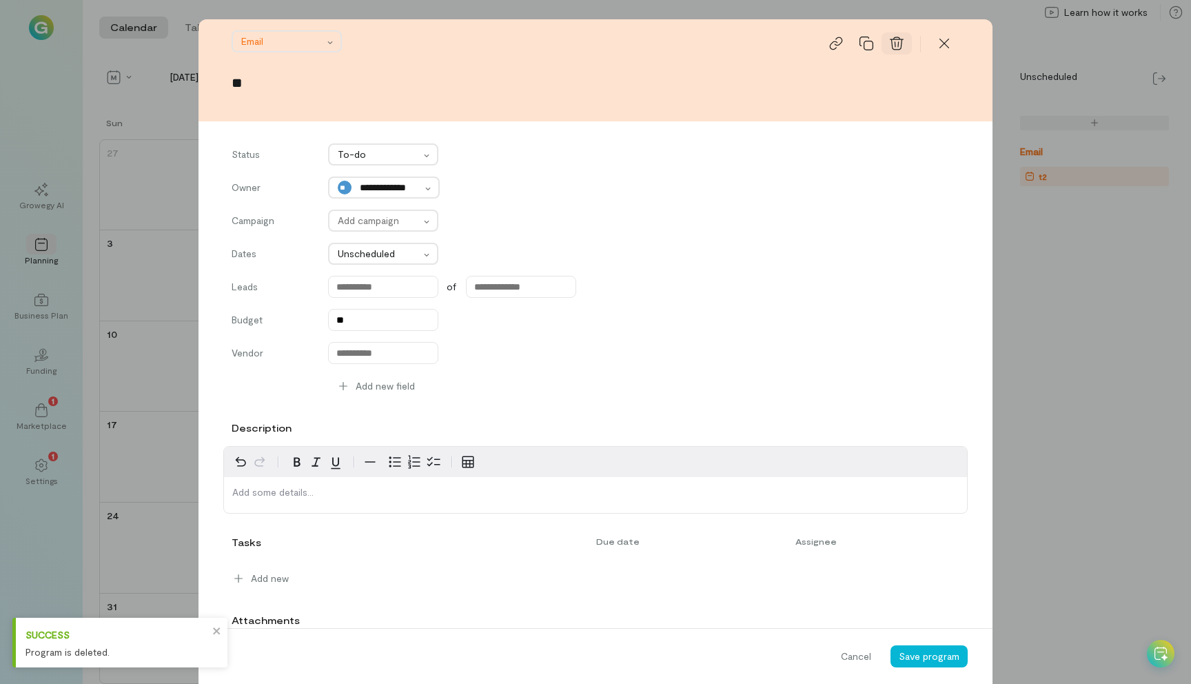
click at [902, 49] on icon at bounding box center [897, 44] width 14 height 14
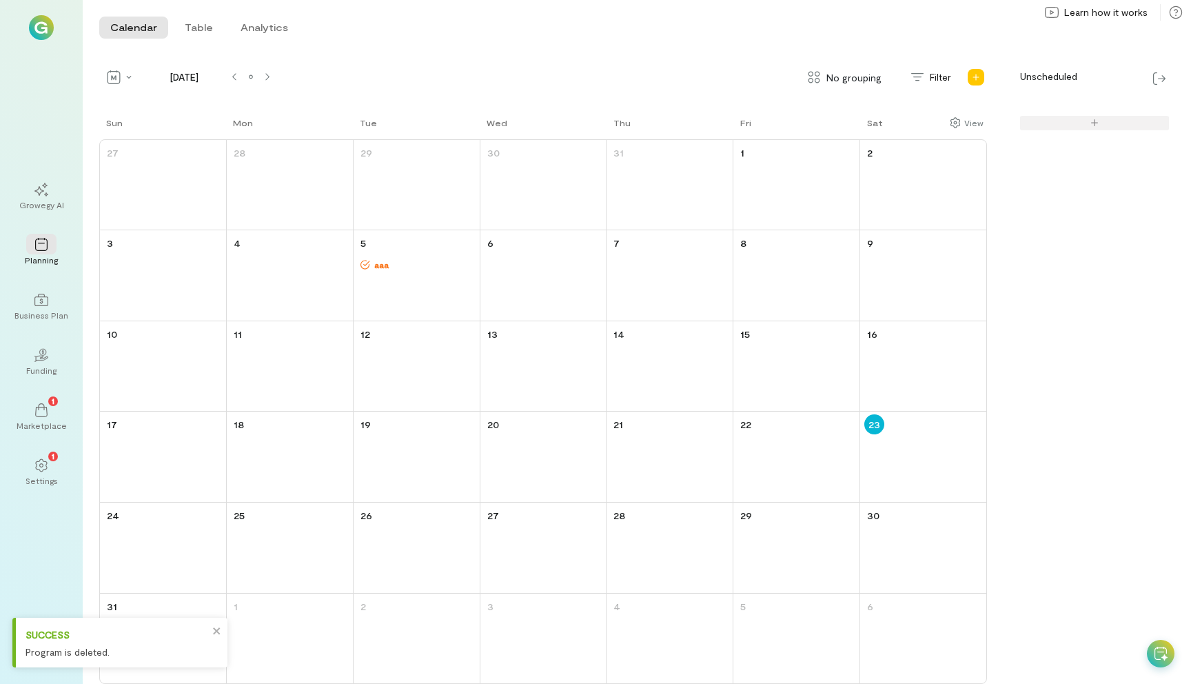
click at [376, 265] on span "aaa" at bounding box center [424, 264] width 108 height 11
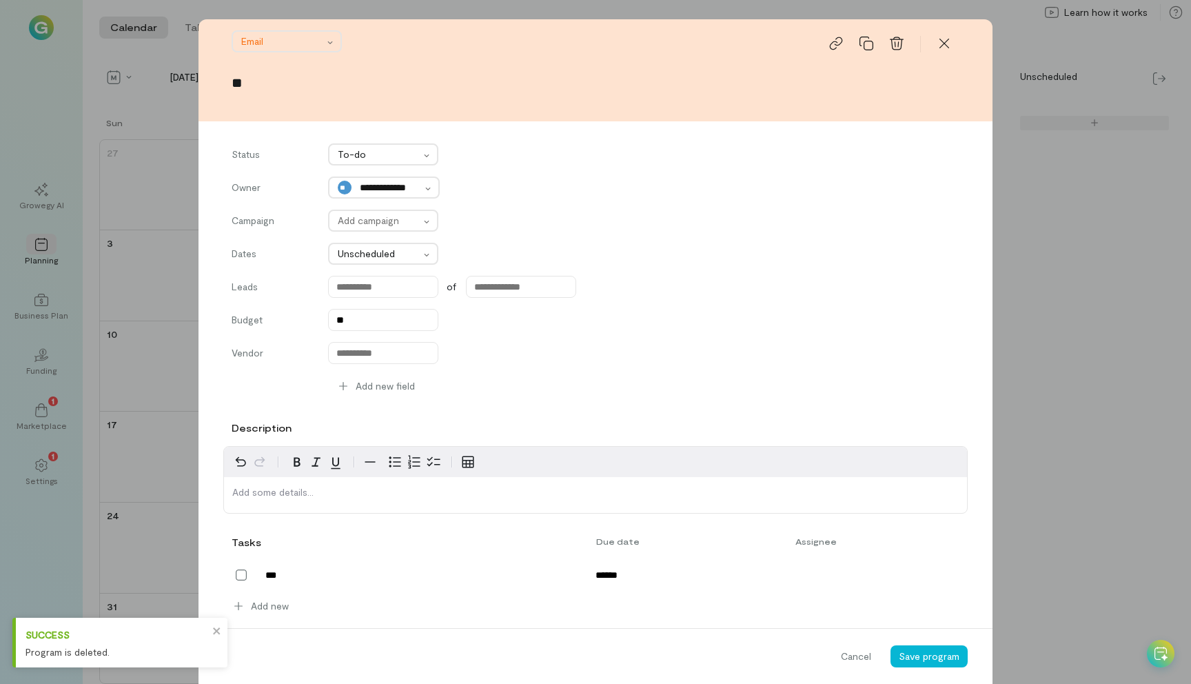
scroll to position [118, 0]
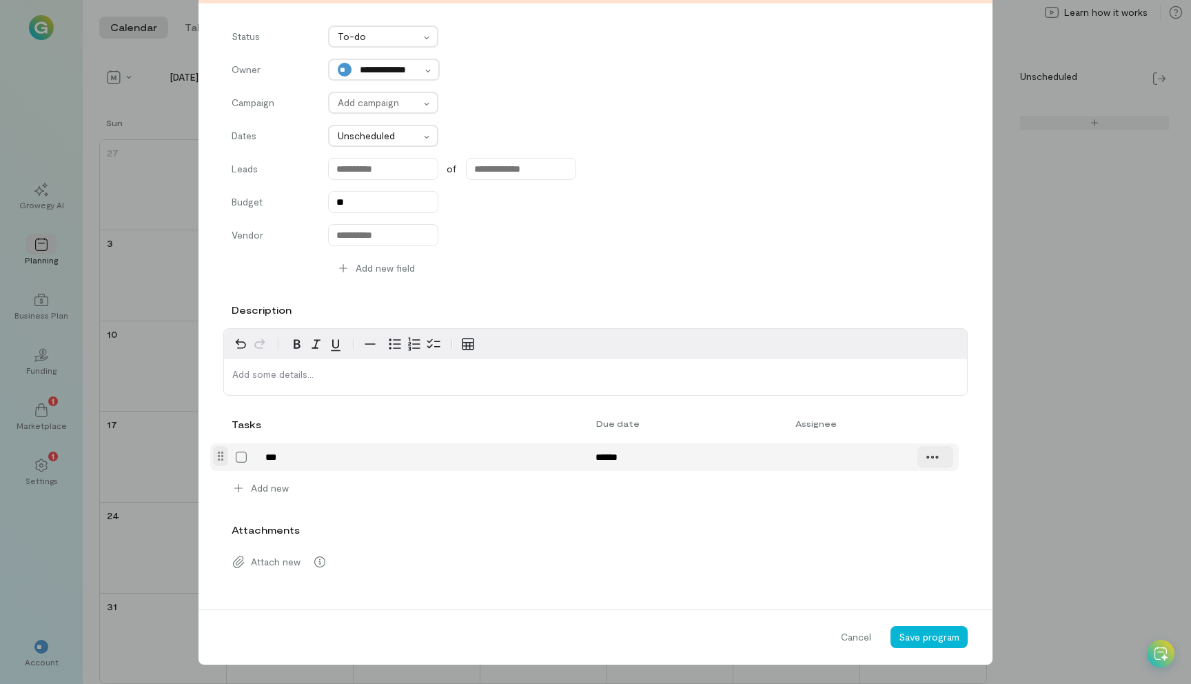
click at [935, 454] on icon at bounding box center [933, 457] width 14 height 14
click at [960, 489] on span "Delete" at bounding box center [962, 487] width 28 height 14
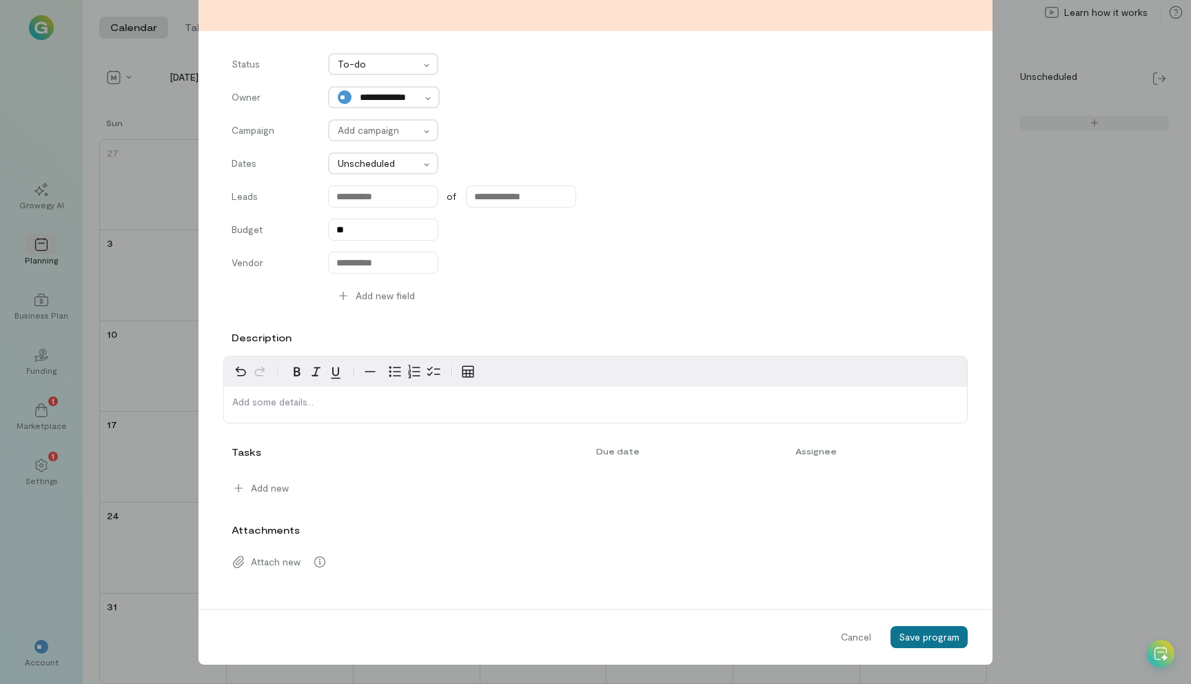
click at [921, 637] on span "Save program" at bounding box center [929, 637] width 61 height 12
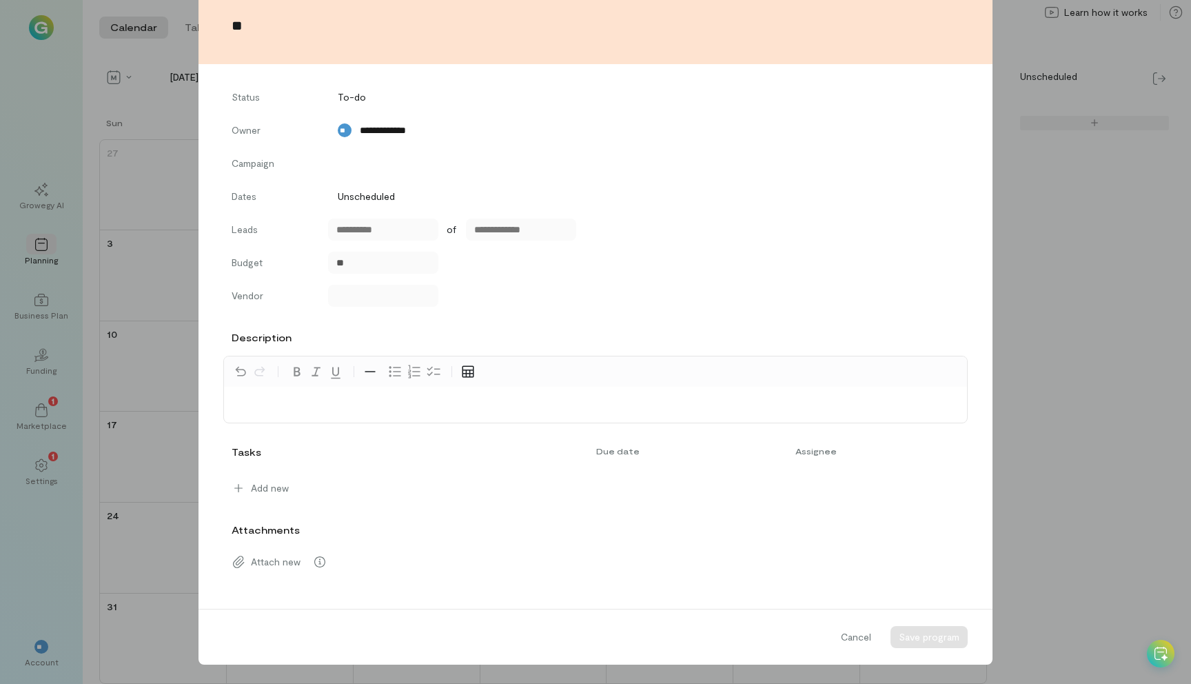
scroll to position [0, 0]
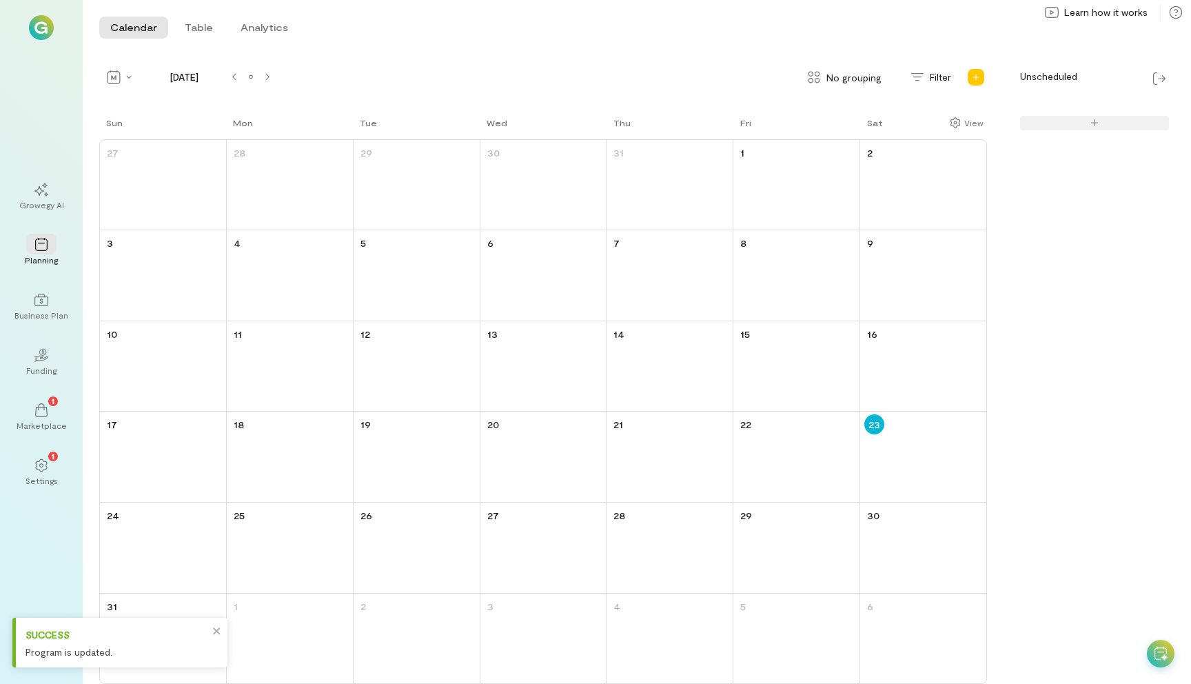
click at [1028, 298] on div at bounding box center [1078, 386] width 182 height 596
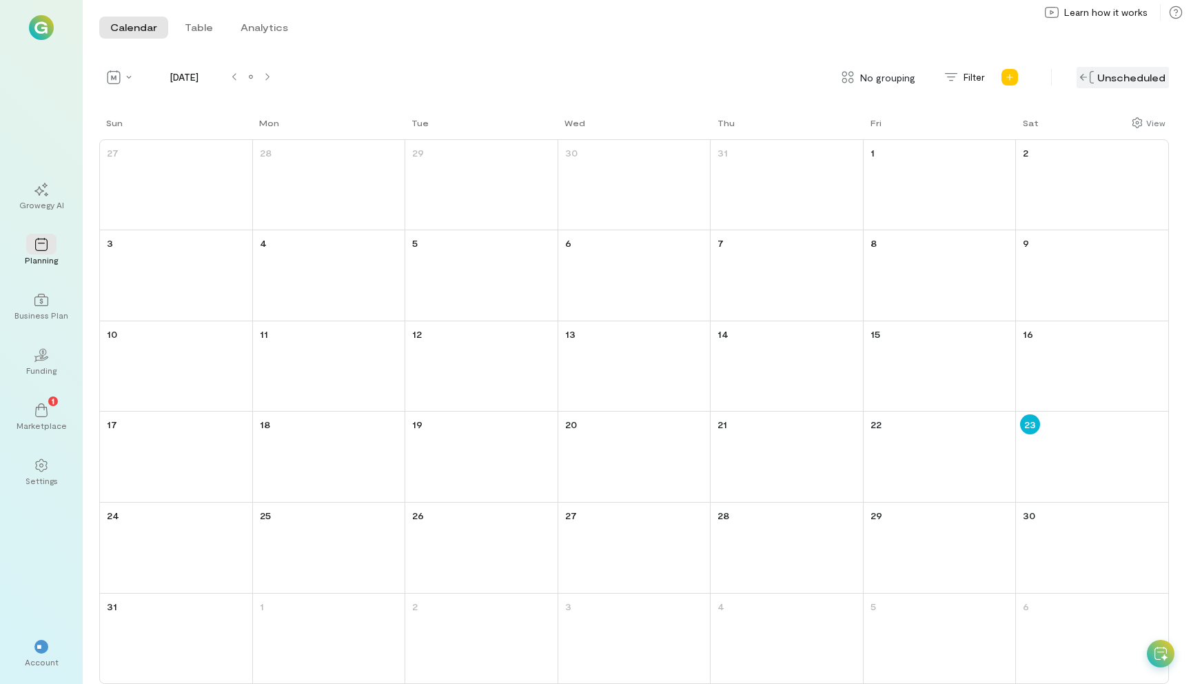
click at [1113, 85] on div "Unscheduled" at bounding box center [1123, 77] width 92 height 21
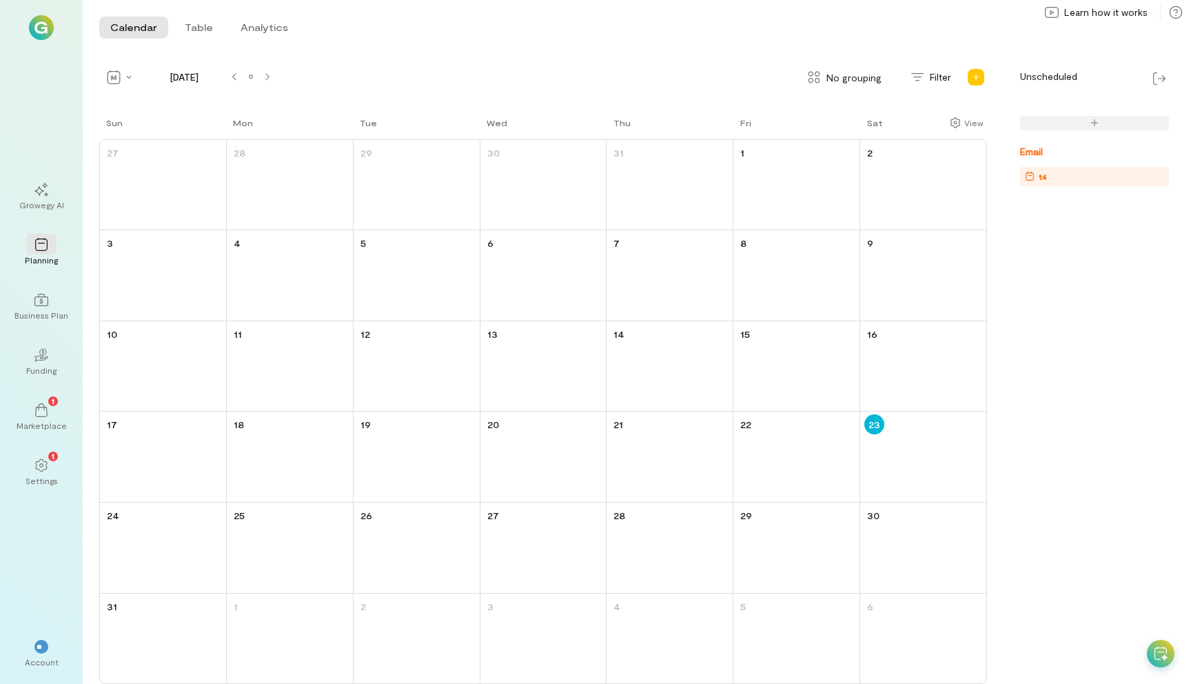
click at [1051, 179] on div "t4" at bounding box center [1097, 177] width 144 height 14
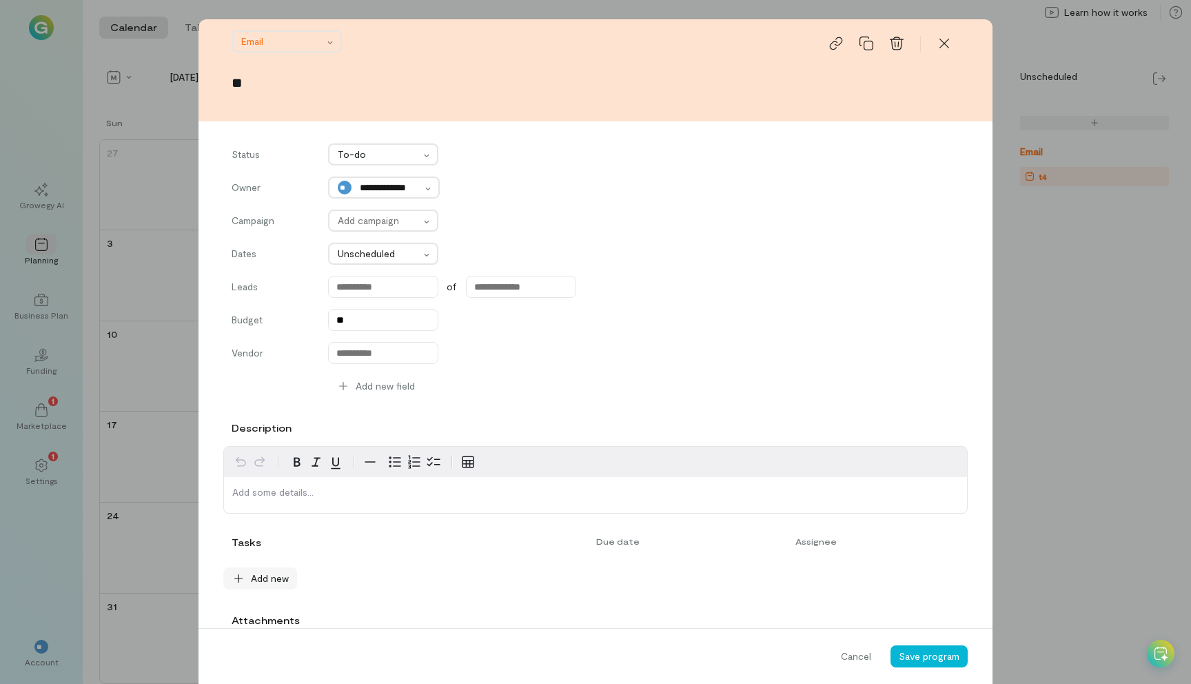
click at [258, 580] on span "Add new" at bounding box center [270, 578] width 38 height 14
type textarea "*********"
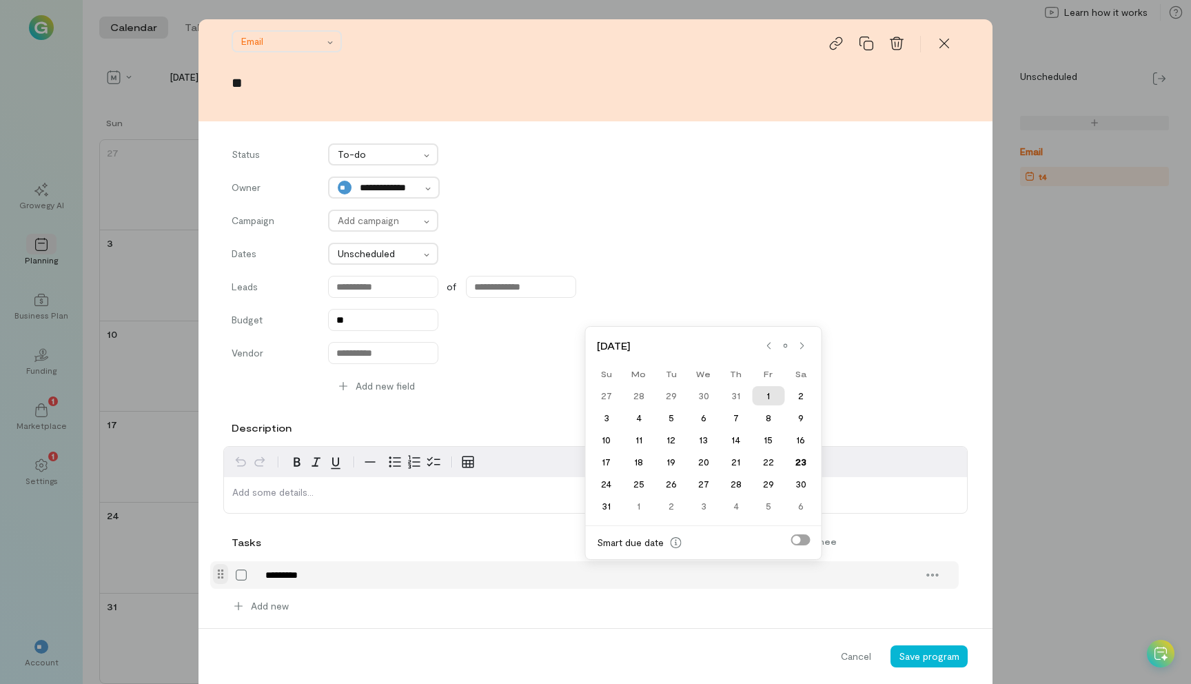
click at [761, 397] on div "1" at bounding box center [768, 395] width 32 height 19
type input "******"
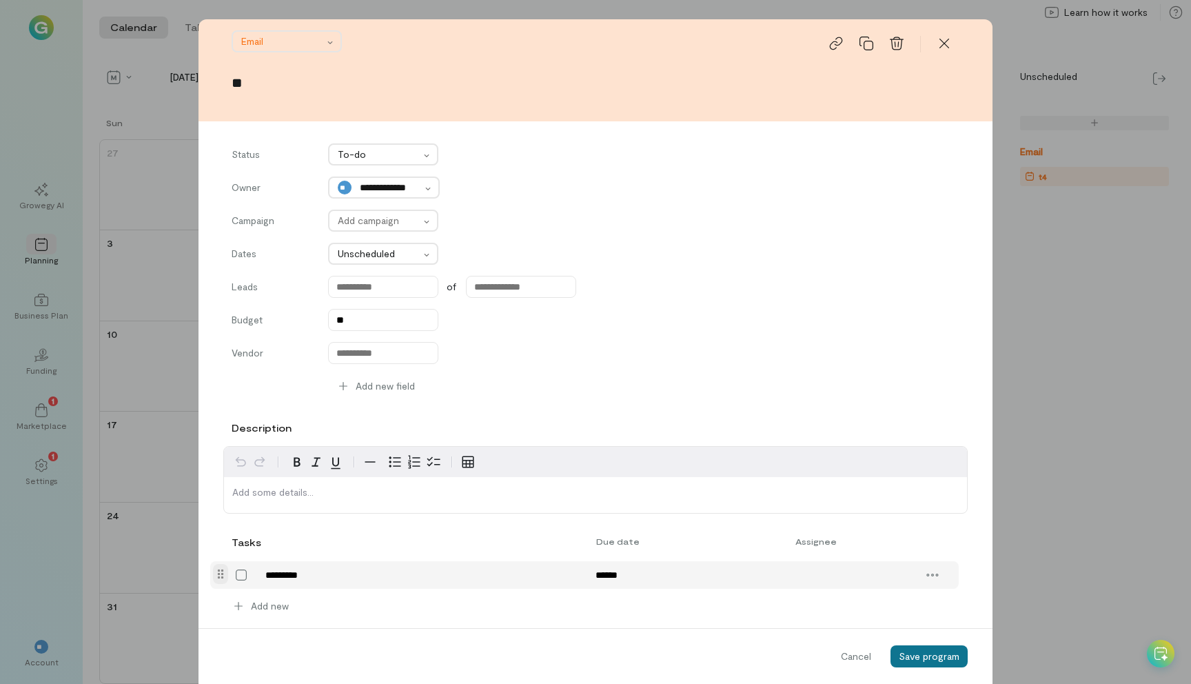
click at [940, 656] on span "Save program" at bounding box center [929, 656] width 61 height 12
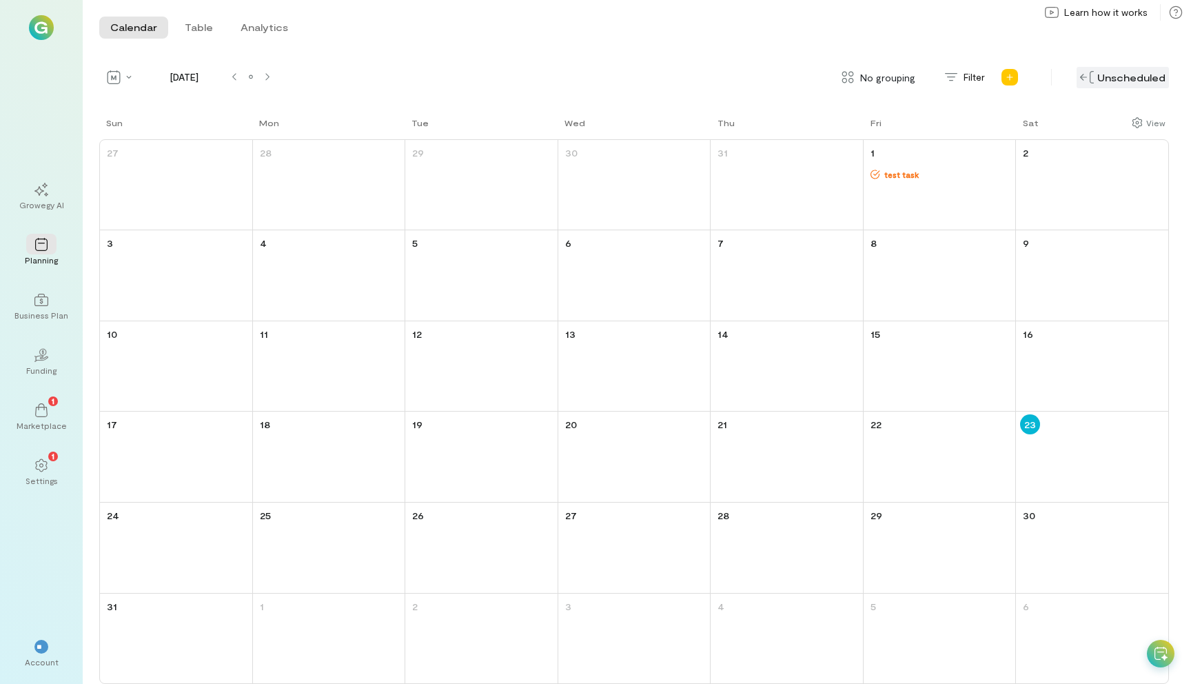
click at [1136, 78] on div "Unscheduled" at bounding box center [1123, 77] width 92 height 21
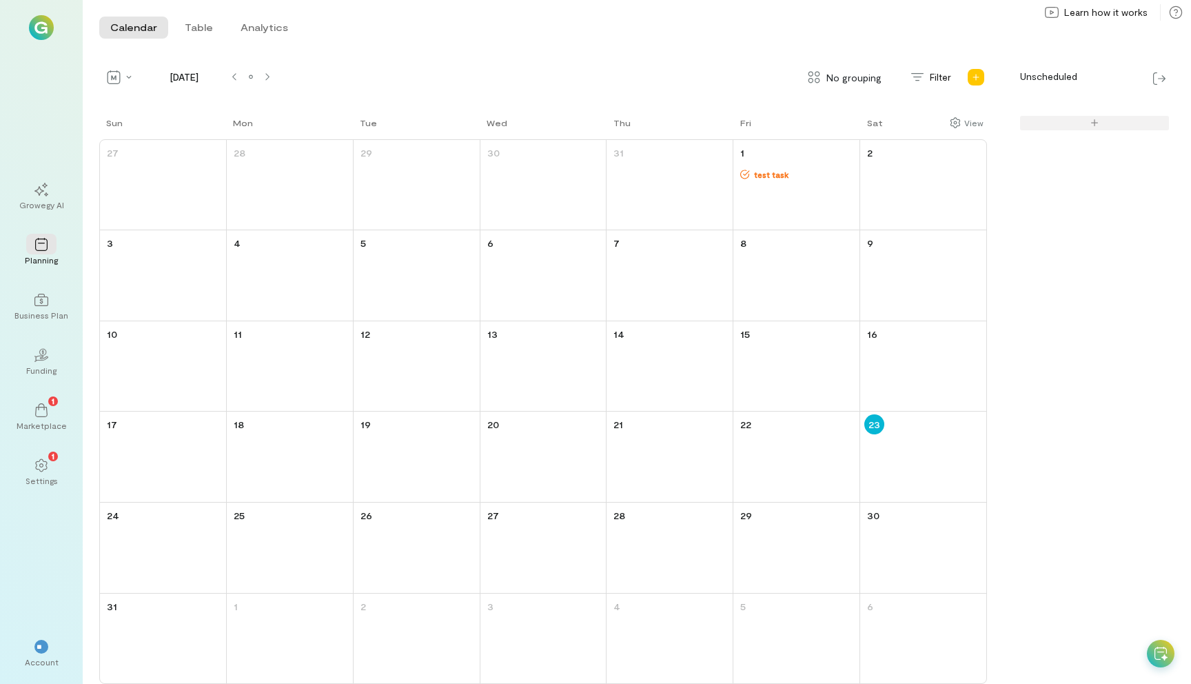
click at [779, 169] on span "test task" at bounding box center [804, 174] width 108 height 11
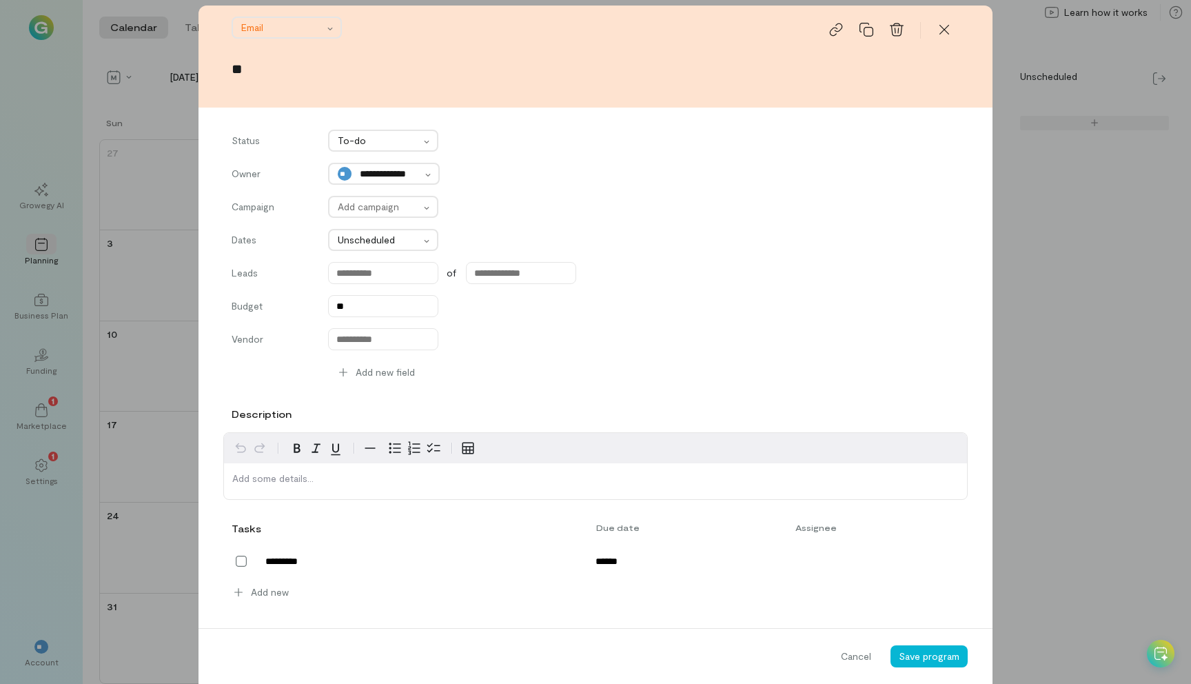
scroll to position [10, 0]
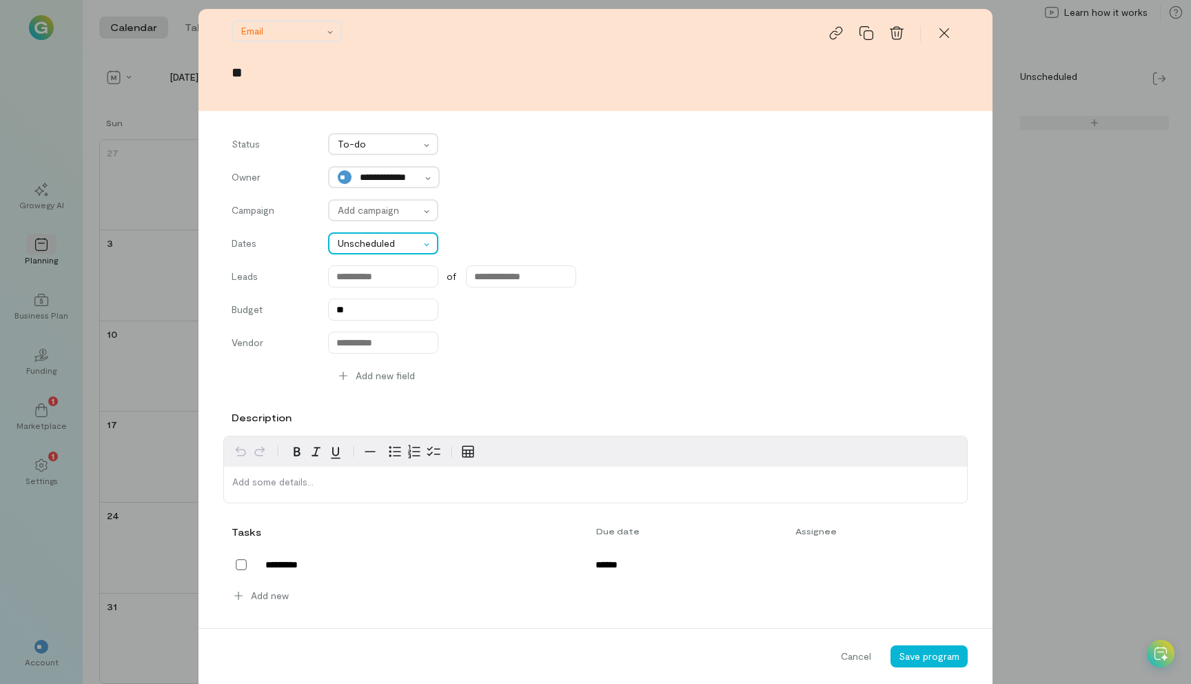
click at [397, 242] on div at bounding box center [379, 243] width 82 height 17
click at [631, 224] on div "**********" at bounding box center [596, 265] width 728 height 265
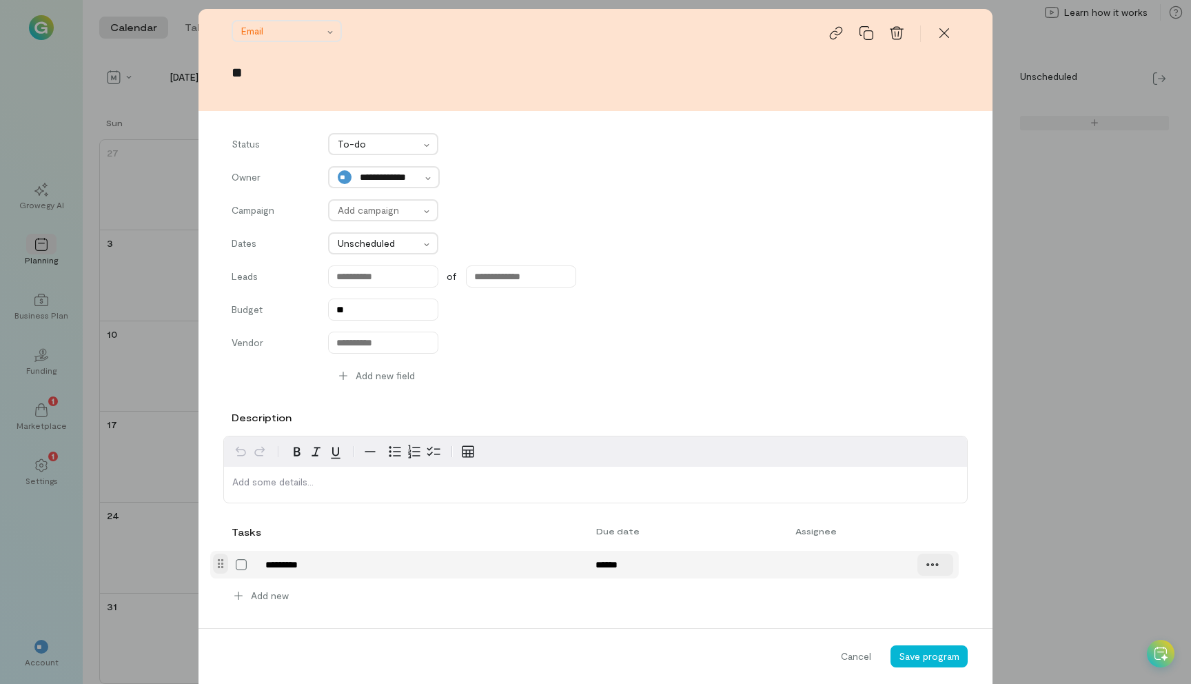
click at [934, 569] on icon at bounding box center [933, 565] width 14 height 14
click at [959, 600] on span "Delete" at bounding box center [962, 594] width 28 height 14
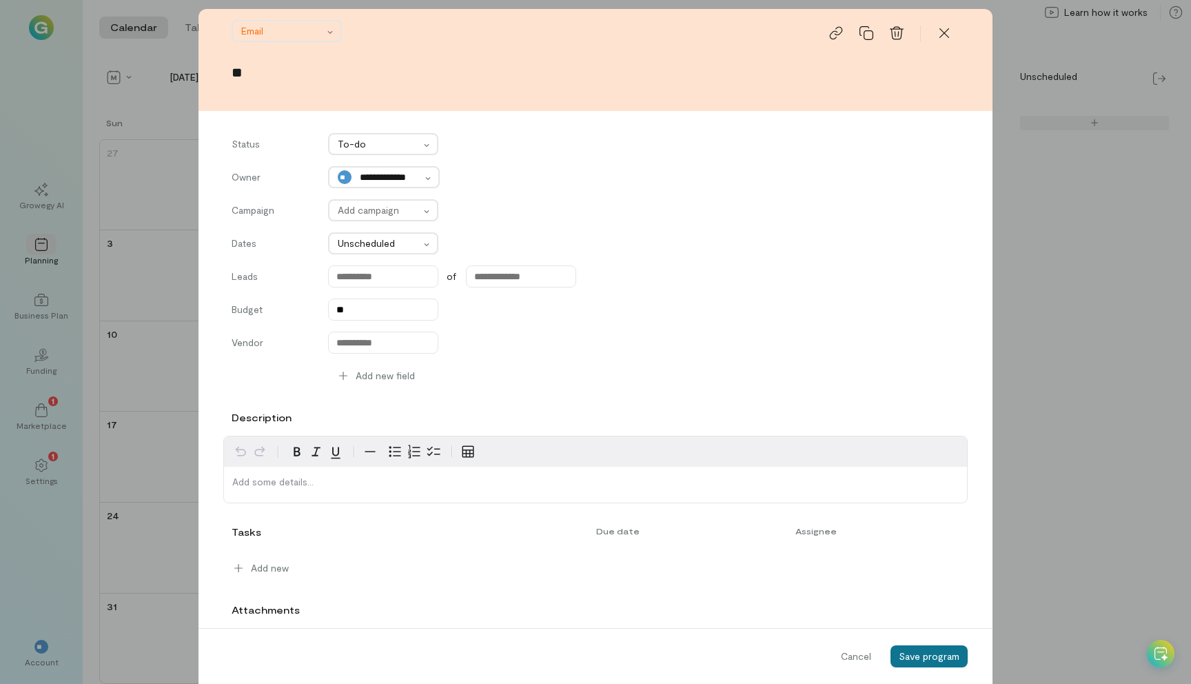
click at [926, 655] on span "Save program" at bounding box center [929, 656] width 61 height 12
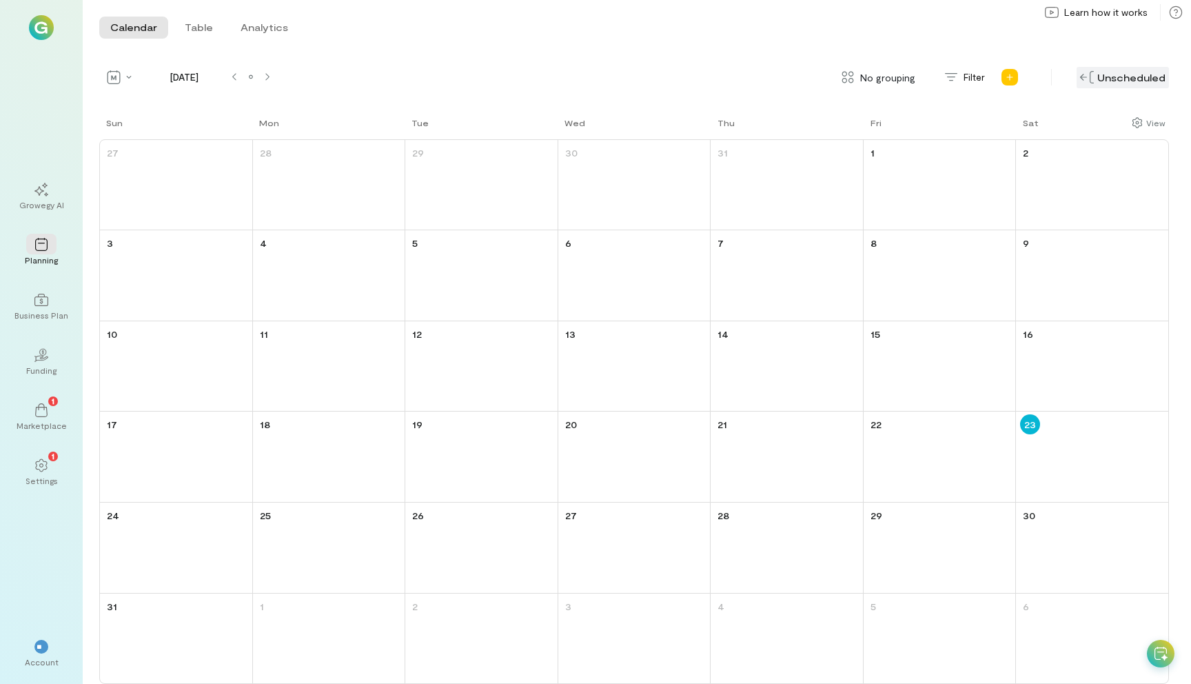
click at [1140, 79] on div "Unscheduled" at bounding box center [1123, 77] width 92 height 21
